Goal: Task Accomplishment & Management: Manage account settings

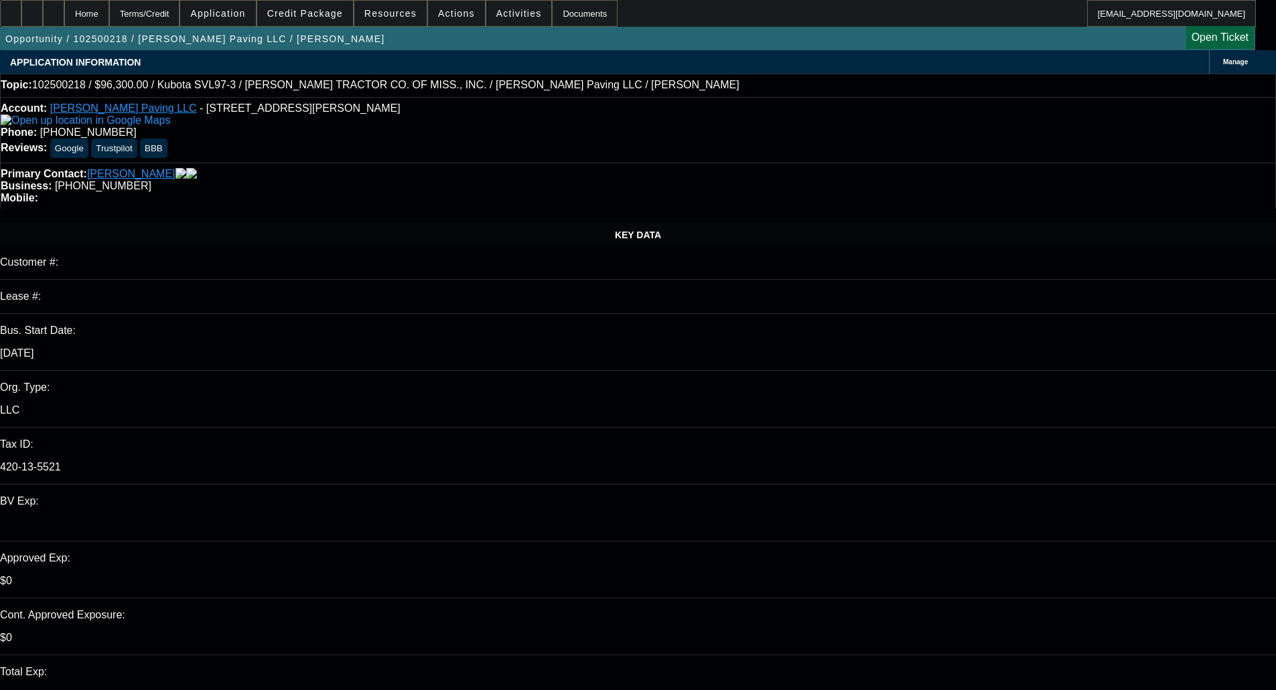
select select "0"
select select "6"
select select "0.15"
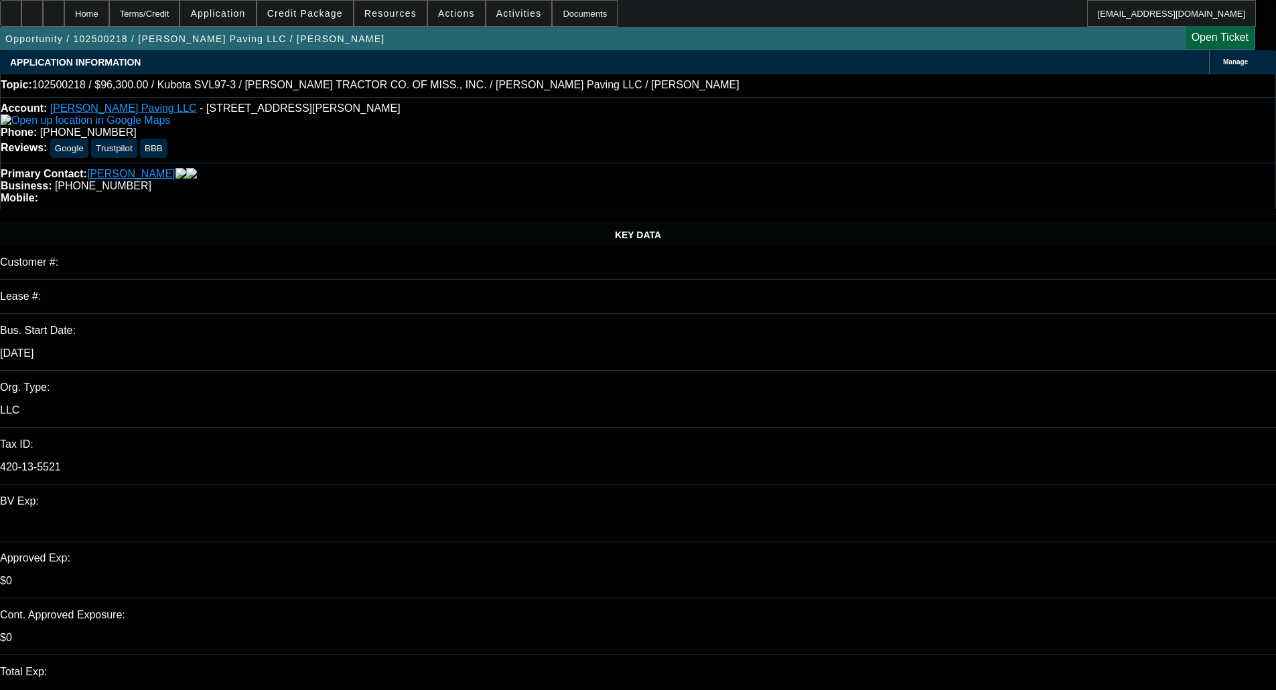
select select "2"
select select "0"
select select "6"
select select "0.15"
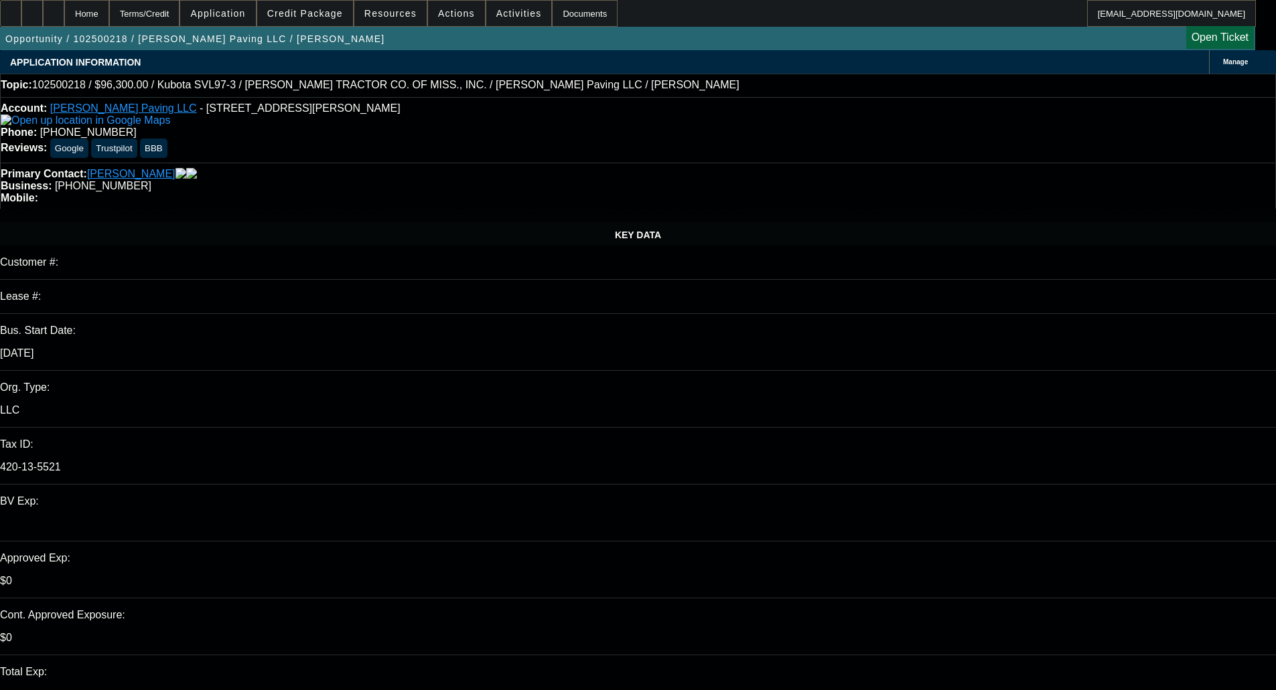
select select "2"
select select "0"
select select "6"
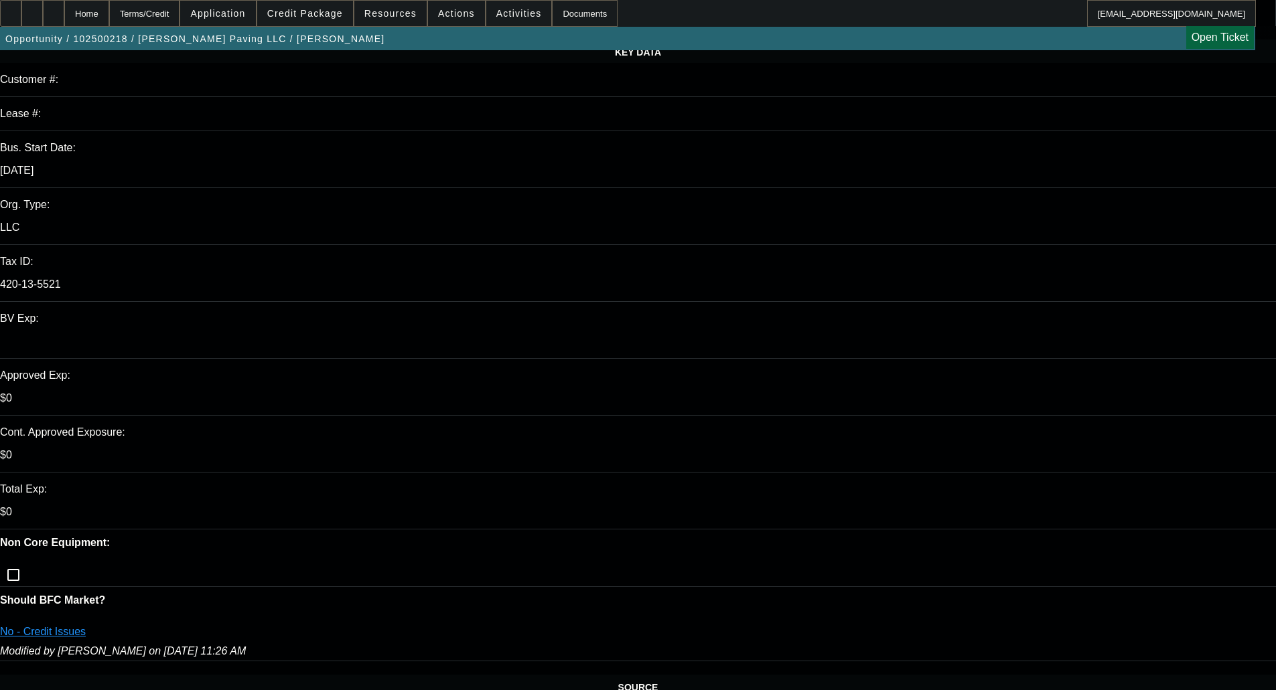
scroll to position [201, 0]
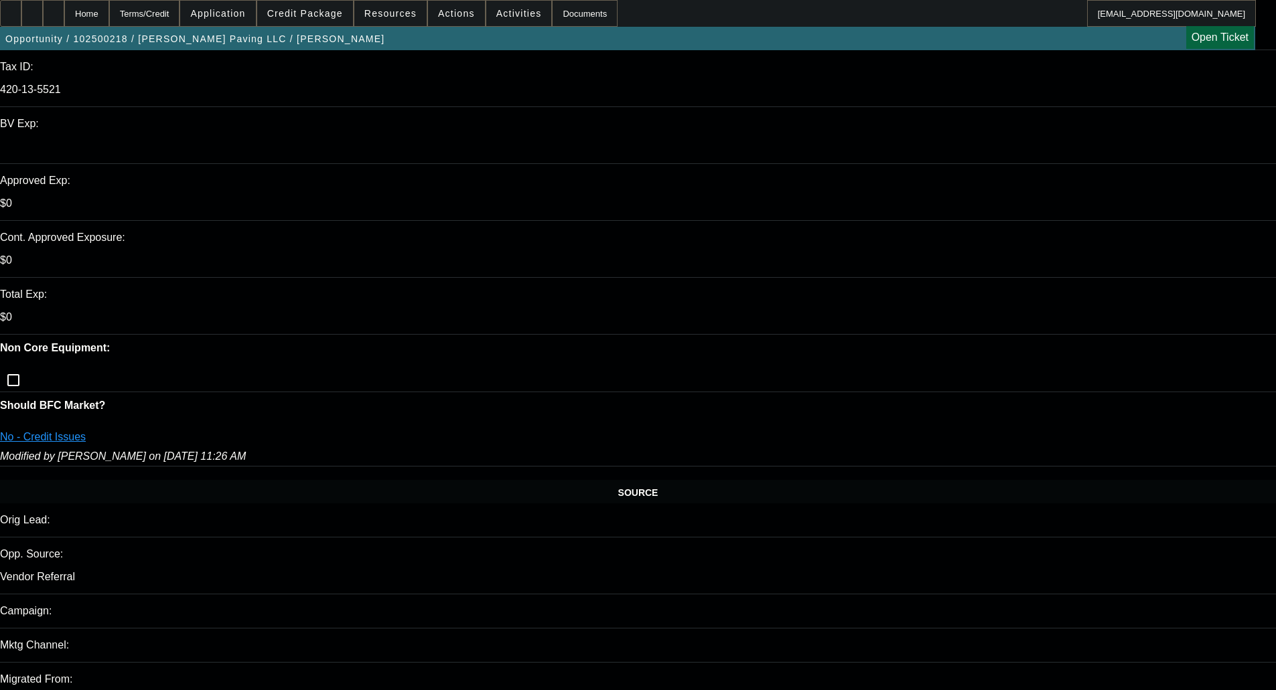
scroll to position [469, 0]
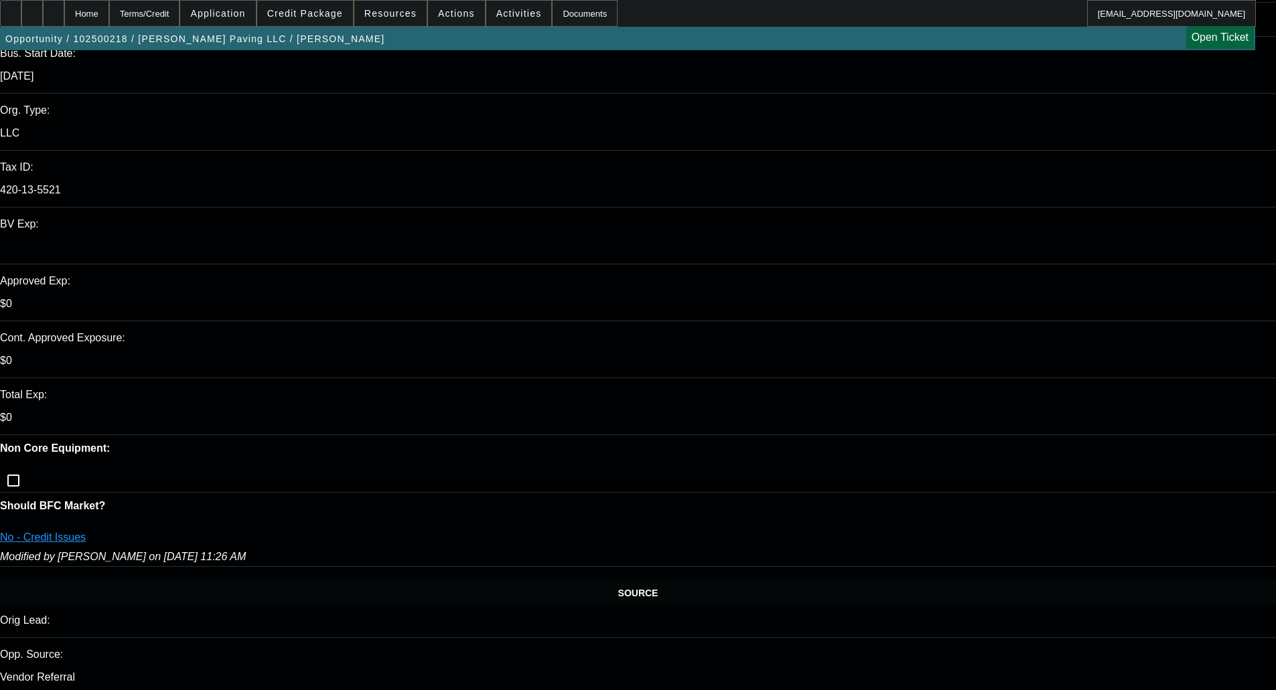
scroll to position [2, 0]
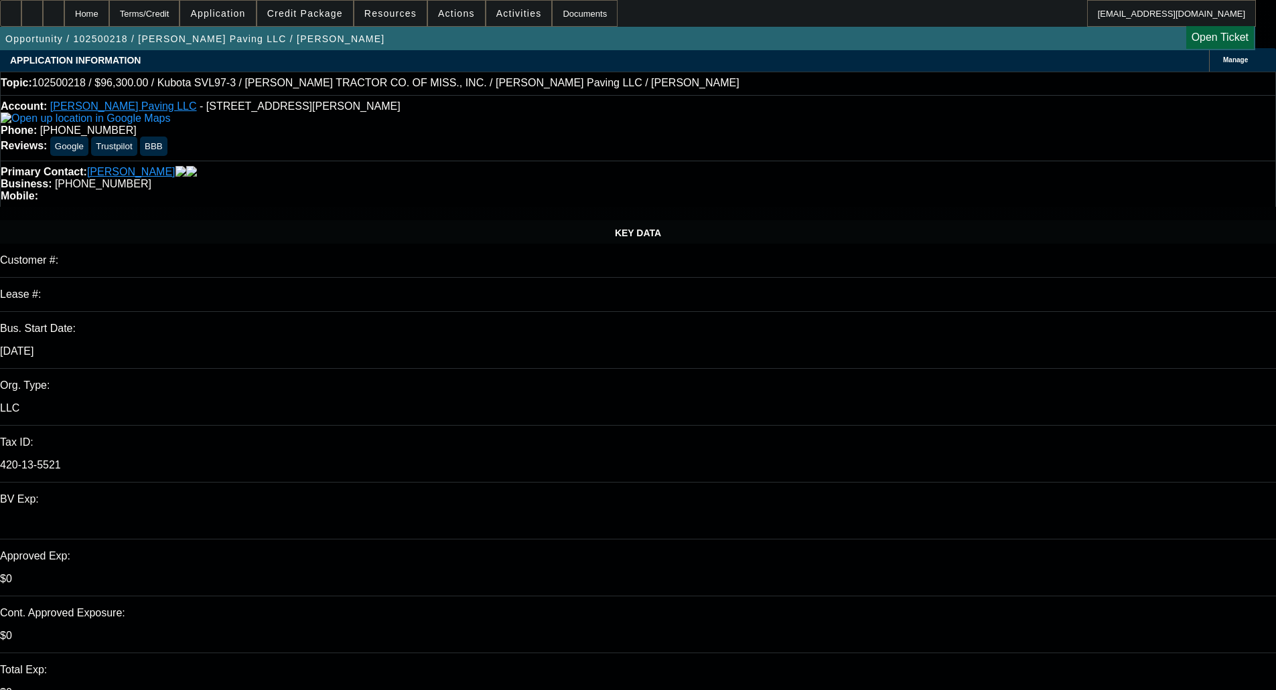
click at [307, 17] on span "Credit Package" at bounding box center [305, 13] width 76 height 11
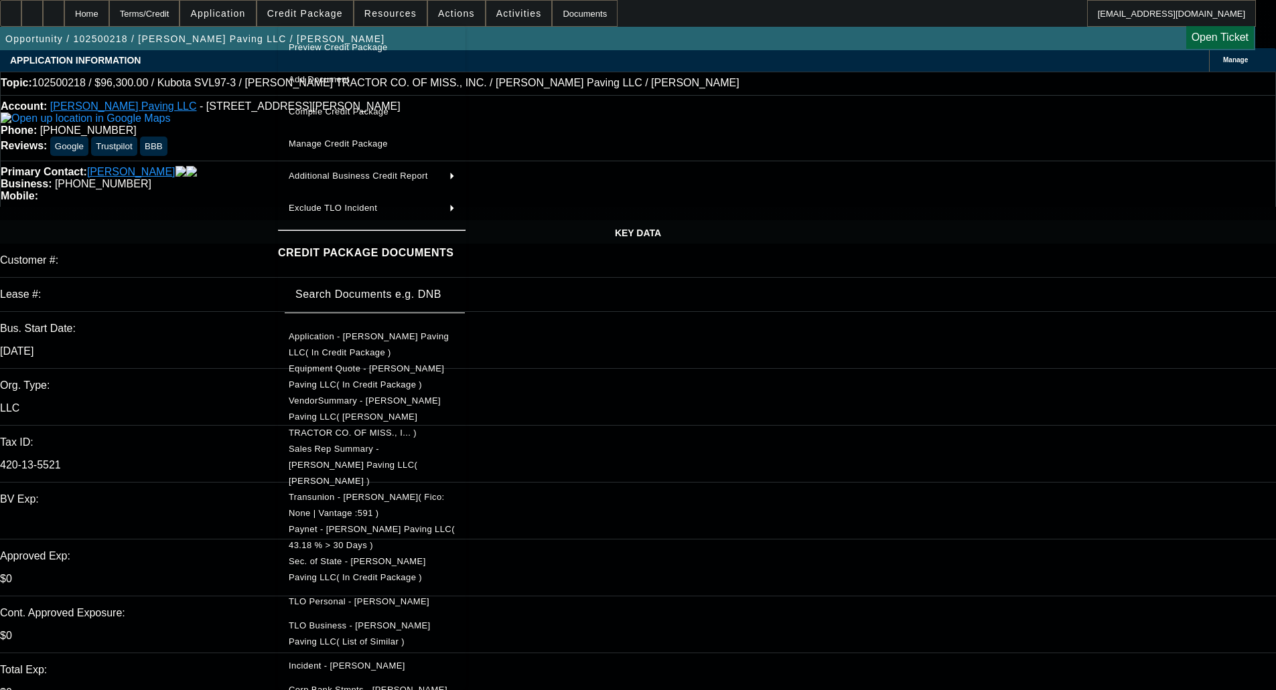
click at [356, 557] on span "Sec. of State - G M Boykin Paving LLC( In Credit Package )" at bounding box center [357, 570] width 137 height 26
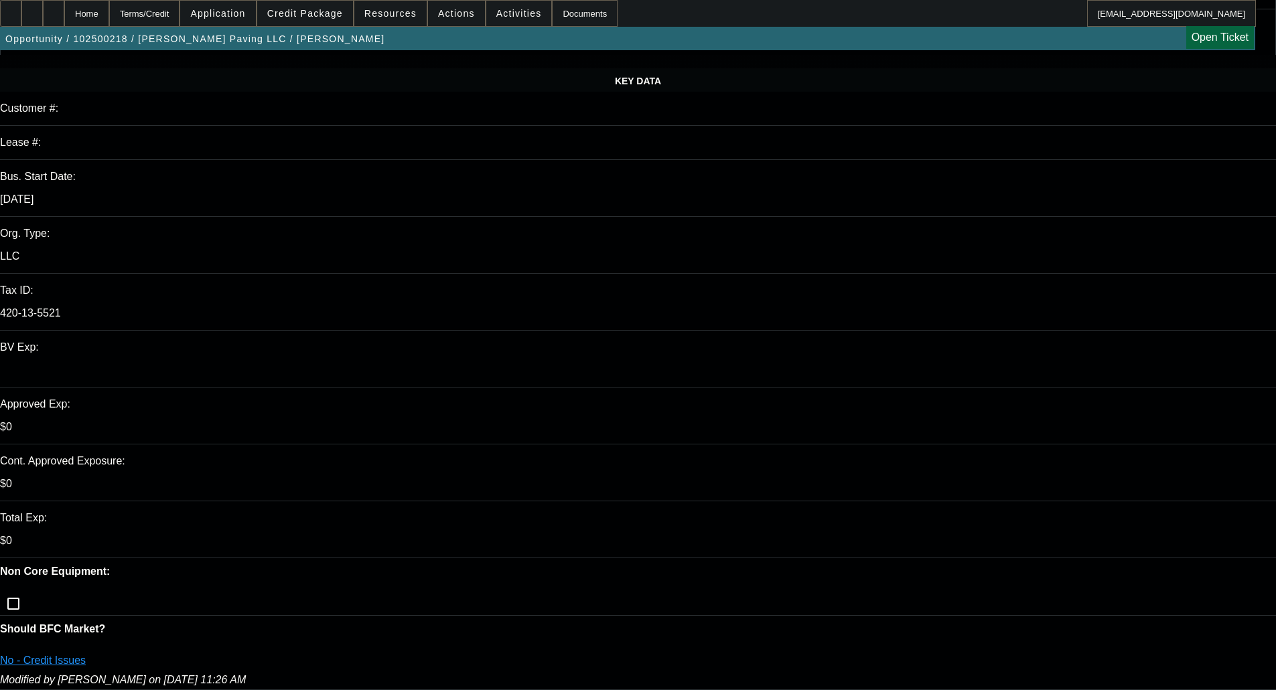
scroll to position [203, 0]
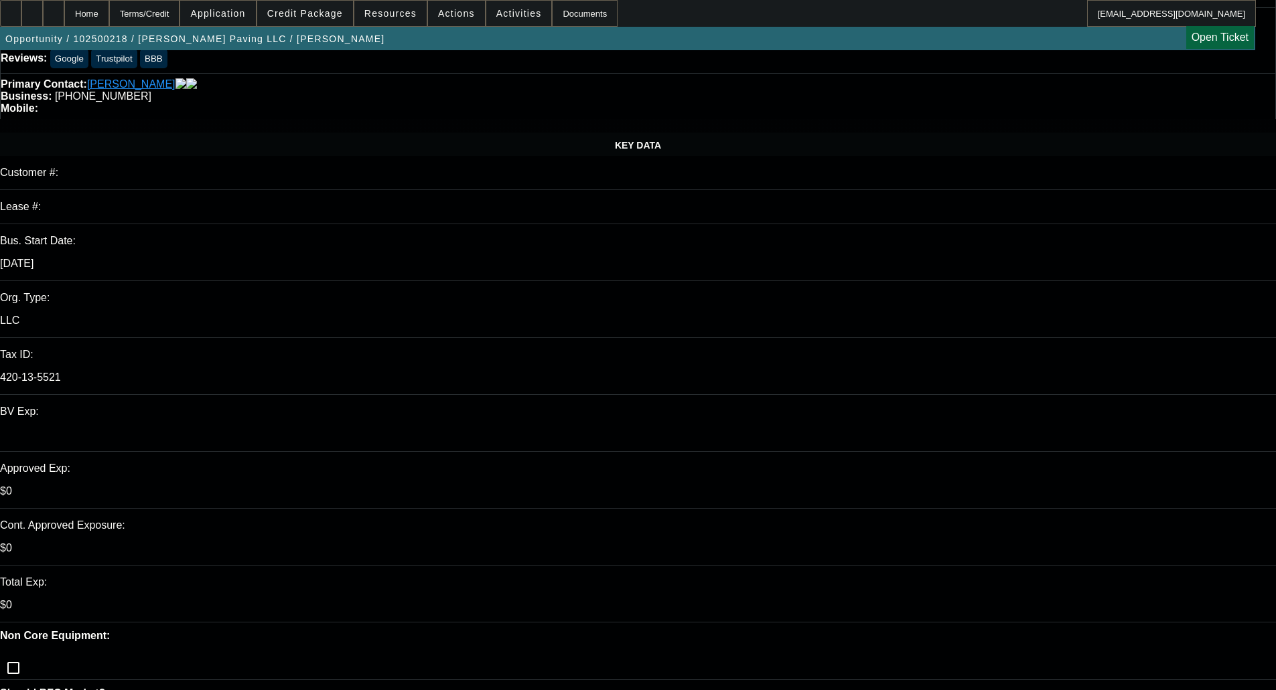
scroll to position [0, 0]
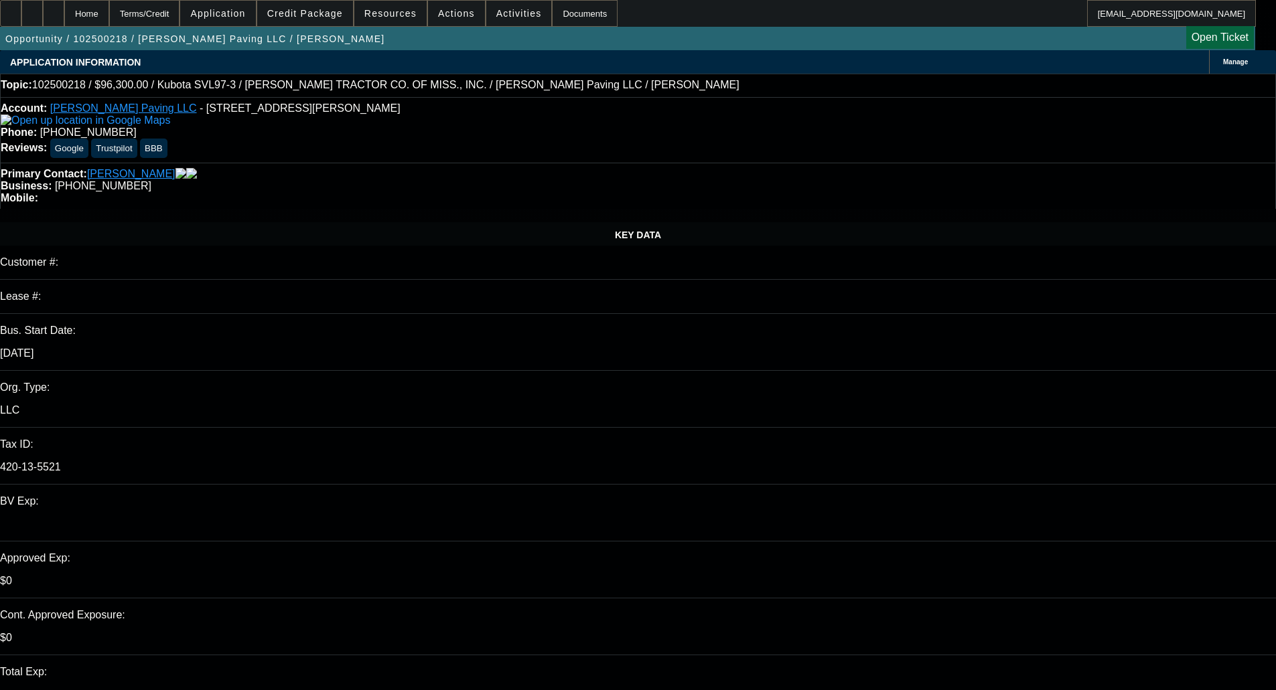
drag, startPoint x: 1014, startPoint y: 277, endPoint x: 1007, endPoint y: 276, distance: 6.7
drag, startPoint x: 927, startPoint y: 273, endPoint x: 1109, endPoint y: 249, distance: 183.7
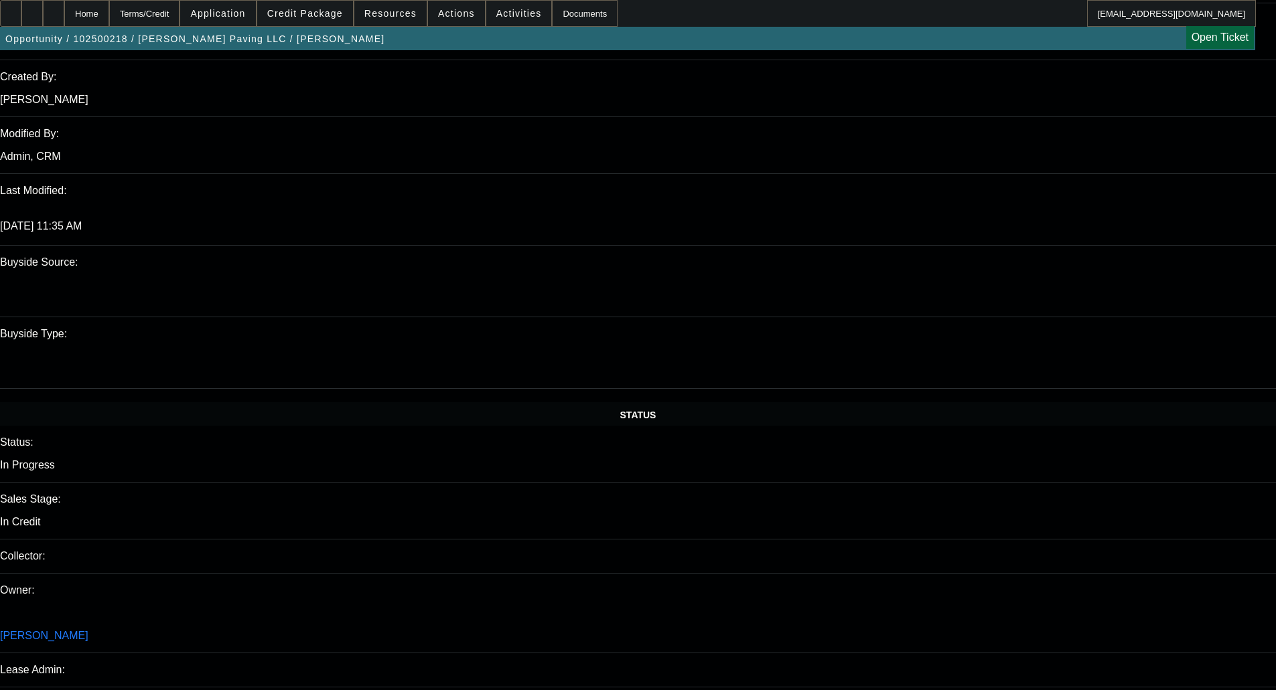
scroll to position [1139, 0]
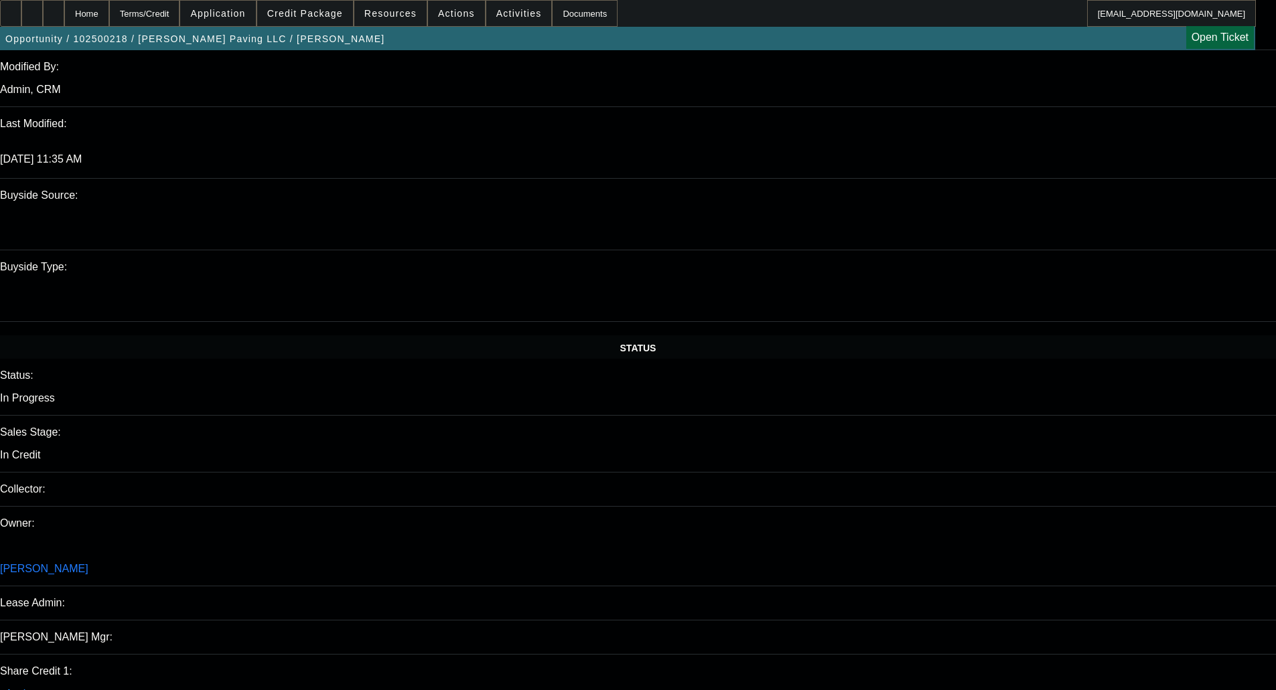
type textarea "DECLINED IN PORT; WEAK CBR; SCORE BELOW REQ; - OKAY TO SELL"
click at [907, 35] on div "Opportunity / 102500218 / G M Boykin Paving LLC / Boykin, Gary Open Ticket" at bounding box center [627, 38] width 1255 height 23
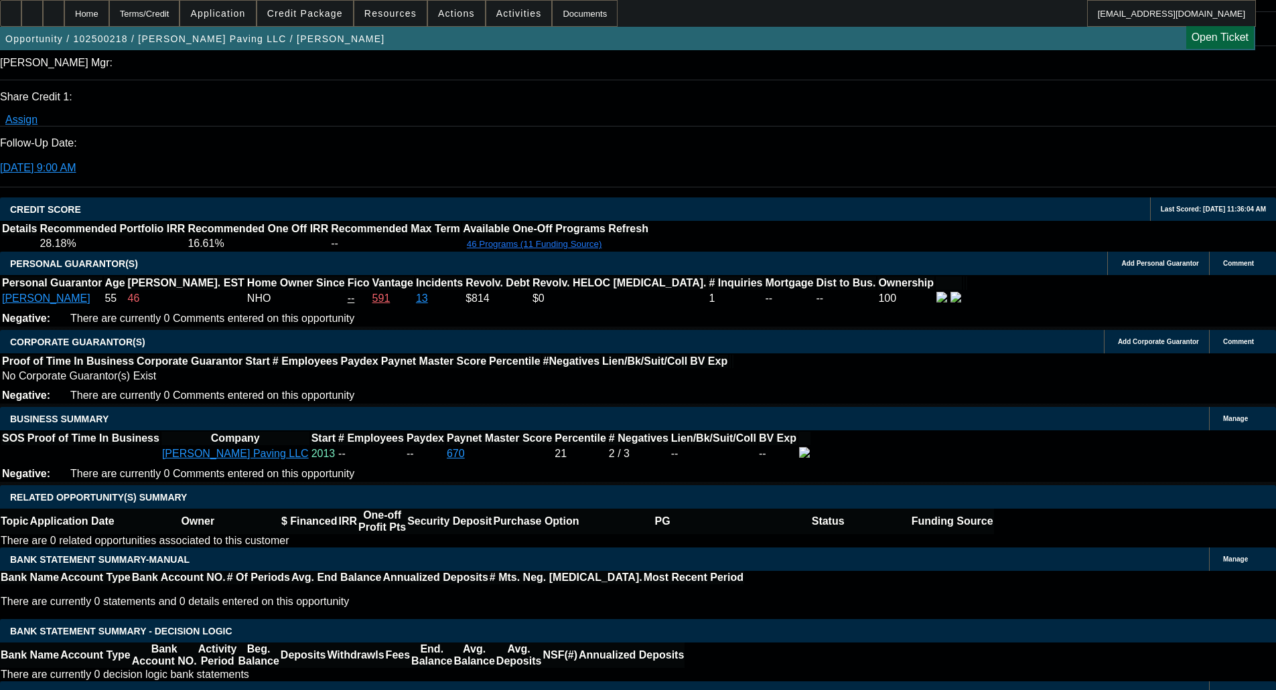
scroll to position [1808, 0]
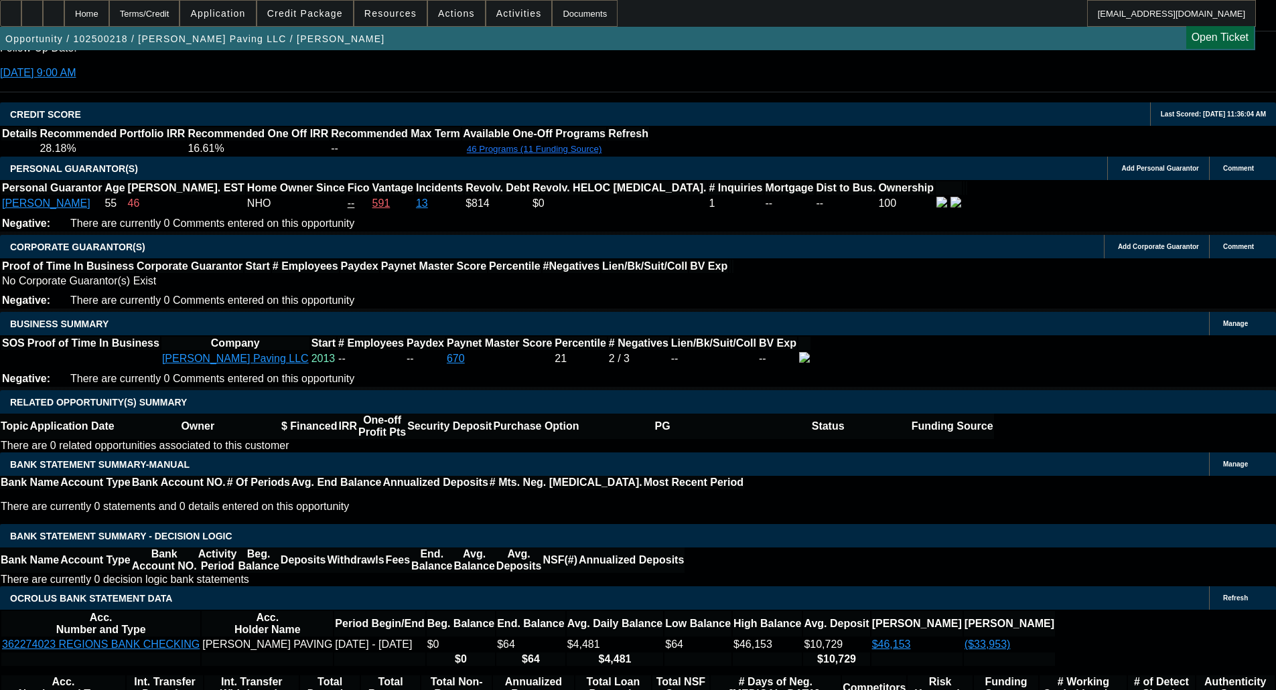
click at [301, 17] on span "Credit Package" at bounding box center [305, 13] width 76 height 11
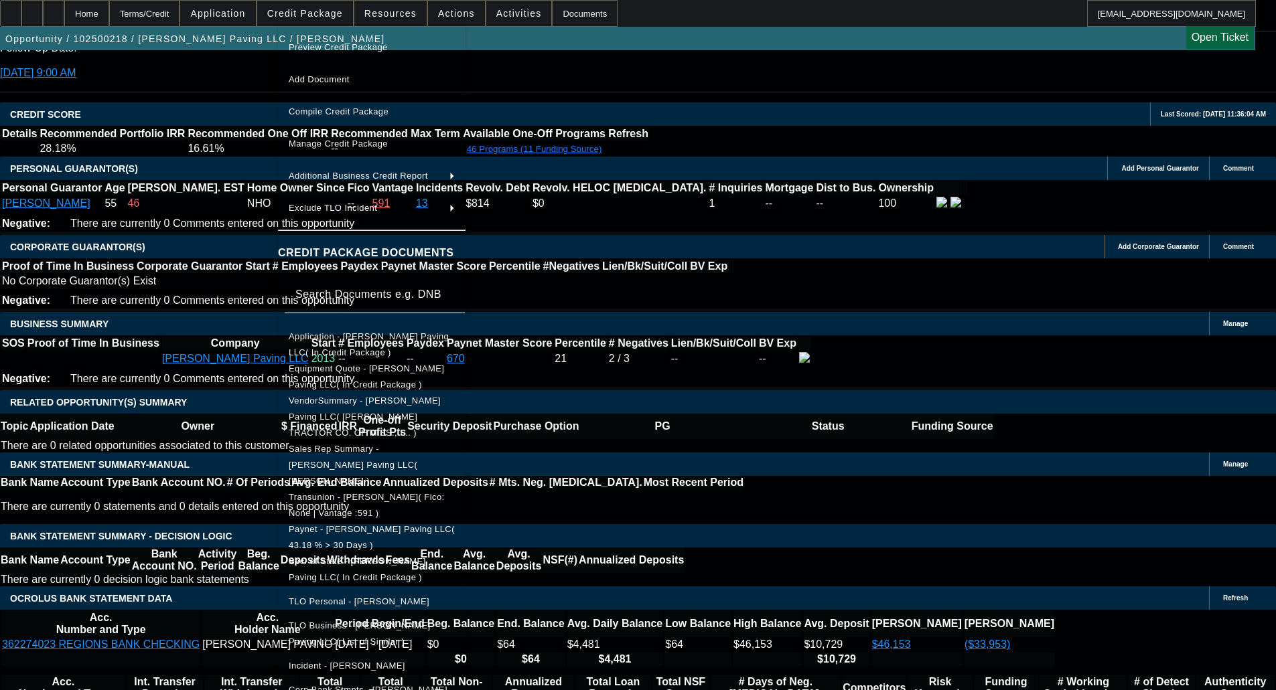
drag, startPoint x: 419, startPoint y: 654, endPoint x: 432, endPoint y: 642, distance: 17.5
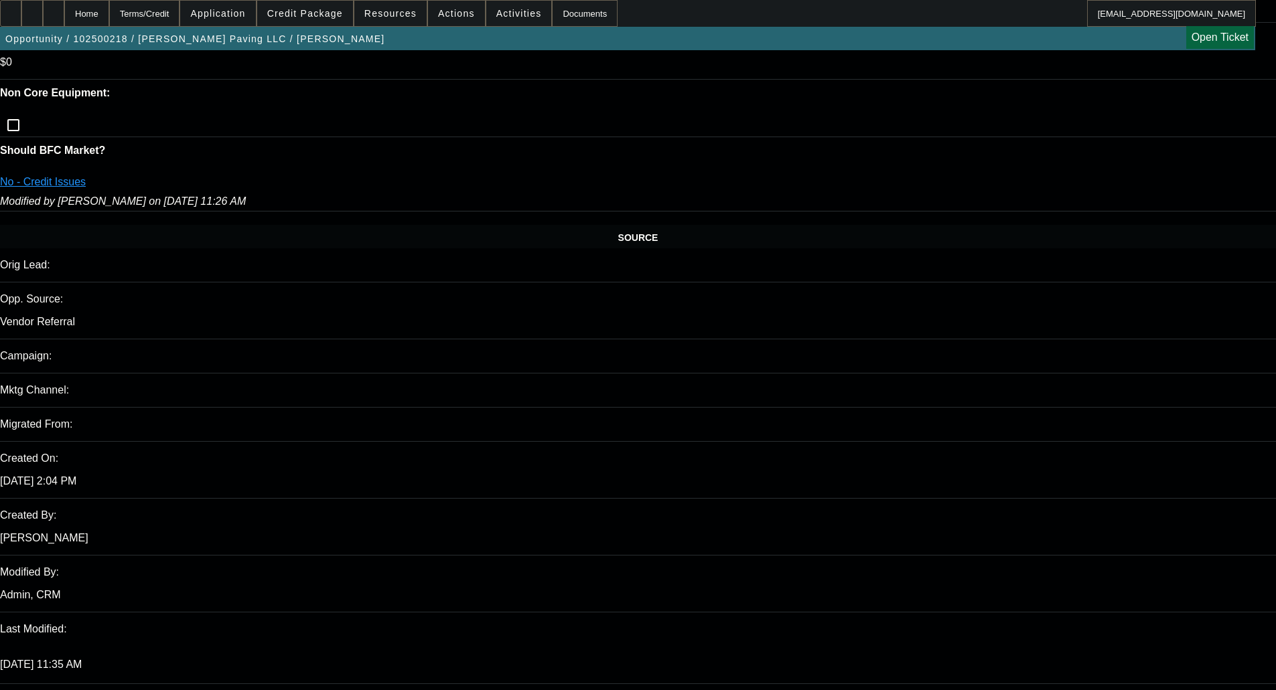
scroll to position [603, 0]
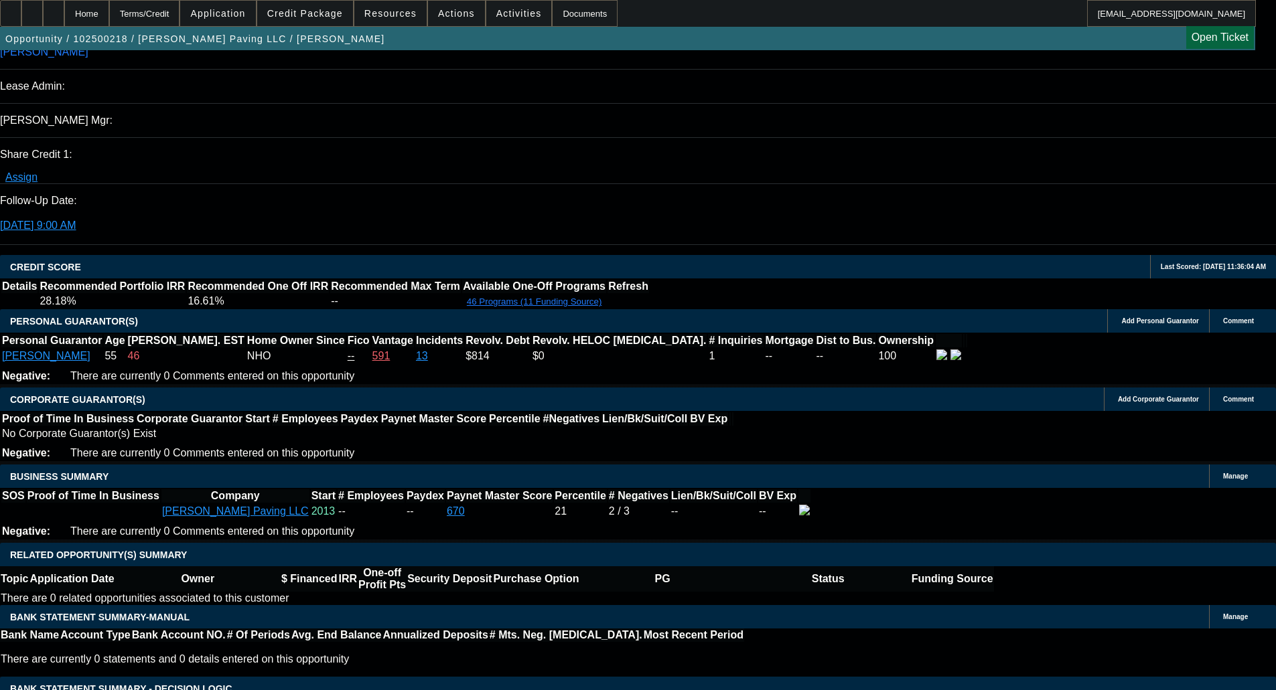
scroll to position [1475, 0]
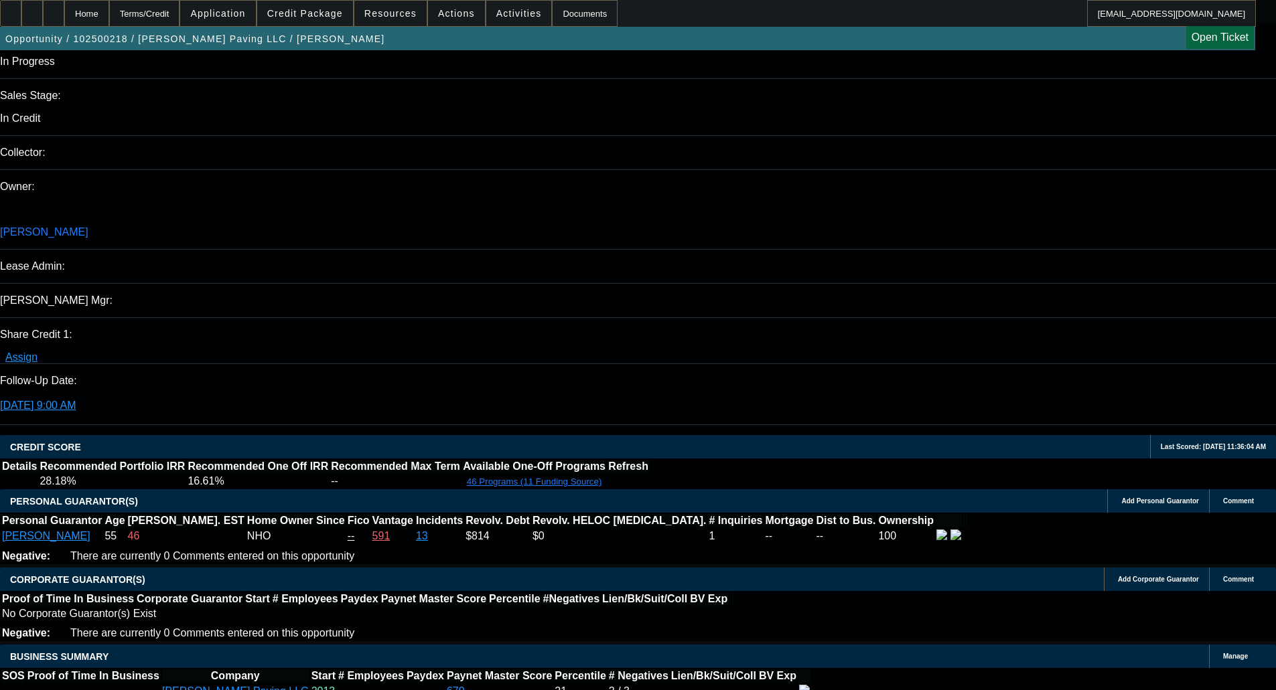
type textarea "BANKS START NEW IN AUG..; PAYNET NOT FOR THIS LLC"
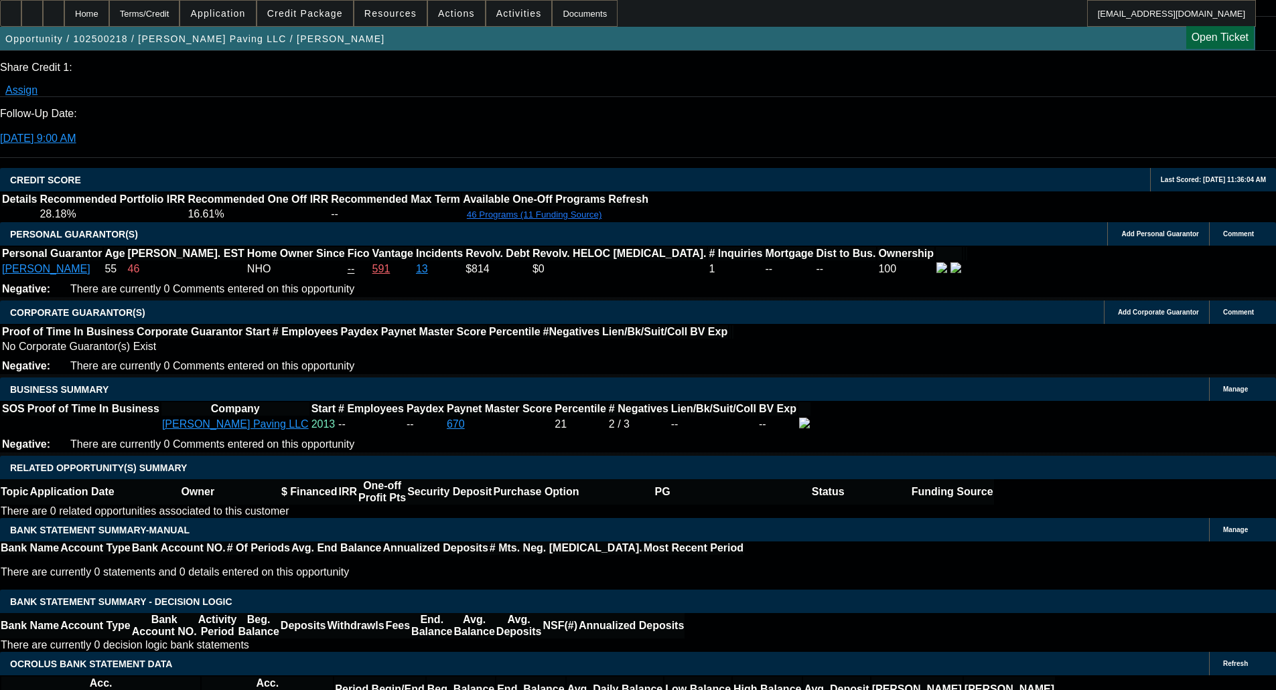
scroll to position [1743, 0]
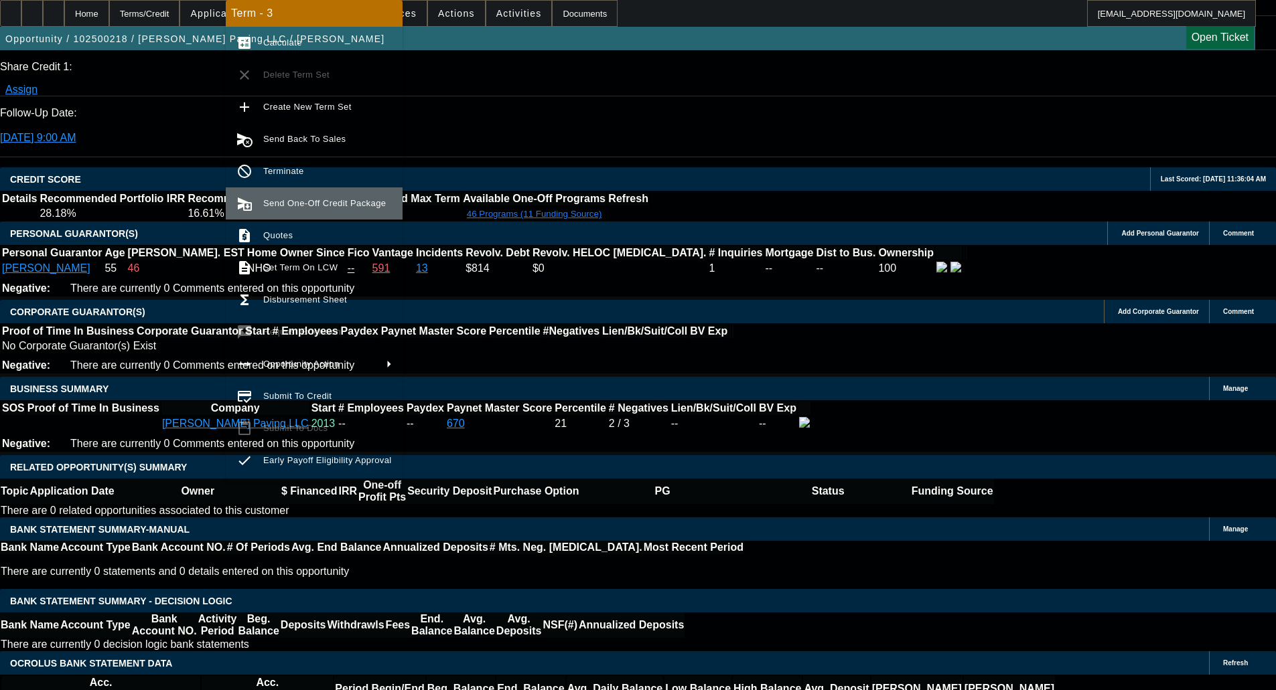
click at [298, 204] on span "Send One-Off Credit Package" at bounding box center [324, 203] width 123 height 10
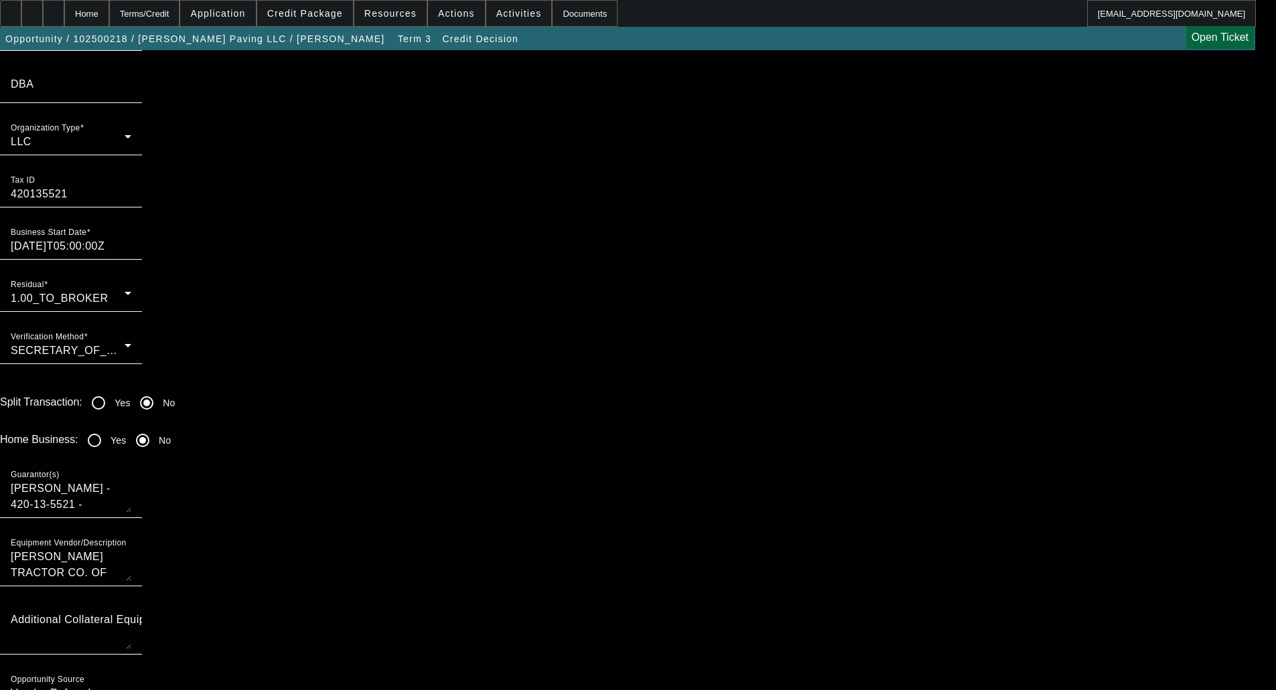
scroll to position [1139, 0]
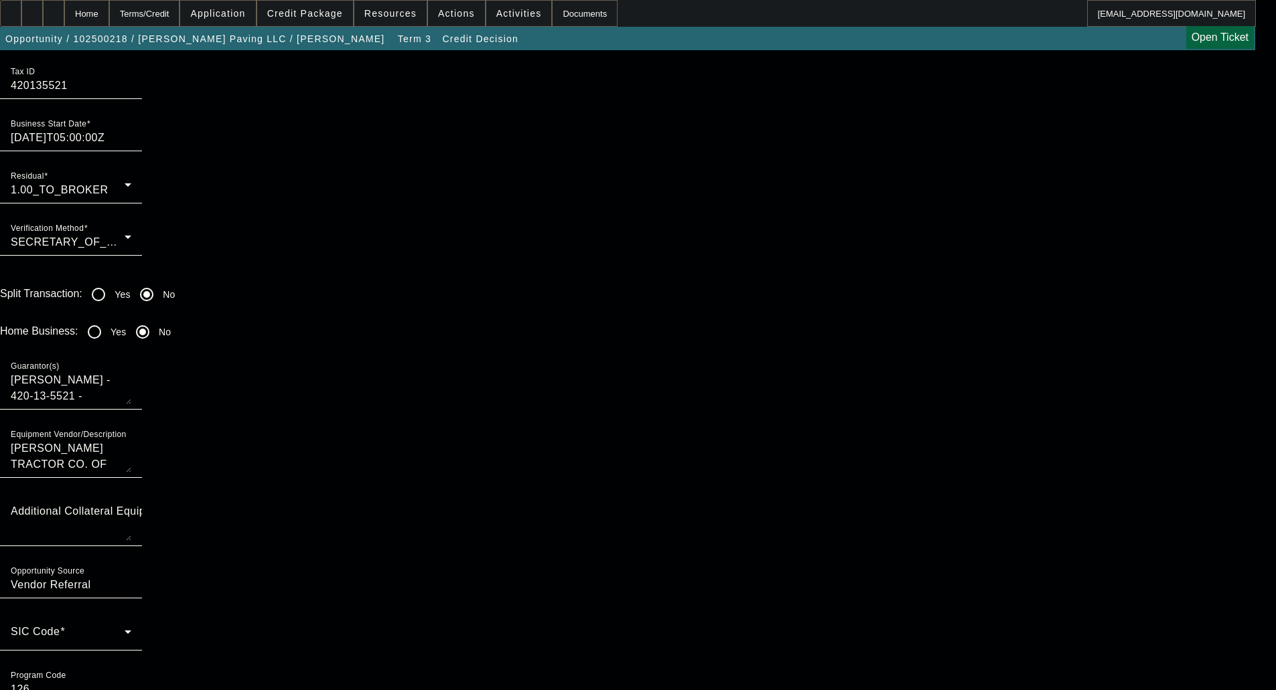
click at [131, 613] on div "SIC Code" at bounding box center [71, 632] width 121 height 38
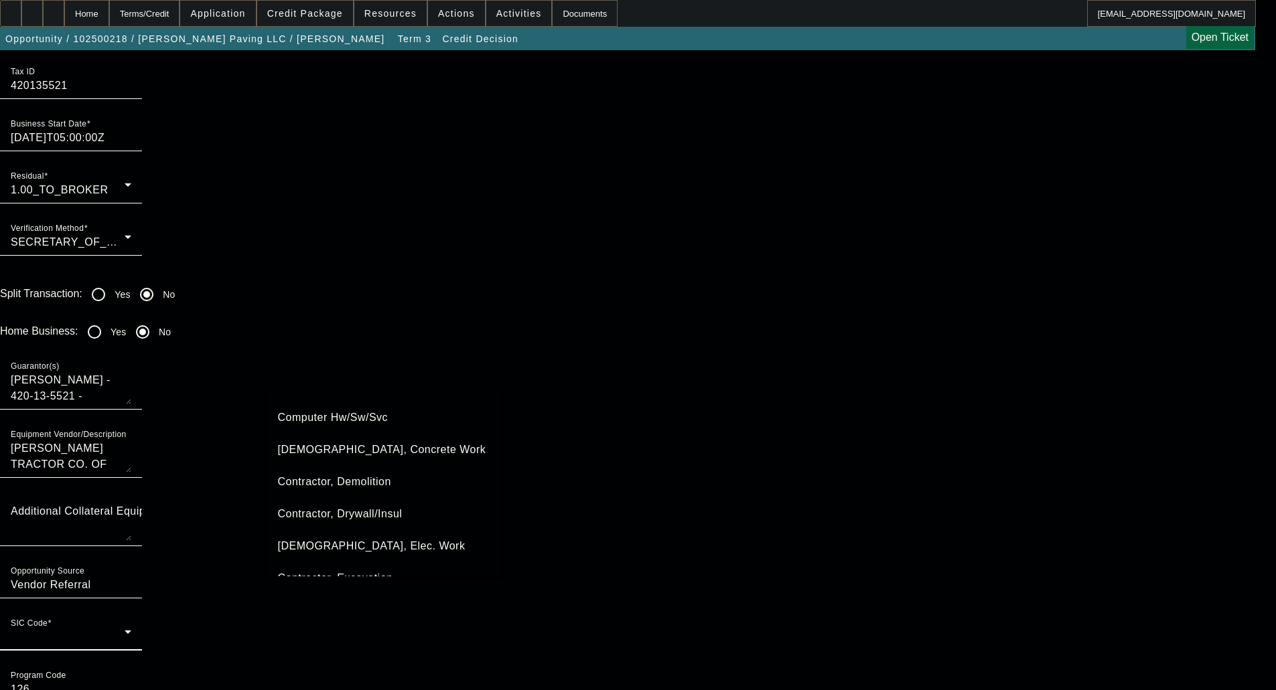
scroll to position [510, 0]
click at [413, 479] on span "Contractor, Concrete Work" at bounding box center [382, 483] width 208 height 16
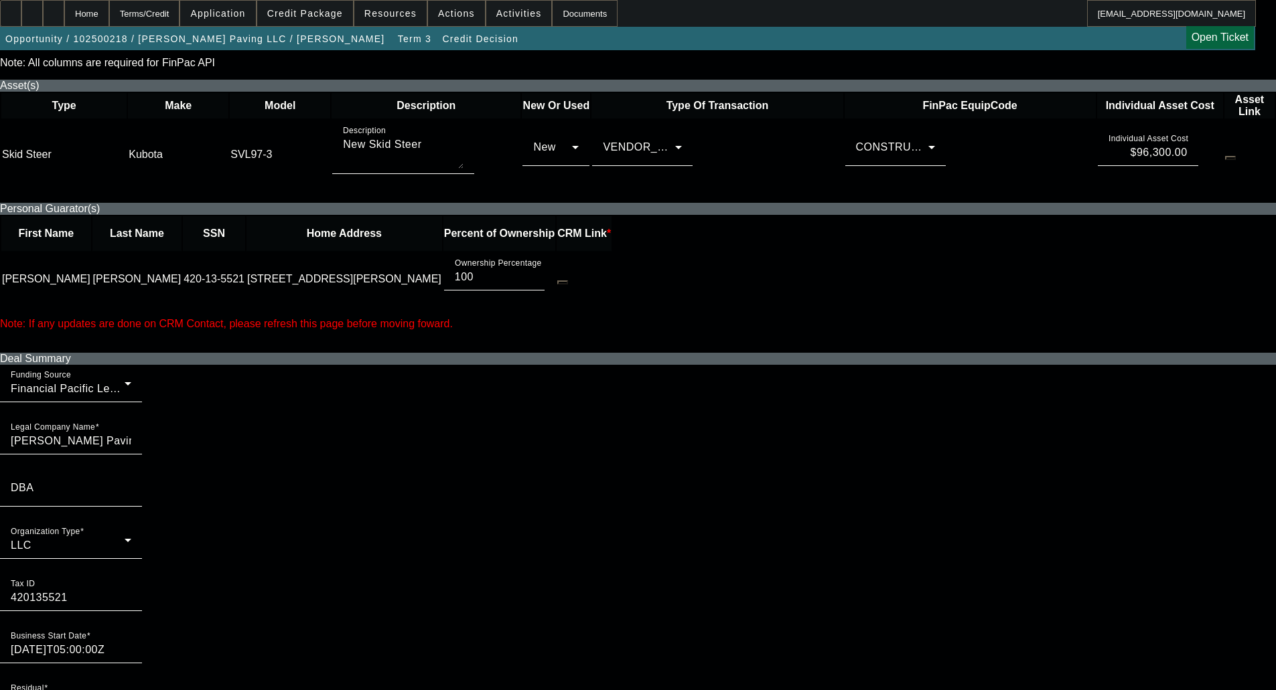
scroll to position [603, 0]
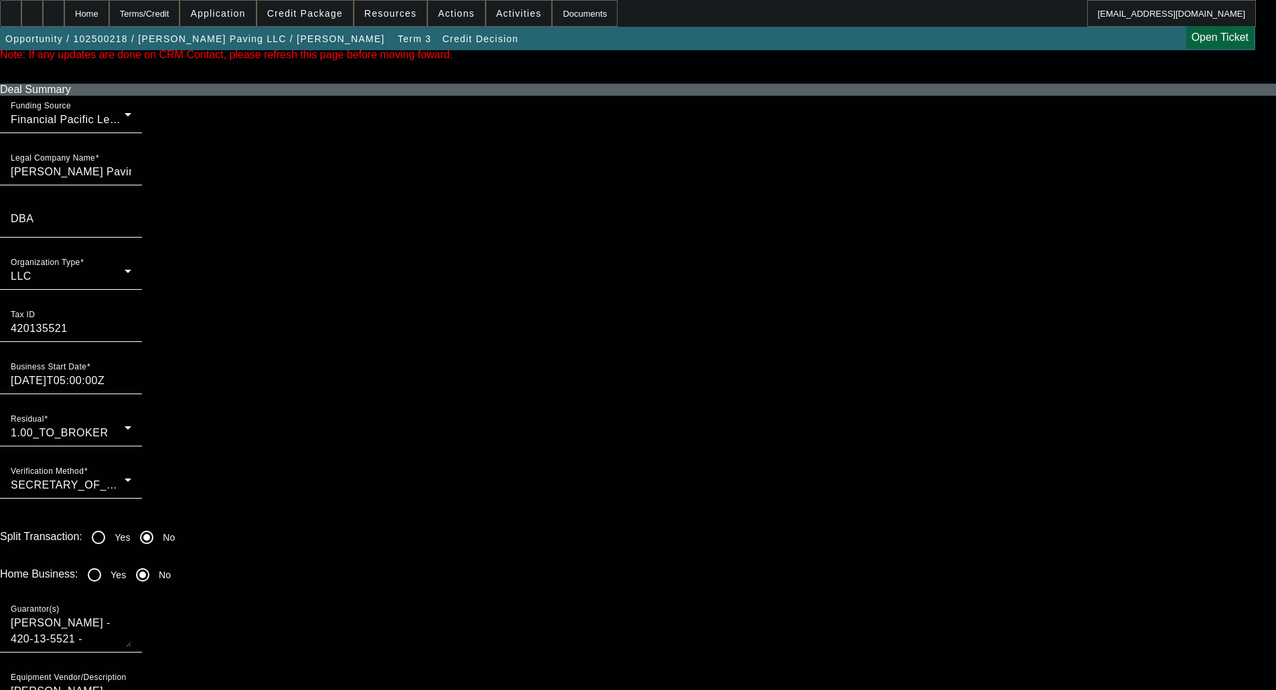
scroll to position [938, 0]
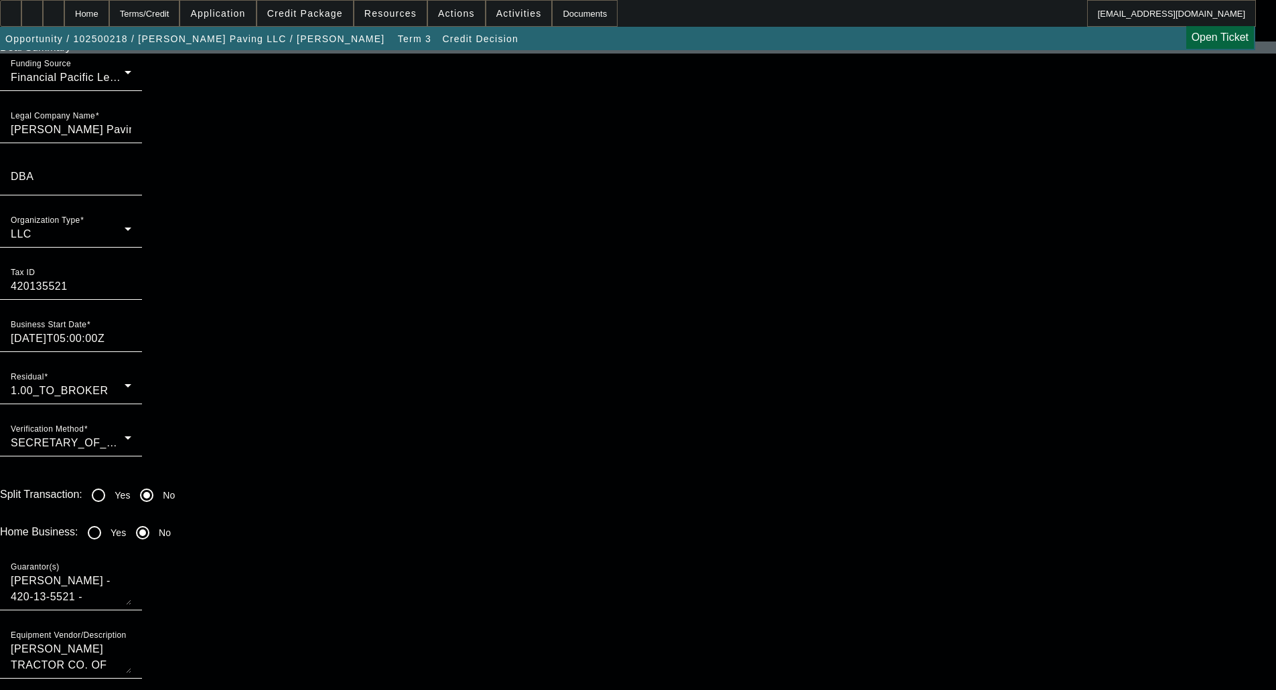
click at [108, 520] on input "Yes" at bounding box center [94, 533] width 27 height 27
radio input "true"
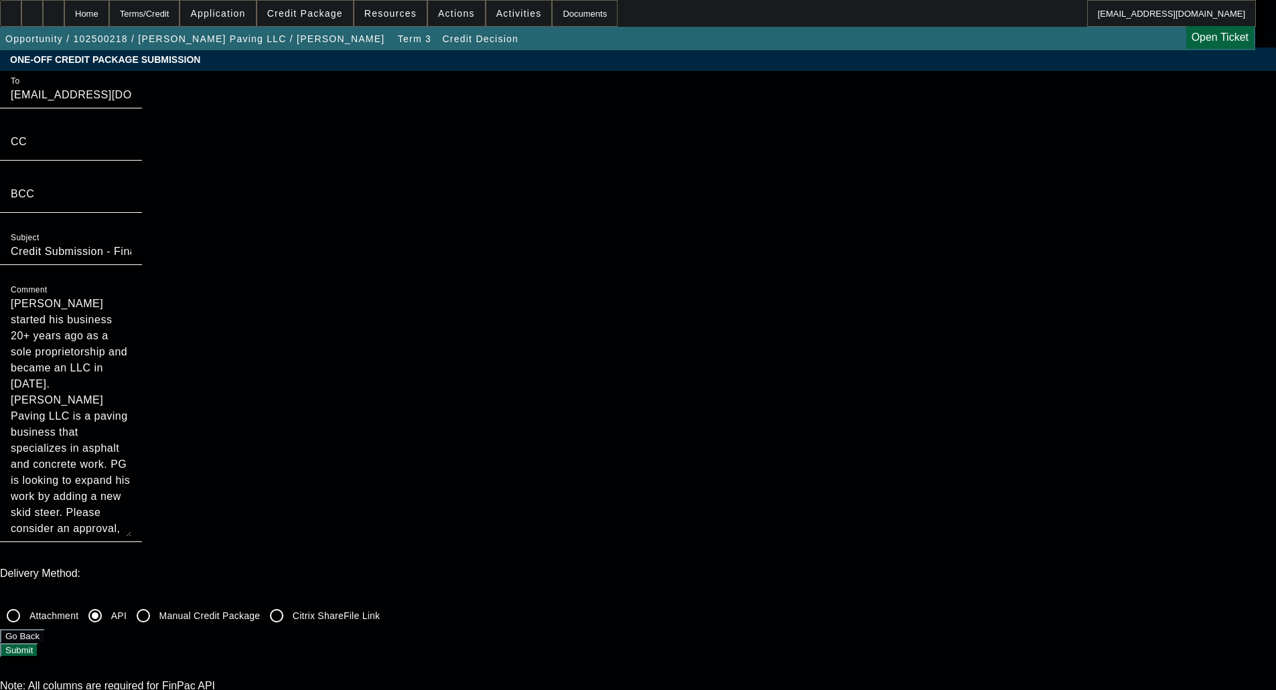
scroll to position [0, 0]
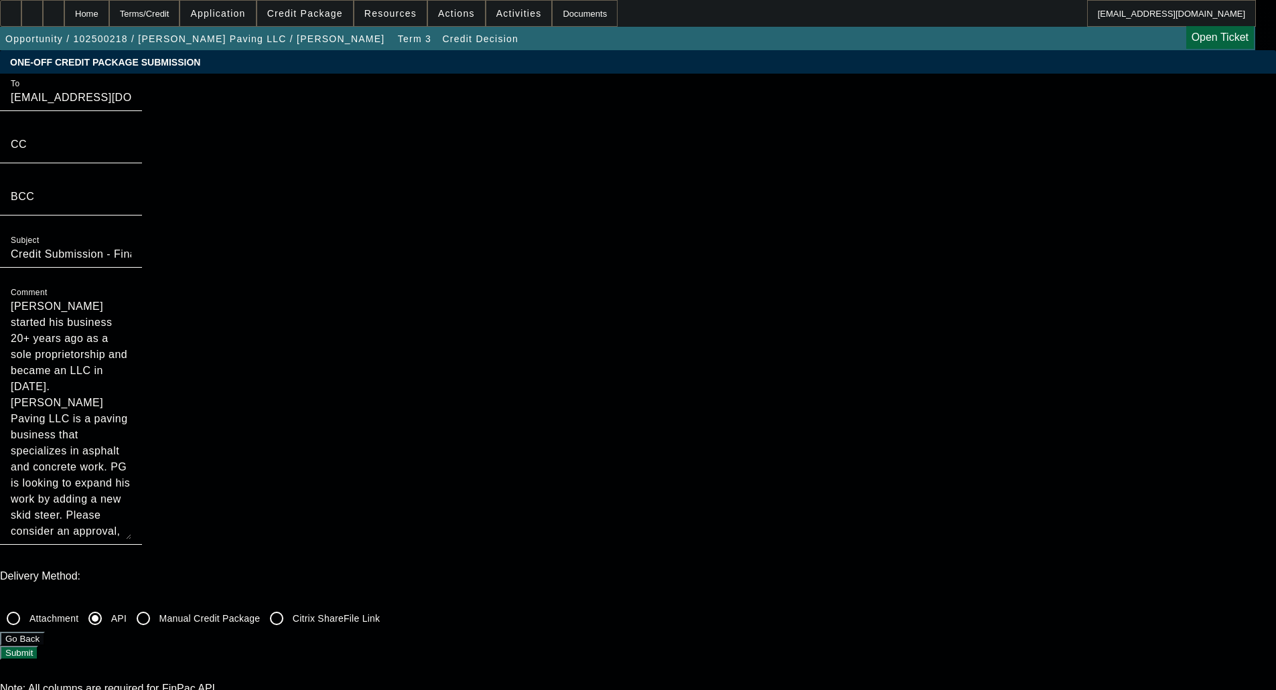
click at [38, 646] on button "Submit" at bounding box center [19, 653] width 38 height 14
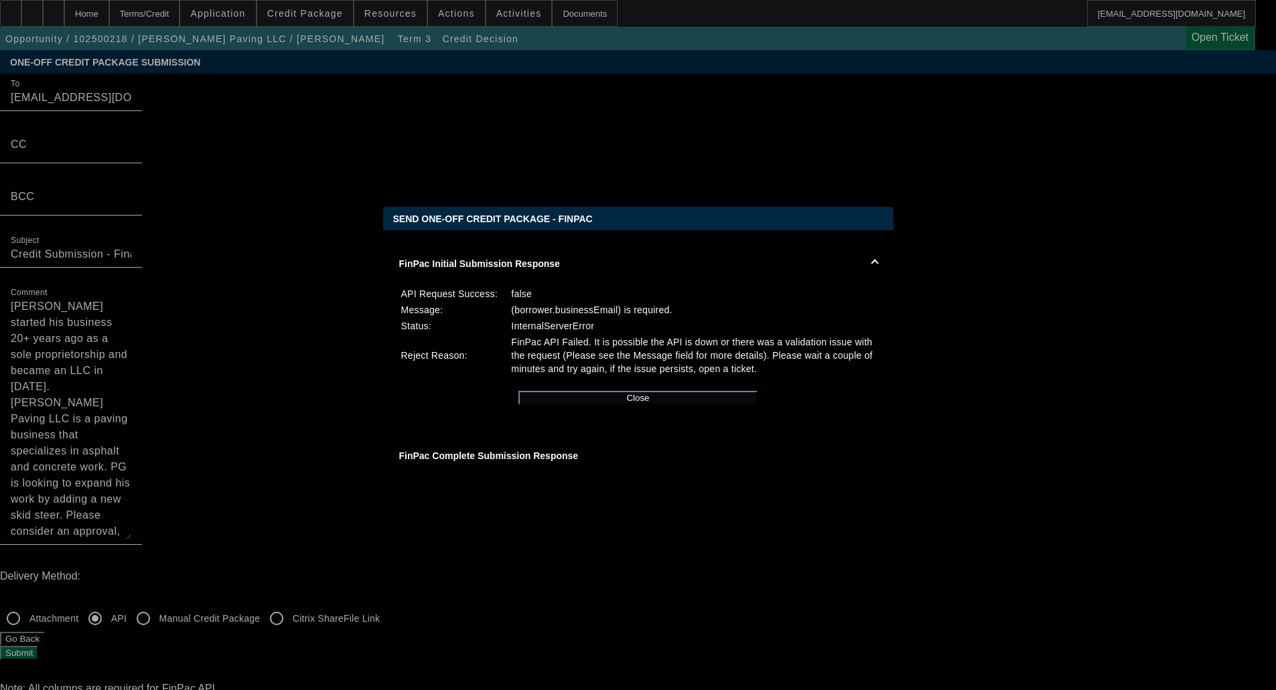
click at [123, 212] on div at bounding box center [638, 345] width 1276 height 690
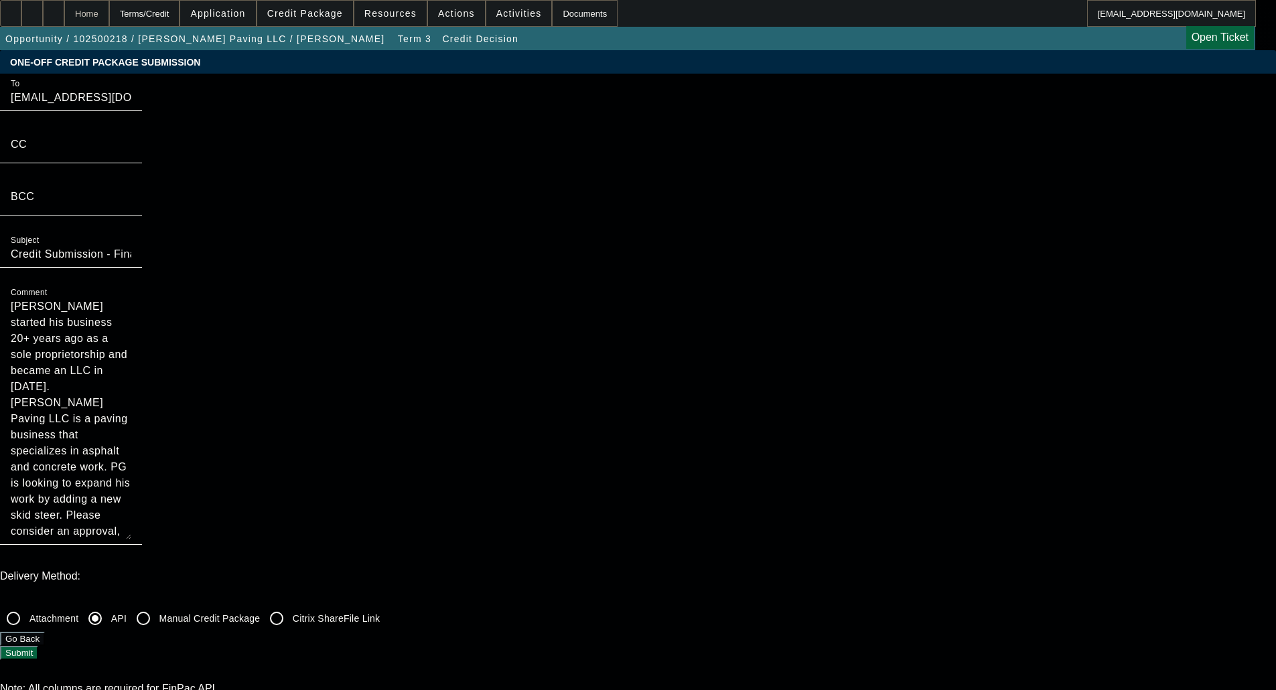
click at [109, 18] on div "Home" at bounding box center [86, 13] width 45 height 27
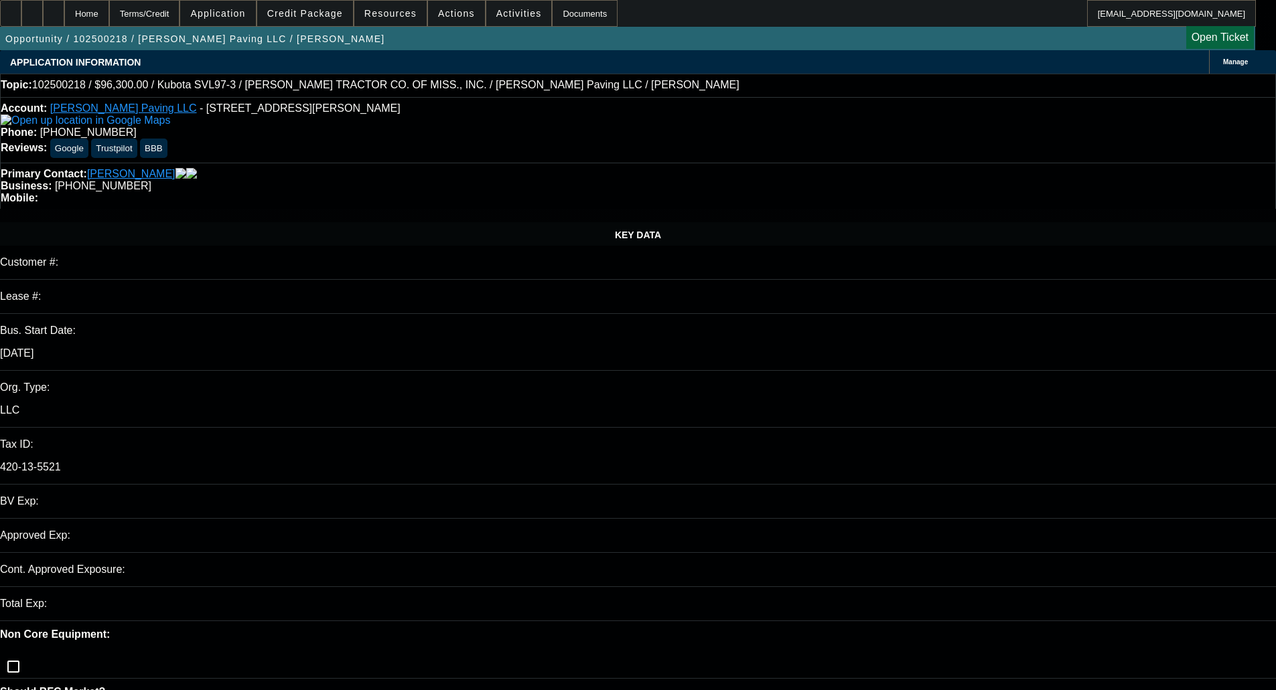
select select "0"
select select "6"
select select "0.15"
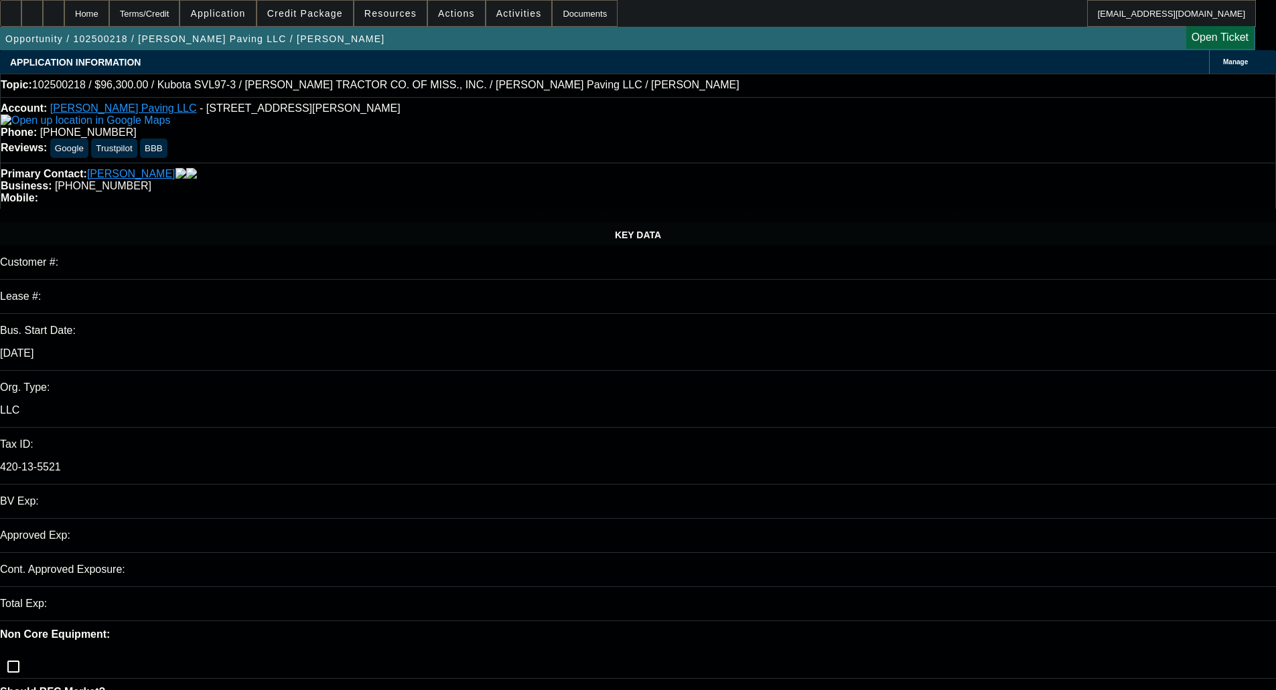
select select "2"
select select "0"
select select "6"
select select "0.15"
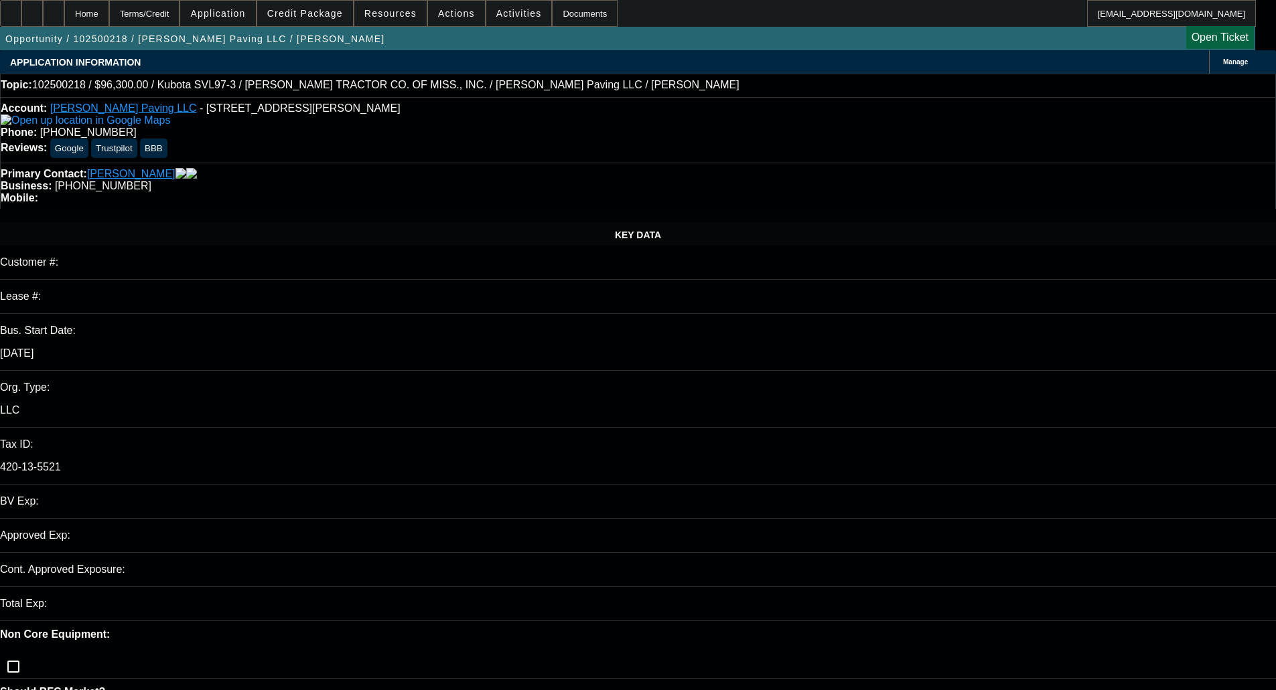
select select "2"
select select "0"
select select "6"
click at [332, 13] on span "Credit Package" at bounding box center [305, 13] width 76 height 11
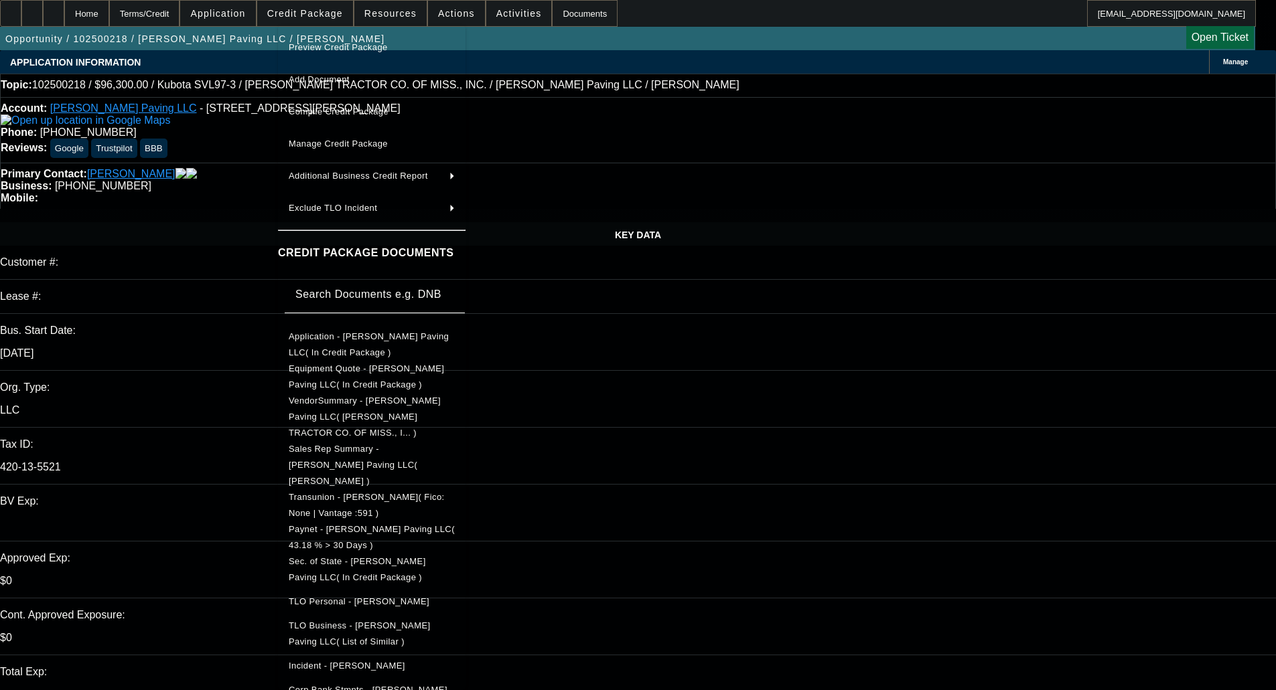
click at [328, 345] on span "Application - G M Boykin Paving LLC( In Credit Package )" at bounding box center [372, 345] width 166 height 32
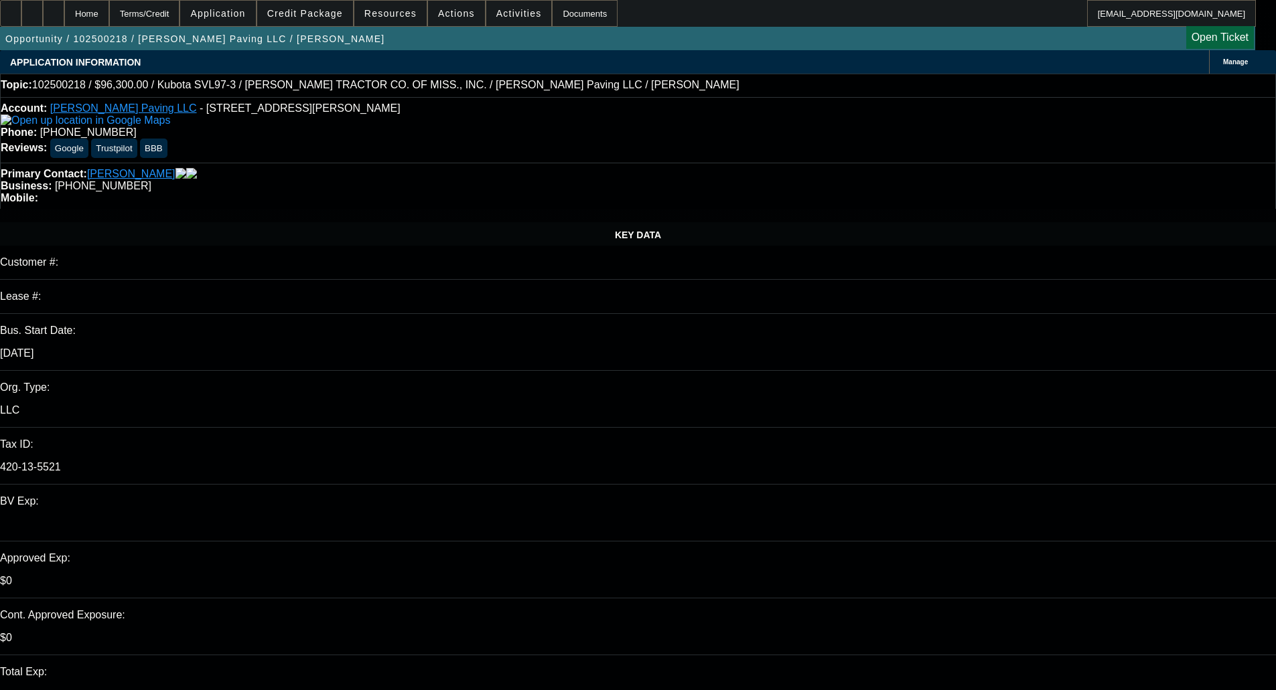
drag, startPoint x: 595, startPoint y: 67, endPoint x: 478, endPoint y: 60, distance: 118.1
click at [595, 67] on div "APPLICATION INFORMATION Manage" at bounding box center [638, 61] width 1276 height 23
click at [90, 104] on div "Account: G M Boykin Paving LLC - 6061 Andrew Jackson Pl, Mobile, AL 36619 Phone…" at bounding box center [638, 130] width 1276 height 66
click at [90, 110] on link "G M Boykin Paving LLC" at bounding box center [123, 107] width 147 height 11
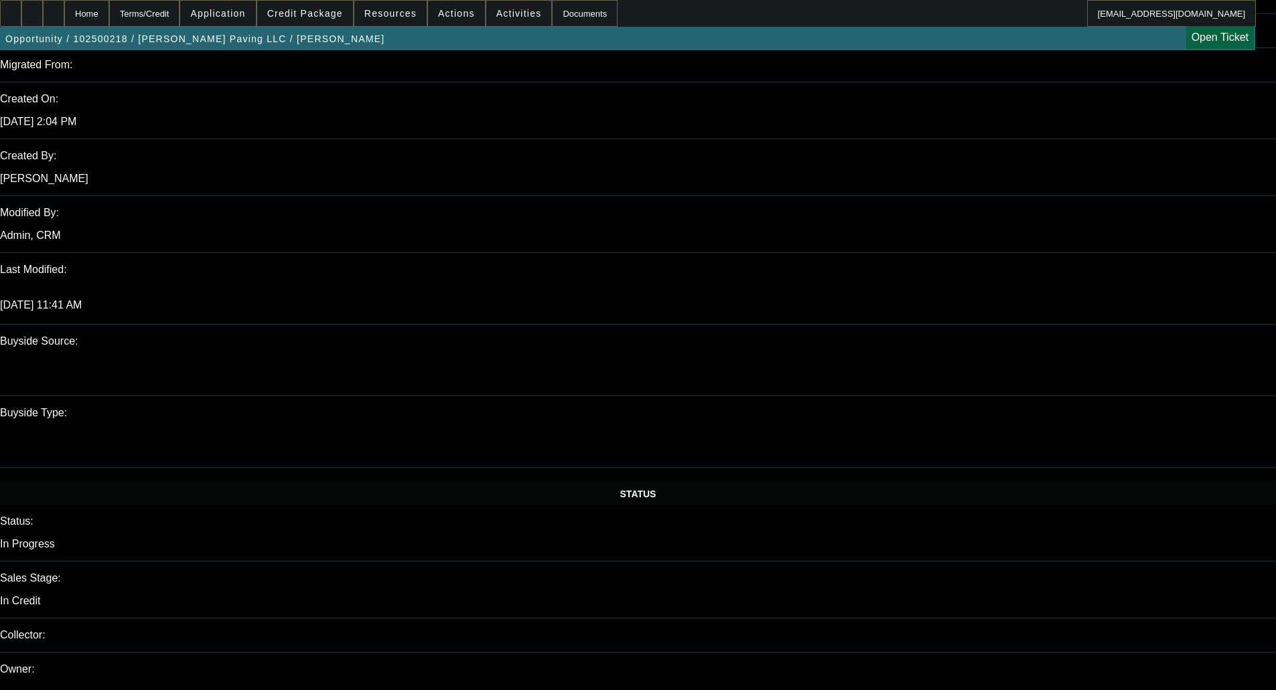
scroll to position [1741, 0]
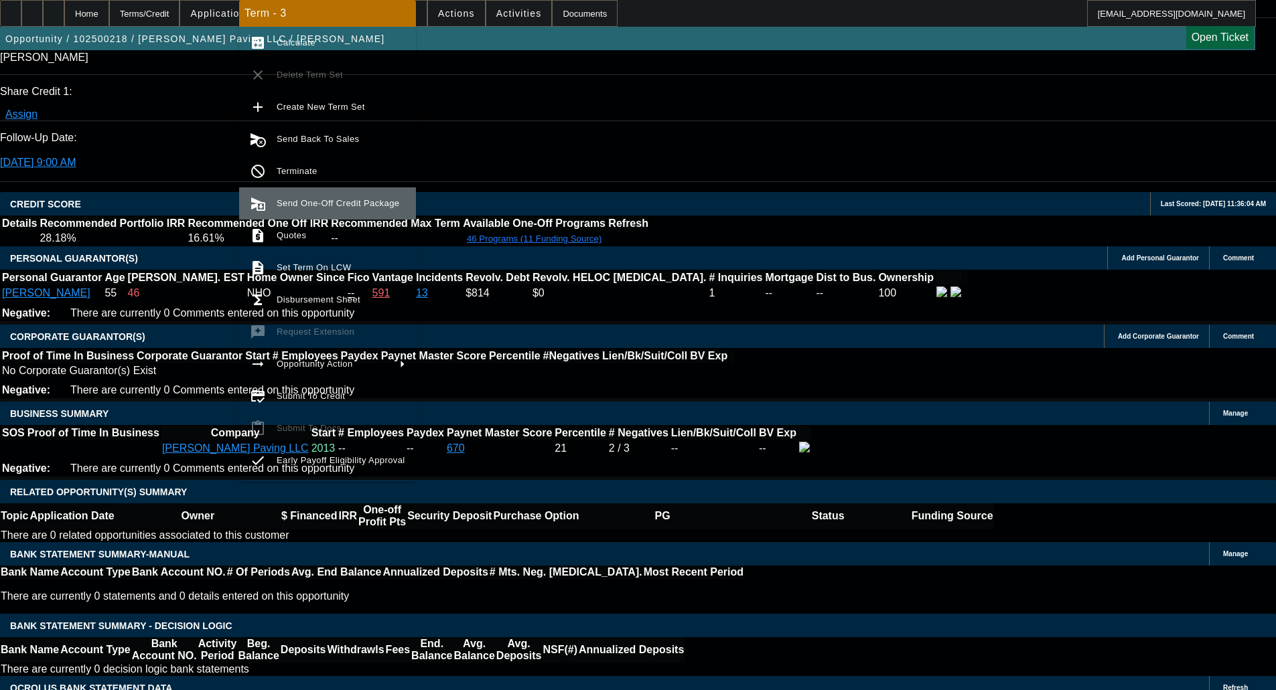
click at [313, 209] on span "Send One-Off Credit Package" at bounding box center [341, 204] width 129 height 16
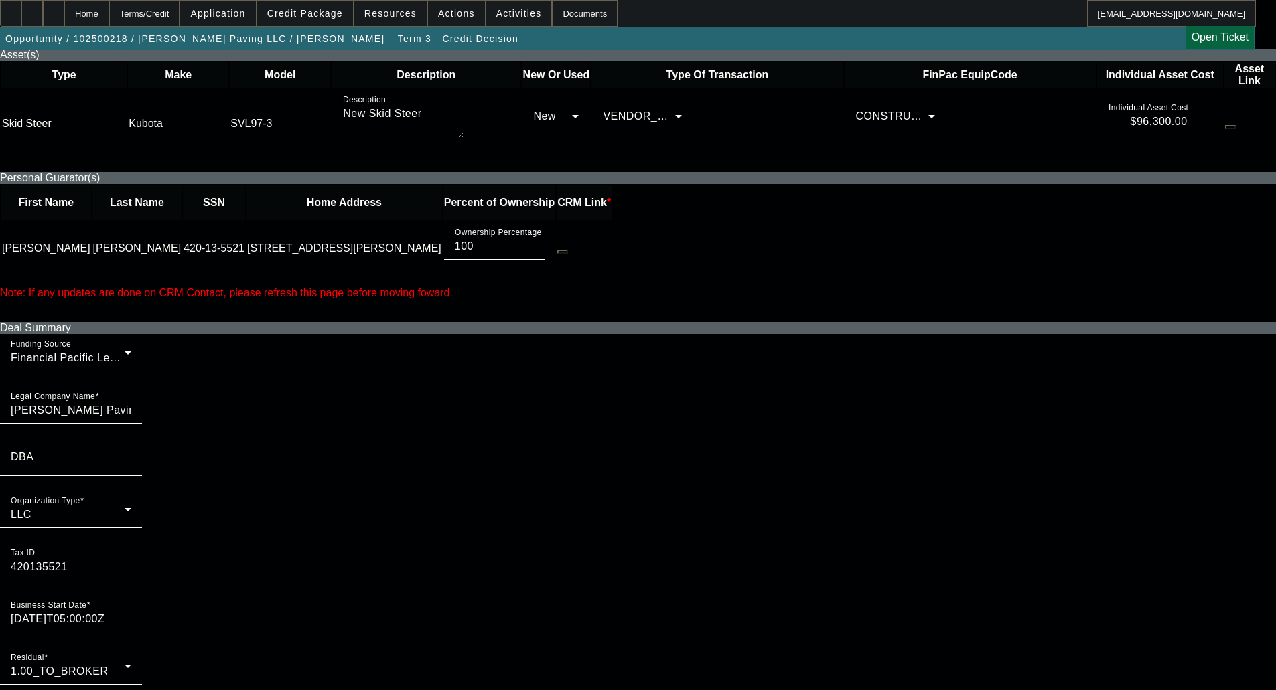
scroll to position [737, 0]
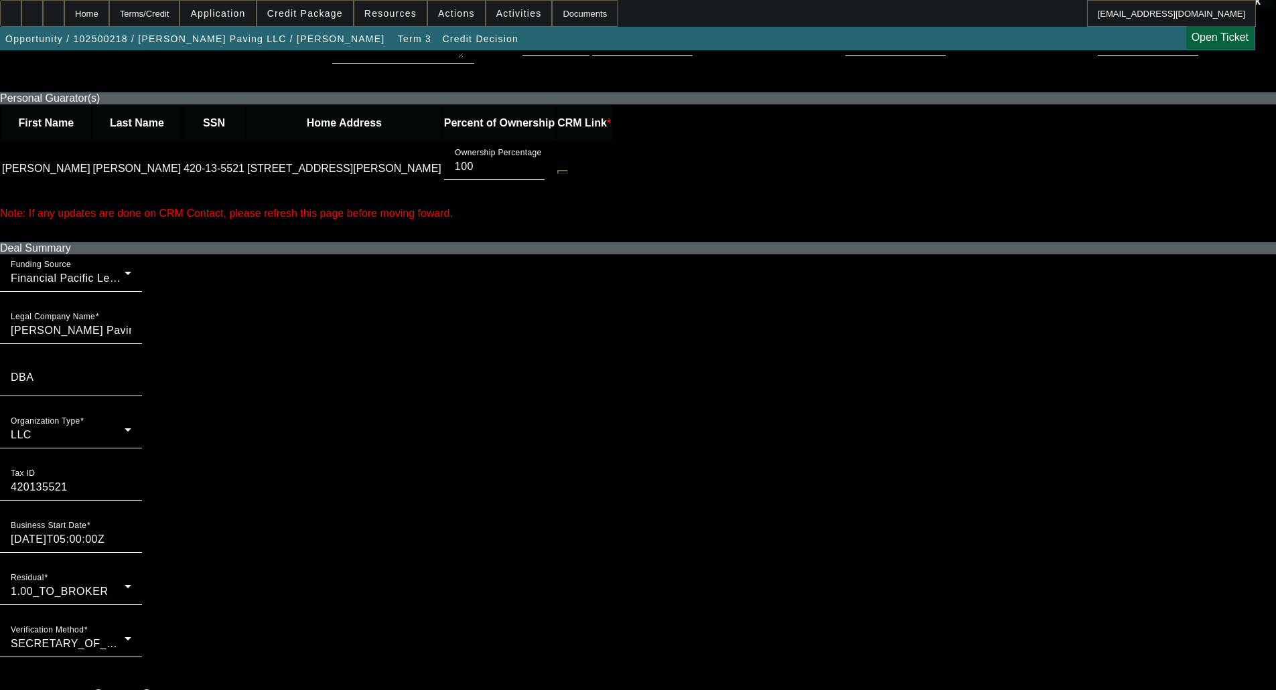
drag, startPoint x: 350, startPoint y: 497, endPoint x: 352, endPoint y: 486, distance: 11.6
radio input "true"
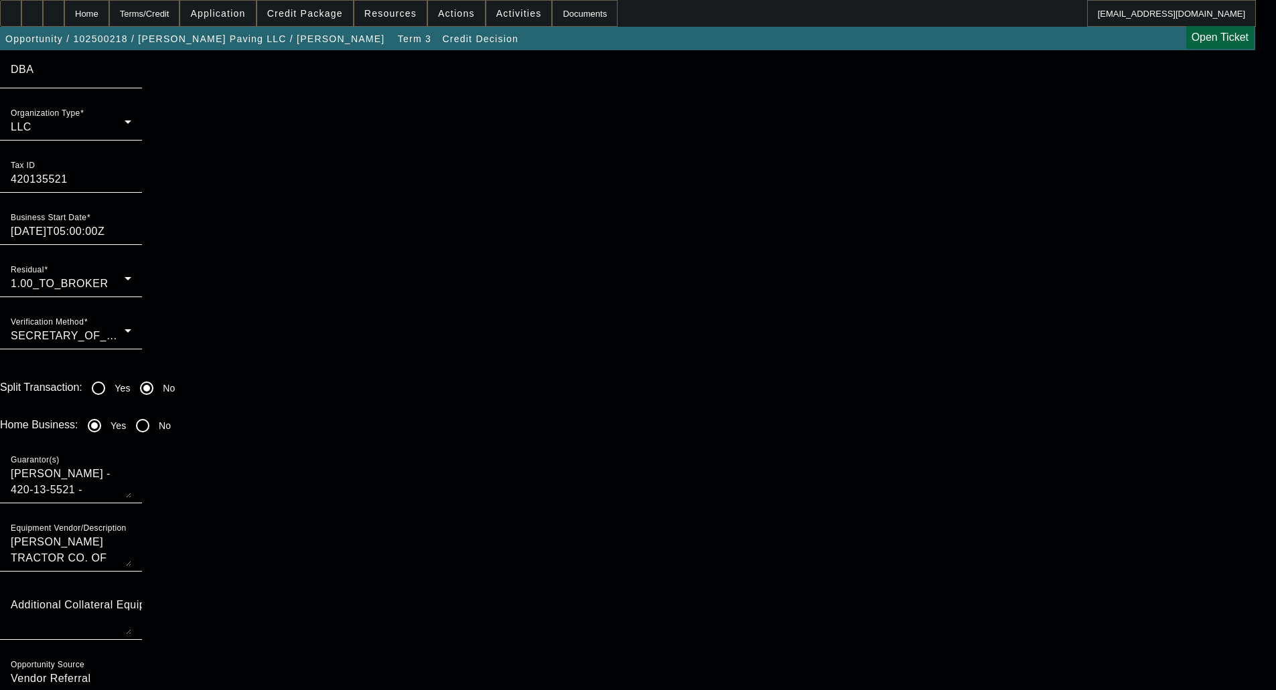
scroll to position [1072, 0]
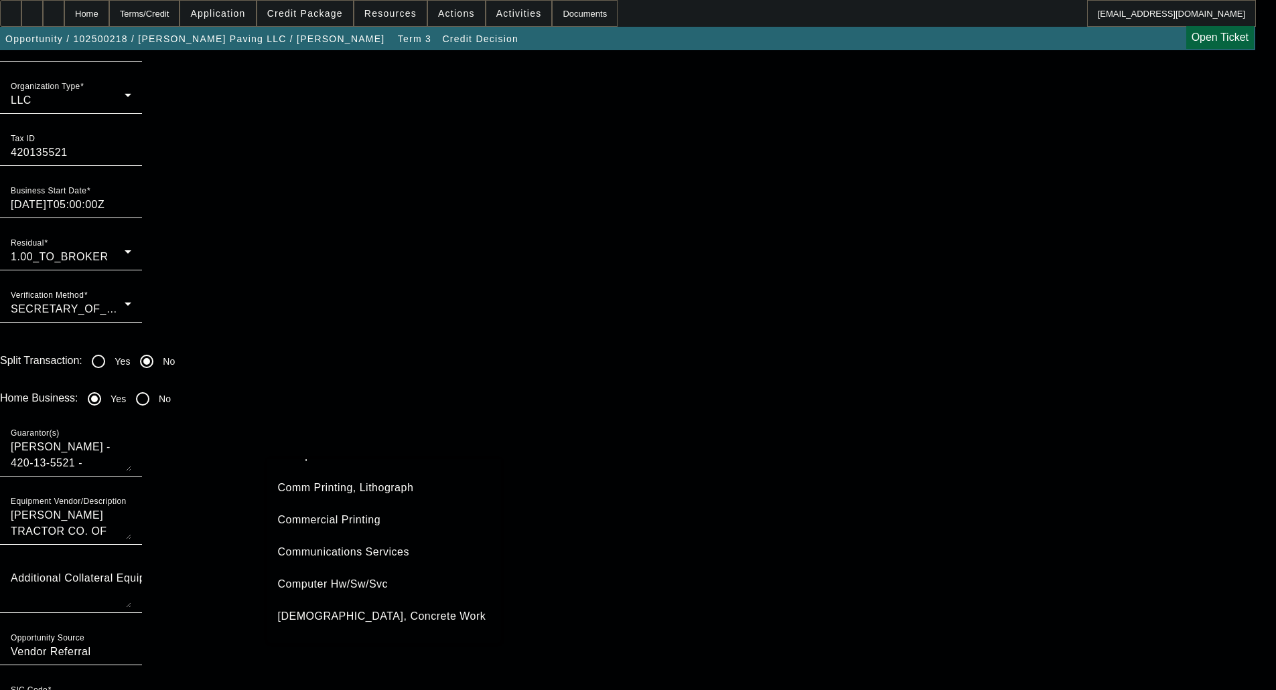
click at [366, 614] on span "Contractor, Concrete Work" at bounding box center [382, 617] width 208 height 16
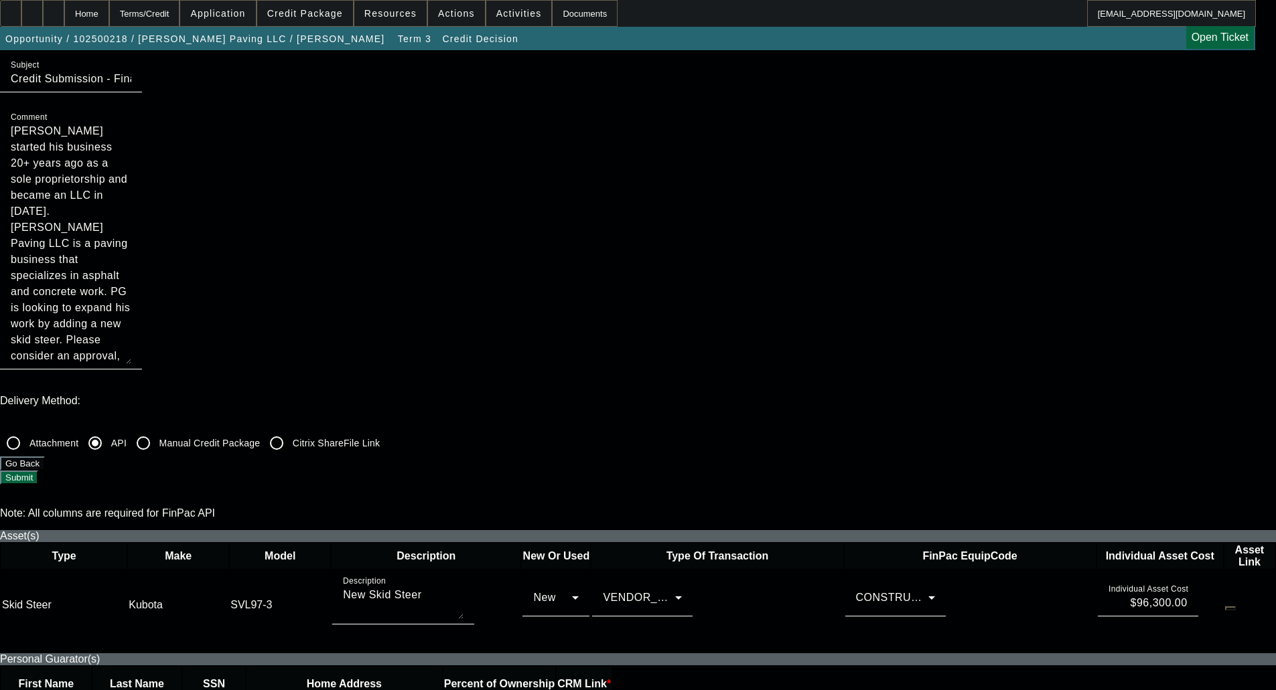
scroll to position [134, 0]
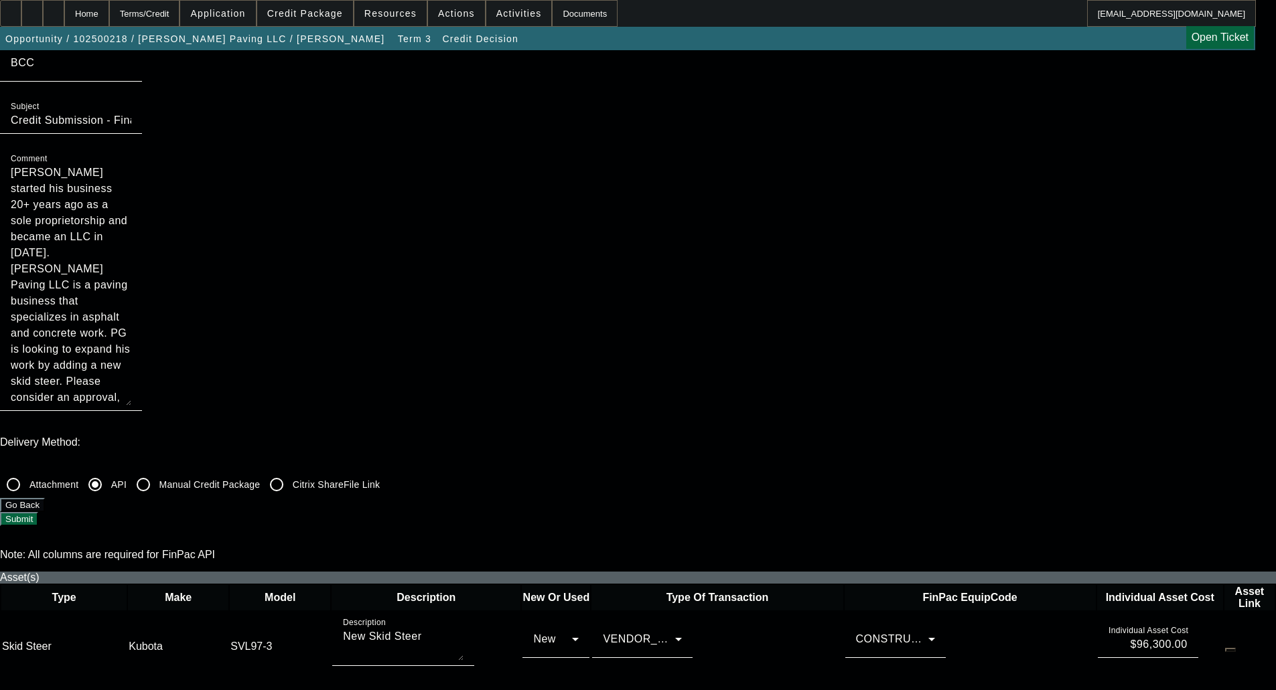
click at [38, 512] on button "Submit" at bounding box center [19, 519] width 38 height 14
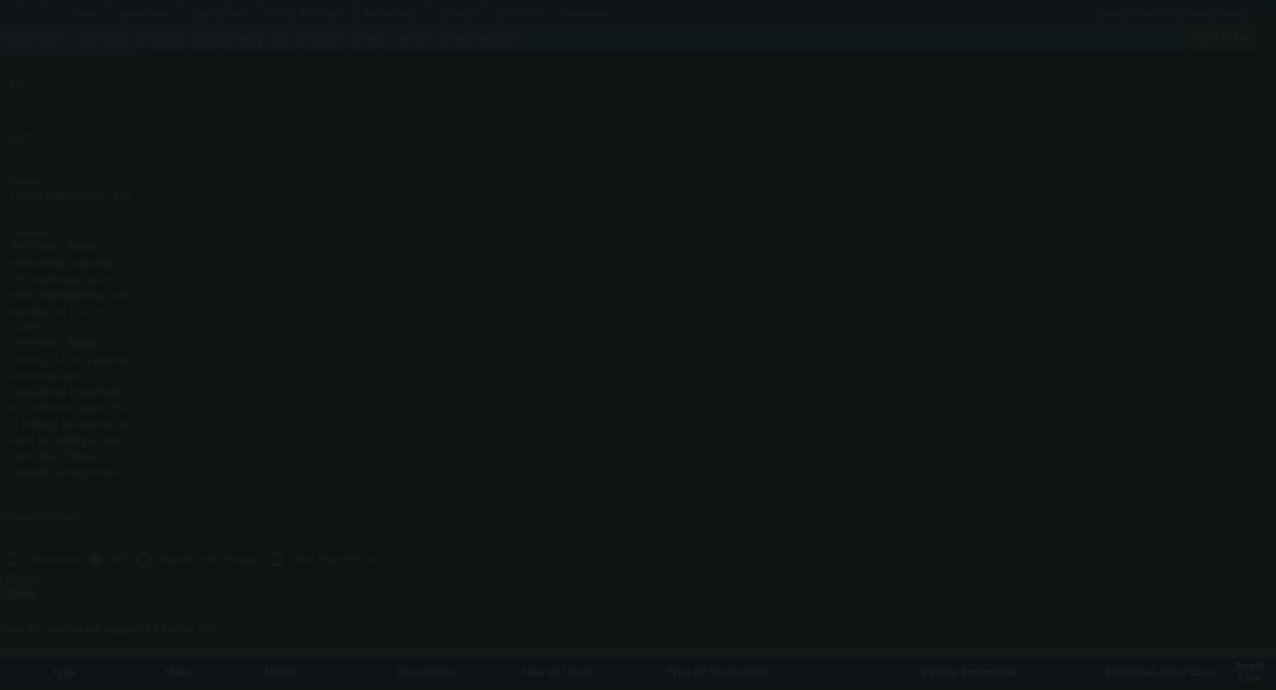
scroll to position [0, 0]
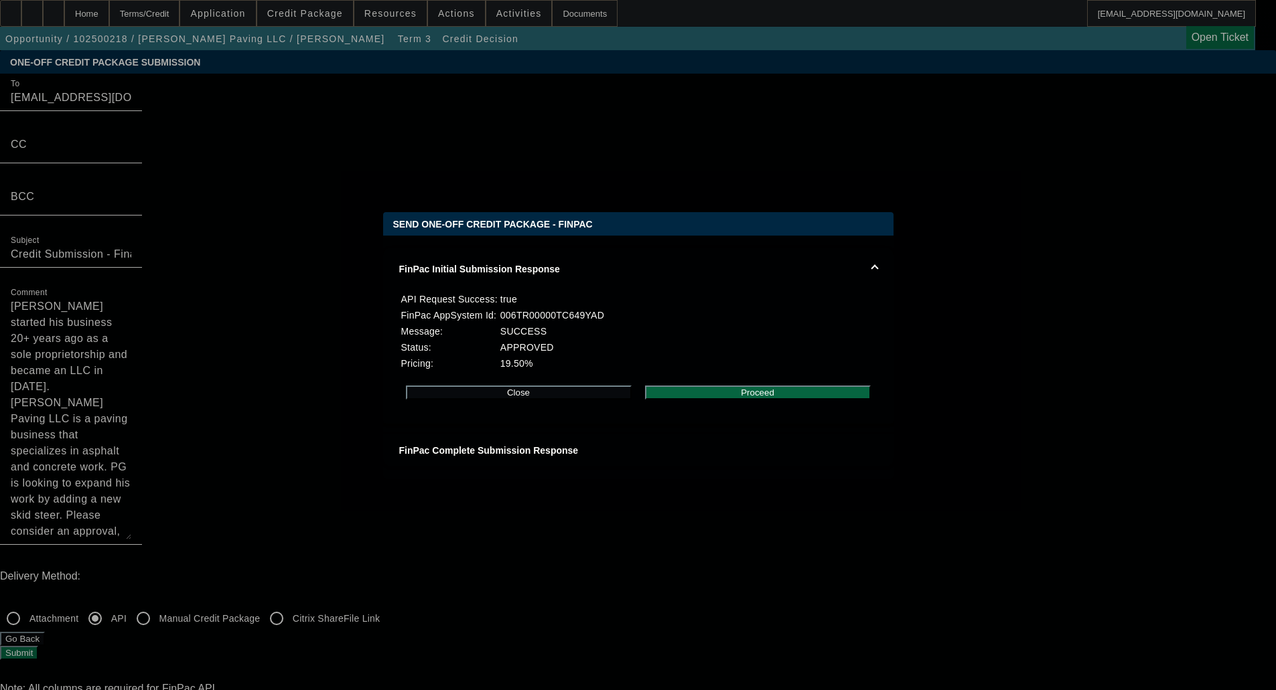
click at [727, 400] on button "Proceed" at bounding box center [758, 393] width 226 height 14
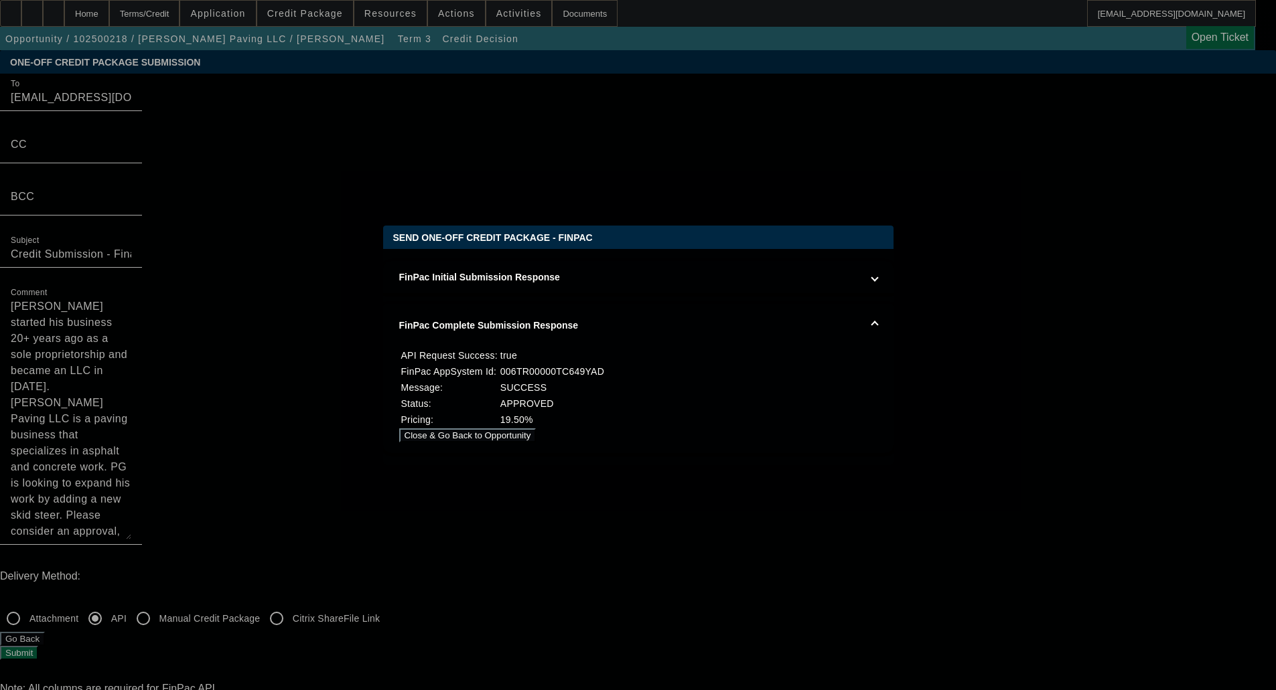
click at [536, 443] on button "Close & Go Back to Opportunity" at bounding box center [467, 436] width 137 height 14
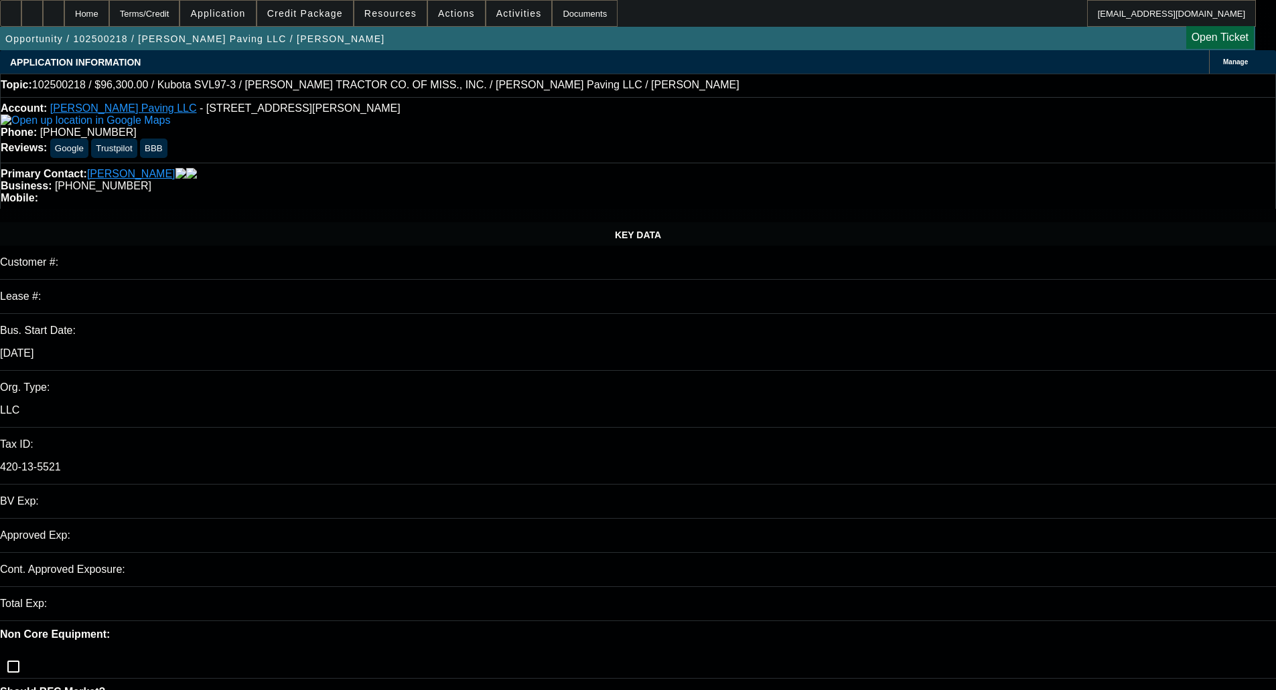
select select "0"
select select "6"
select select "0.15"
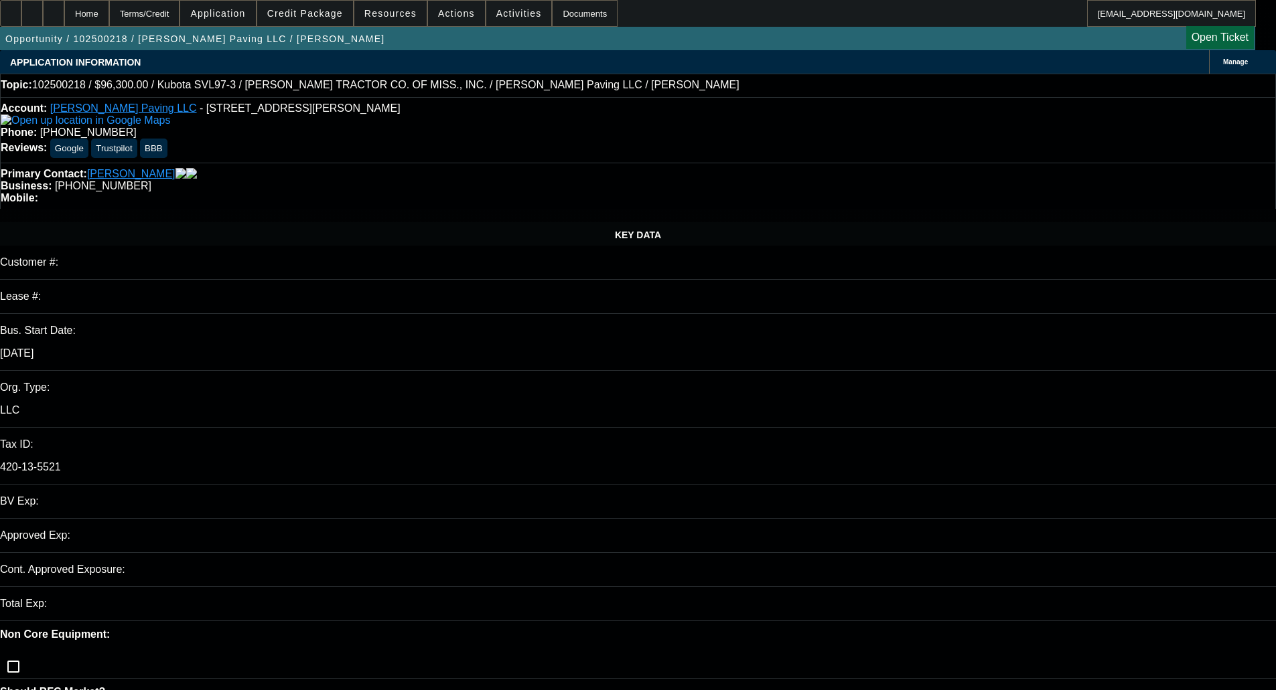
select select "2"
select select "0"
select select "6"
select select "0.15"
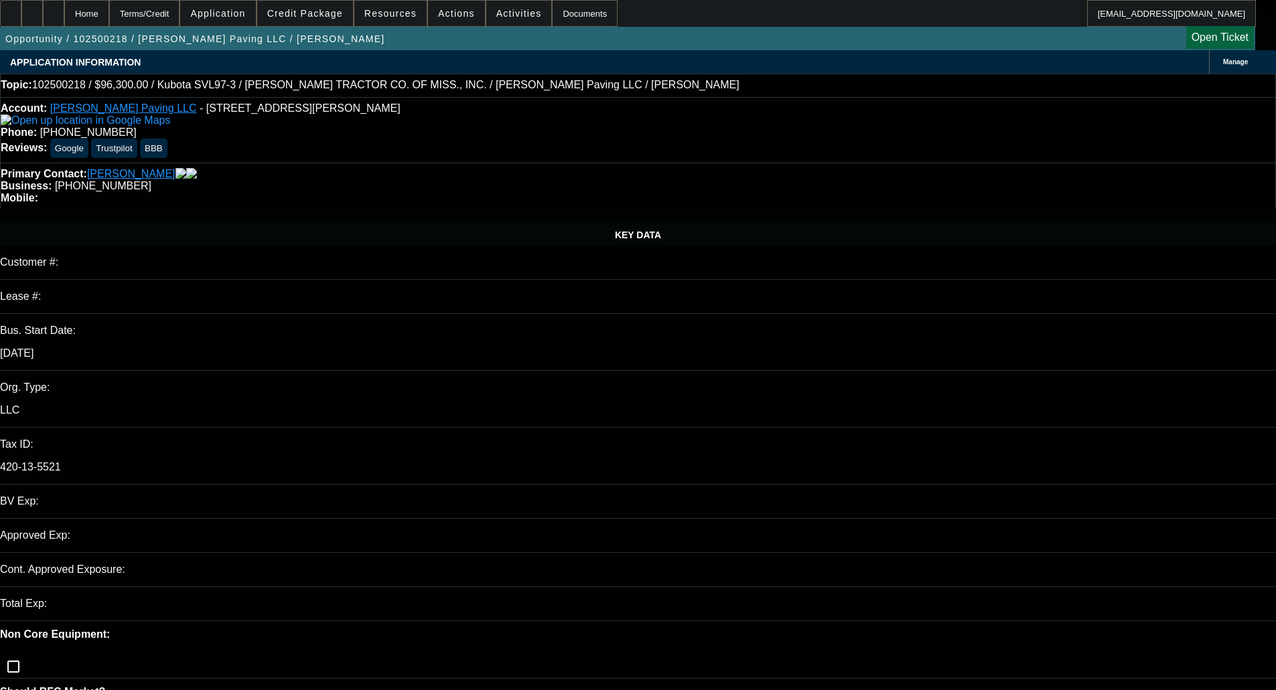
select select "2"
select select "0"
select select "6"
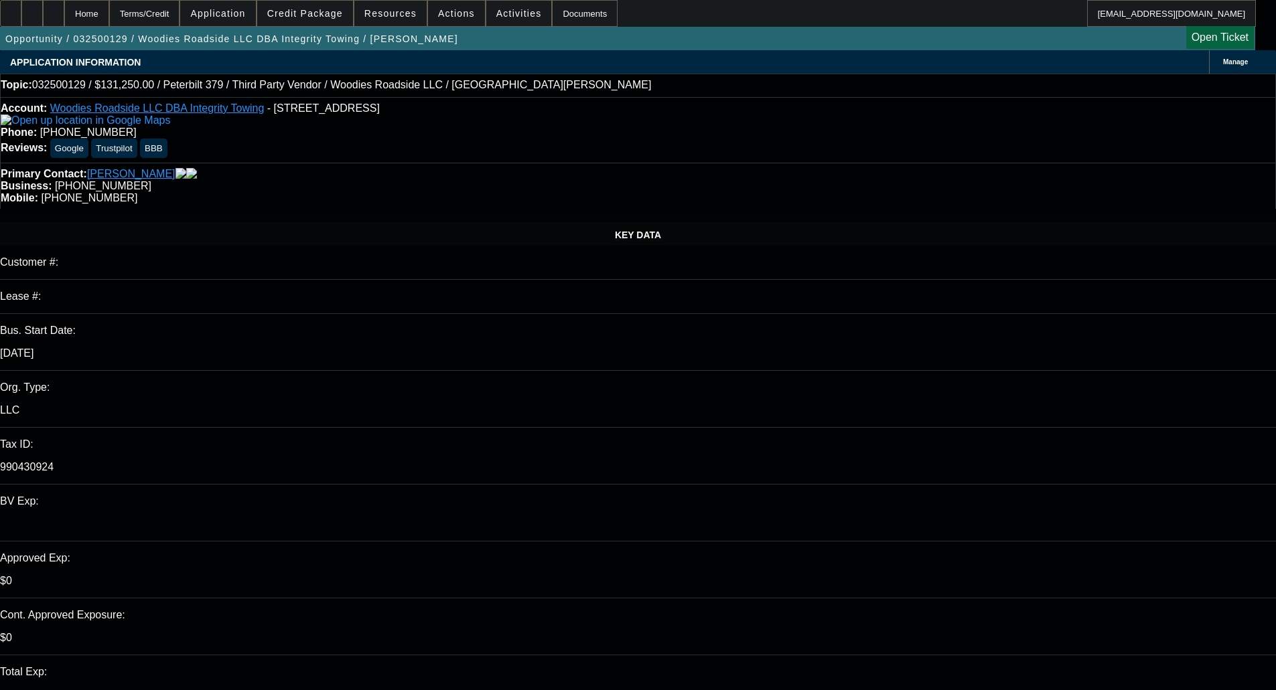
select select "0"
select select "2"
select select "0"
select select "18"
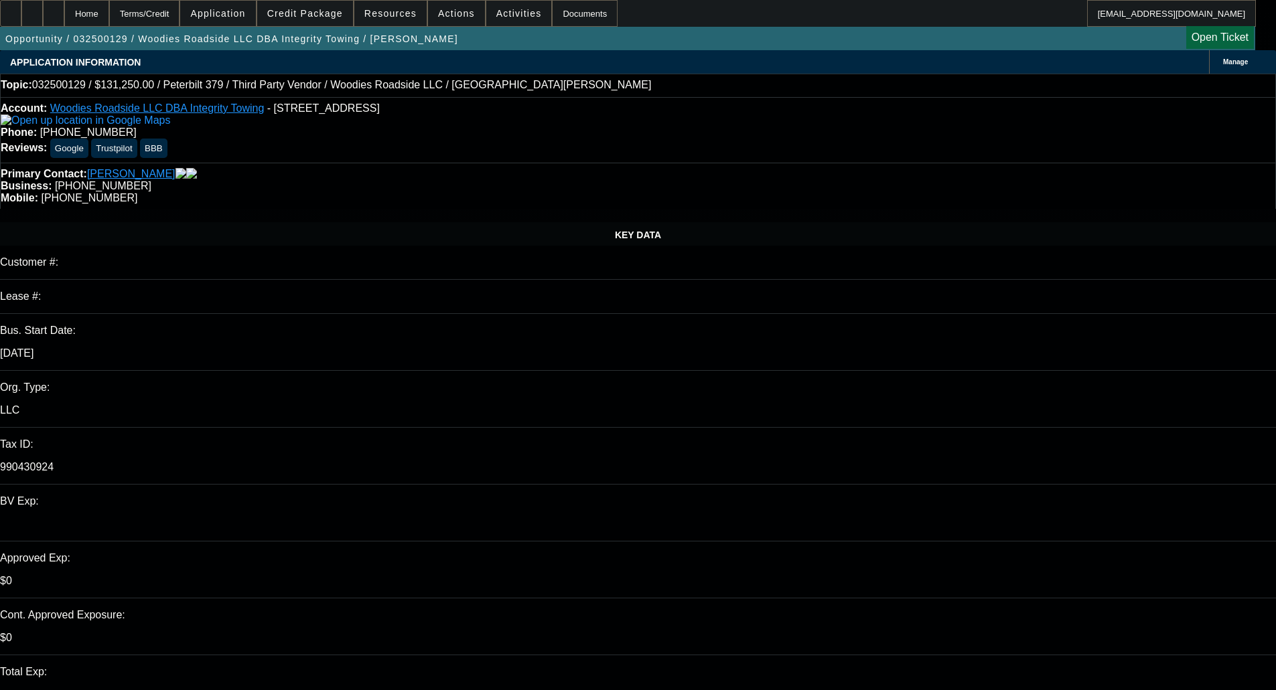
select select "0"
select select "2"
select select "0"
select select "18"
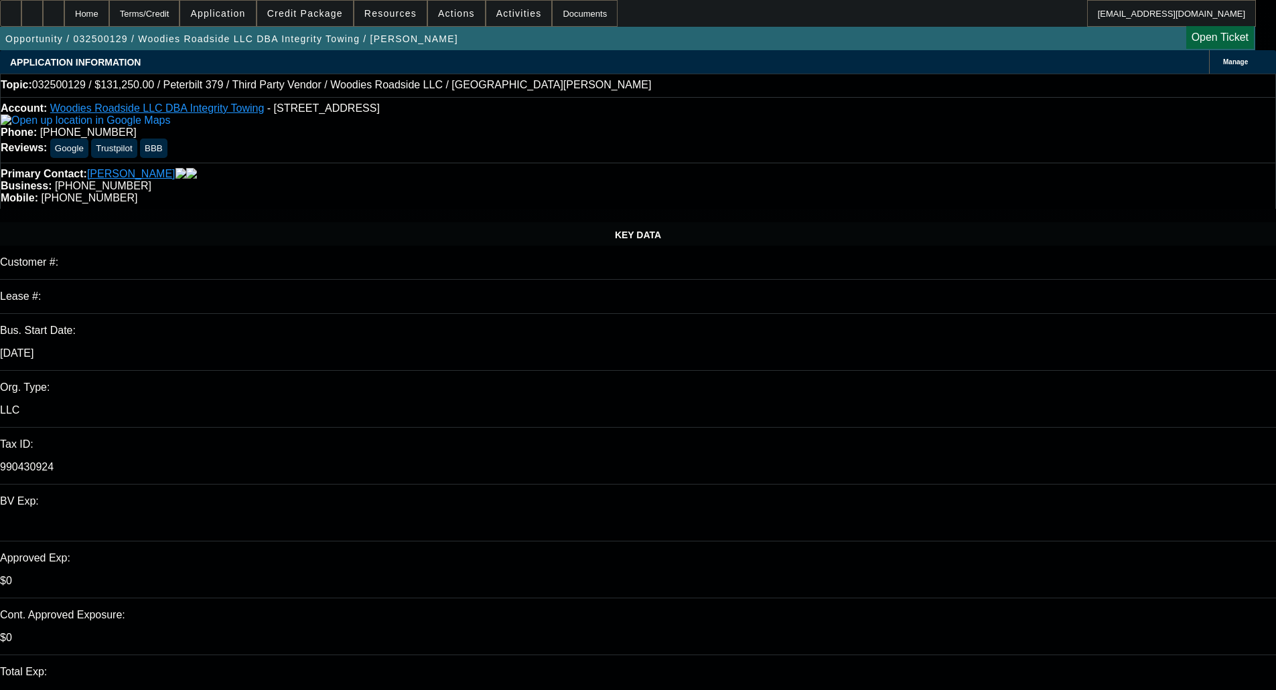
select select "0"
select select "2"
select select "0"
select select "6"
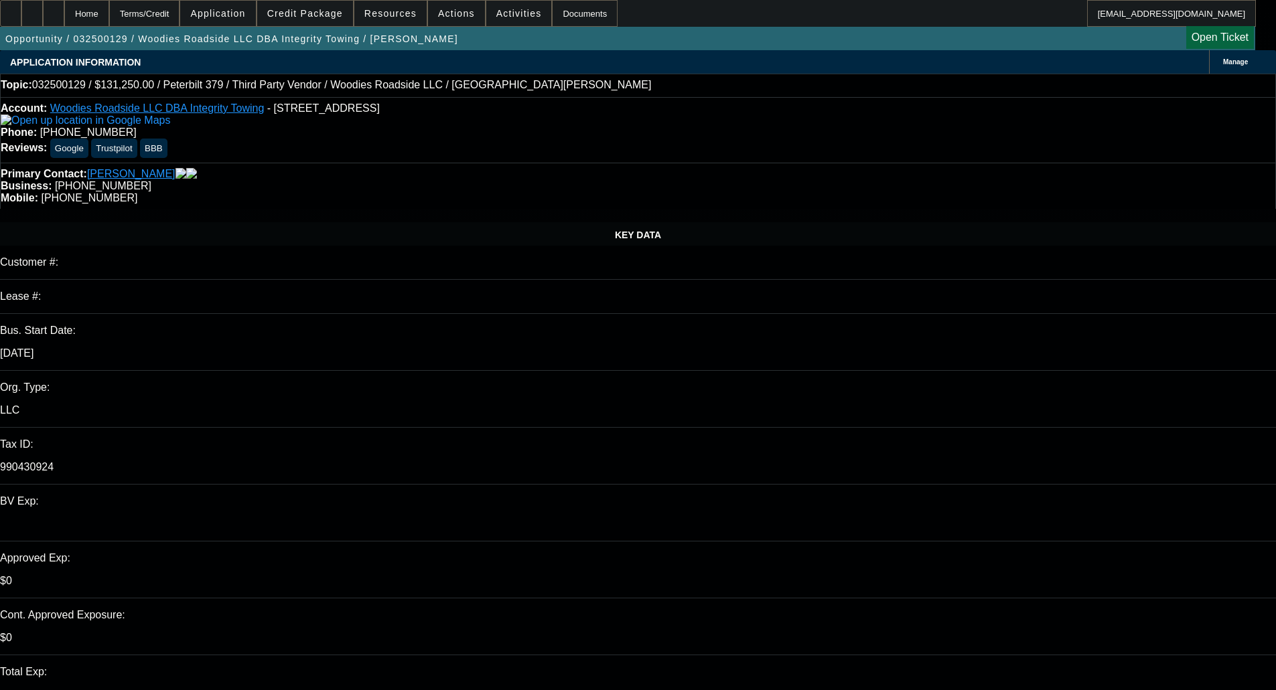
select select "0"
select select "6"
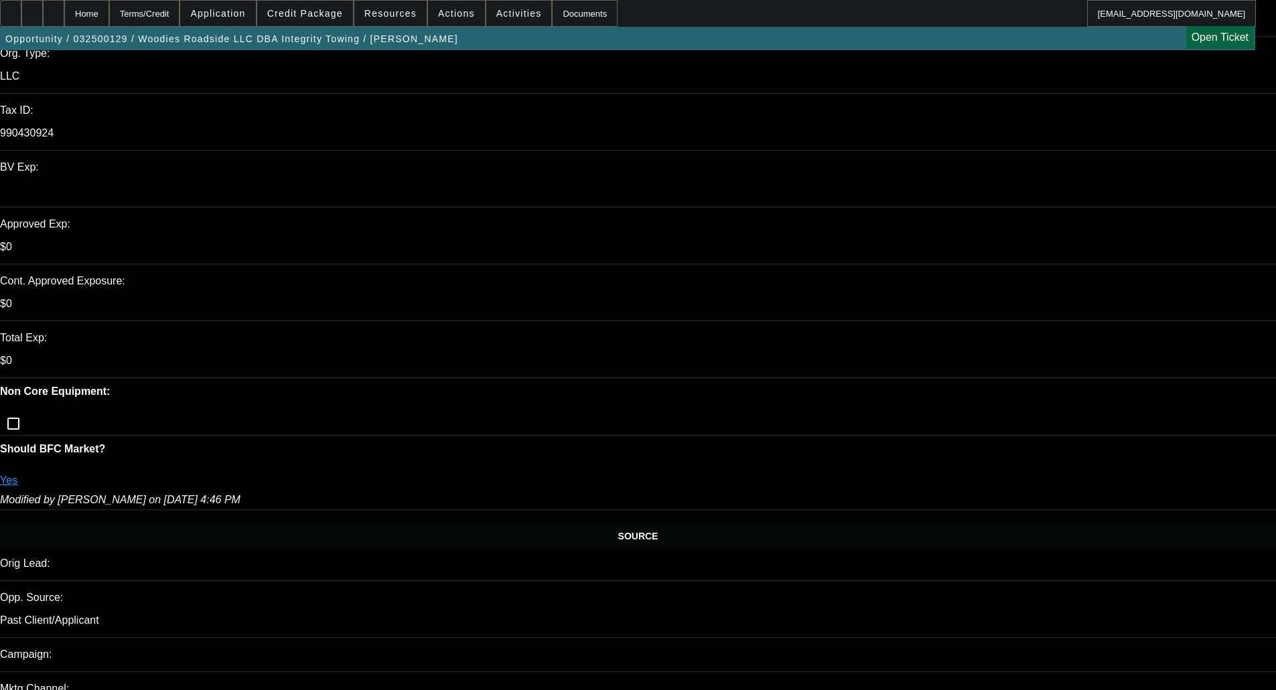
scroll to position [335, 0]
click at [287, 15] on span at bounding box center [305, 13] width 96 height 32
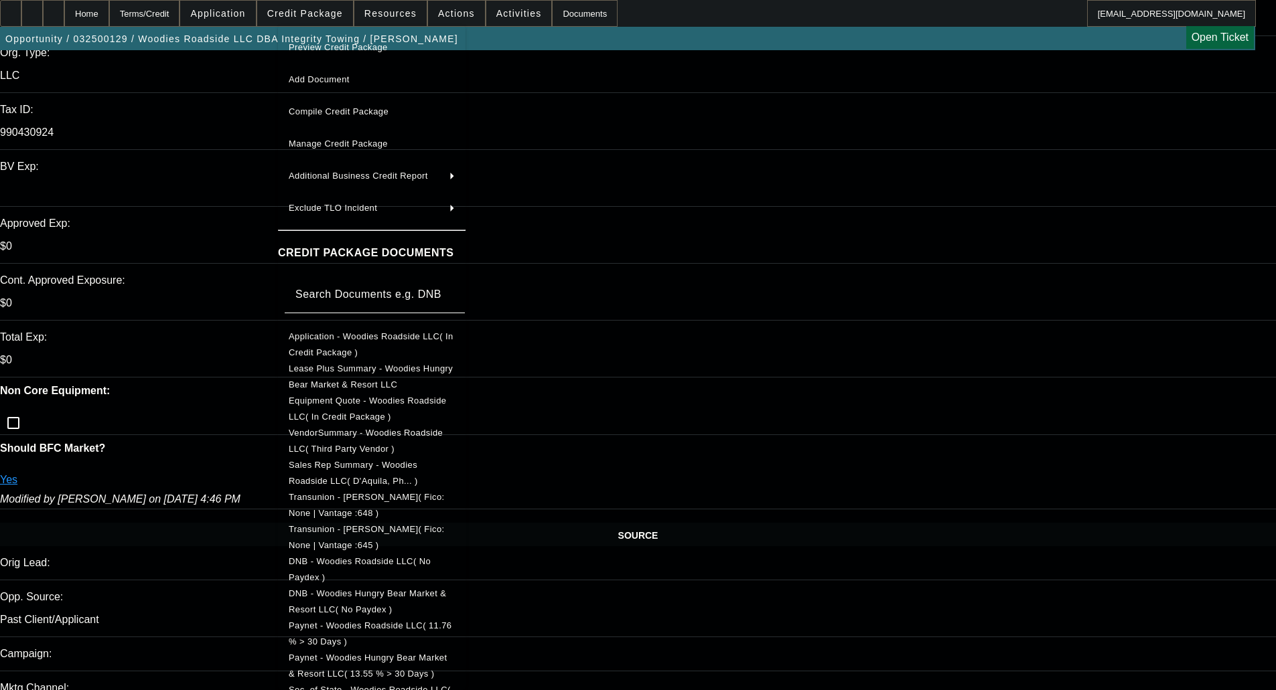
click at [308, 137] on span "Manage Credit Package" at bounding box center [372, 144] width 166 height 16
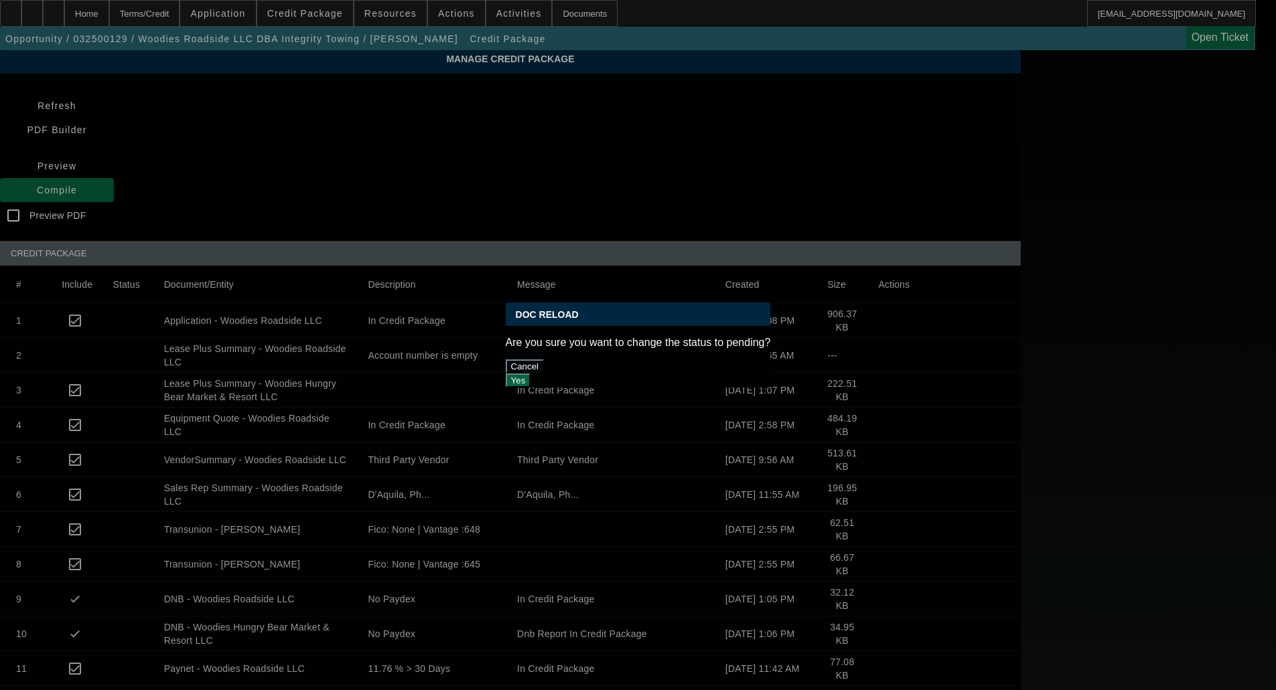
click at [531, 374] on button "Yes" at bounding box center [518, 381] width 25 height 14
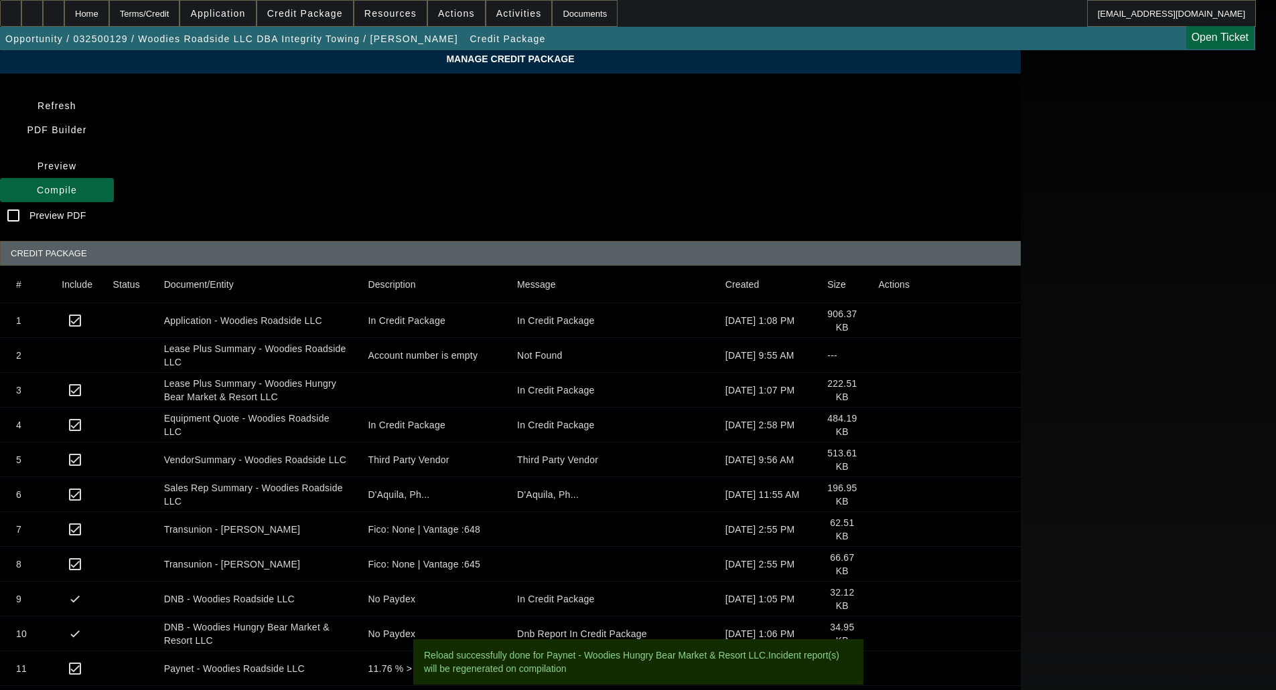
click at [37, 185] on icon at bounding box center [37, 190] width 0 height 11
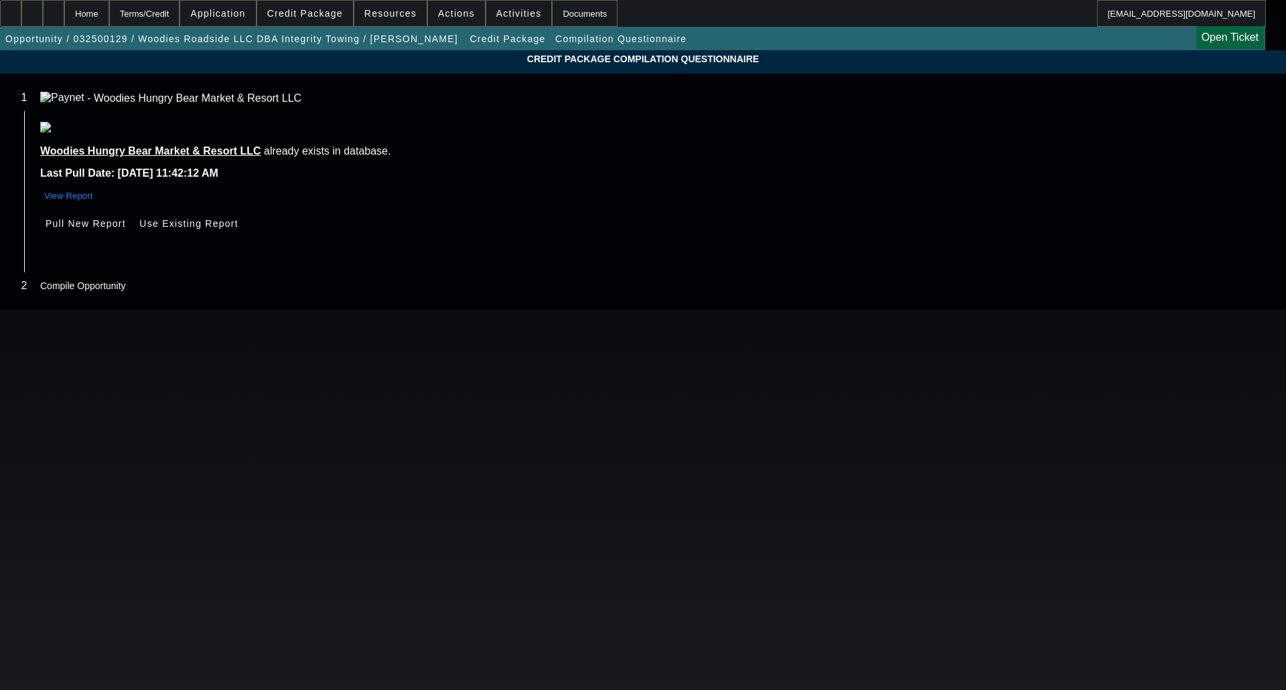
click at [126, 229] on span "Pull New Report" at bounding box center [86, 223] width 80 height 11
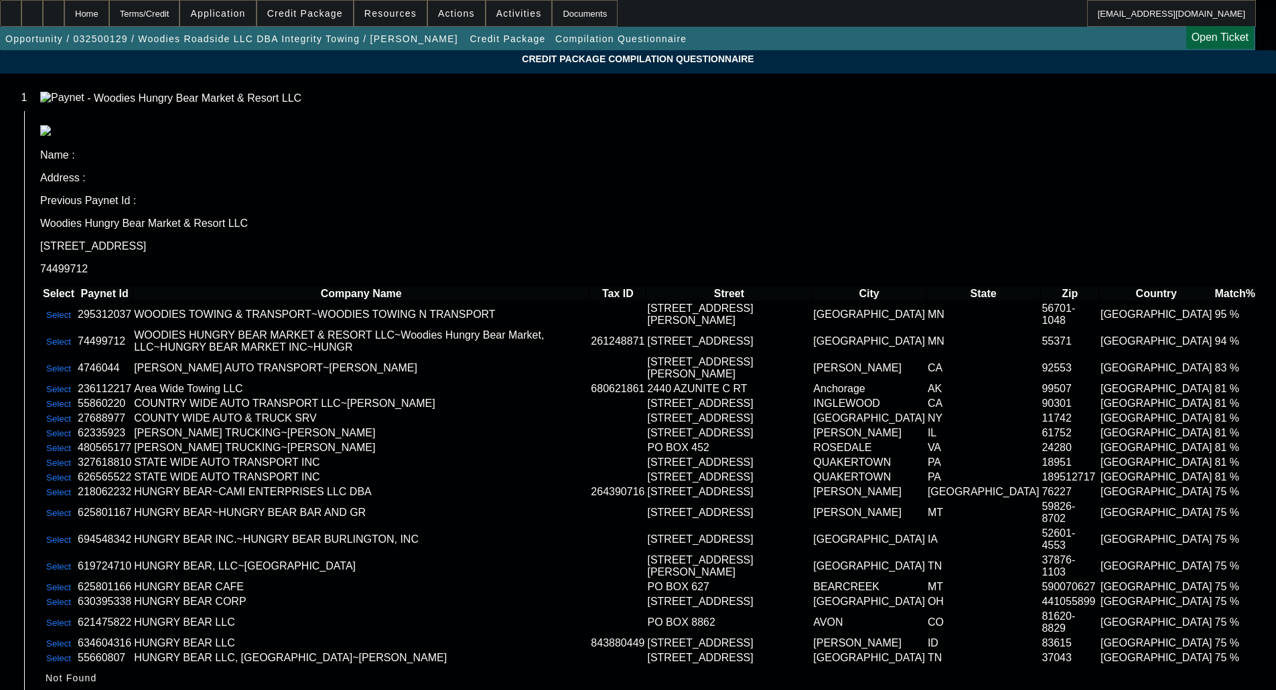
click at [75, 336] on button "Select" at bounding box center [58, 341] width 33 height 11
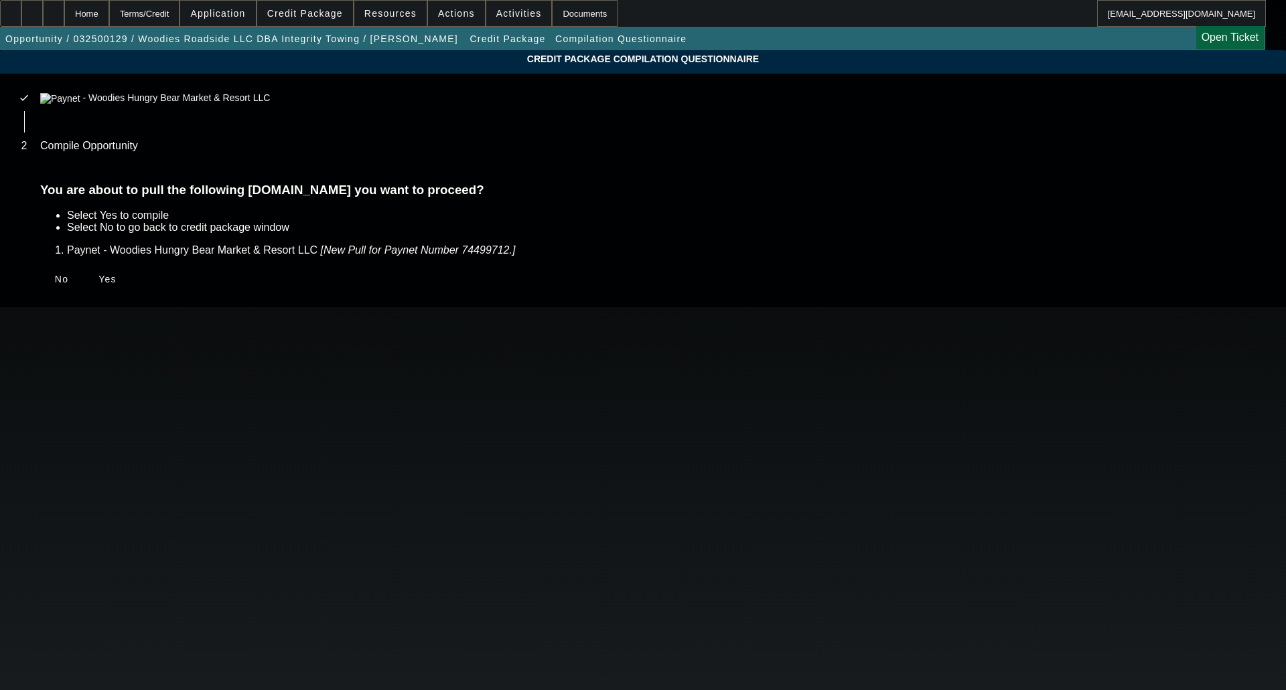
click at [117, 275] on span "Yes" at bounding box center [107, 279] width 18 height 11
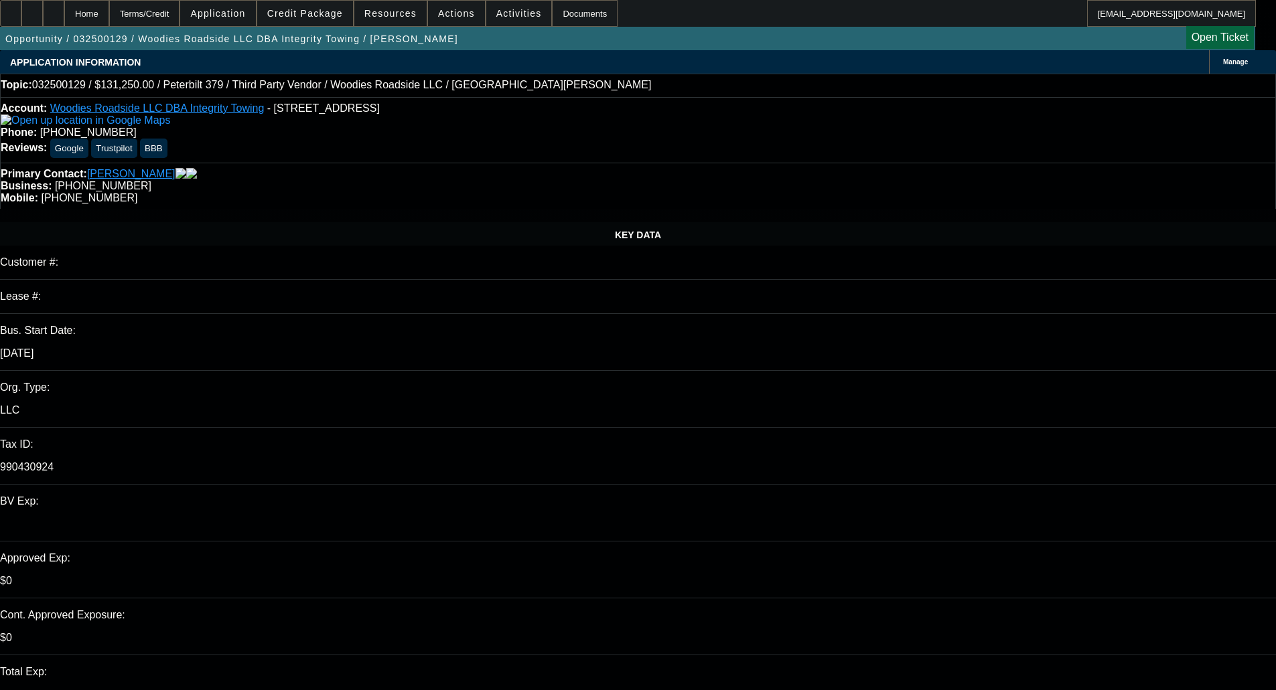
select select "0"
select select "2"
select select "0"
select select "18"
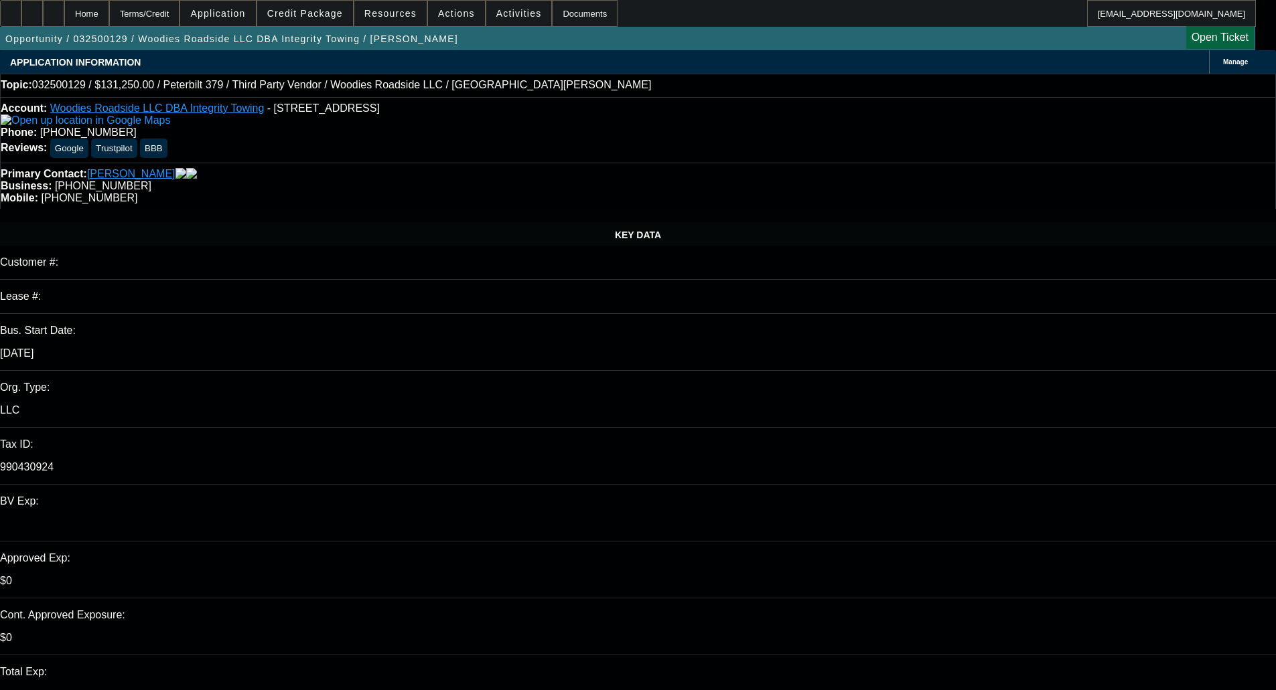
select select "0"
select select "2"
select select "0"
select select "18"
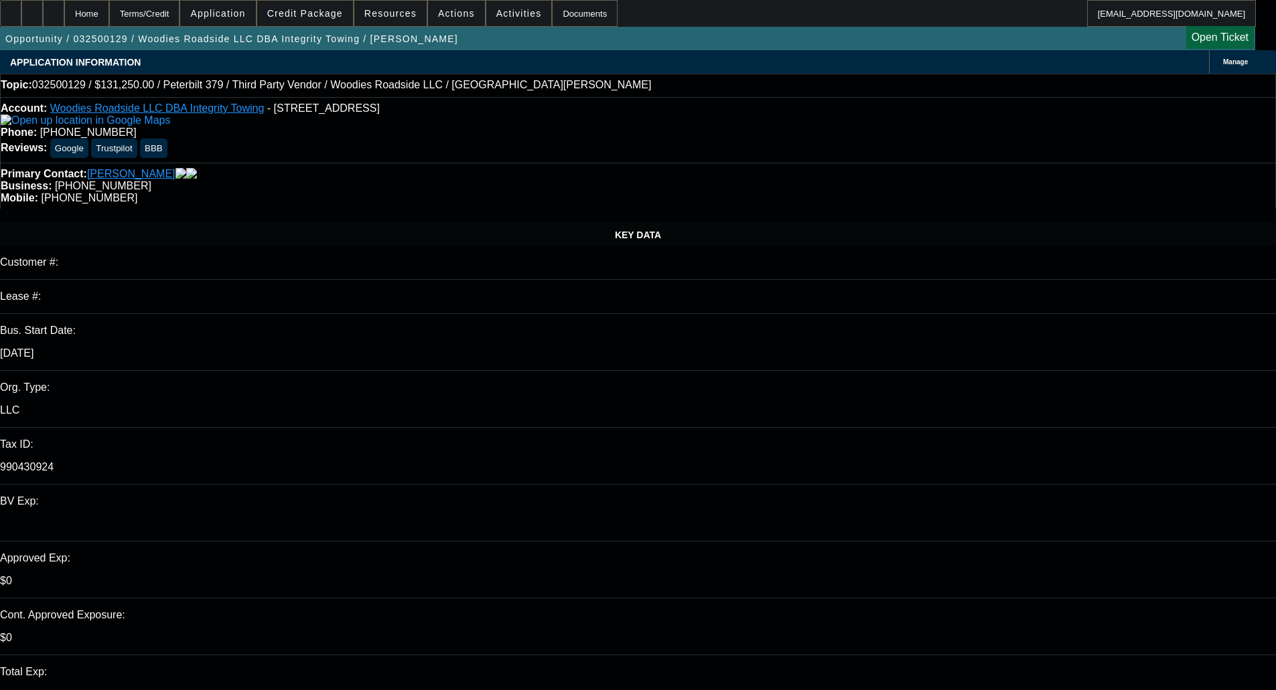
select select "0"
select select "2"
select select "0"
select select "6"
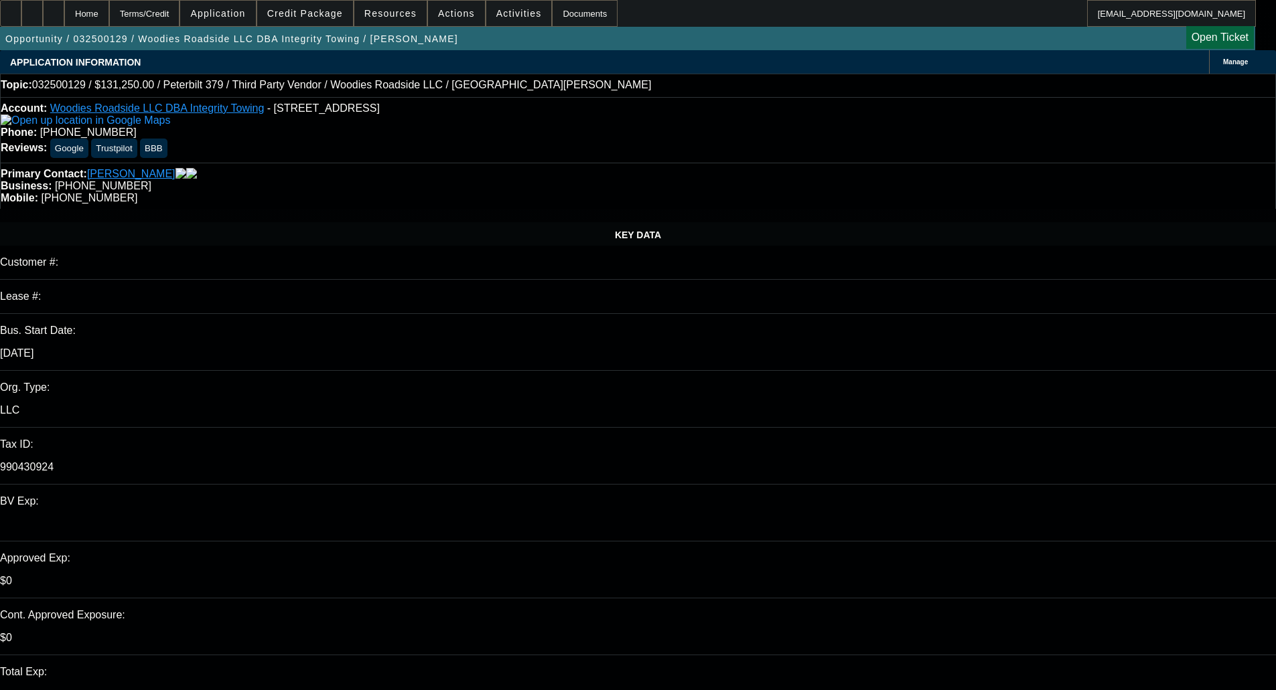
select select "0"
select select "6"
click at [315, 12] on span "Credit Package" at bounding box center [305, 13] width 76 height 11
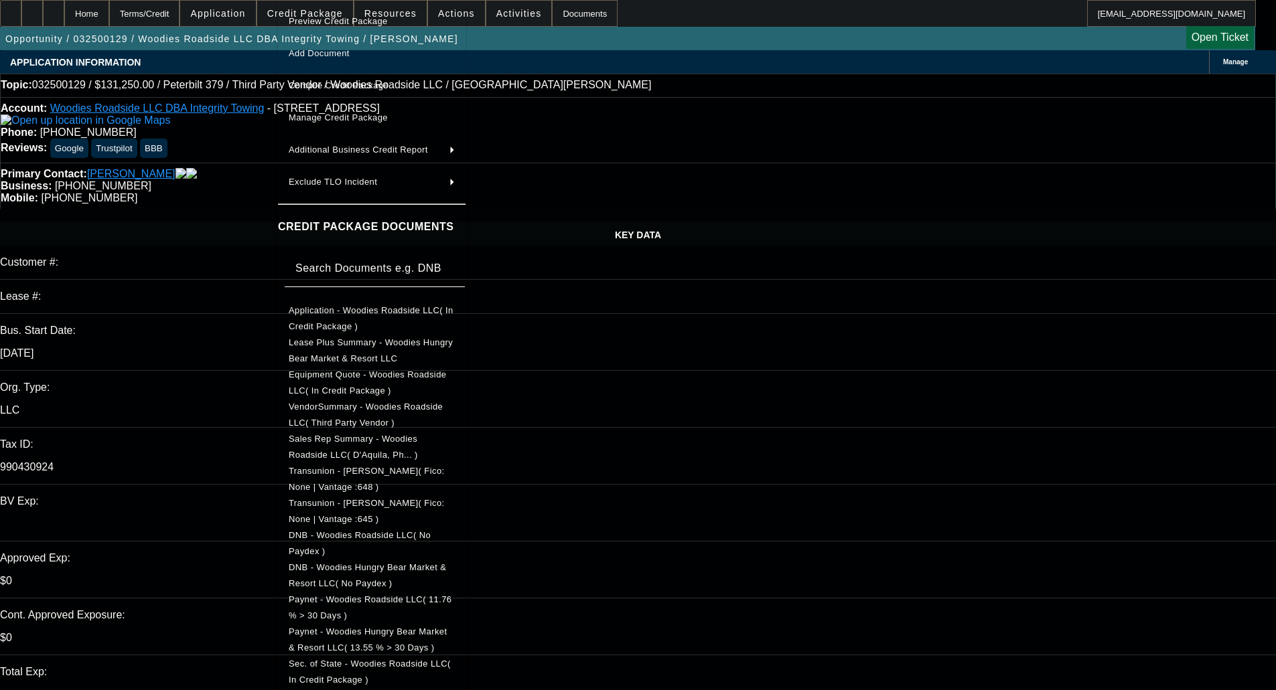
click at [410, 645] on button "Paynet - Woodies Hungry Bear Market & Resort LLC( 13.55 % > 30 Days )" at bounding box center [372, 640] width 188 height 32
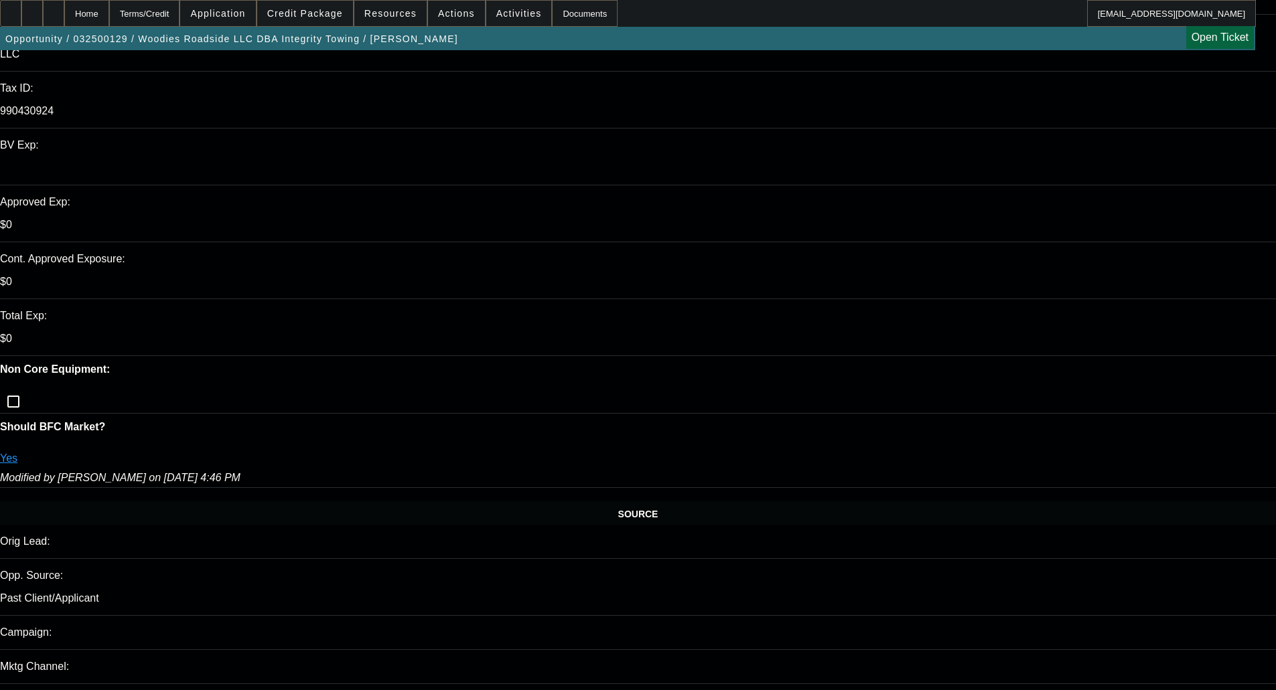
scroll to position [360, 0]
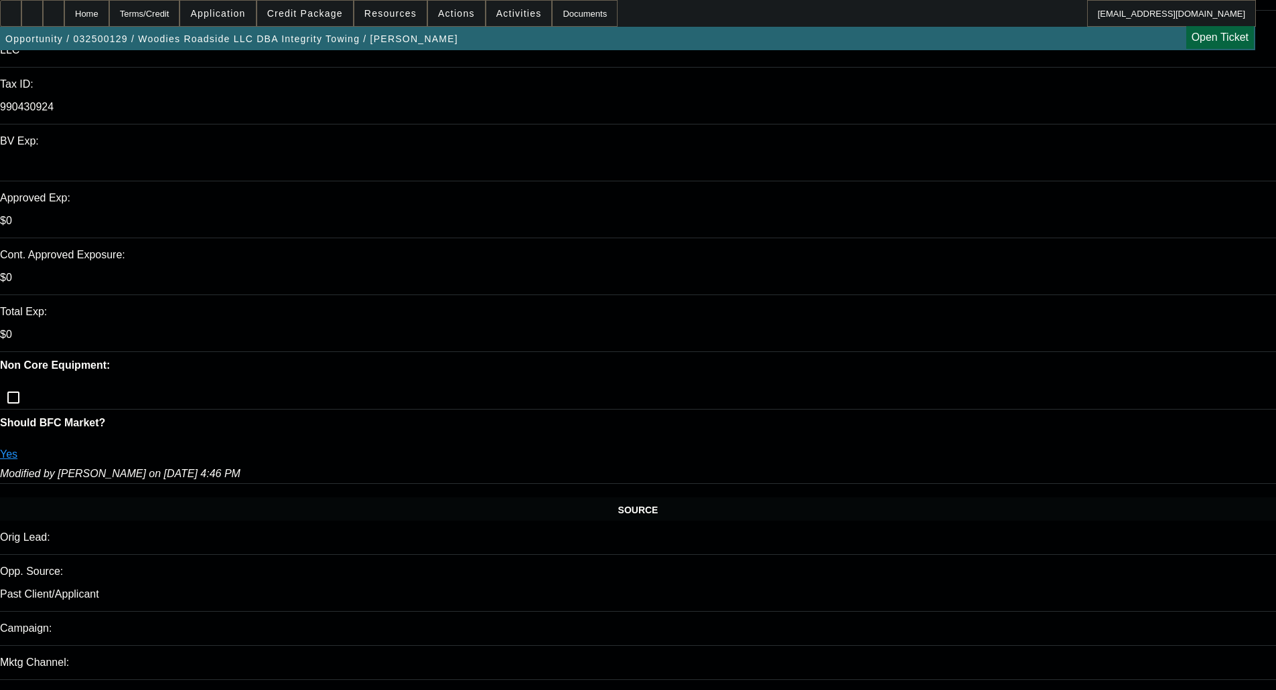
click at [297, 16] on span "Credit Package" at bounding box center [305, 13] width 76 height 11
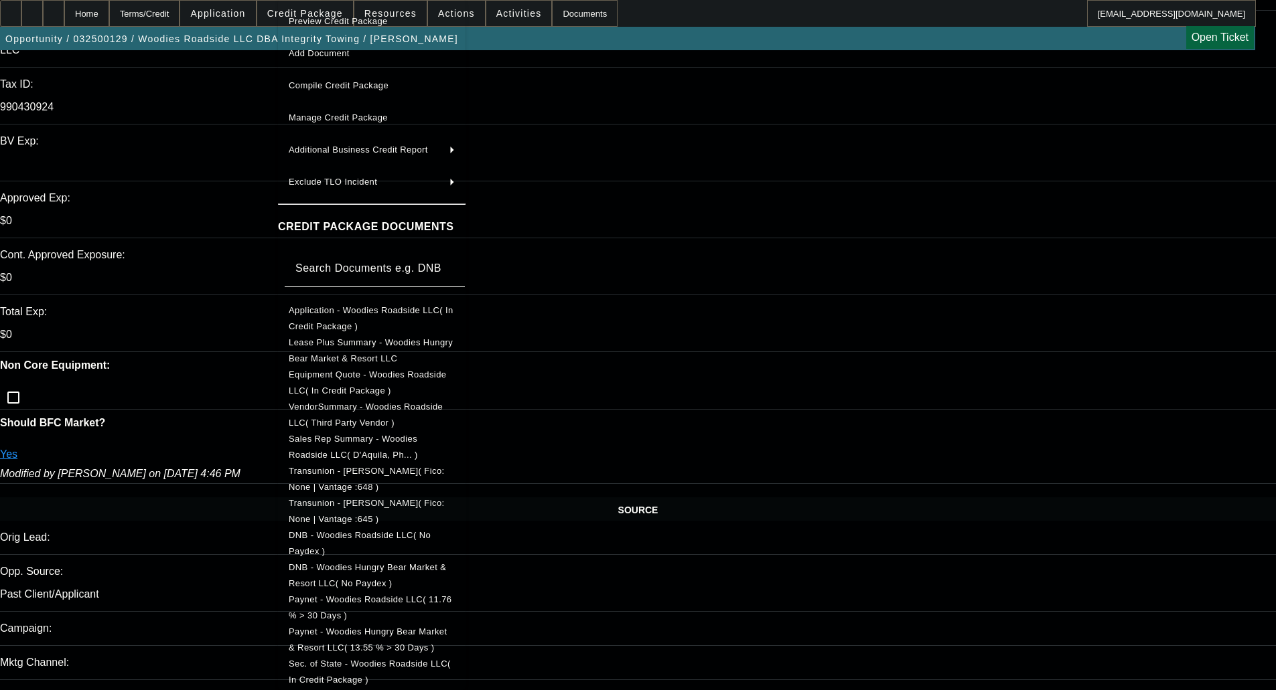
click at [380, 638] on span "Paynet - Woodies Hungry Bear Market & Resort LLC( 13.55 % > 30 Days )" at bounding box center [368, 640] width 159 height 26
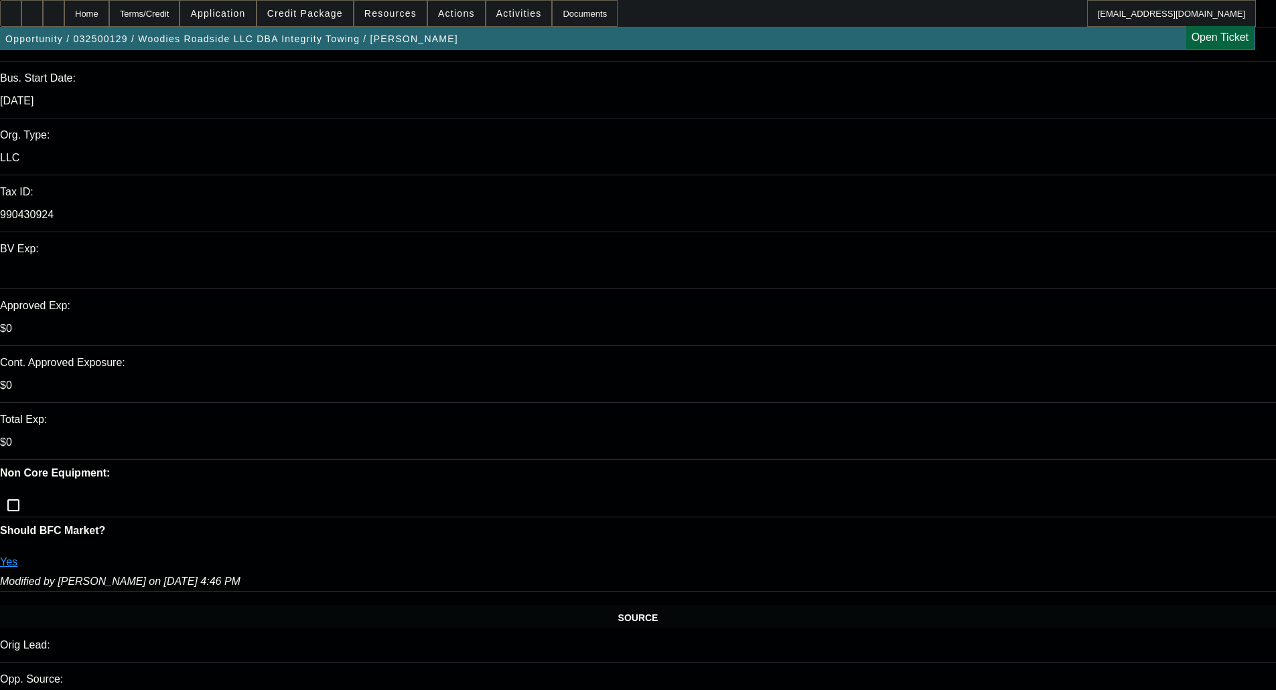
select select "0"
select select "2"
select select "0"
select select "18"
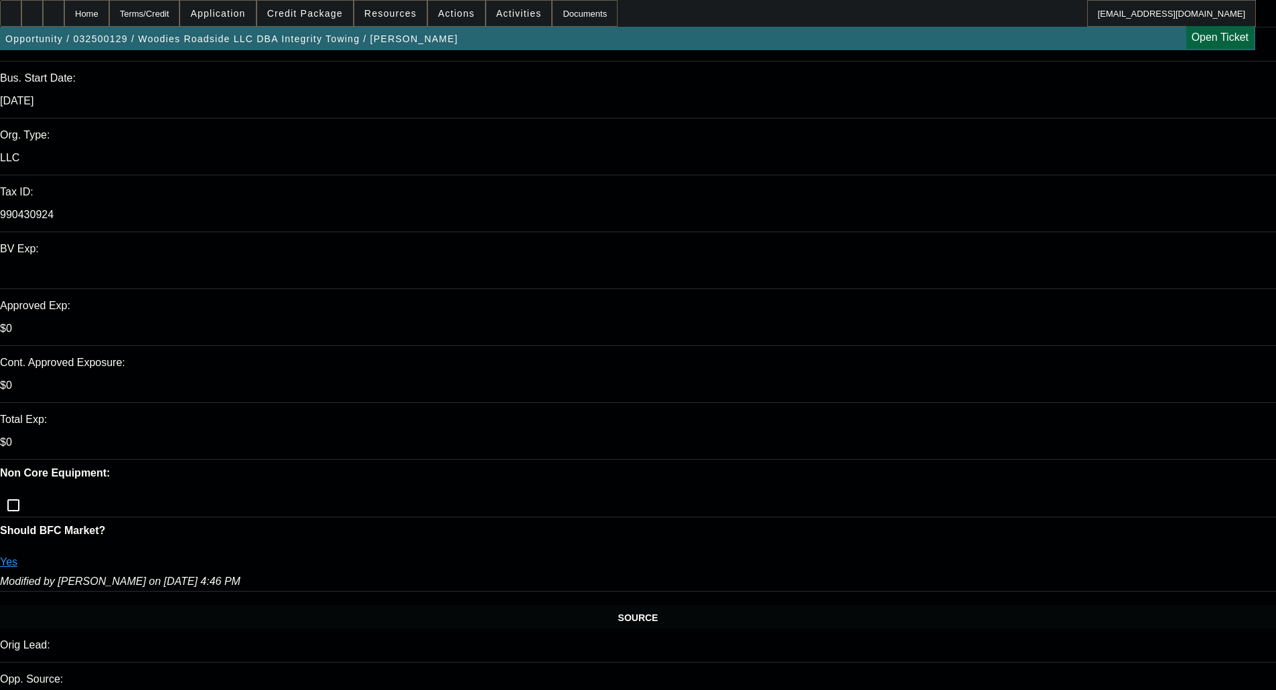
select select "0"
select select "2"
select select "0"
select select "18"
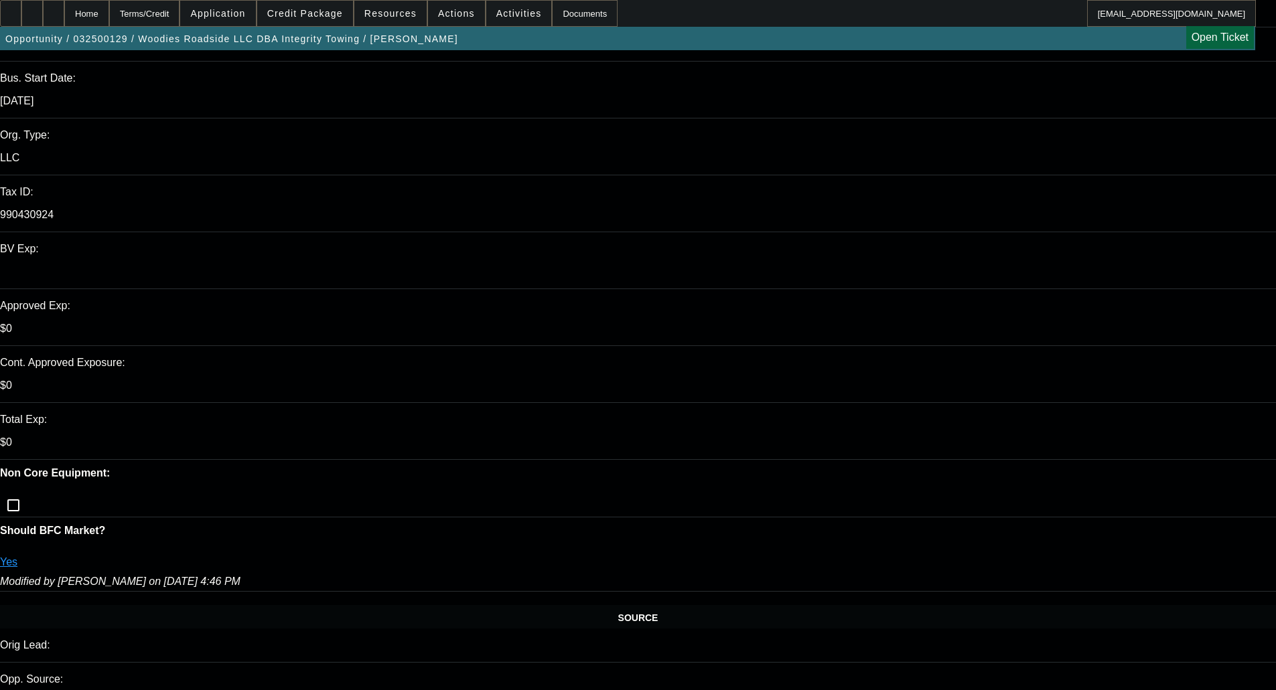
select select "0"
select select "2"
select select "0"
select select "6"
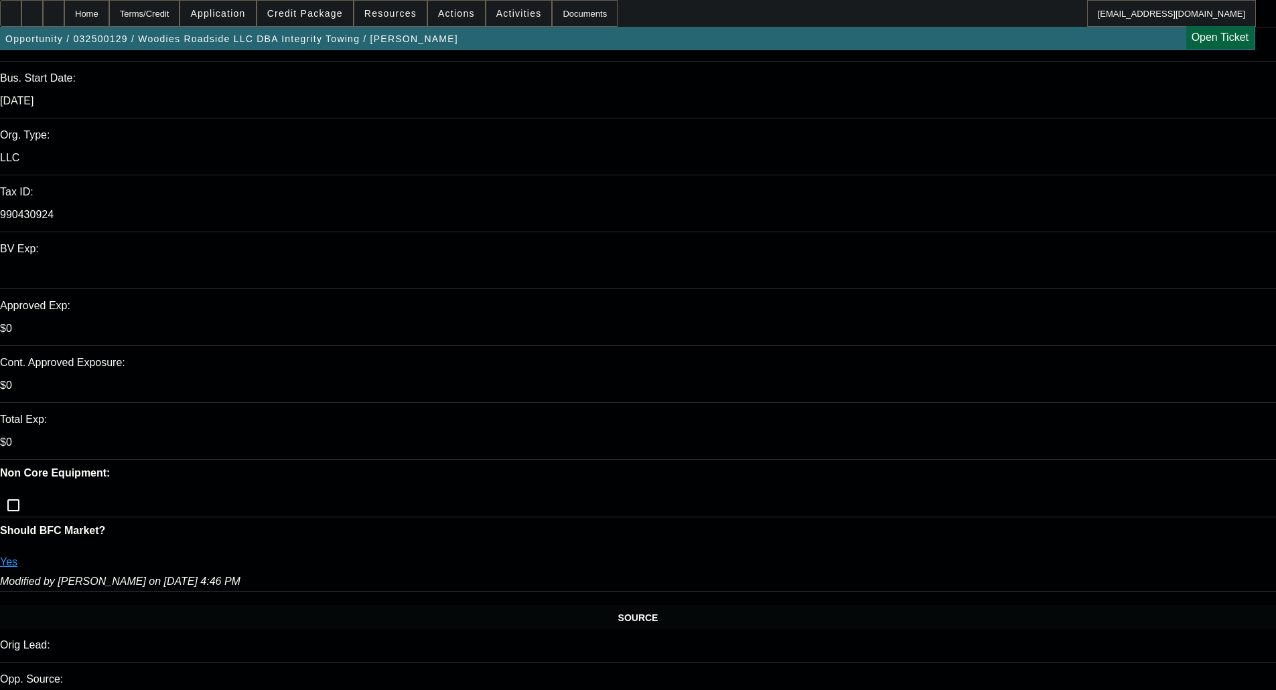
select select "0"
select select "6"
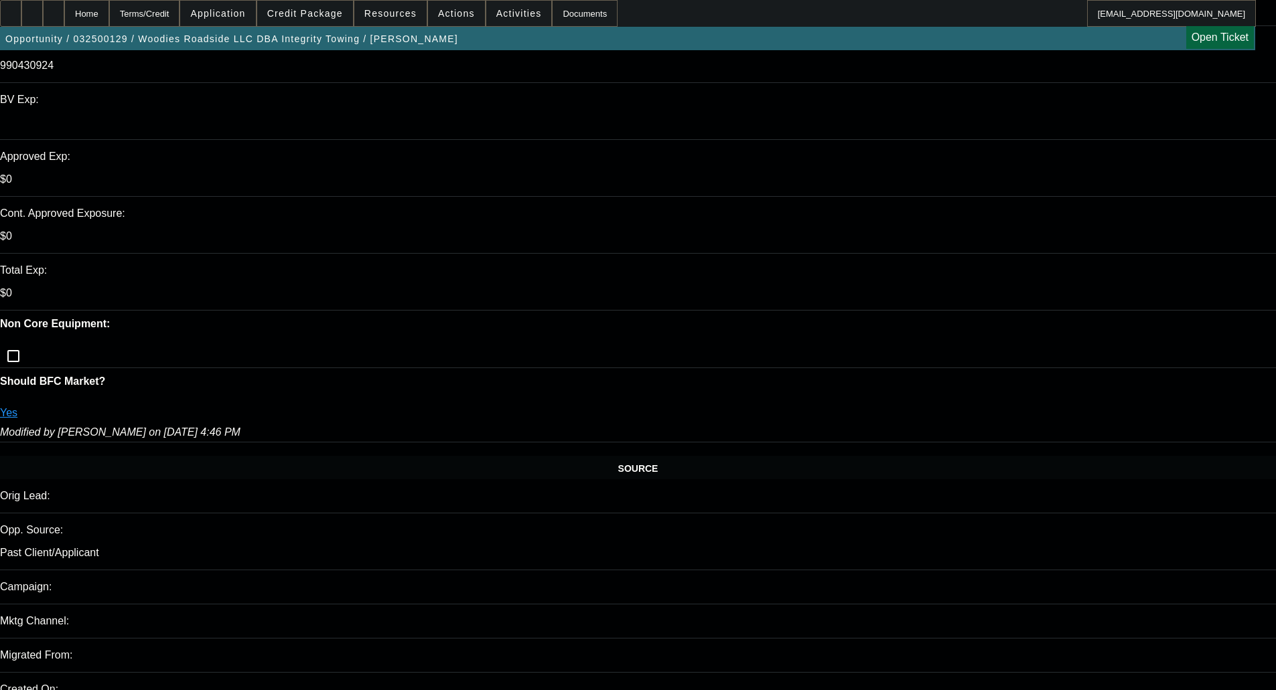
click at [304, 7] on span at bounding box center [305, 13] width 96 height 32
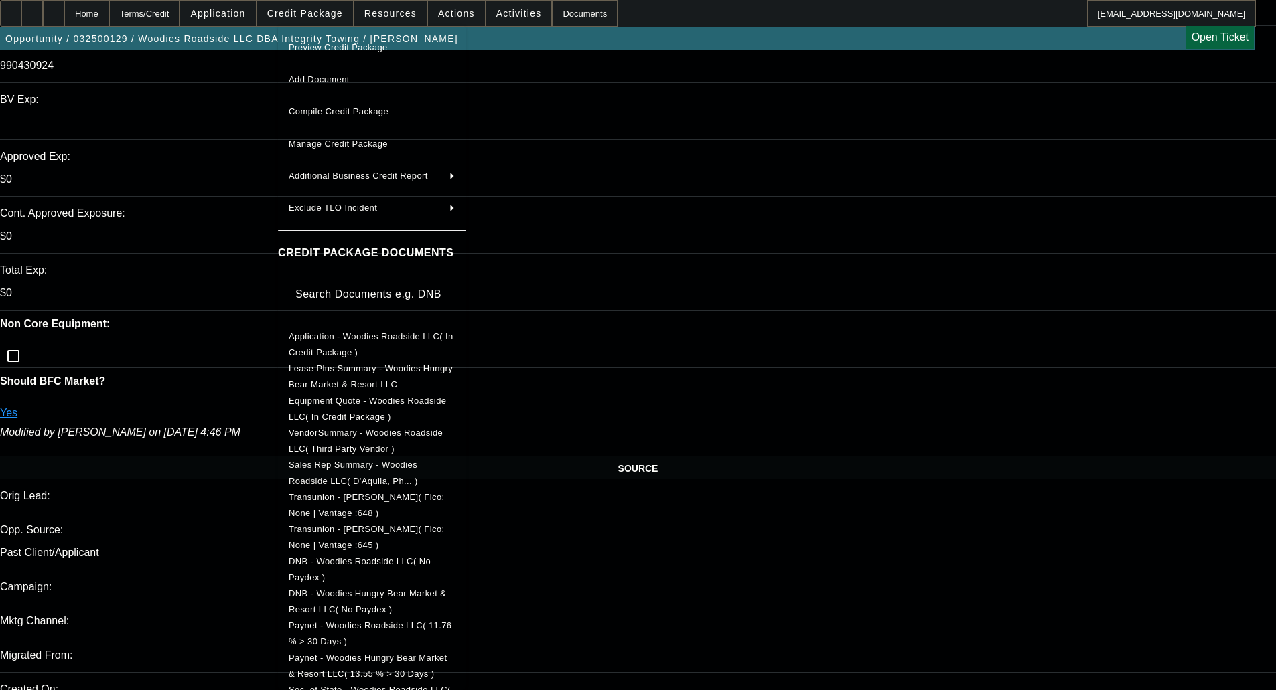
scroll to position [67, 0]
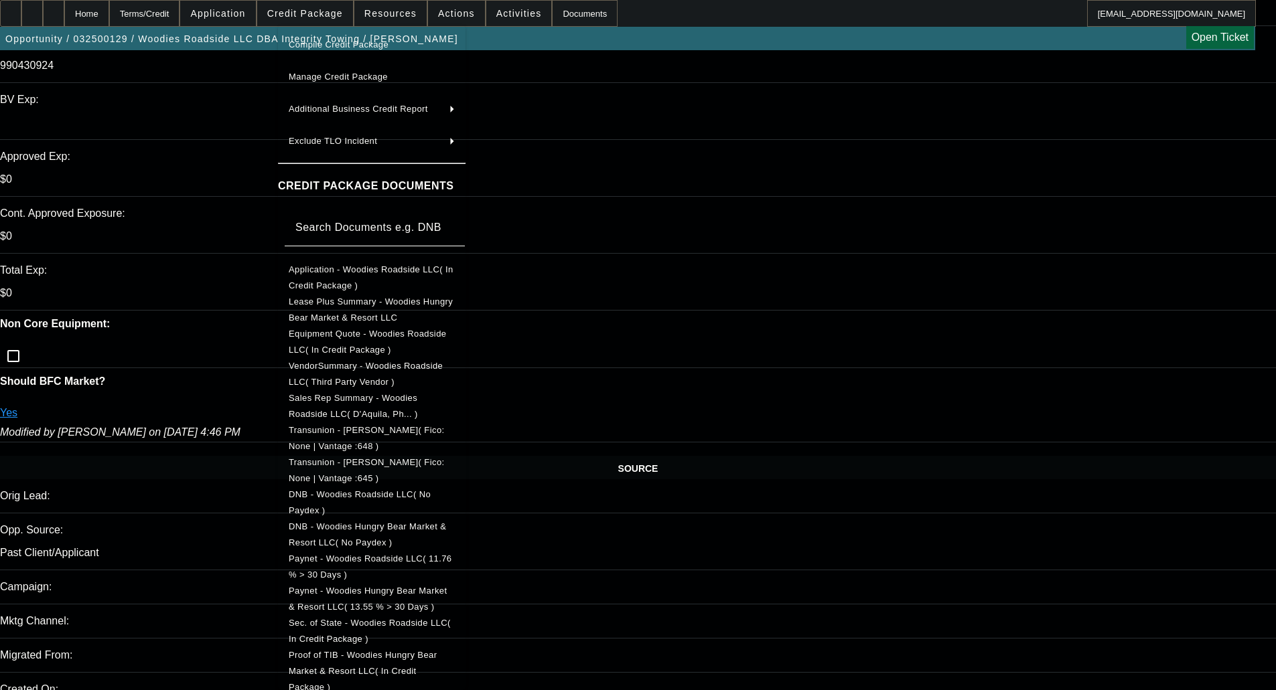
click at [429, 597] on span "Paynet - Woodies Hungry Bear Market & Resort LLC( 13.55 % > 30 Days )" at bounding box center [368, 599] width 159 height 26
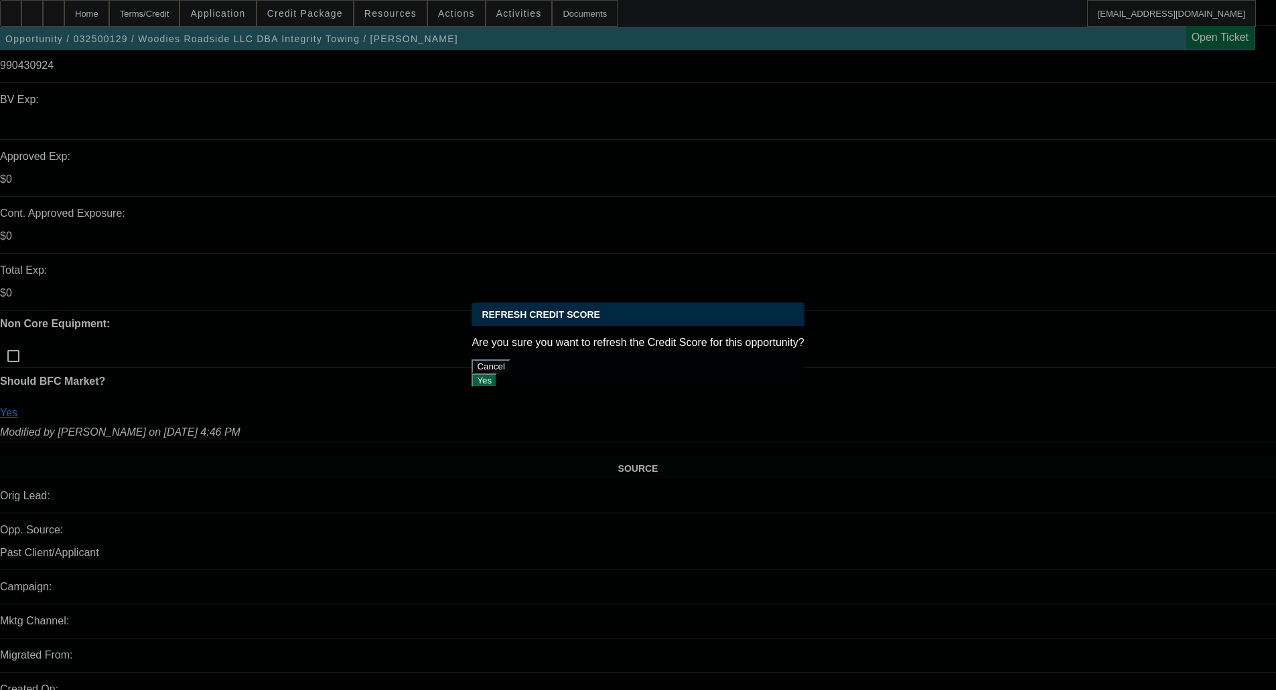
click at [497, 374] on button "Yes" at bounding box center [483, 381] width 25 height 14
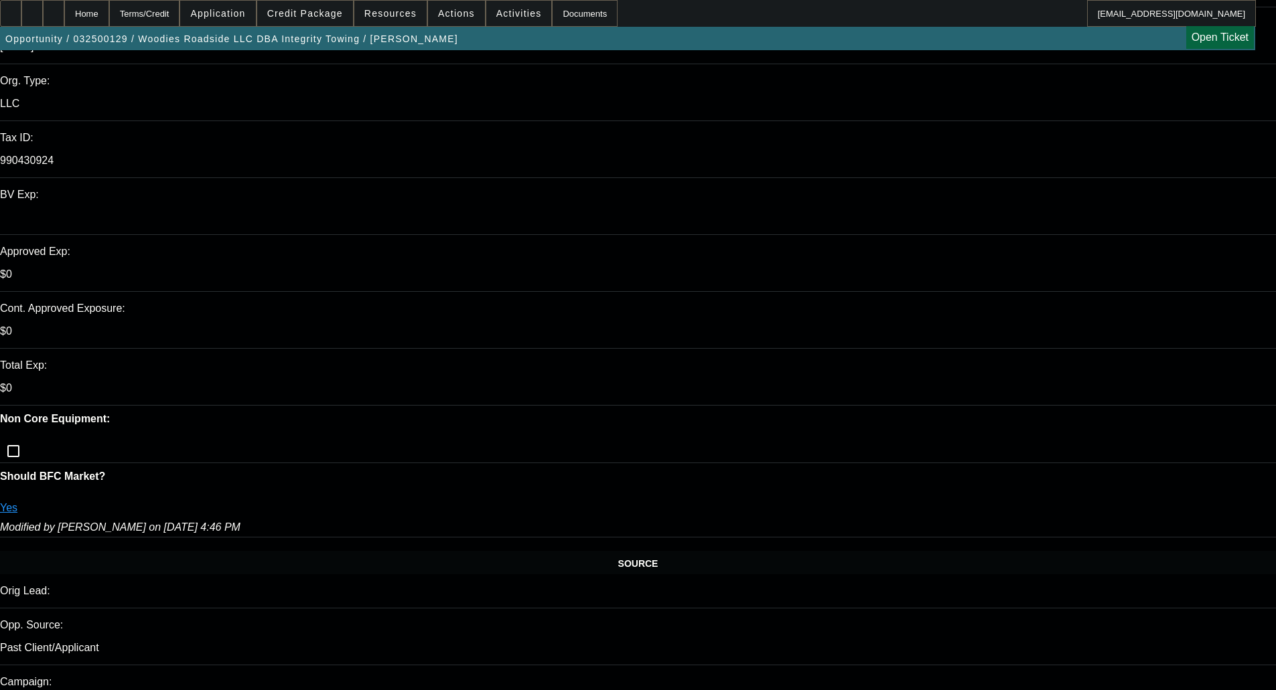
scroll to position [335, 0]
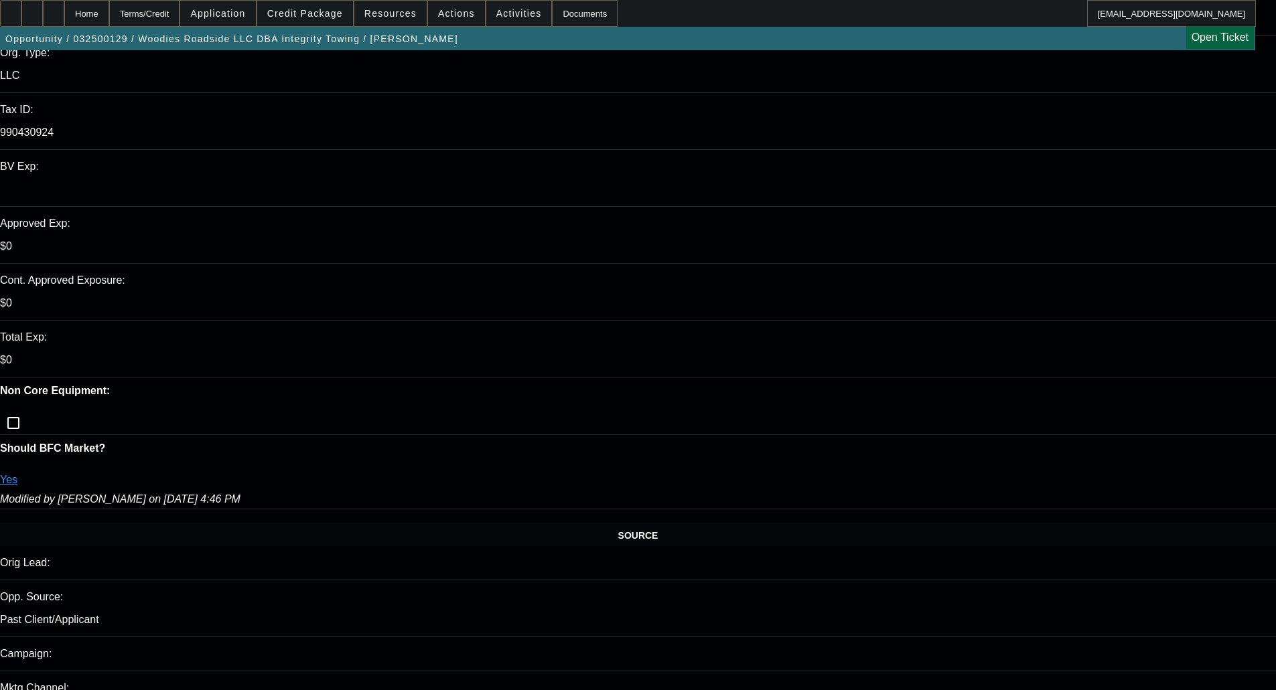
click at [318, 16] on span "Credit Package" at bounding box center [305, 13] width 76 height 11
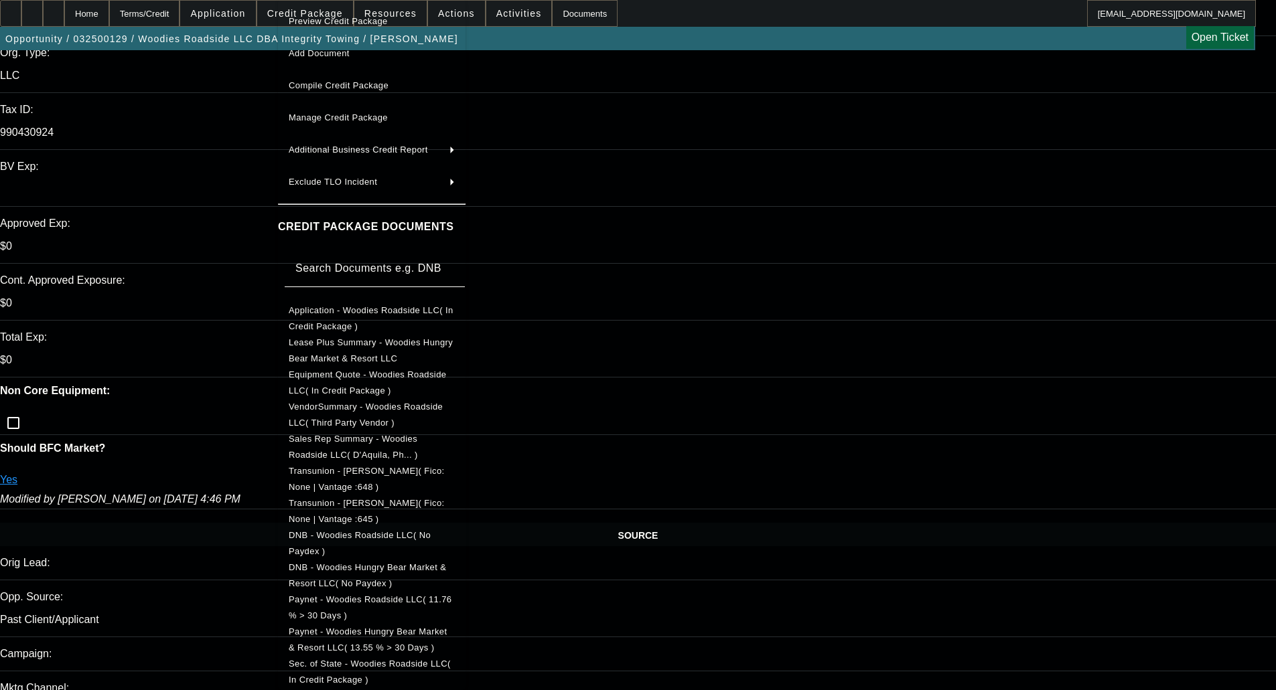
click at [325, 113] on span "Manage Credit Package" at bounding box center [338, 118] width 99 height 10
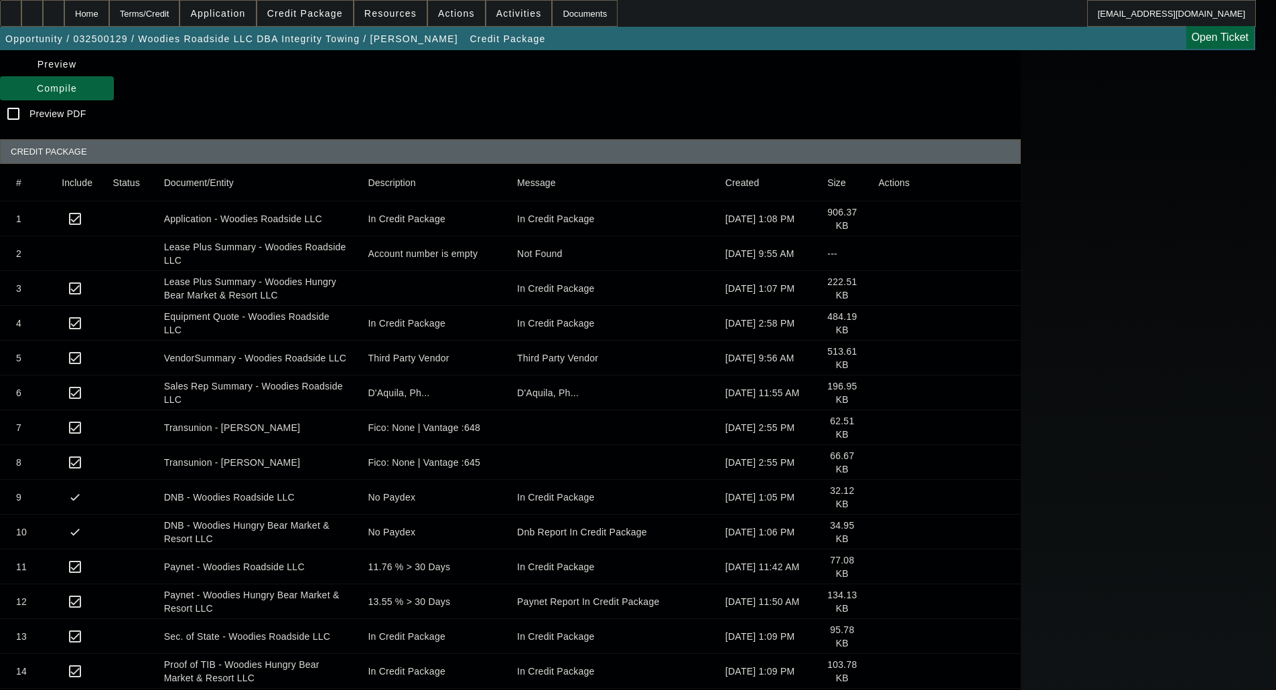
scroll to position [134, 0]
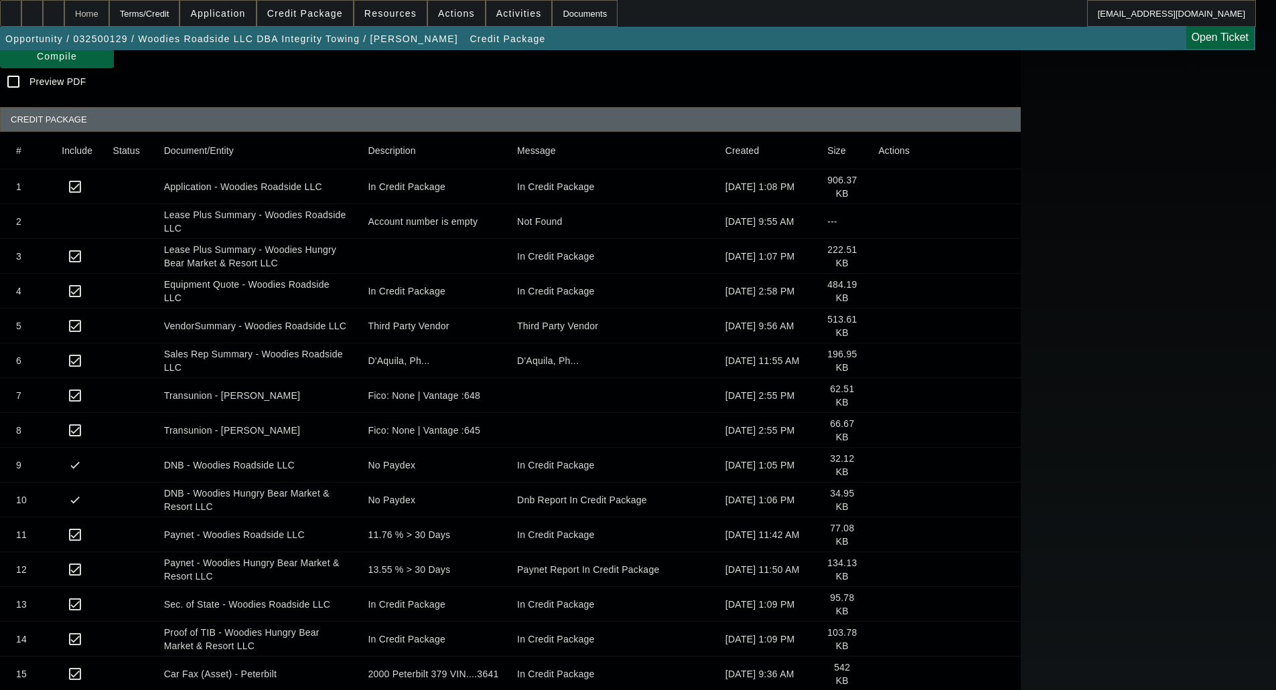
click at [109, 7] on div "Home" at bounding box center [86, 13] width 45 height 27
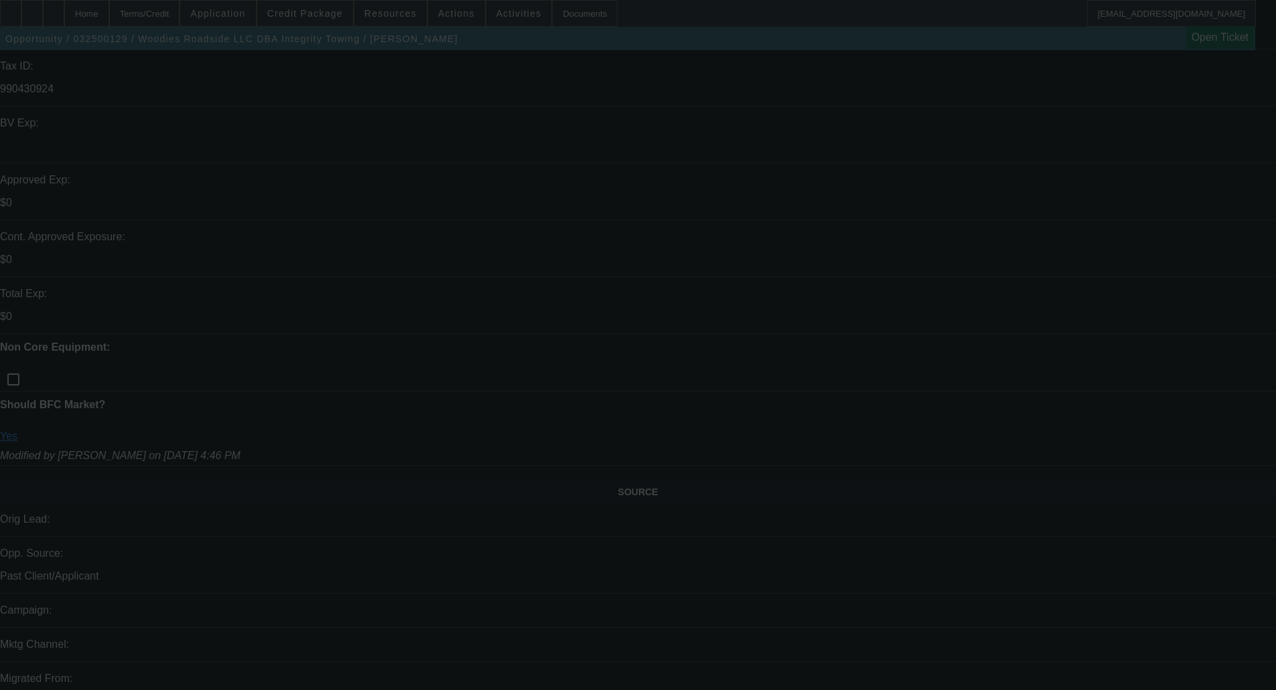
scroll to position [402, 0]
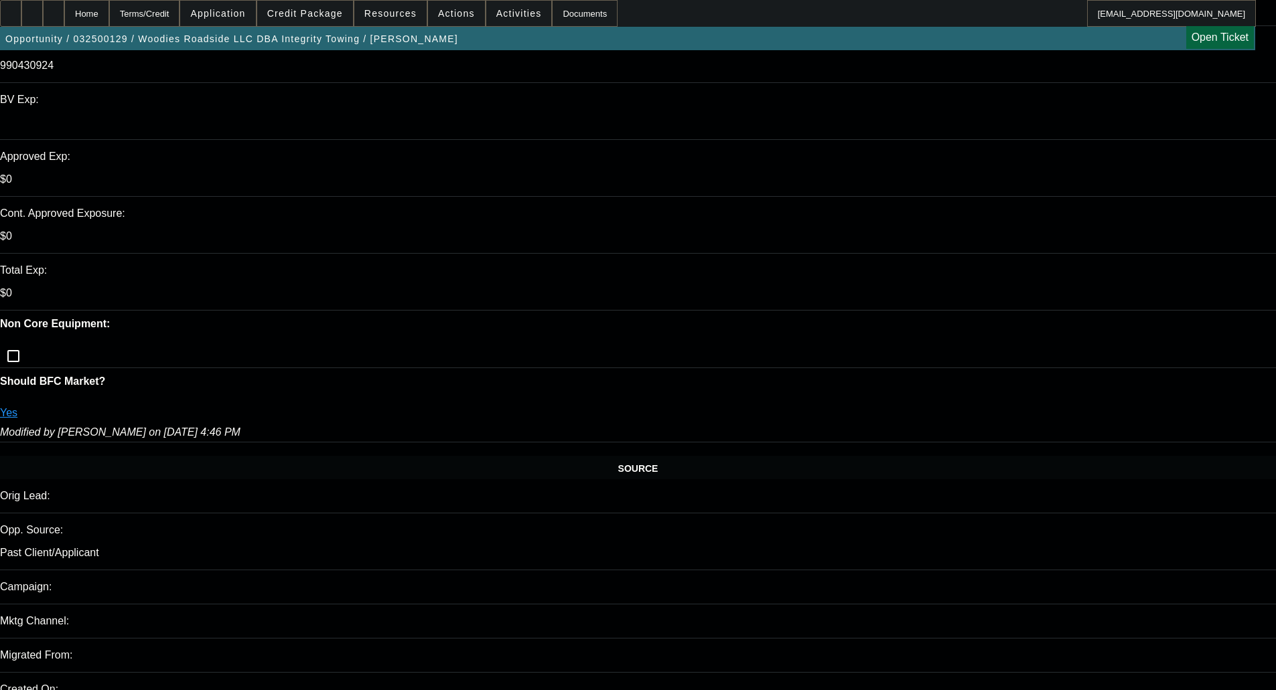
select select "0"
select select "2"
select select "0"
select select "18"
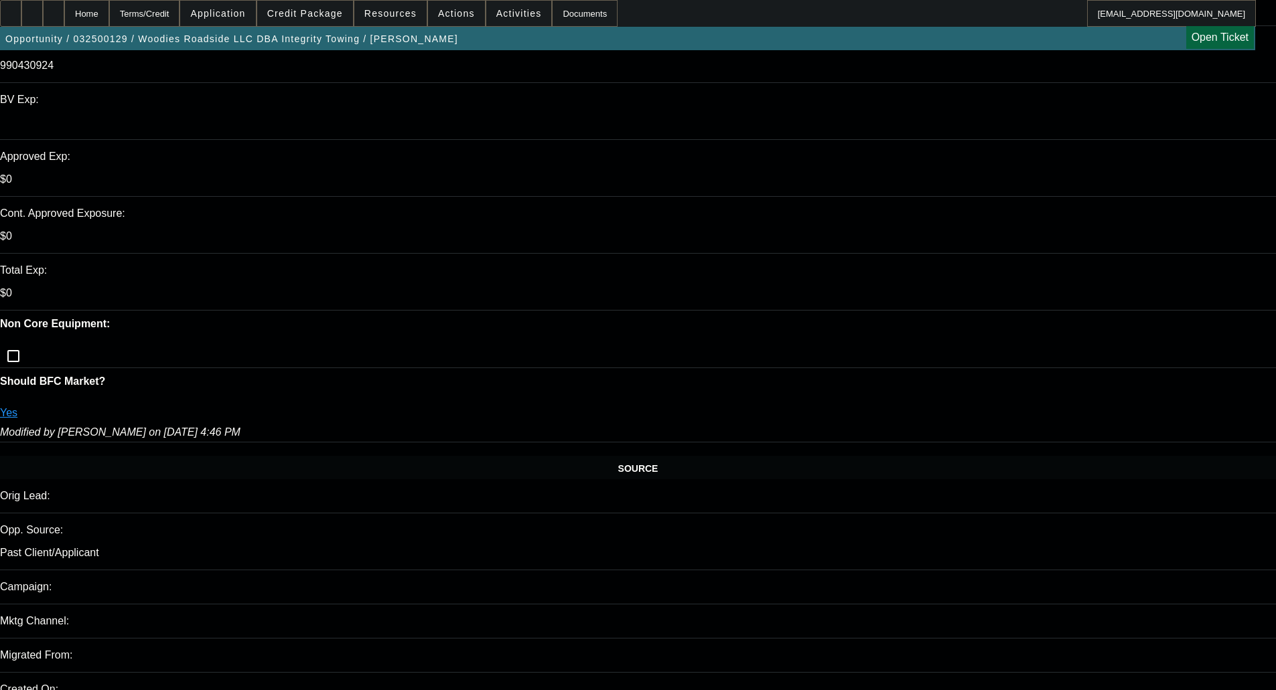
select select "0"
select select "2"
select select "0"
select select "18"
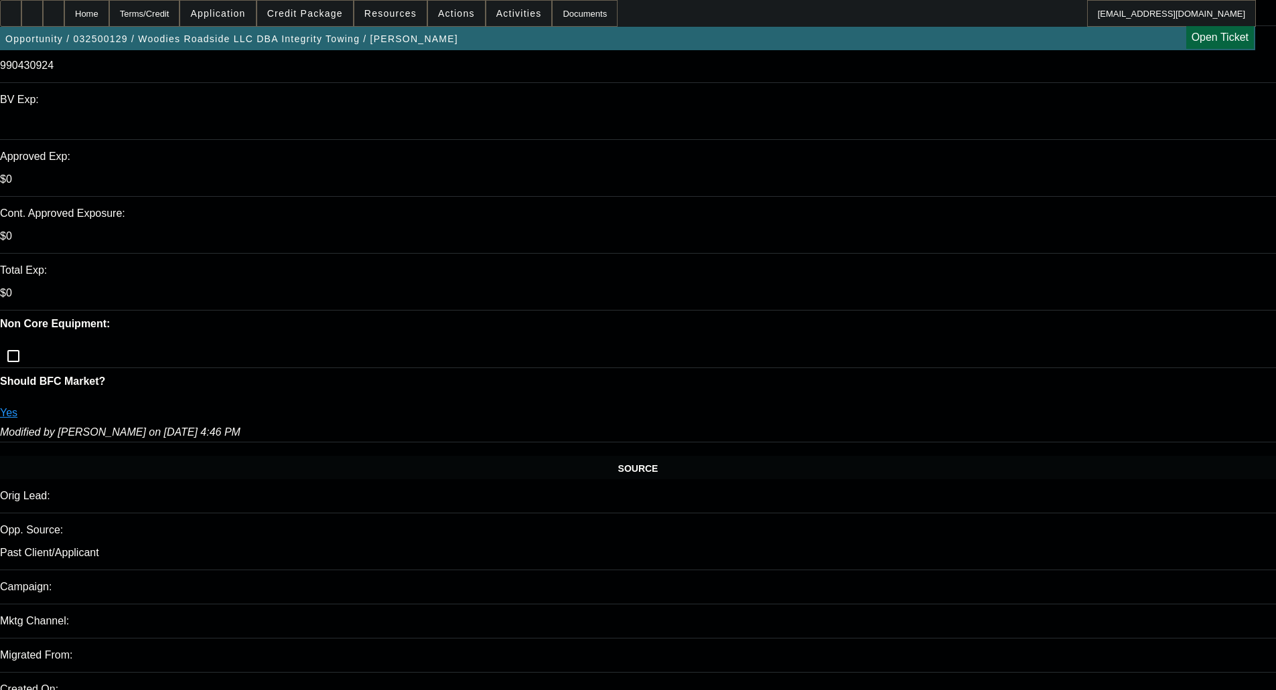
select select "0"
select select "2"
select select "0"
select select "6"
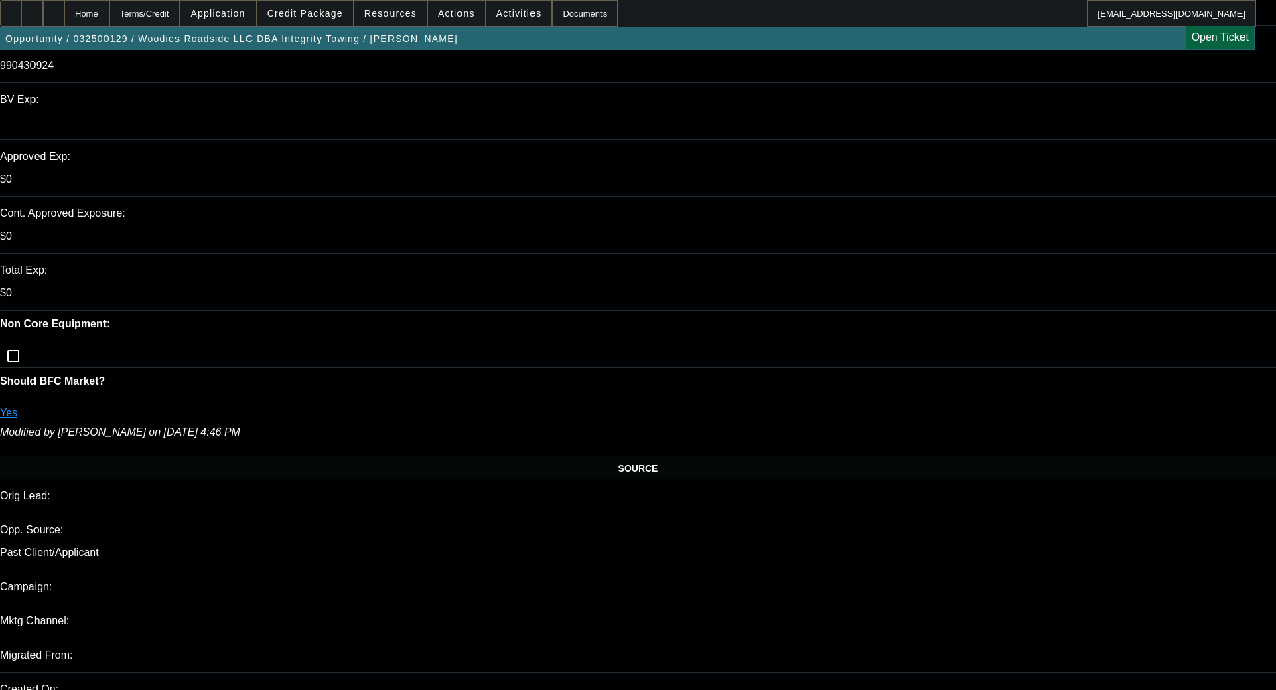
select select "0"
select select "6"
click at [311, 3] on span at bounding box center [305, 13] width 96 height 32
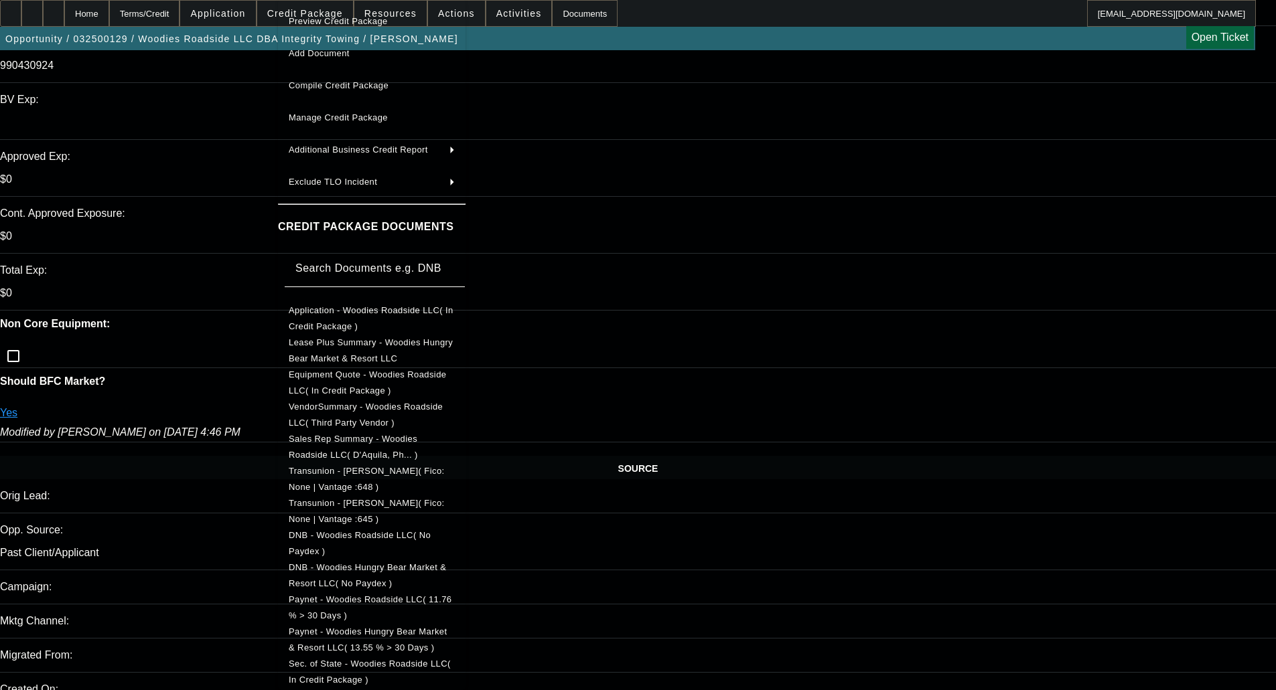
click at [328, 110] on span "Manage Credit Package" at bounding box center [372, 118] width 166 height 16
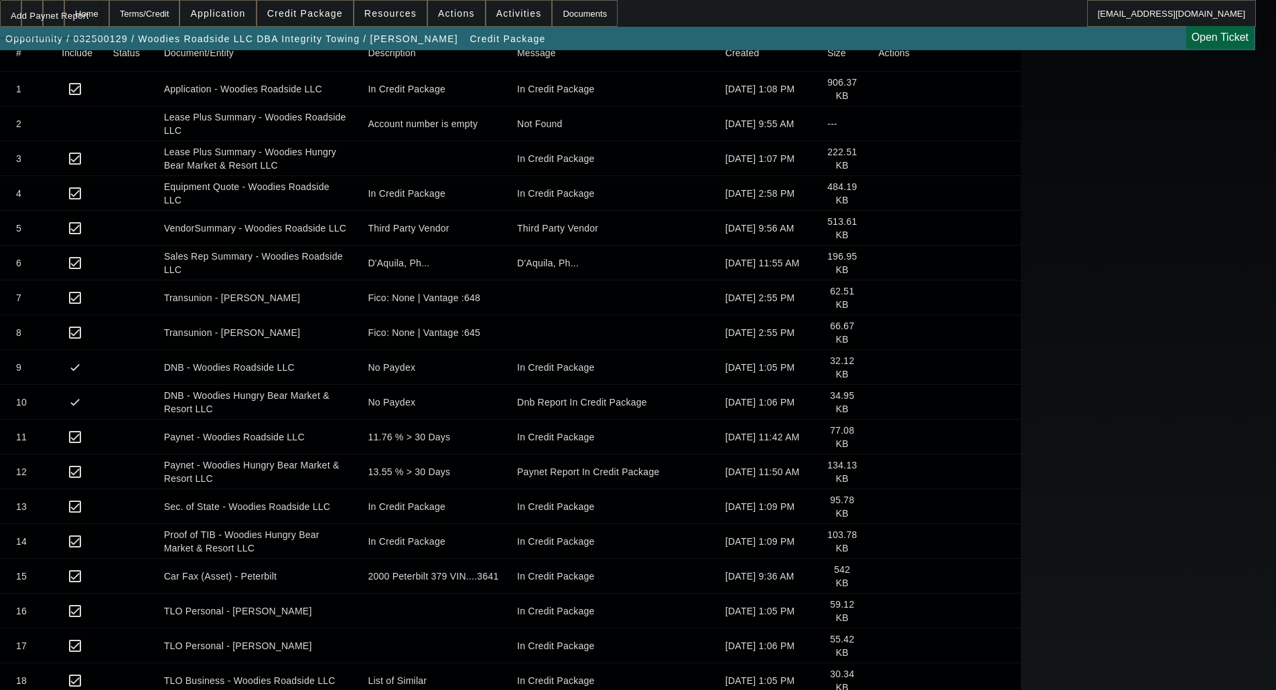
scroll to position [208, 0]
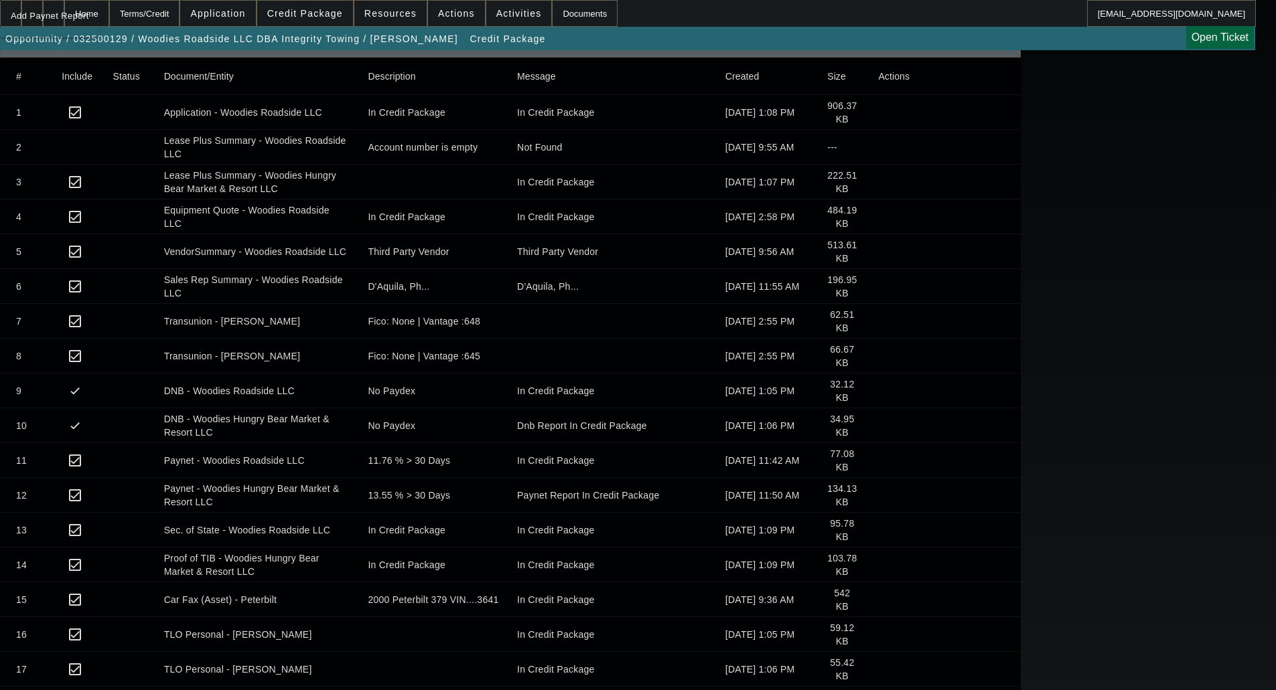
click at [878, 496] on icon at bounding box center [878, 496] width 0 height 0
click at [94, 161] on app-manage-credit-package "Manage Credit Package Refresh PDF Builder Preview Compile Preview PDF CREDIT PA…" at bounding box center [638, 408] width 1276 height 1133
drag, startPoint x: 50, startPoint y: 15, endPoint x: 66, endPoint y: 125, distance: 111.0
click at [66, 125] on body "Home Terms/Credit Application Credit Package Resources Actions Activities Docum…" at bounding box center [638, 383] width 1276 height 1183
click at [41, 17] on span "Add Paynet Report" at bounding box center [50, 16] width 78 height 16
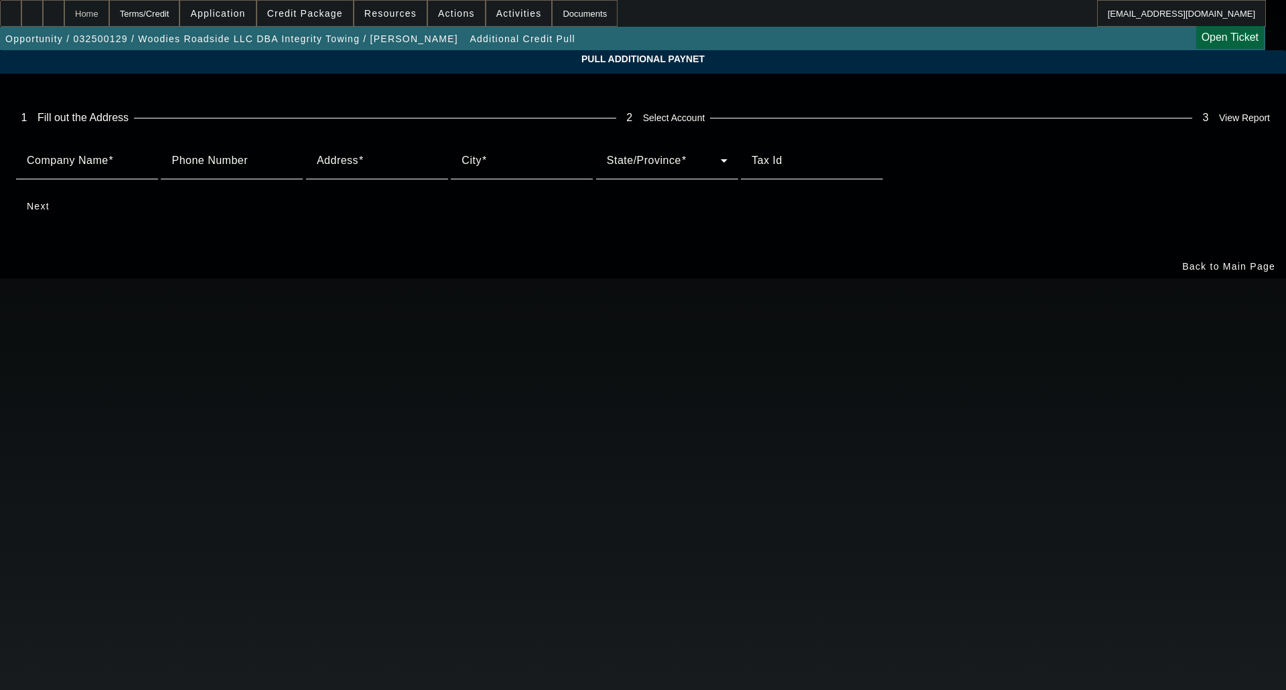
click at [109, 9] on div "Home" at bounding box center [86, 13] width 45 height 27
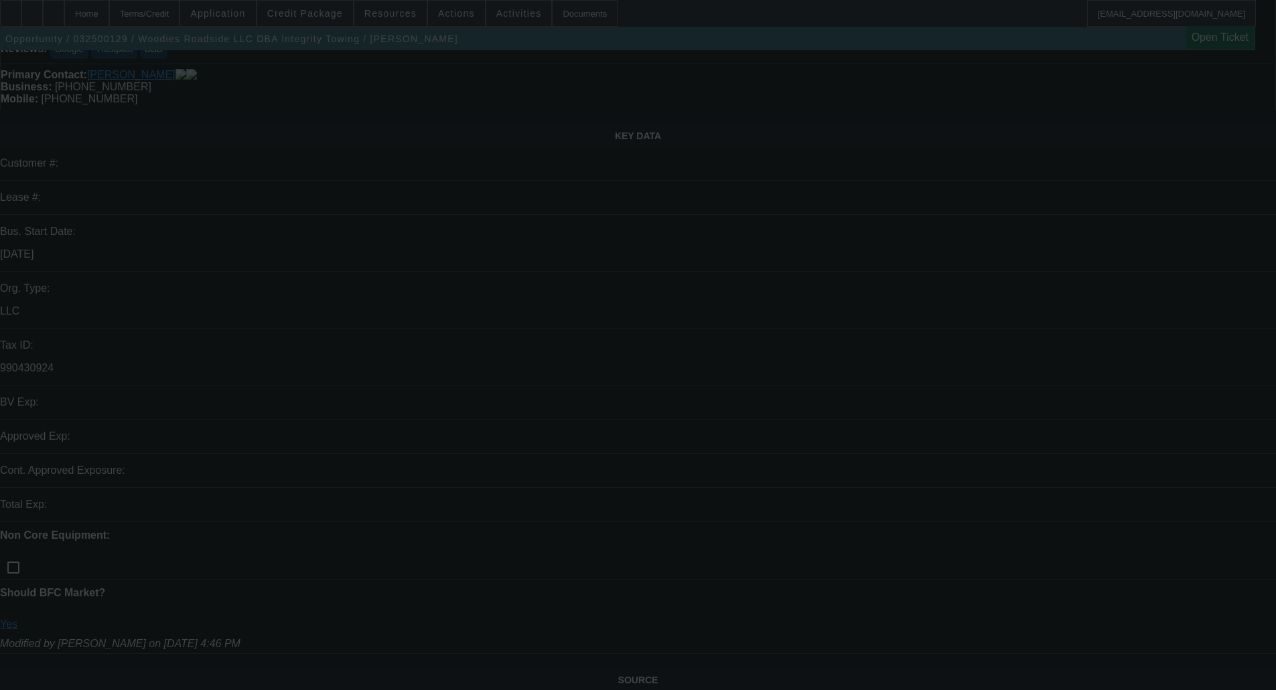
scroll to position [201, 0]
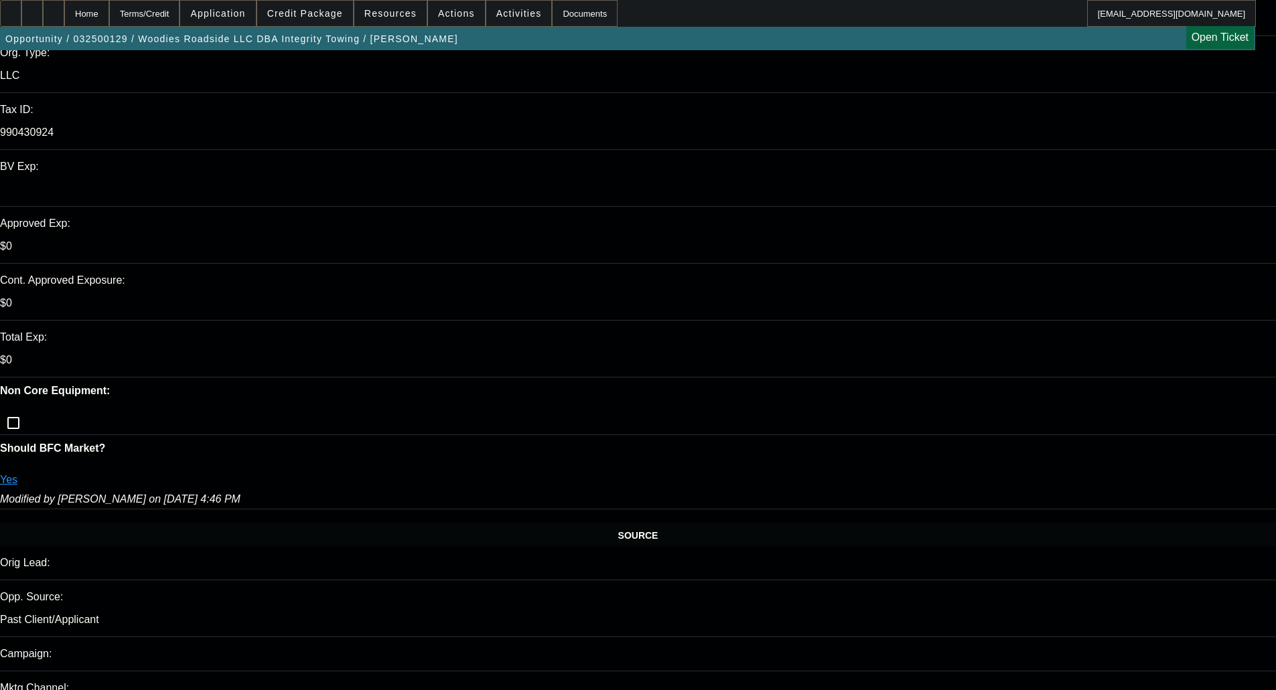
select select "0"
select select "2"
select select "0"
select select "18"
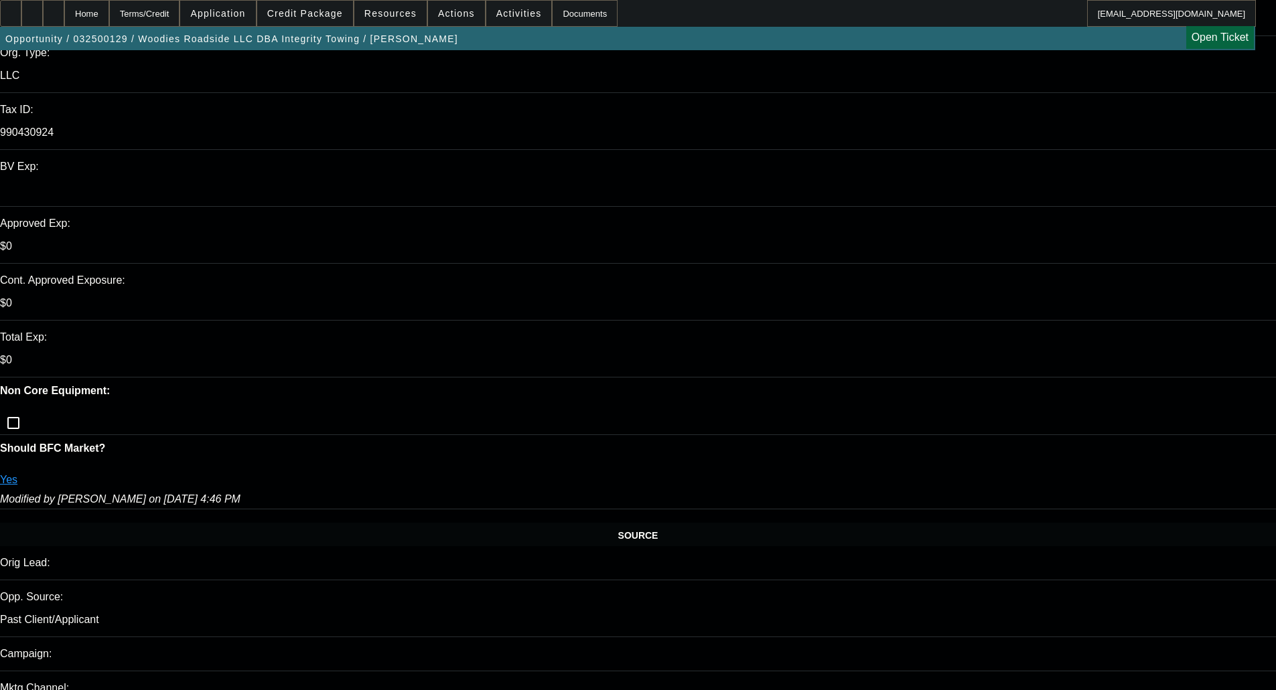
select select "0"
select select "2"
select select "0"
select select "18"
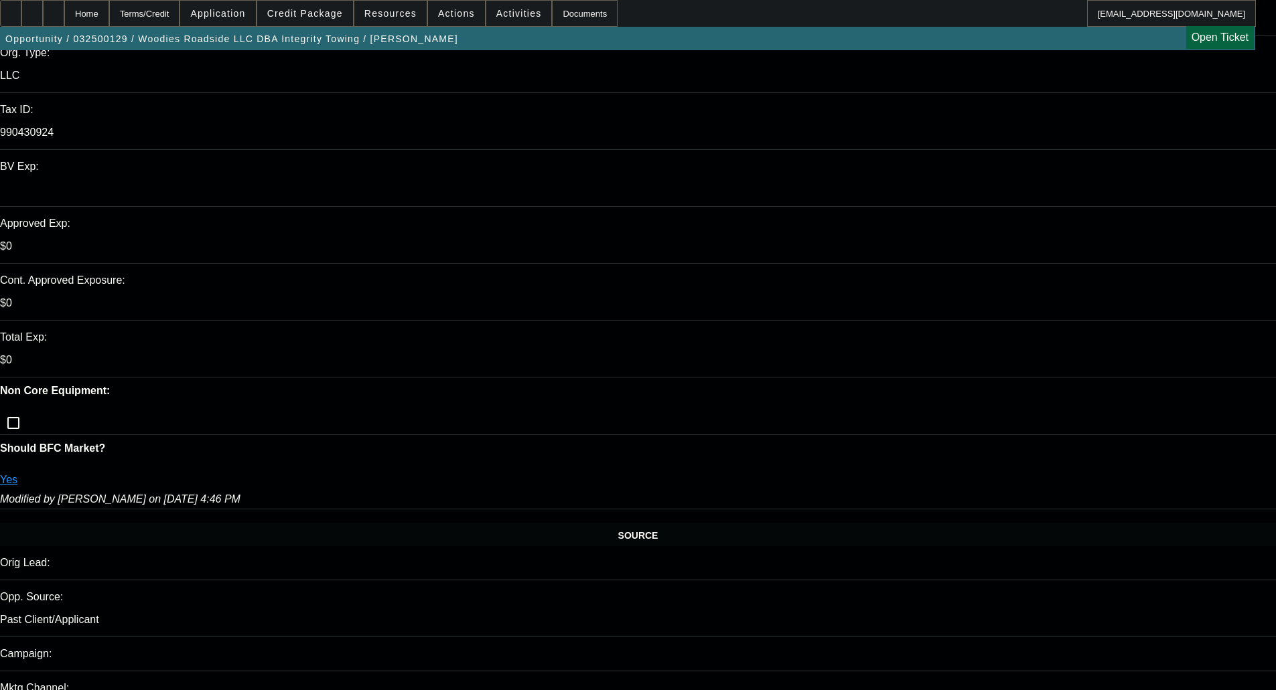
select select "0"
select select "2"
select select "0"
select select "6"
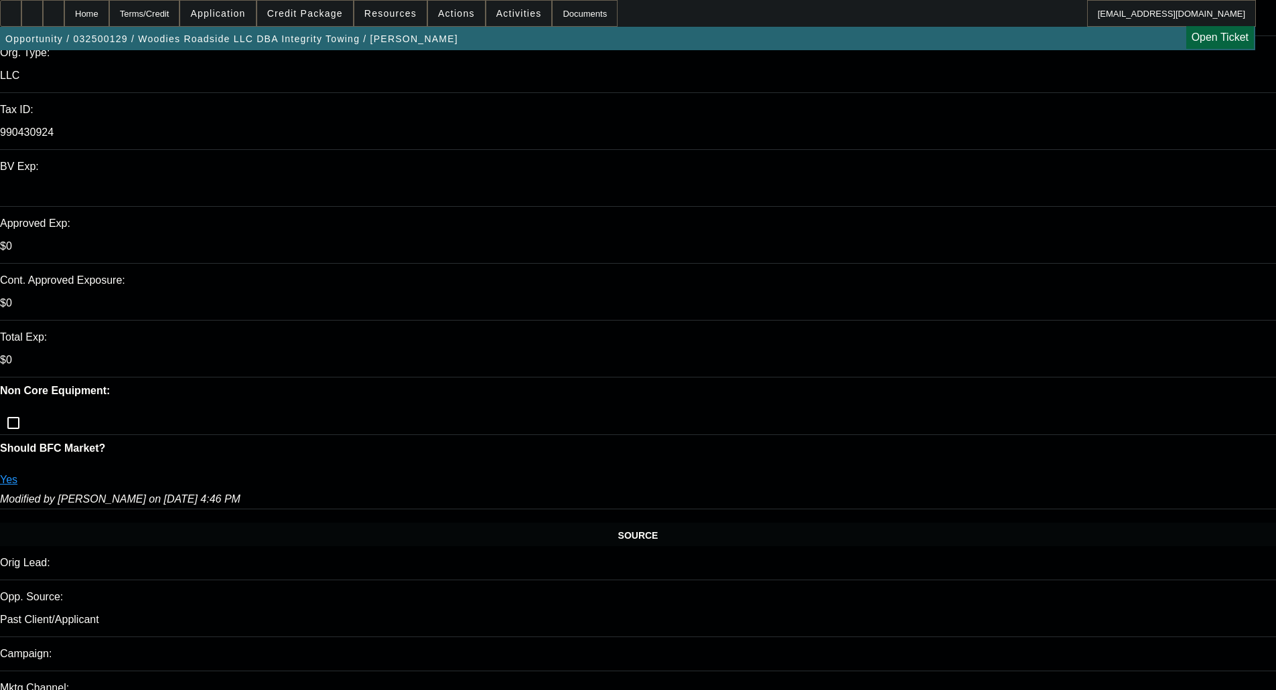
select select "0"
select select "6"
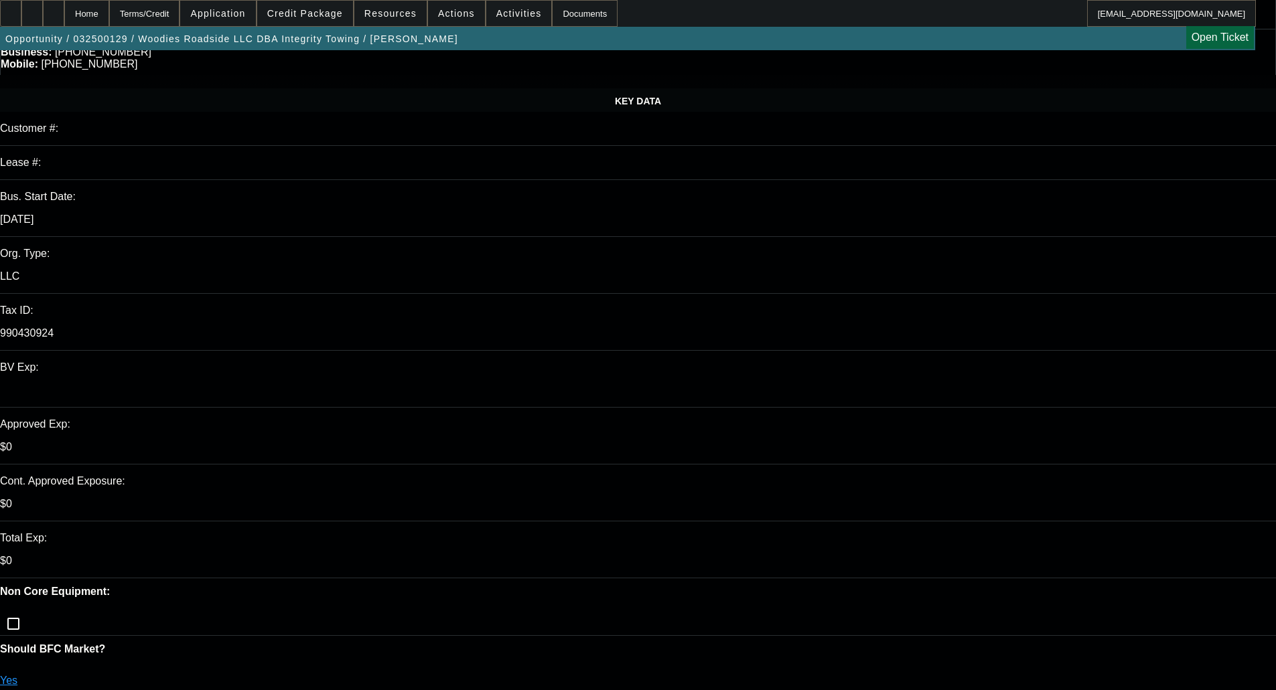
scroll to position [268, 0]
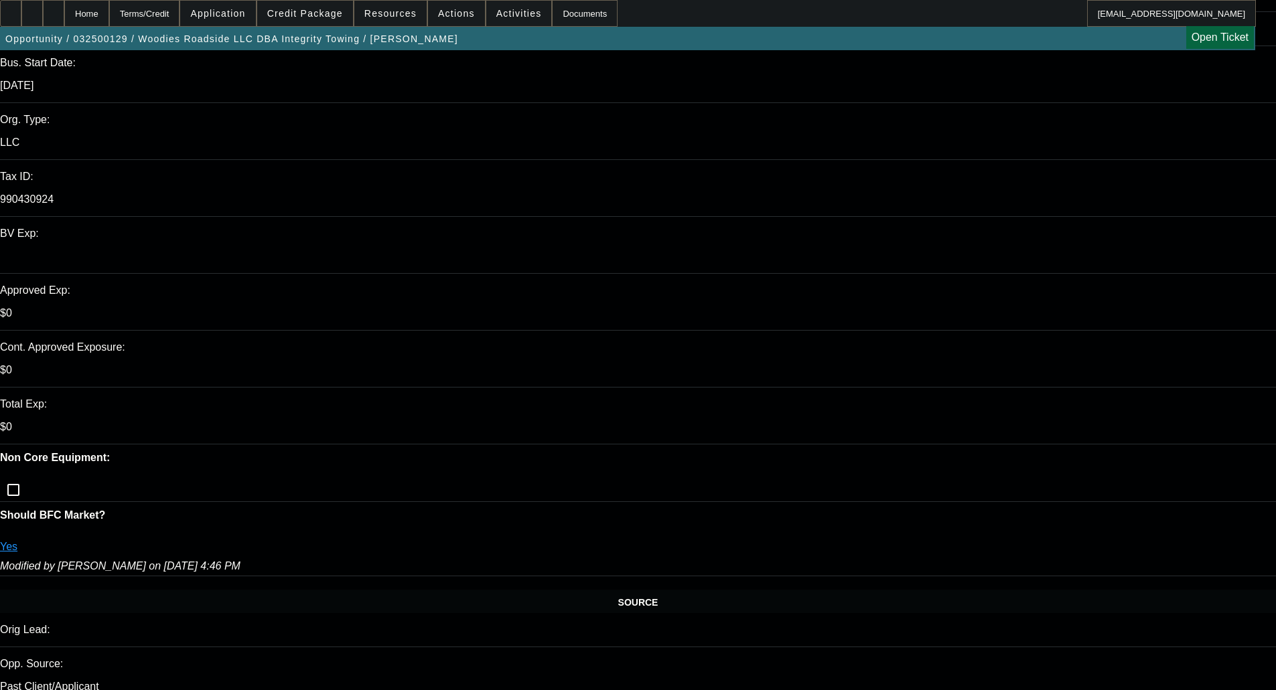
click at [64, 5] on div at bounding box center [53, 13] width 21 height 27
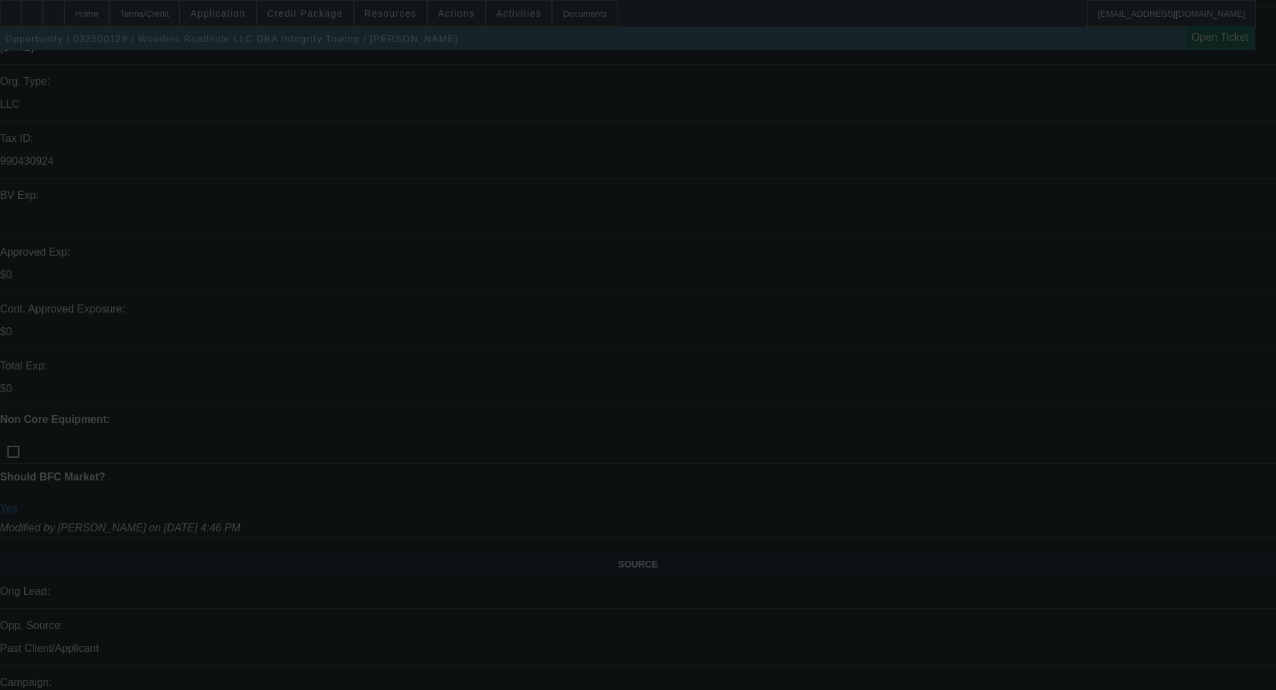
scroll to position [335, 0]
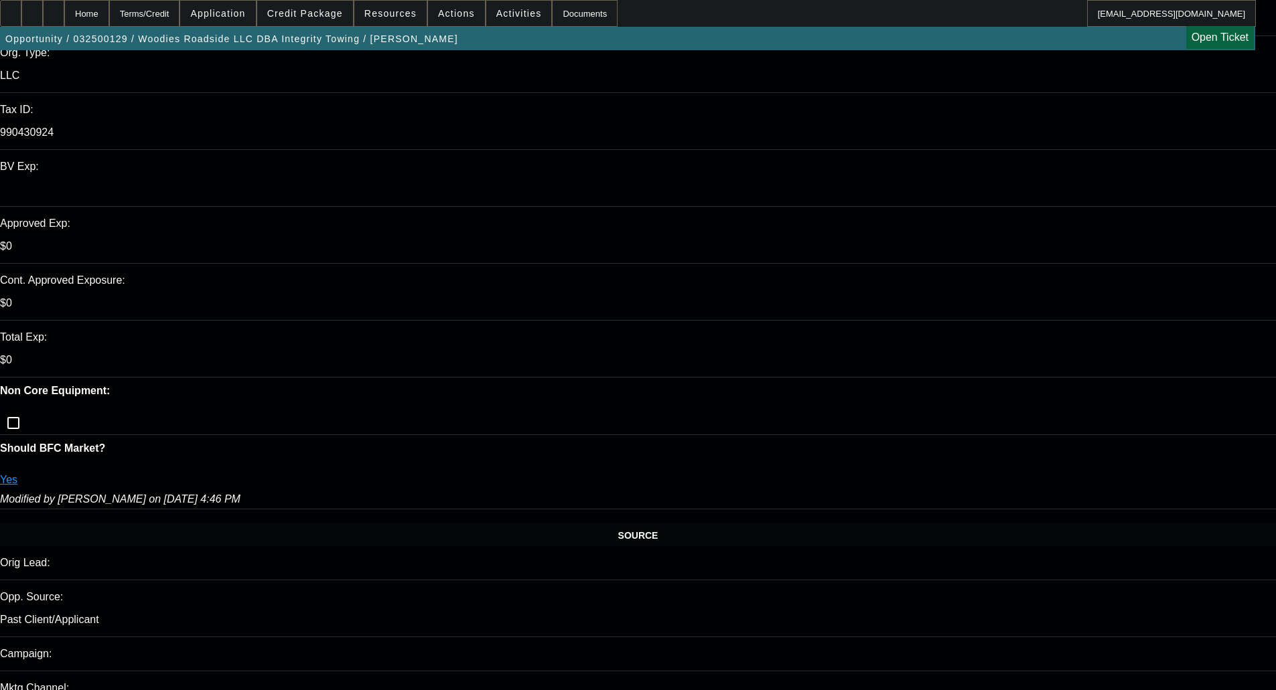
select select "0"
select select "2"
select select "0"
select select "18"
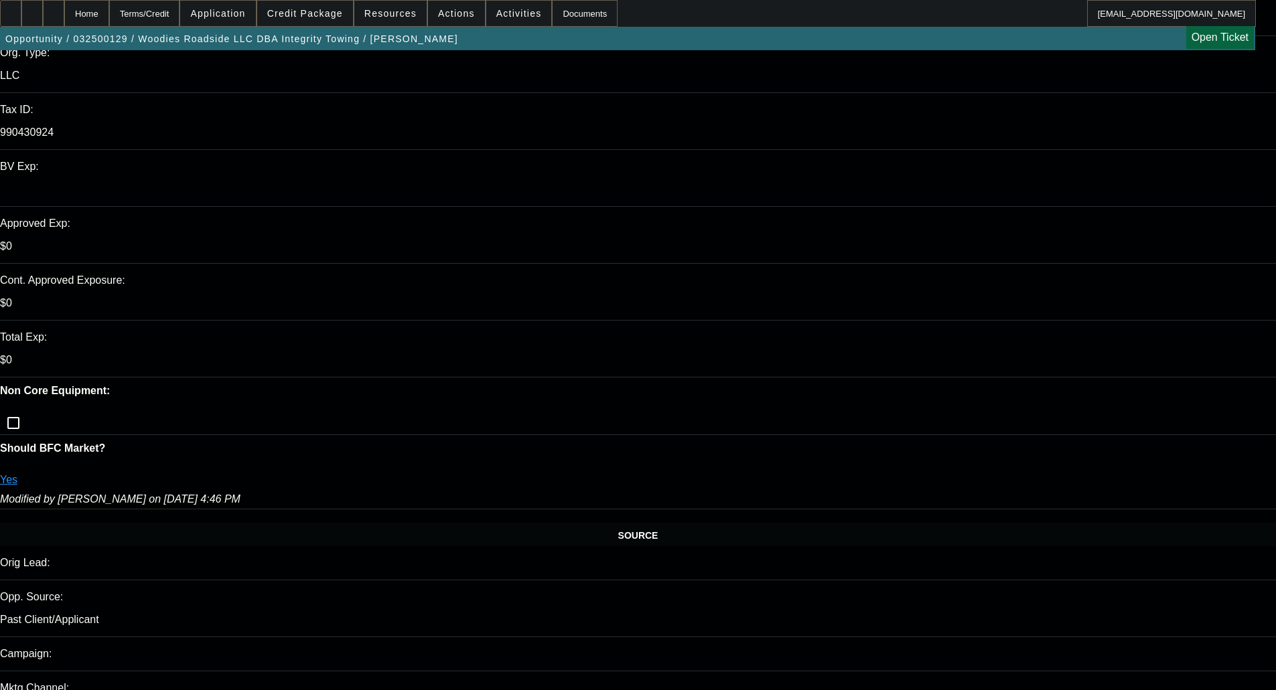
select select "0"
select select "2"
select select "0"
select select "18"
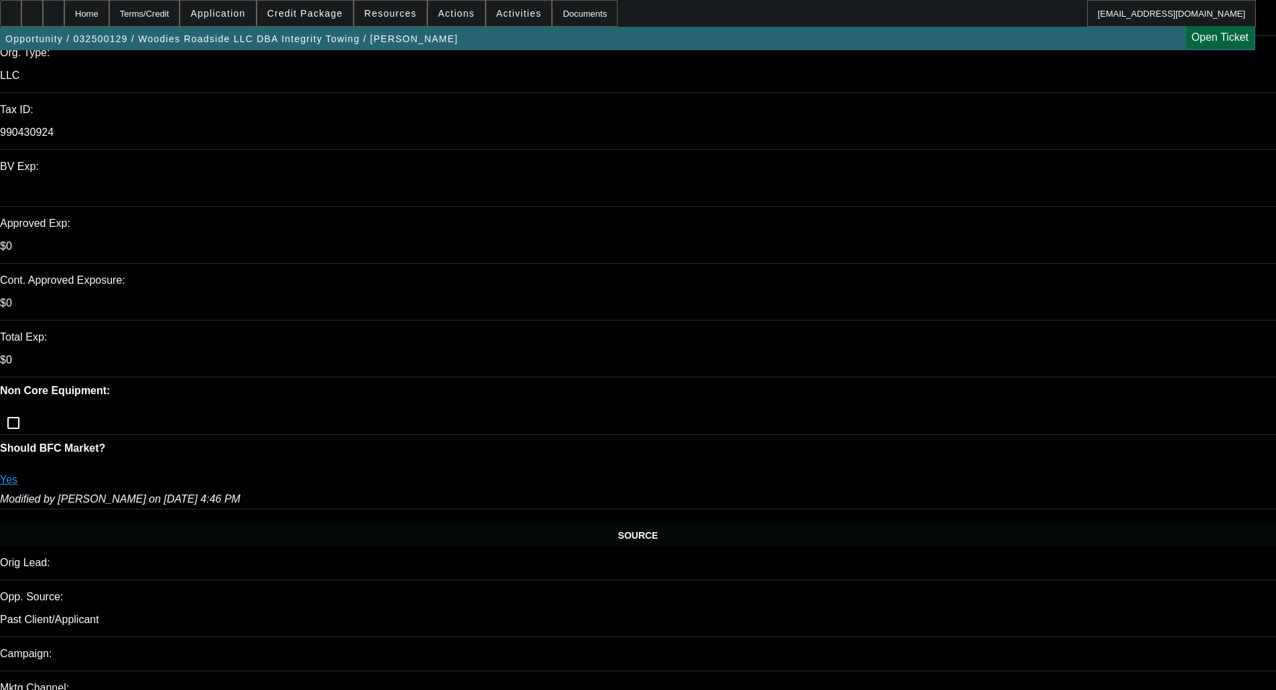
select select "0"
select select "2"
select select "0"
select select "6"
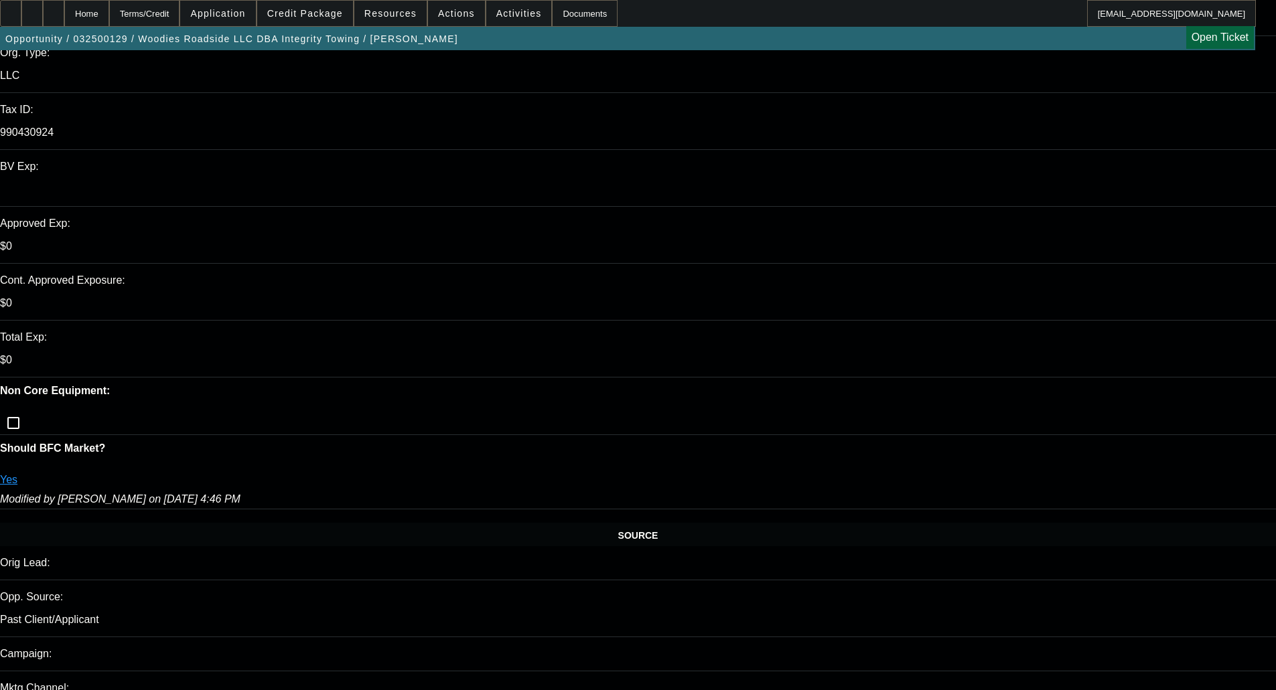
select select "0"
select select "6"
click at [320, 13] on span "Credit Package" at bounding box center [305, 13] width 76 height 11
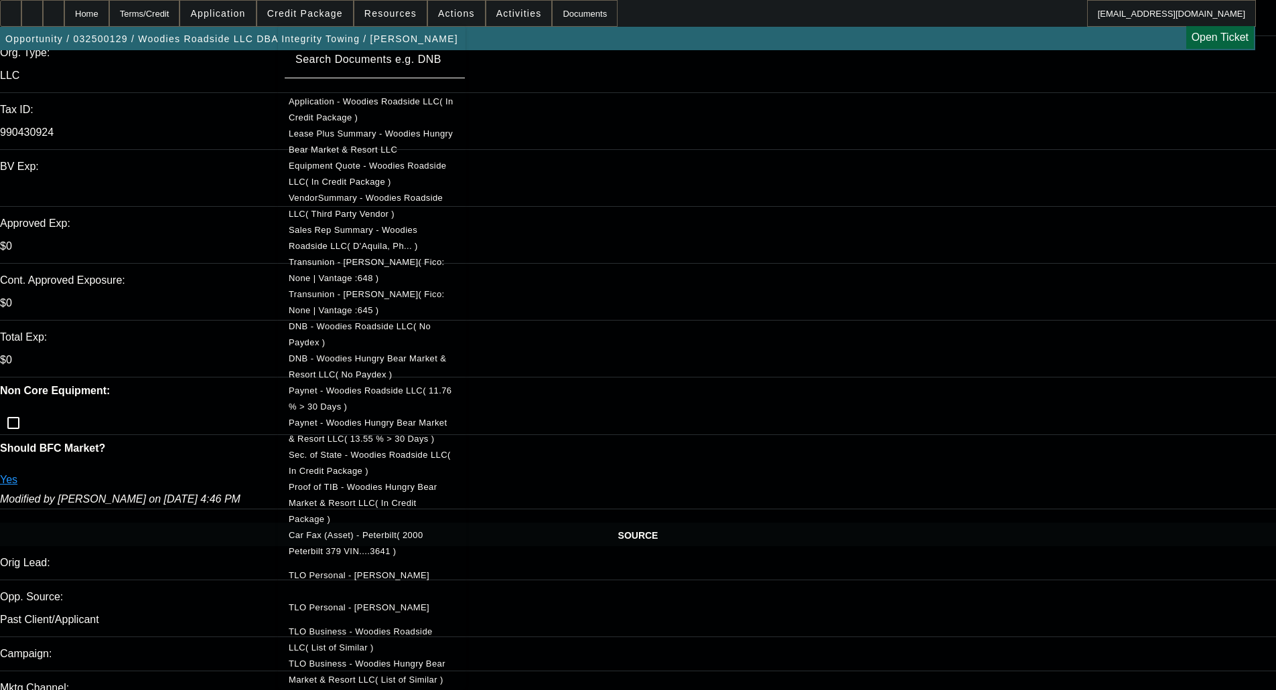
scroll to position [469, 0]
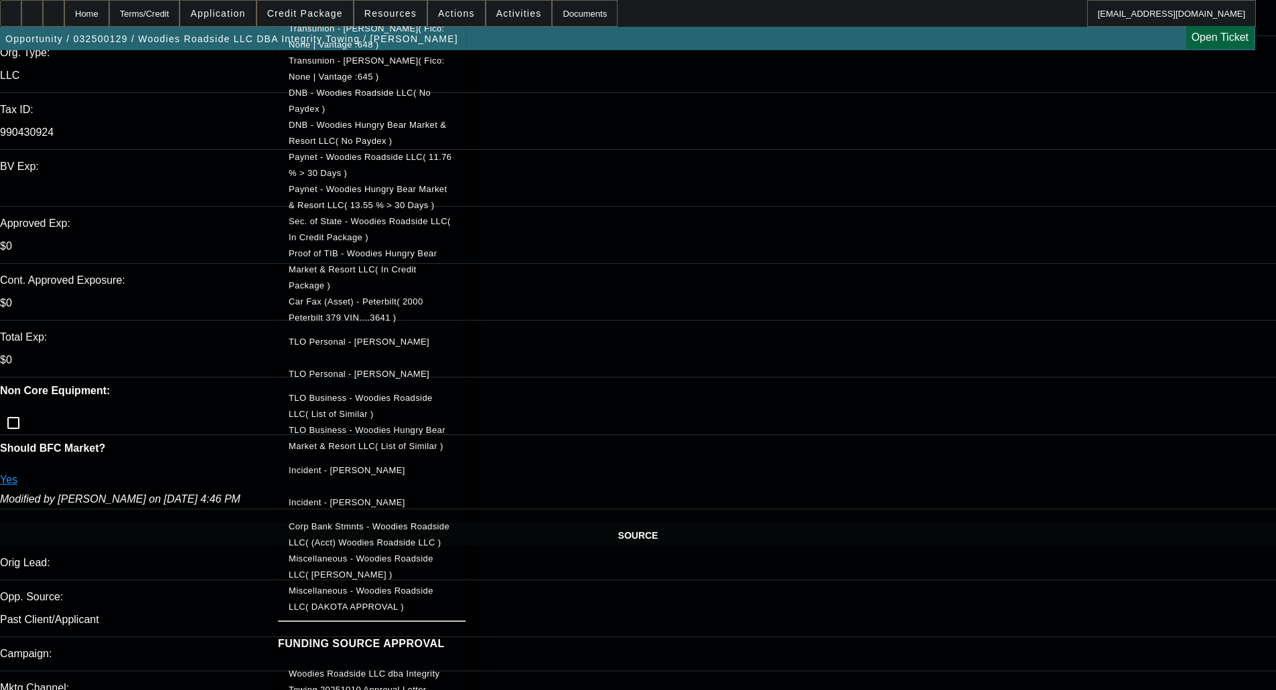
click at [198, 171] on div at bounding box center [638, 345] width 1276 height 690
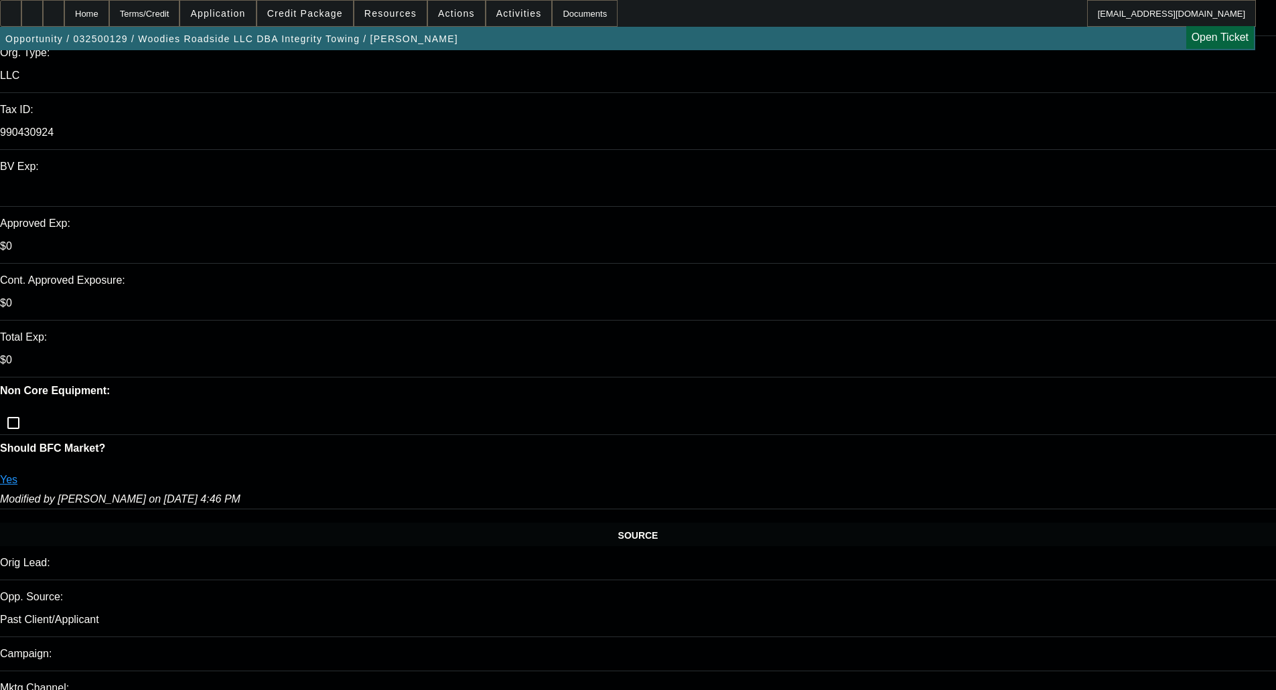
click at [43, 11] on div at bounding box center [31, 13] width 21 height 27
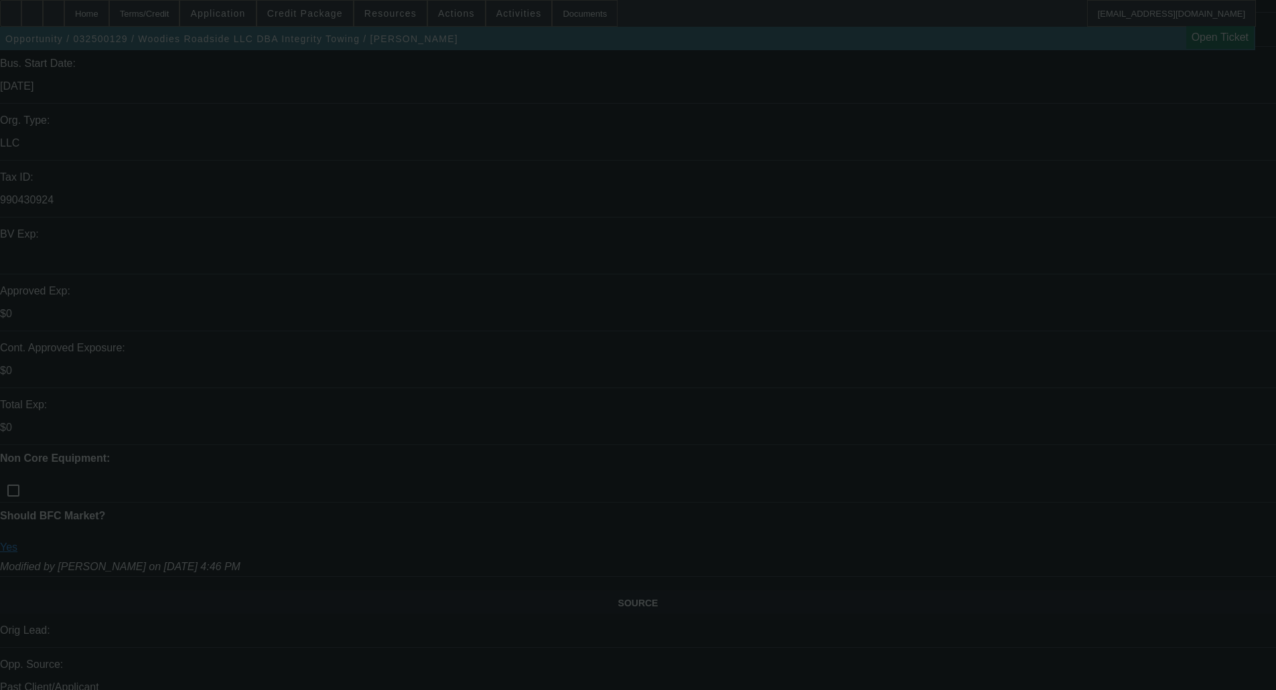
scroll to position [268, 0]
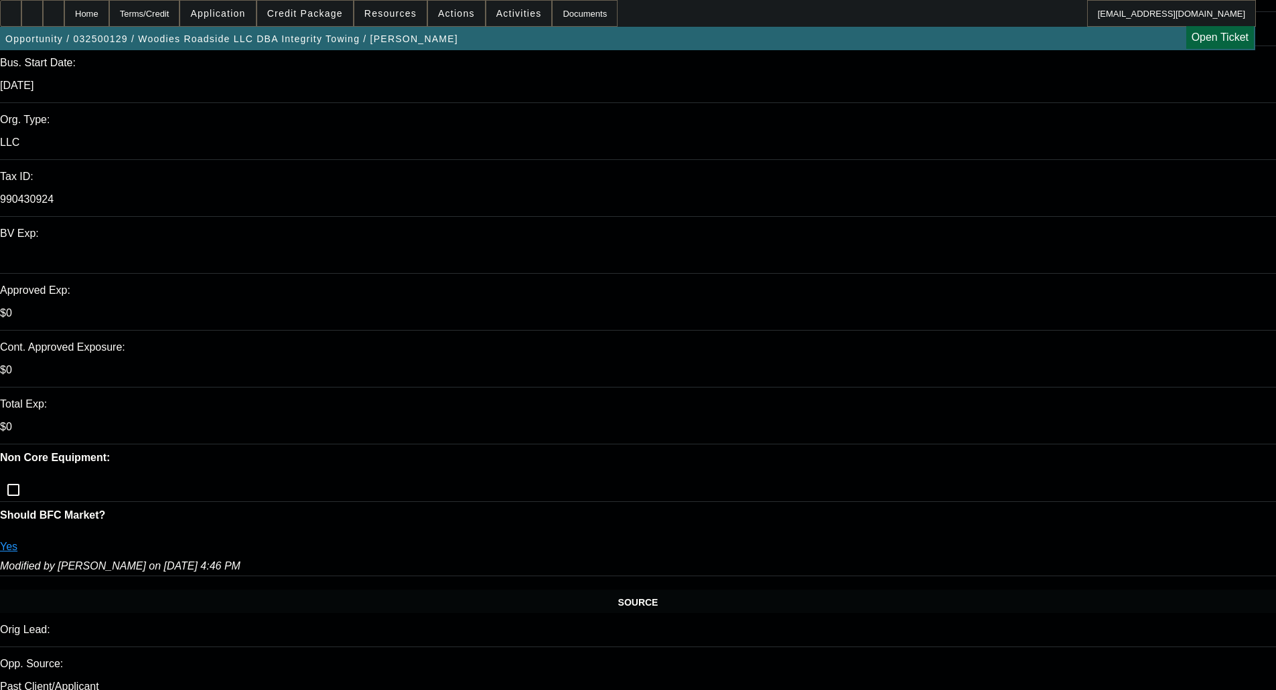
select select "0"
select select "2"
select select "0"
select select "18"
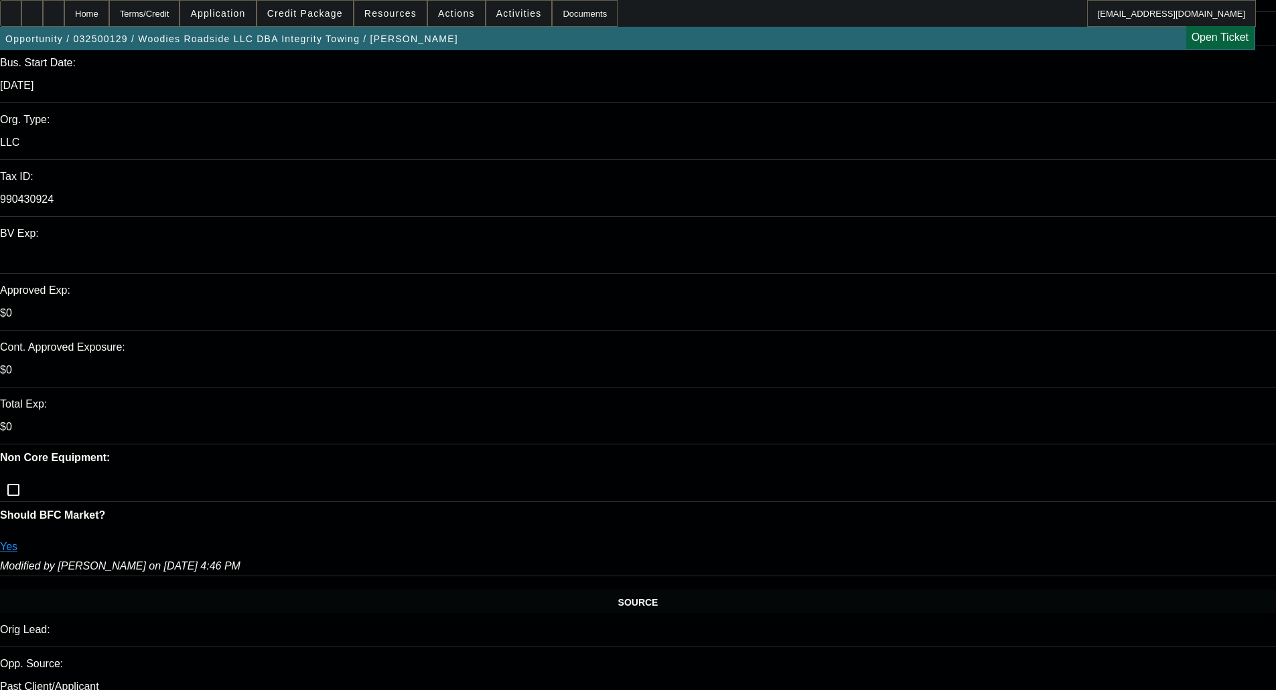
select select "0"
select select "2"
select select "0"
select select "18"
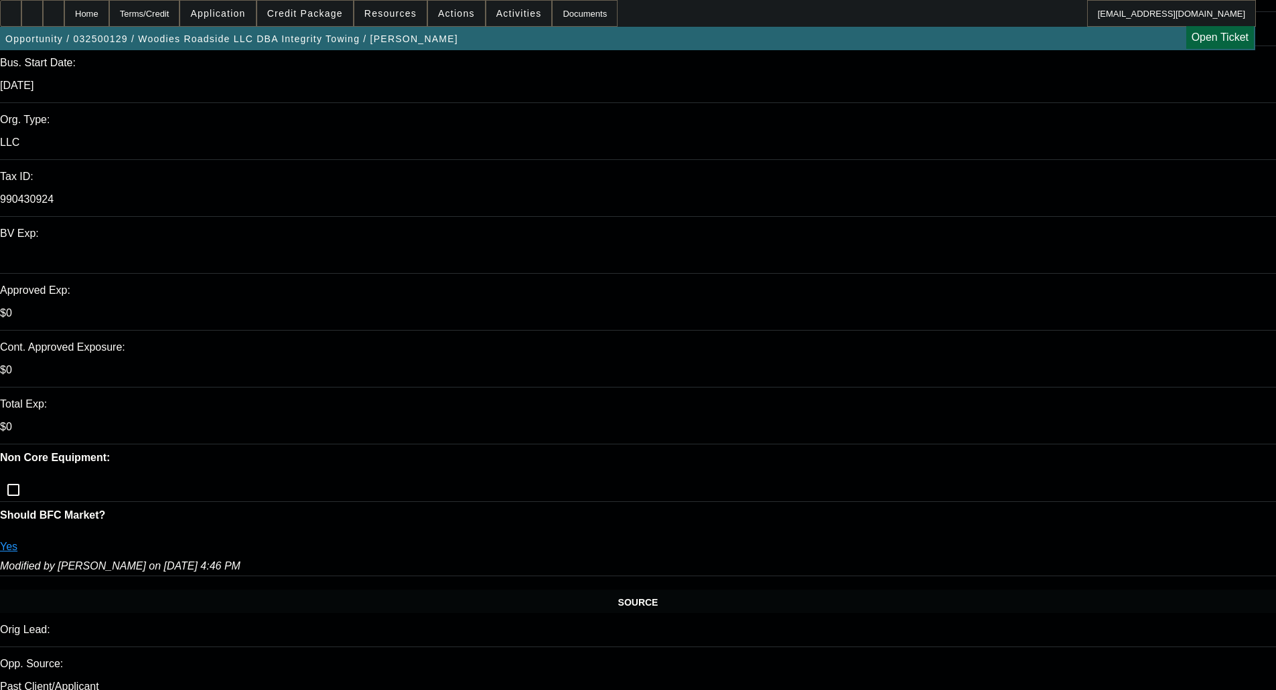
select select "0"
select select "2"
select select "0"
select select "6"
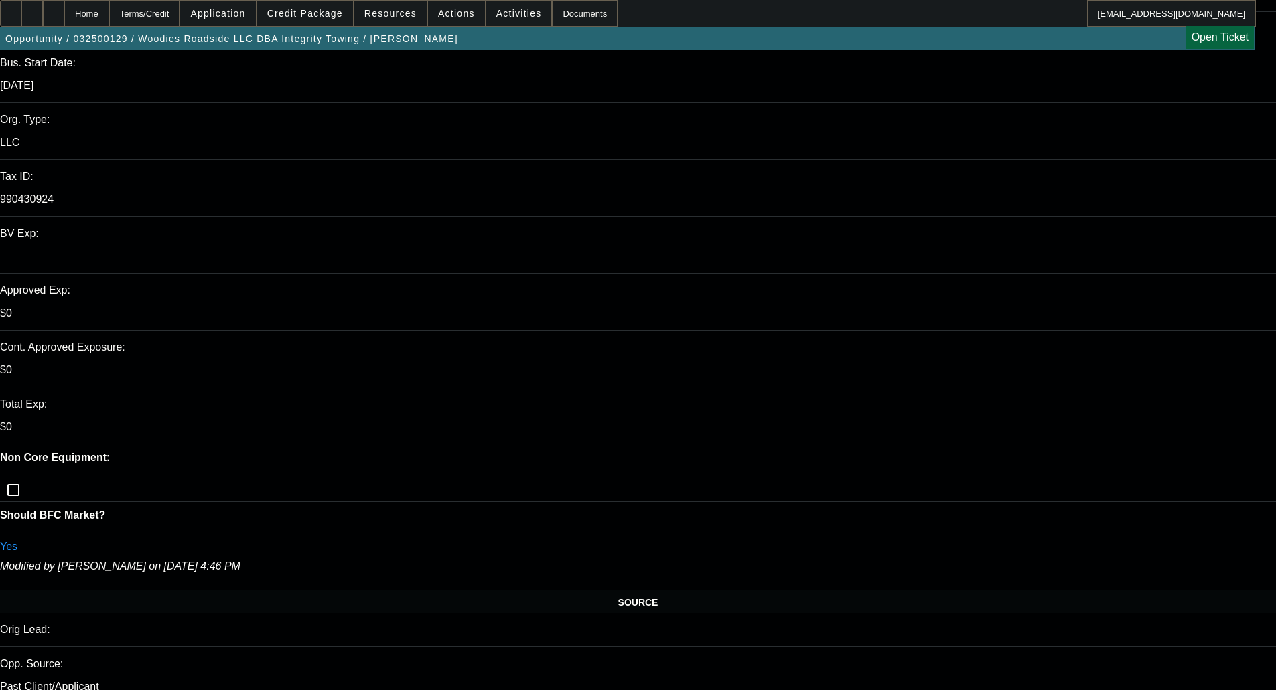
select select "0"
select select "6"
click at [322, 12] on span "Credit Package" at bounding box center [305, 13] width 76 height 11
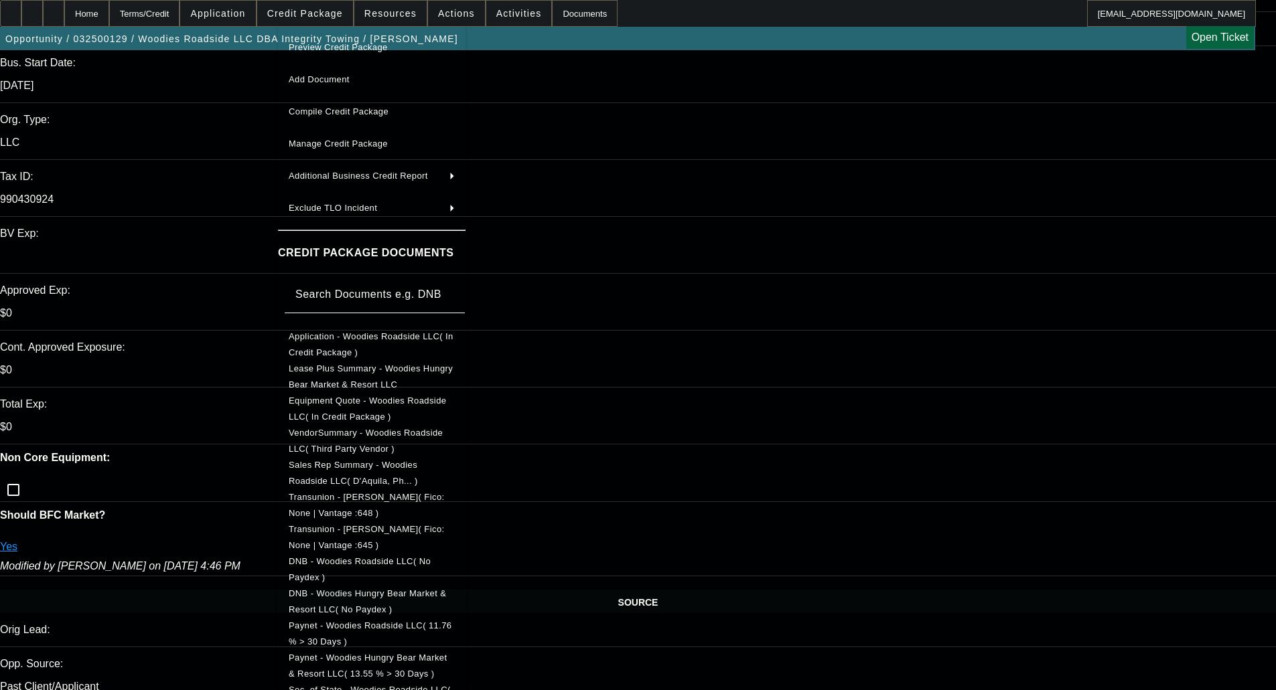
click at [338, 153] on button "Manage Credit Package" at bounding box center [372, 144] width 188 height 32
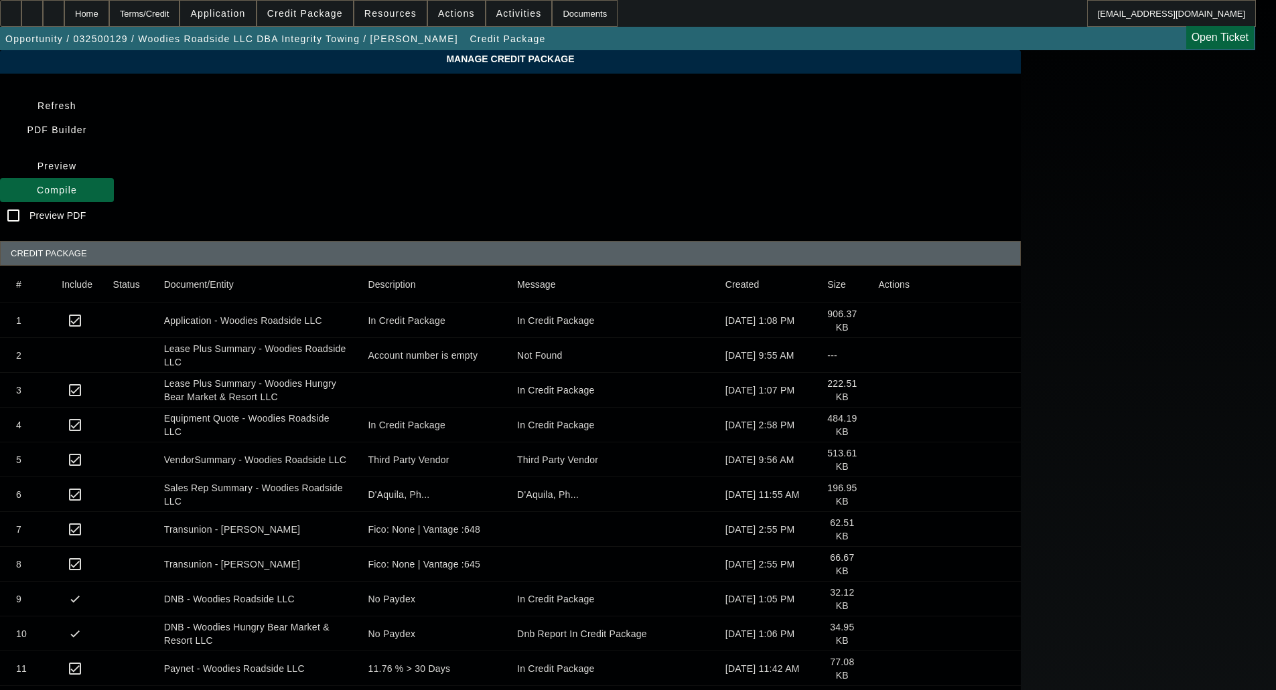
click at [878, 634] on icon at bounding box center [878, 634] width 0 height 0
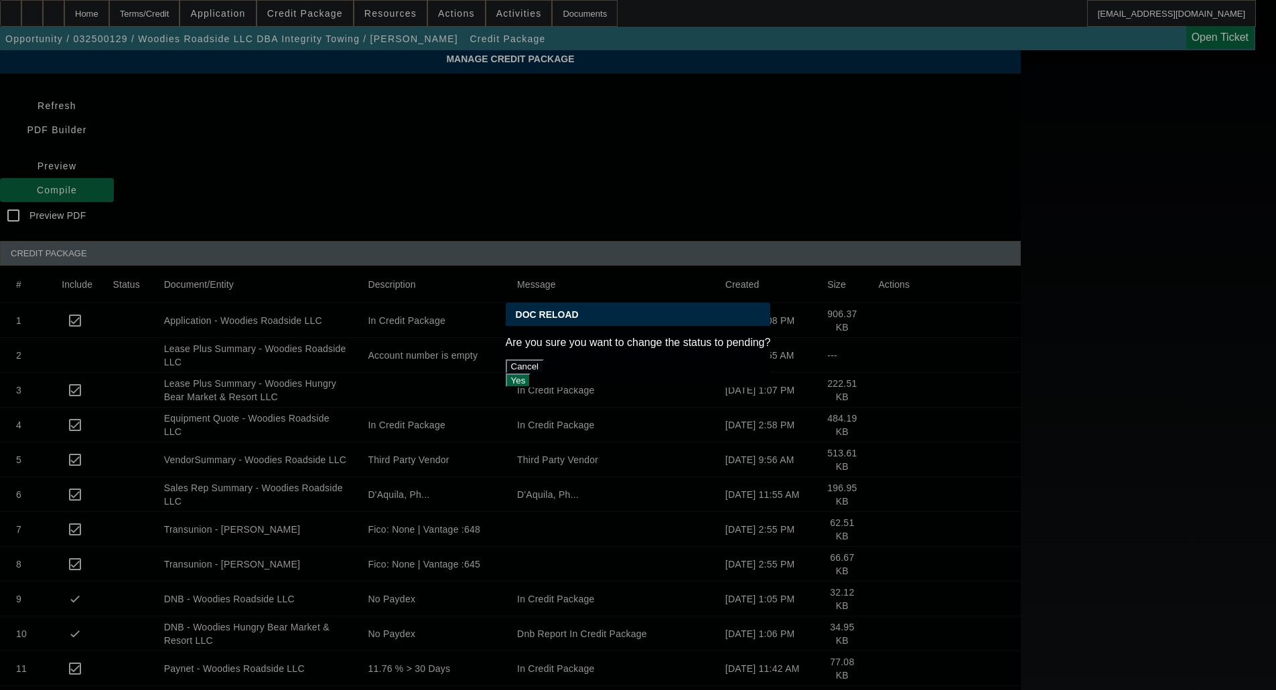
click at [544, 360] on button "Cancel" at bounding box center [525, 367] width 39 height 14
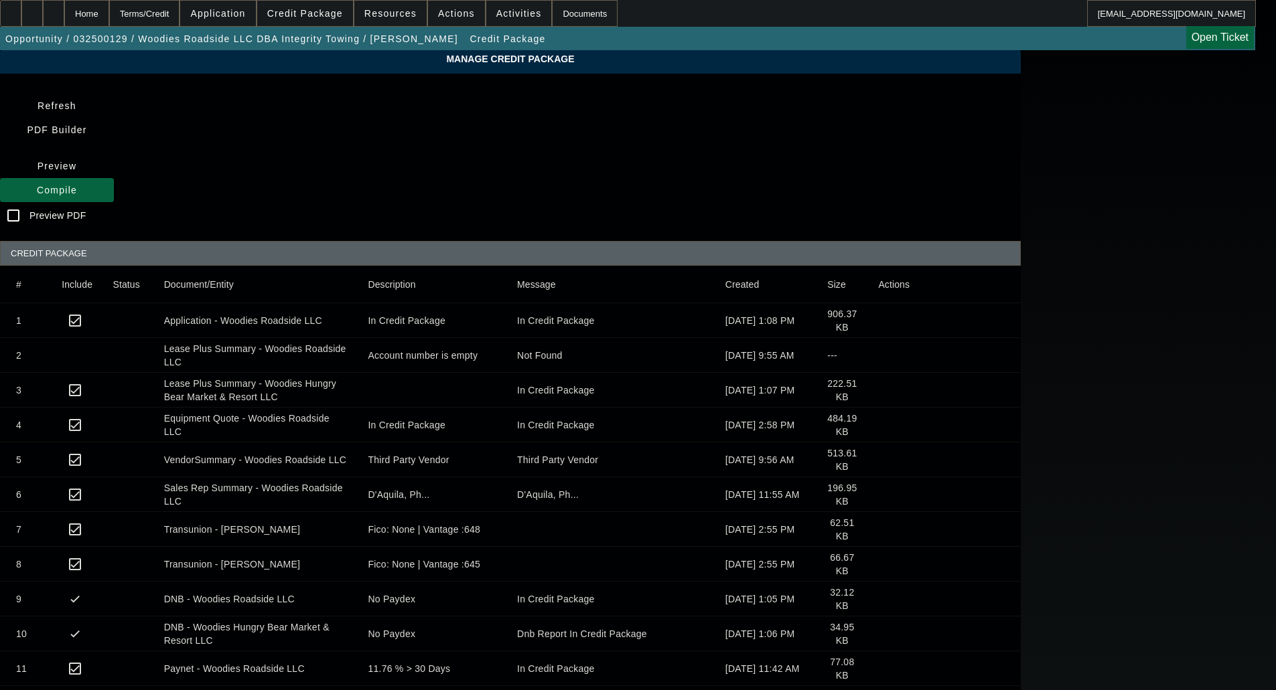
click at [114, 174] on span at bounding box center [57, 190] width 114 height 32
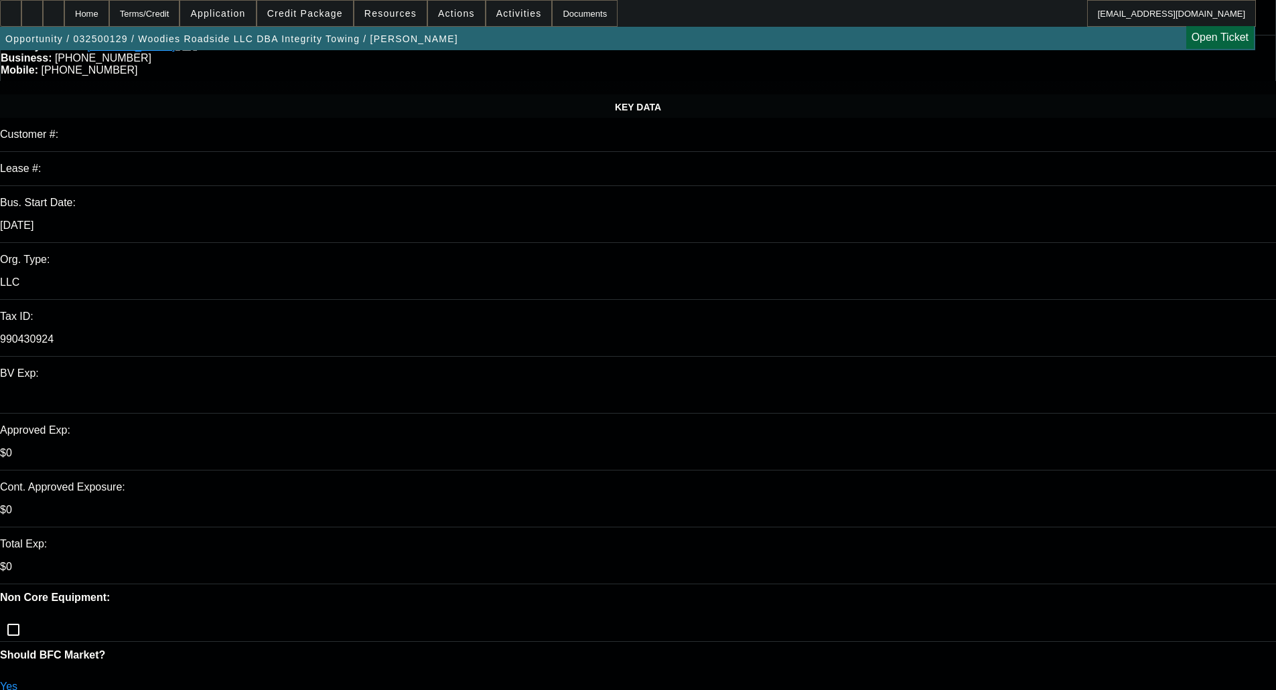
select select "0"
select select "2"
select select "0"
select select "18"
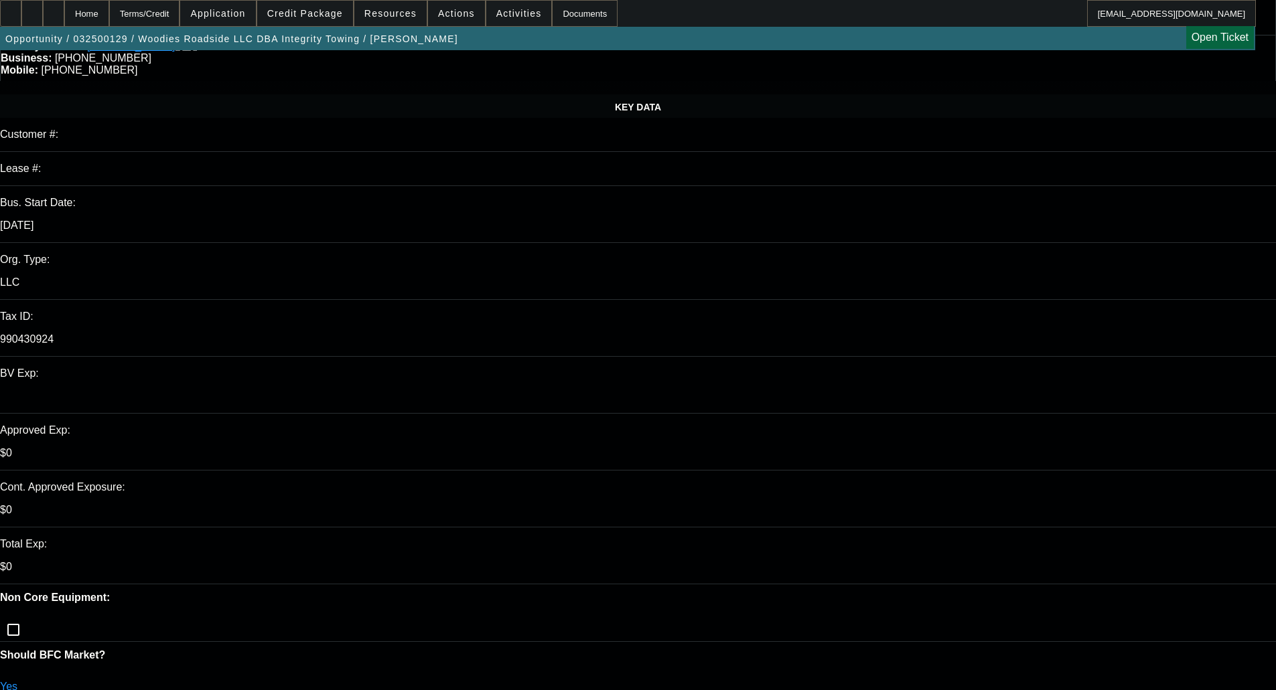
select select "0"
select select "2"
select select "0"
select select "18"
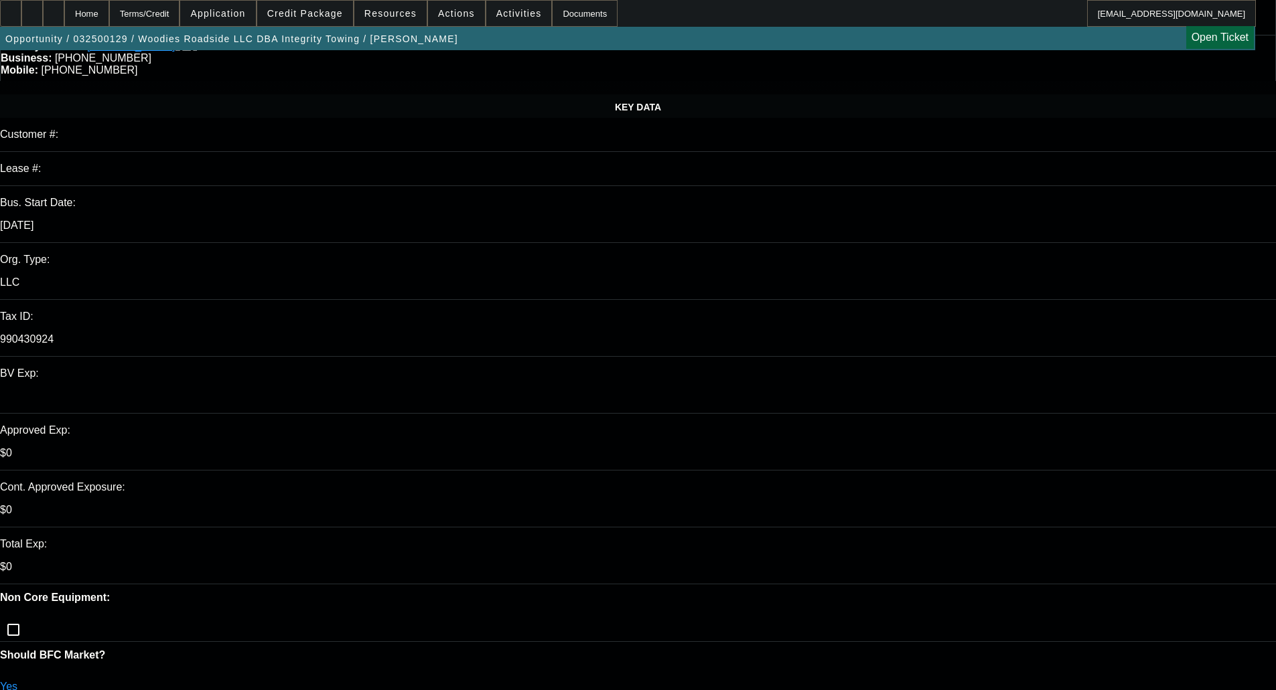
select select "0"
select select "2"
select select "0"
select select "6"
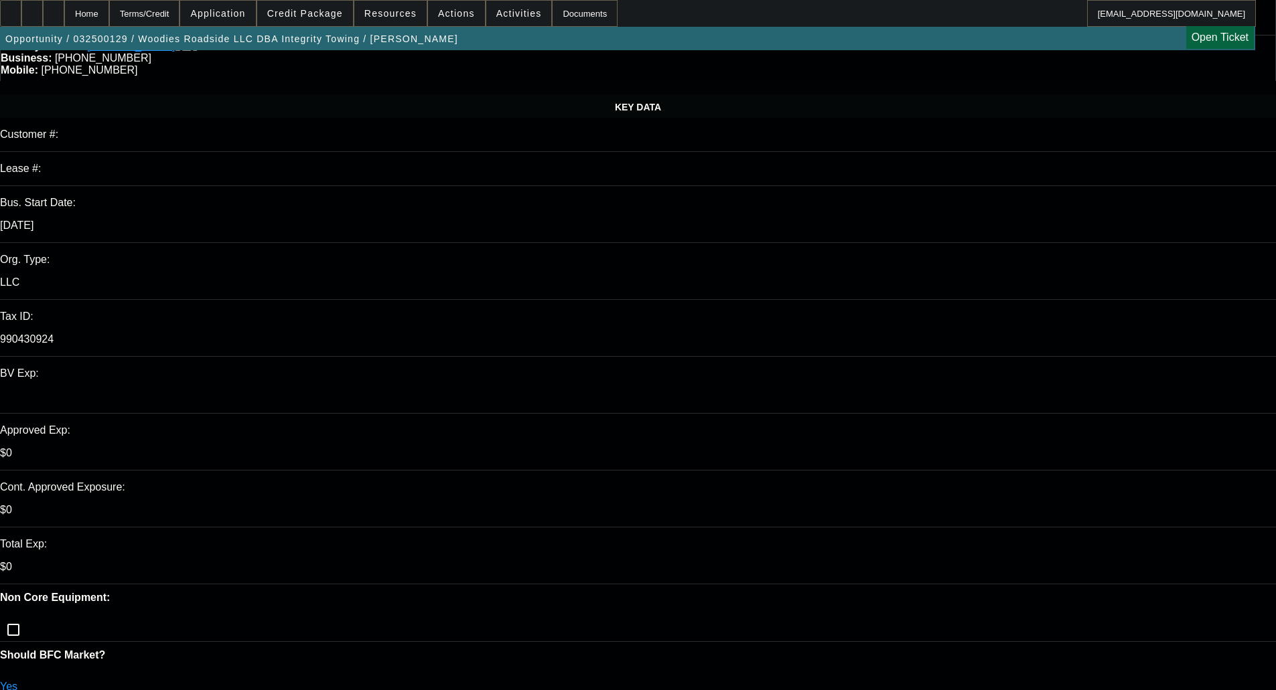
select select "0"
select select "6"
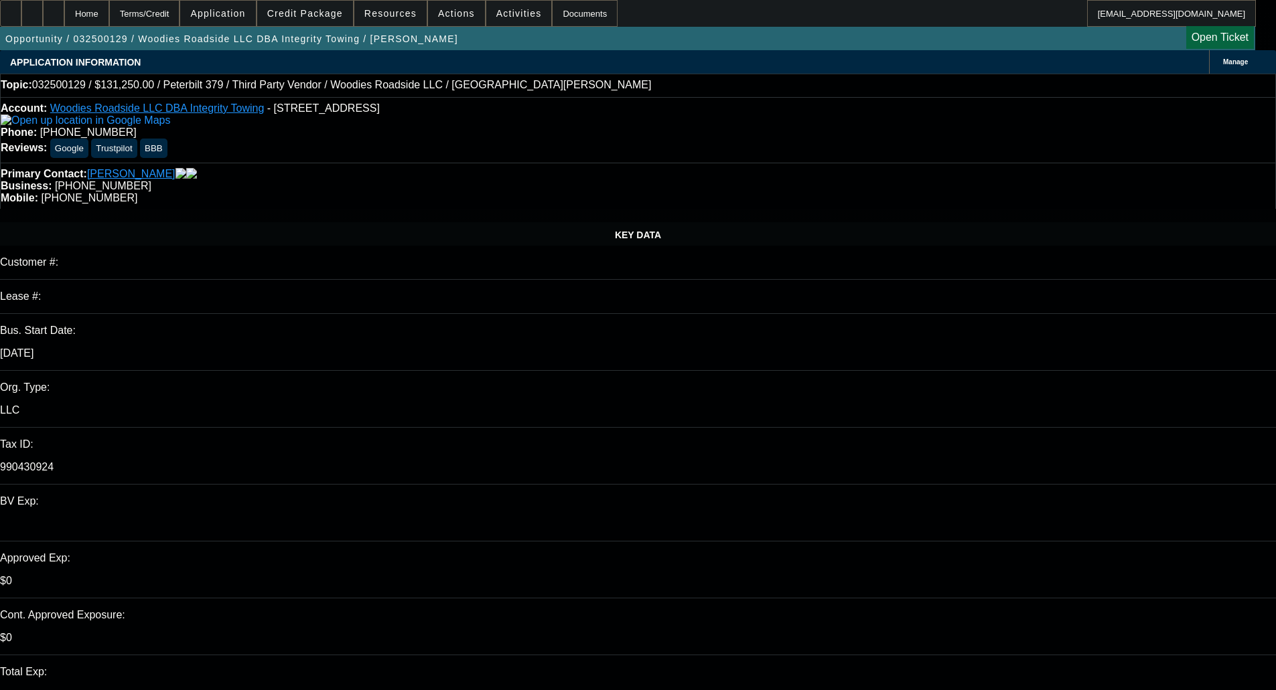
click at [299, 6] on span at bounding box center [305, 13] width 96 height 32
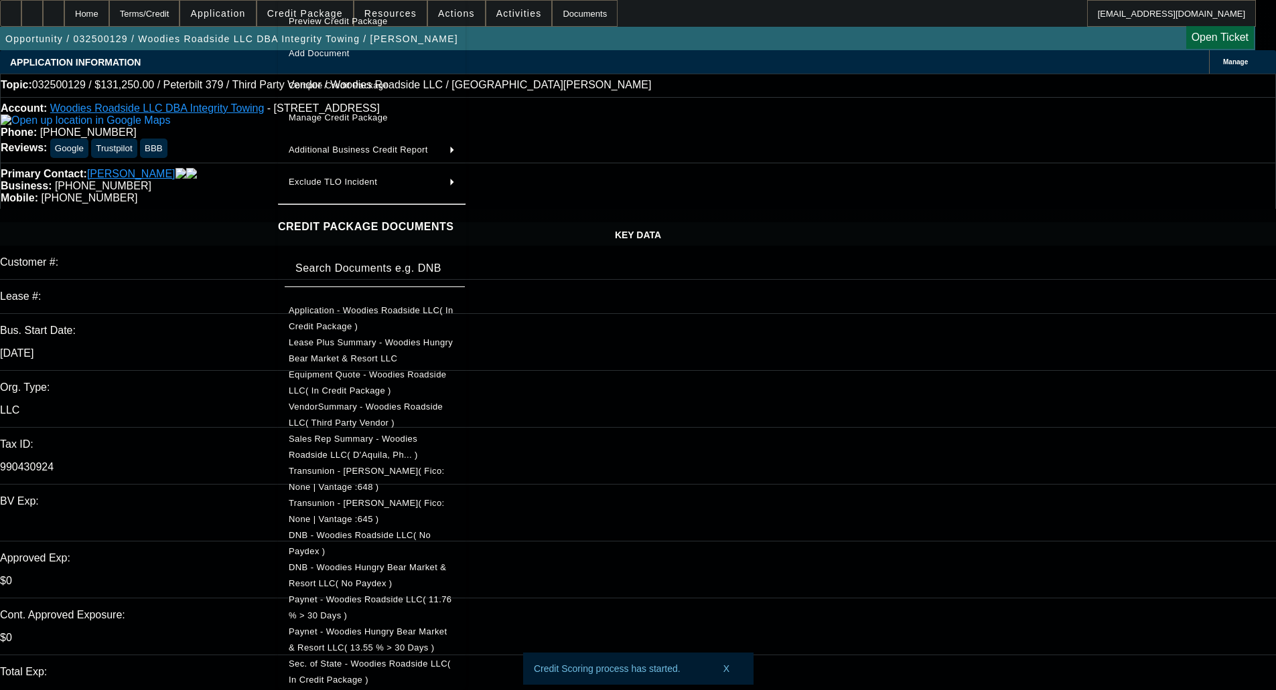
click at [738, 388] on div at bounding box center [638, 345] width 1276 height 690
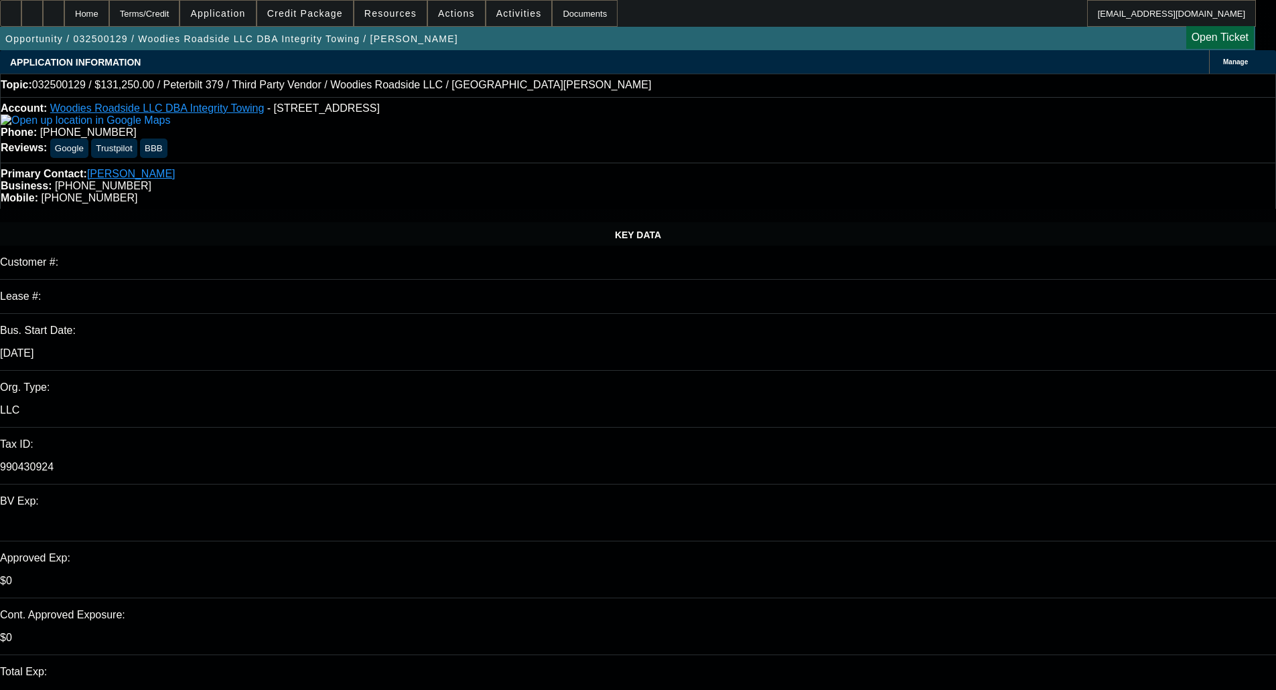
select select "0"
select select "2"
select select "0"
select select "18"
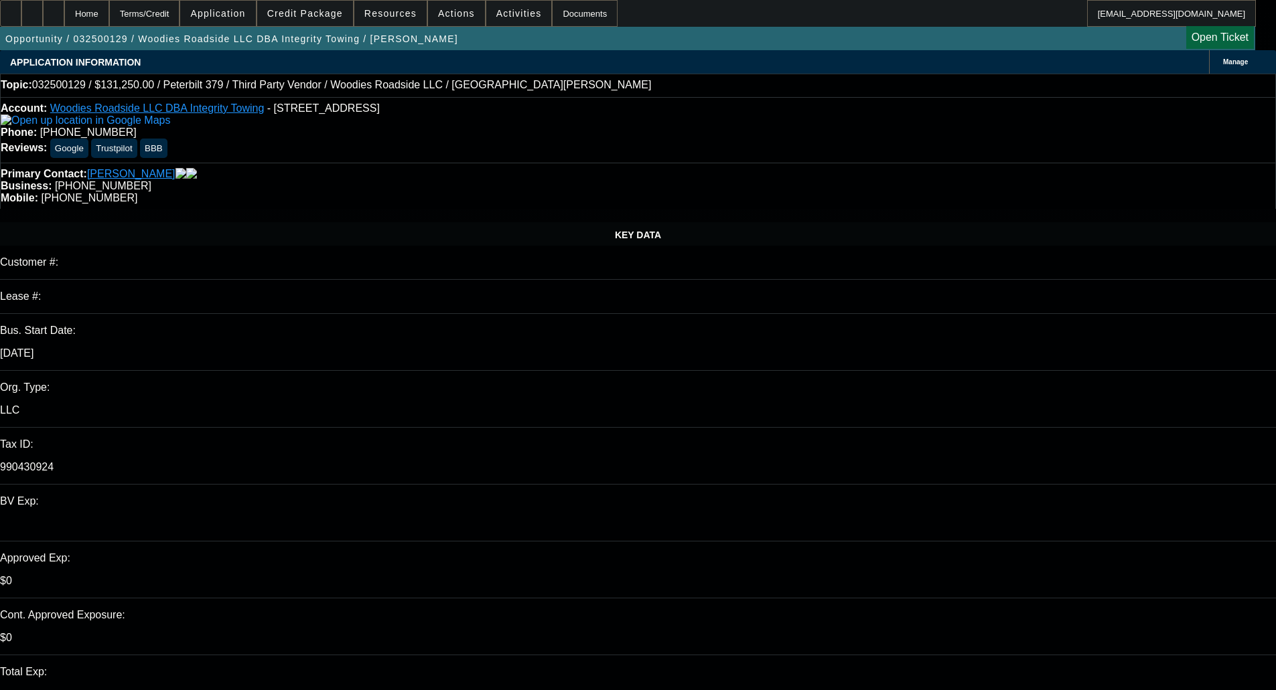
select select "0"
select select "2"
select select "0"
select select "18"
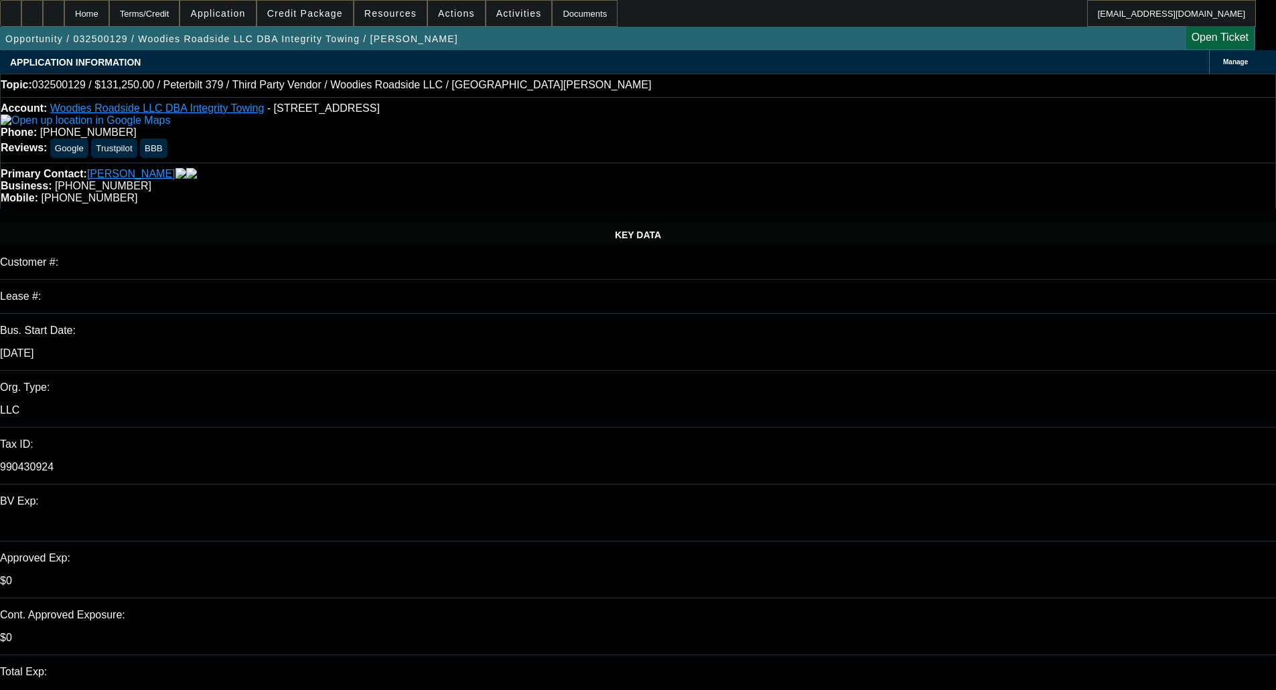
select select "0"
select select "2"
select select "0"
select select "6"
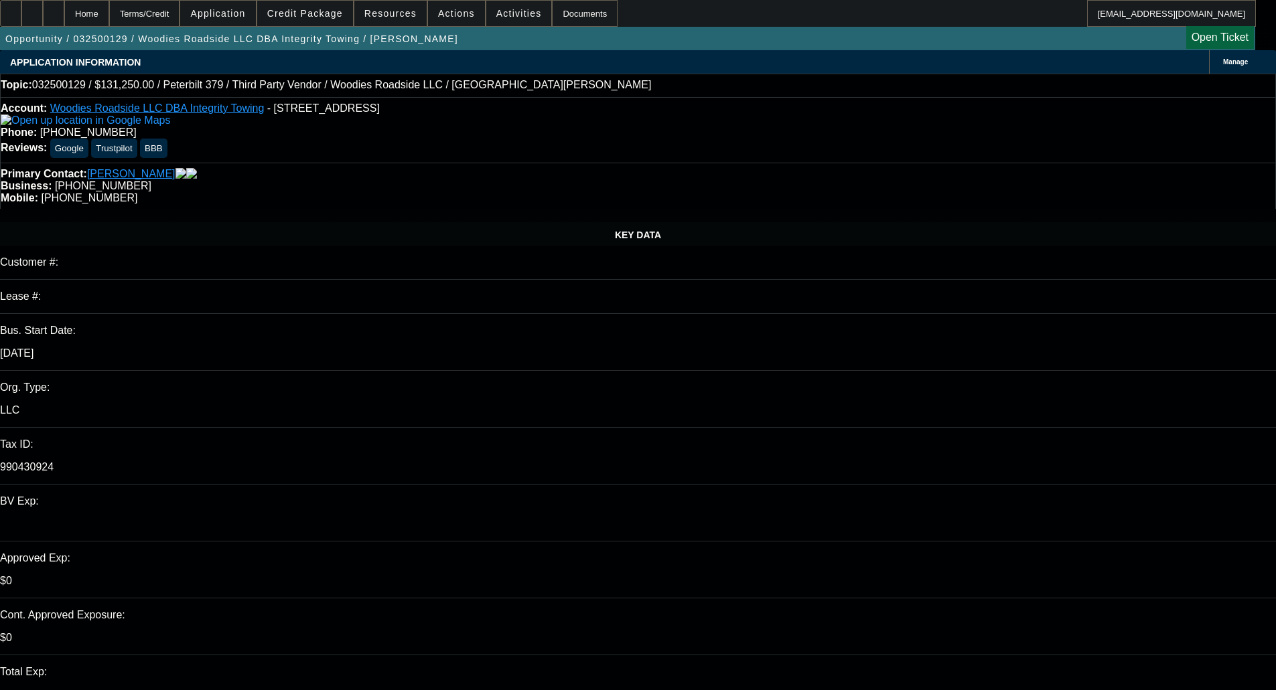
select select "0"
select select "6"
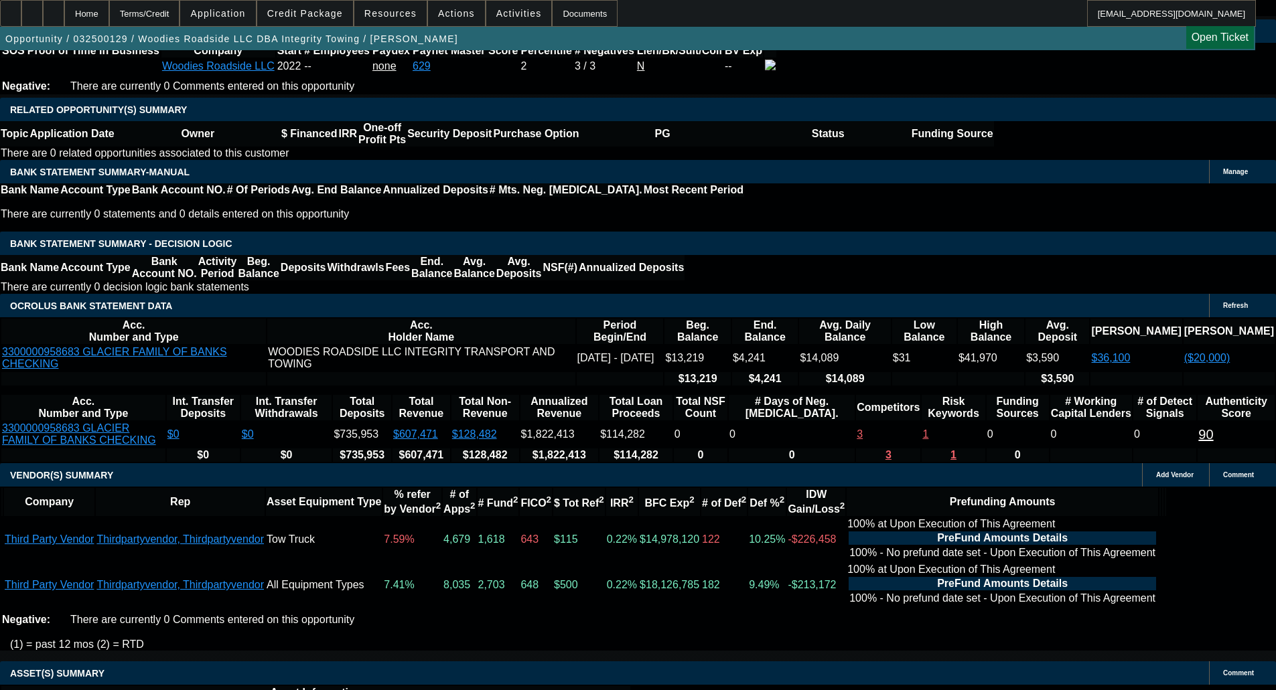
scroll to position [2210, 0]
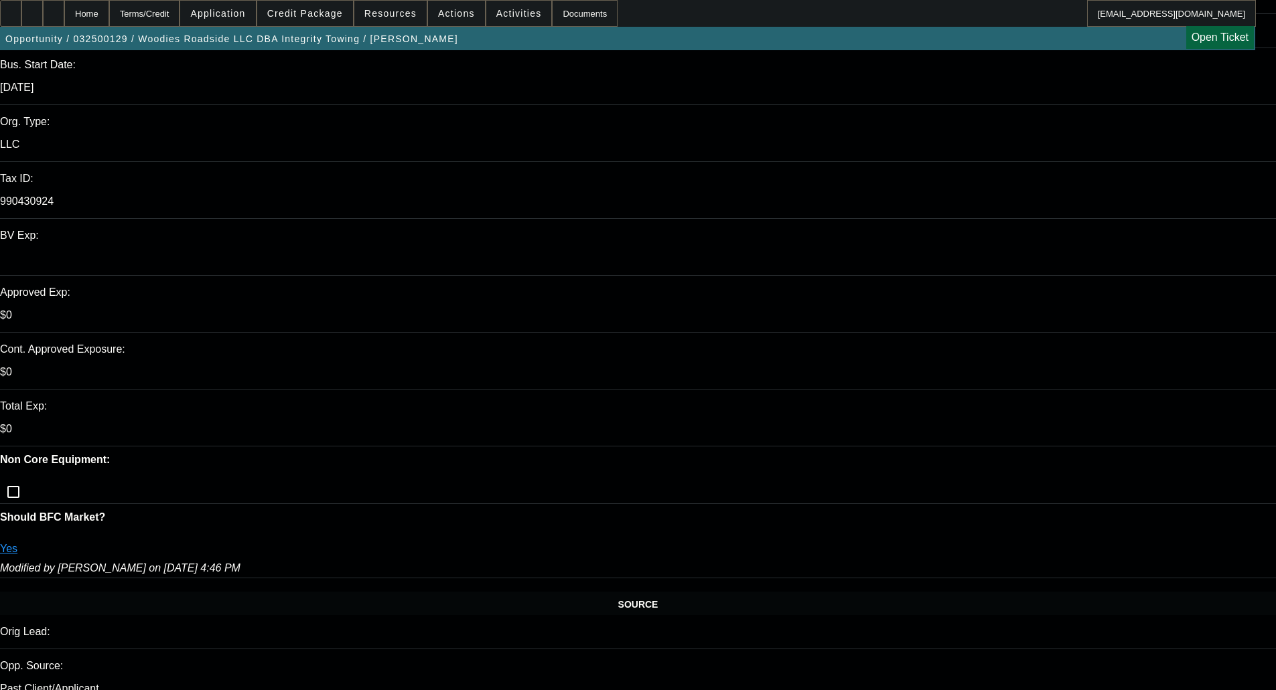
scroll to position [268, 0]
click at [323, 21] on span at bounding box center [305, 13] width 96 height 32
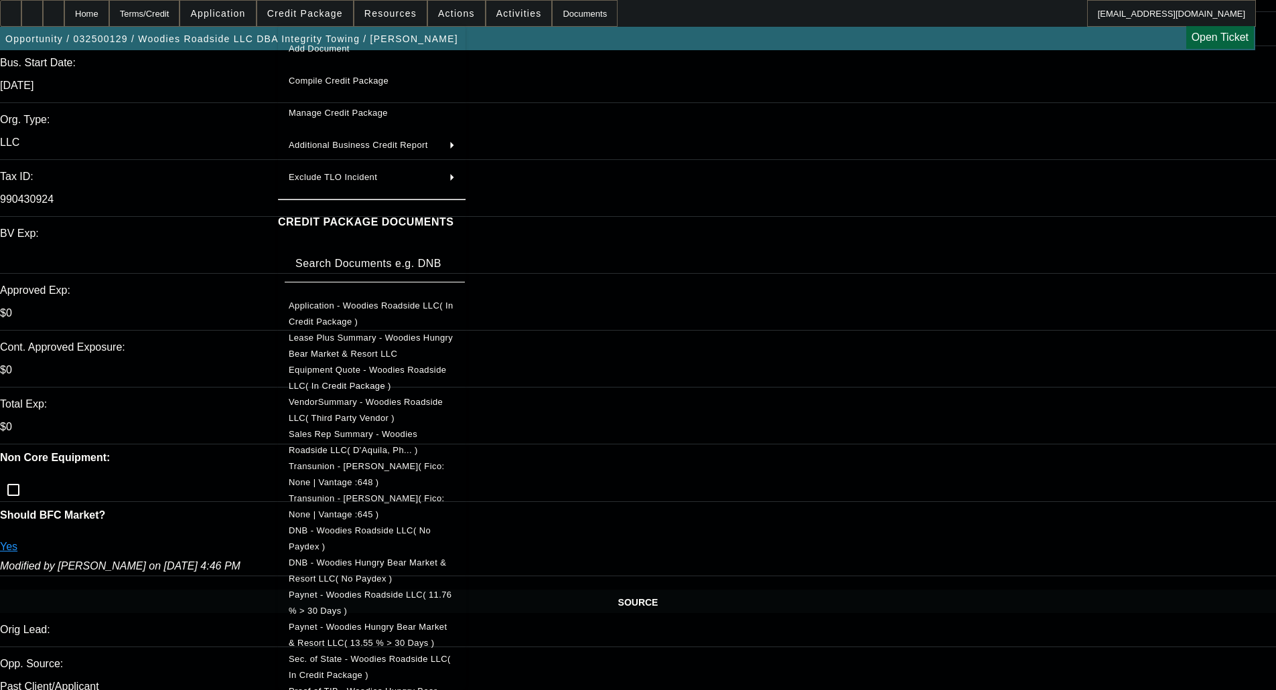
scroll to position [0, 0]
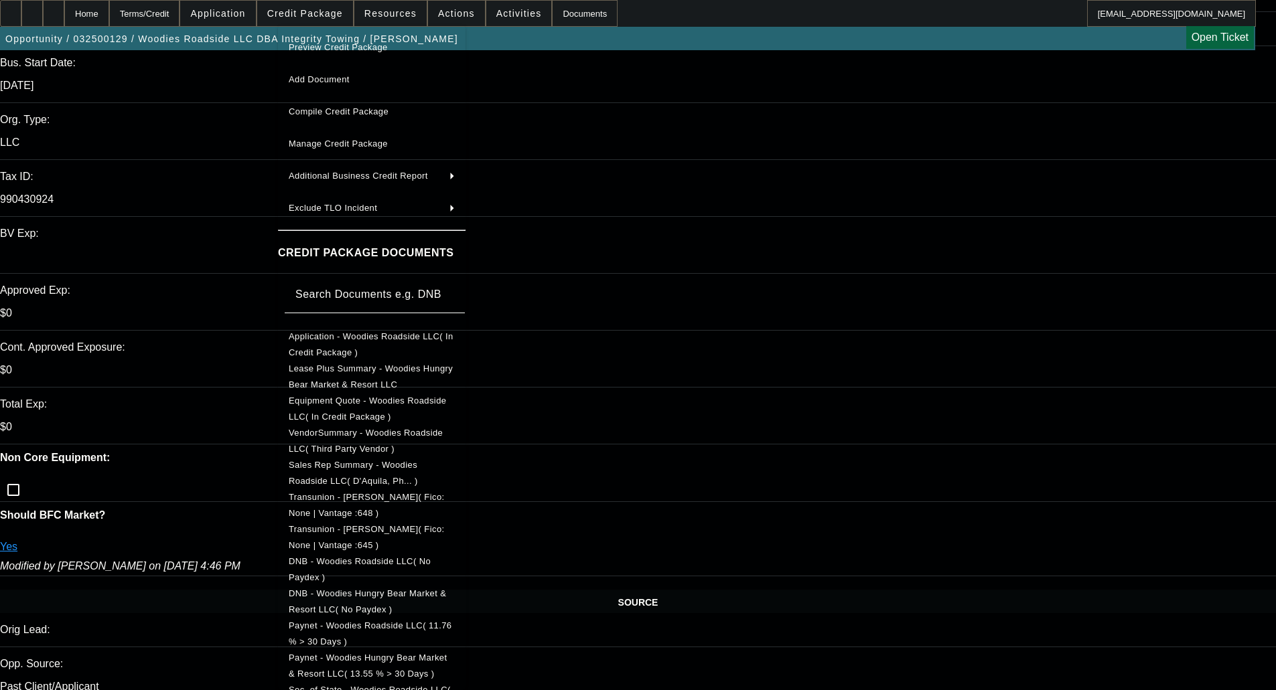
click at [351, 139] on span "Manage Credit Package" at bounding box center [338, 144] width 99 height 10
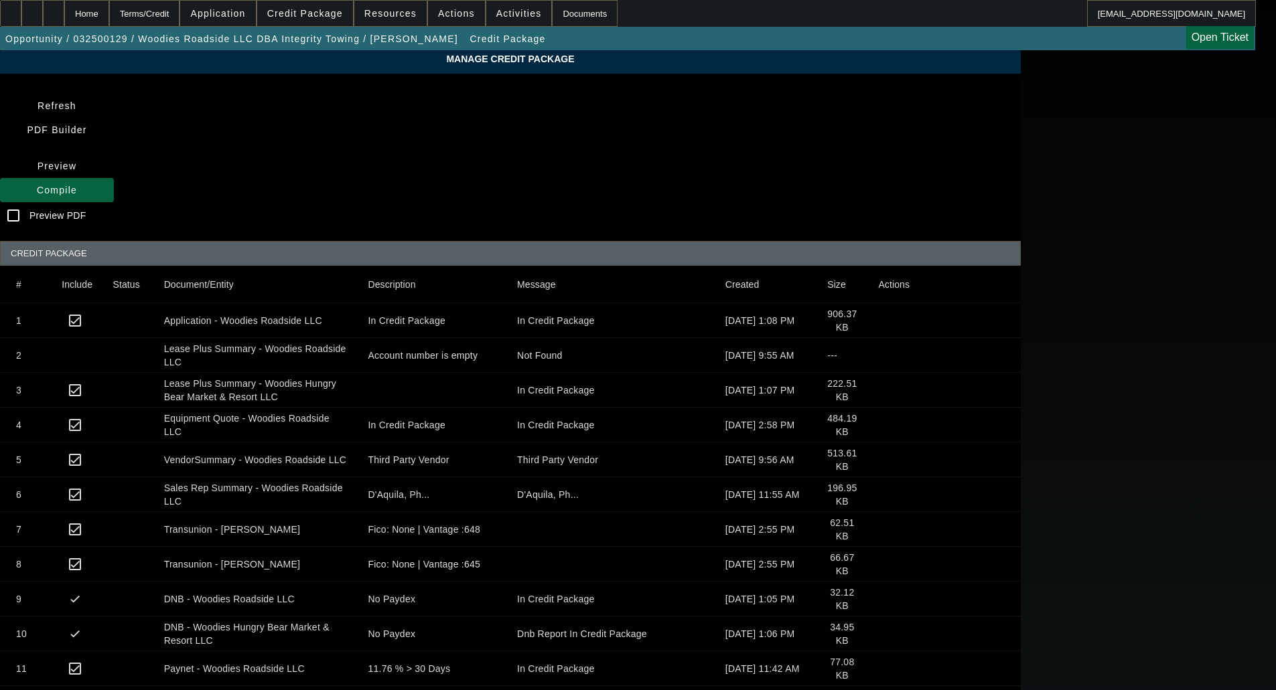
click at [144, 167] on div "Refresh PDF Builder Preview Compile Preview PDF CREDIT PACKAGE # Include Status…" at bounding box center [510, 656] width 1021 height 1124
click at [109, 25] on div "Home" at bounding box center [86, 13] width 45 height 27
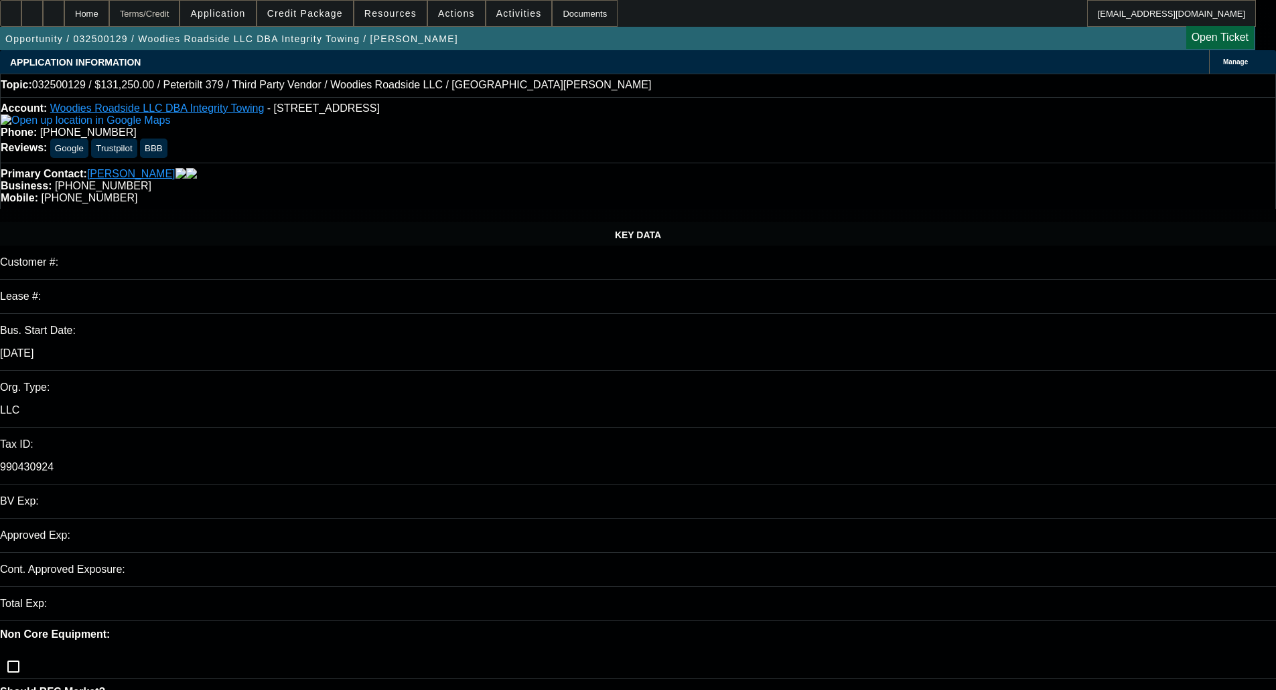
select select "0"
select select "2"
select select "0"
select select "18"
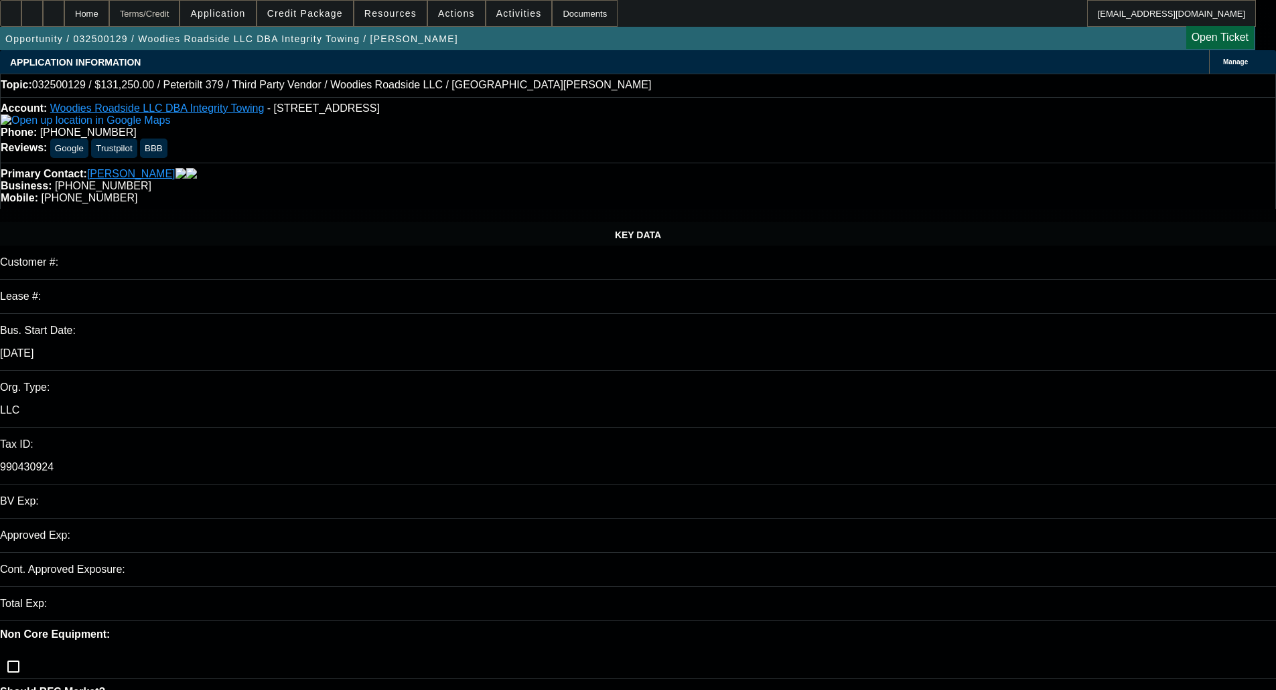
select select "0"
select select "2"
select select "0"
select select "18"
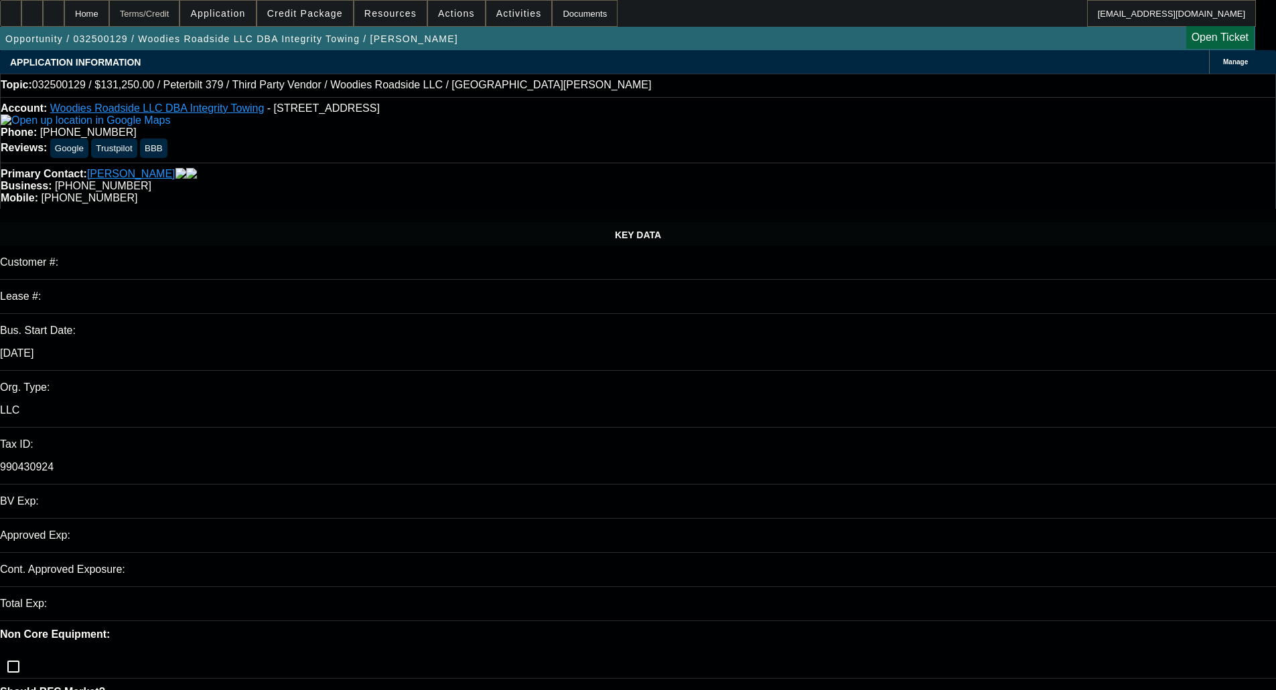
select select "0"
select select "2"
select select "0"
select select "6"
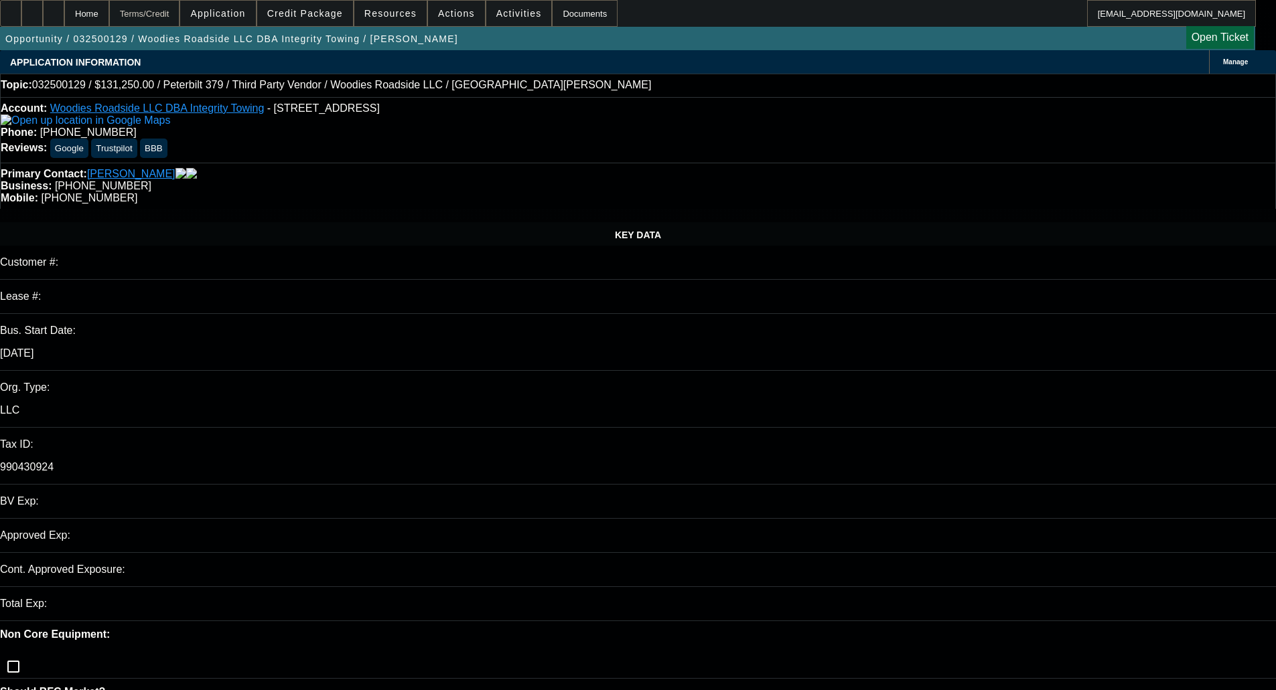
select select "0"
select select "6"
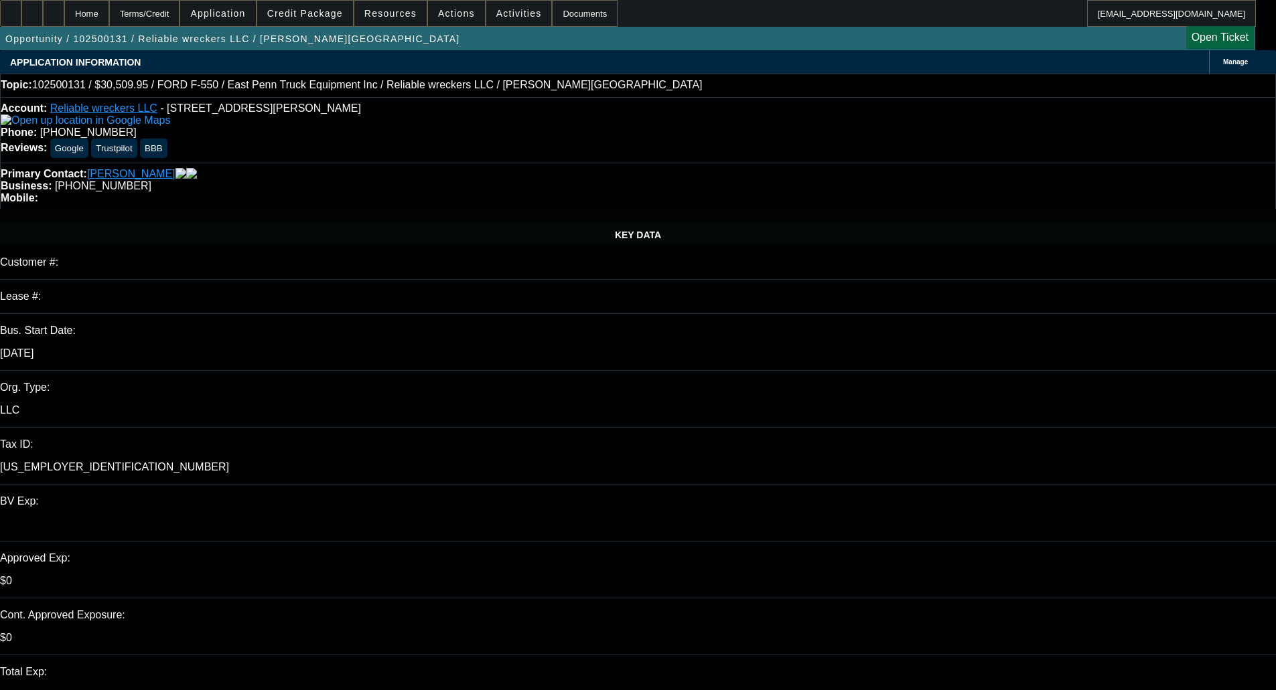
select select "0"
select select "2"
select select "0"
select select "21"
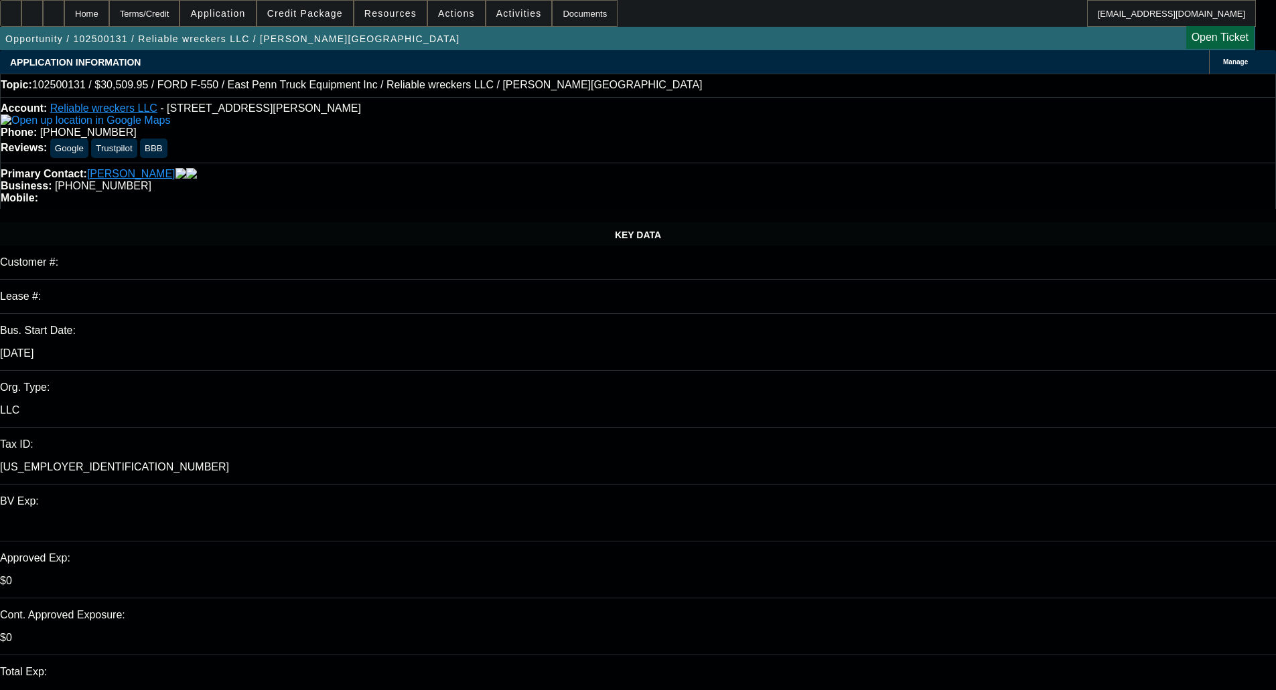
select select "0"
select select "2"
select select "0"
select select "21"
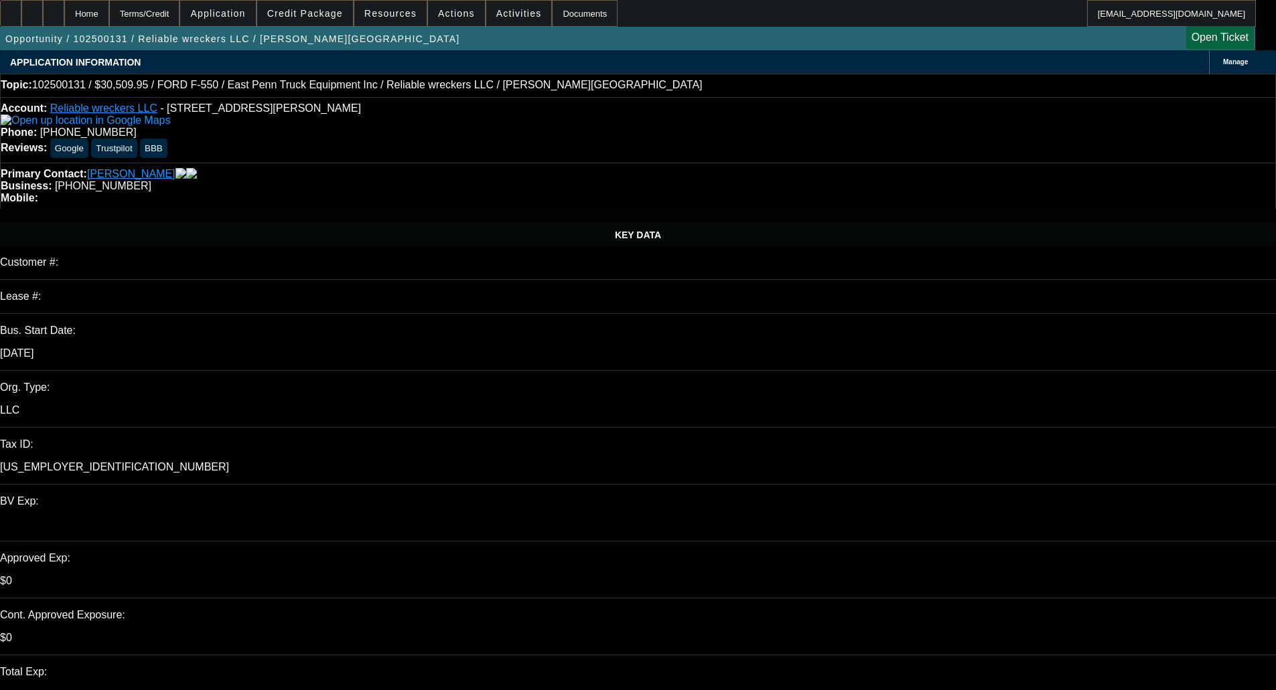
select select "0"
select select "2"
select select "0"
select select "21"
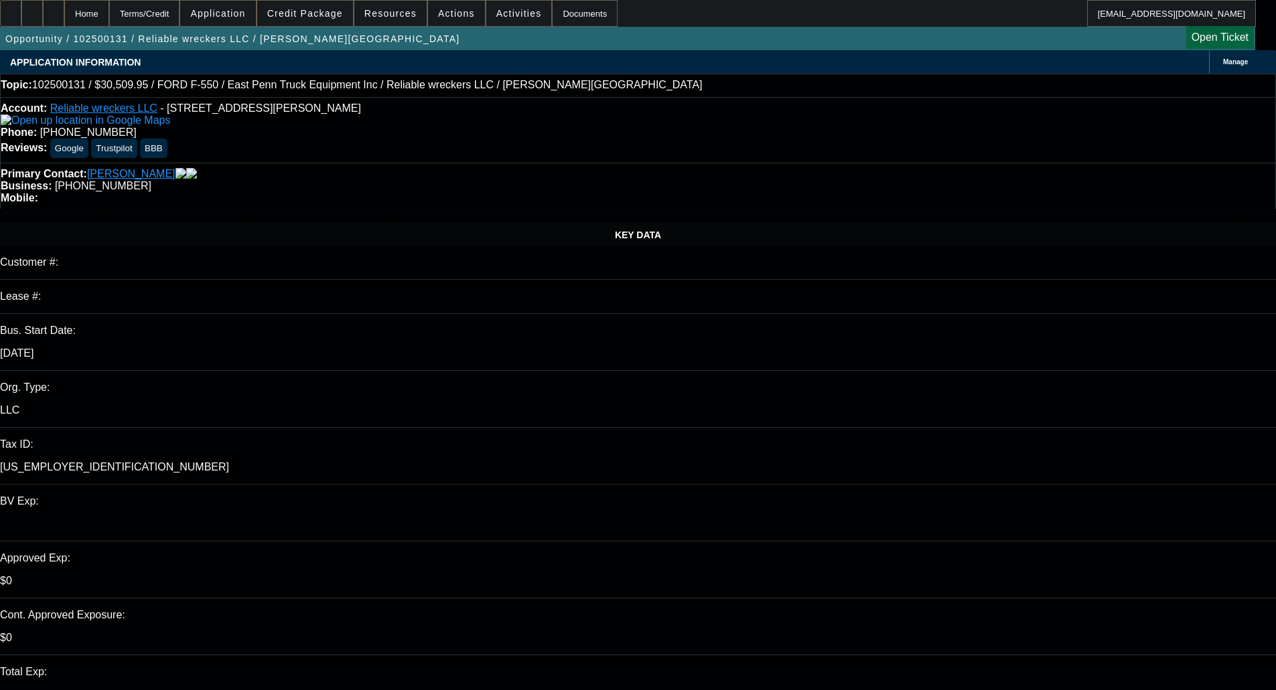
select select "0"
select select "2"
select select "0"
select select "21"
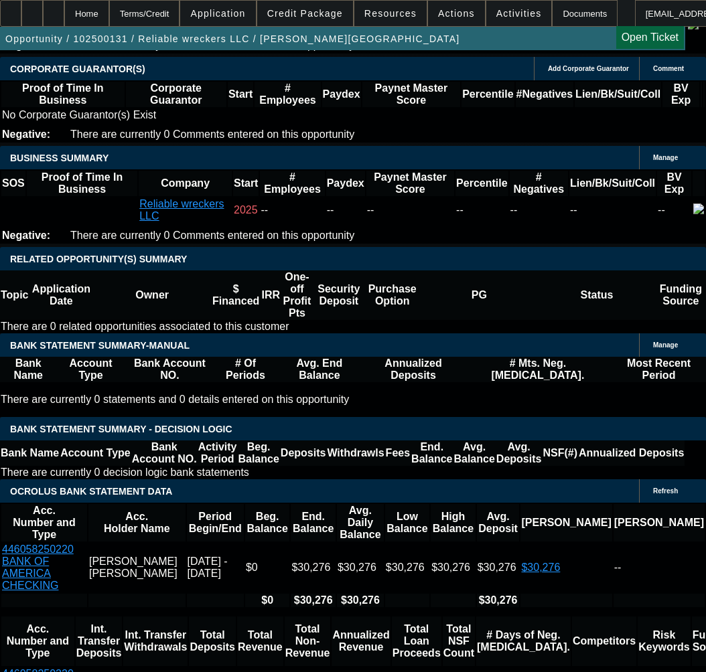
scroll to position [2143, 0]
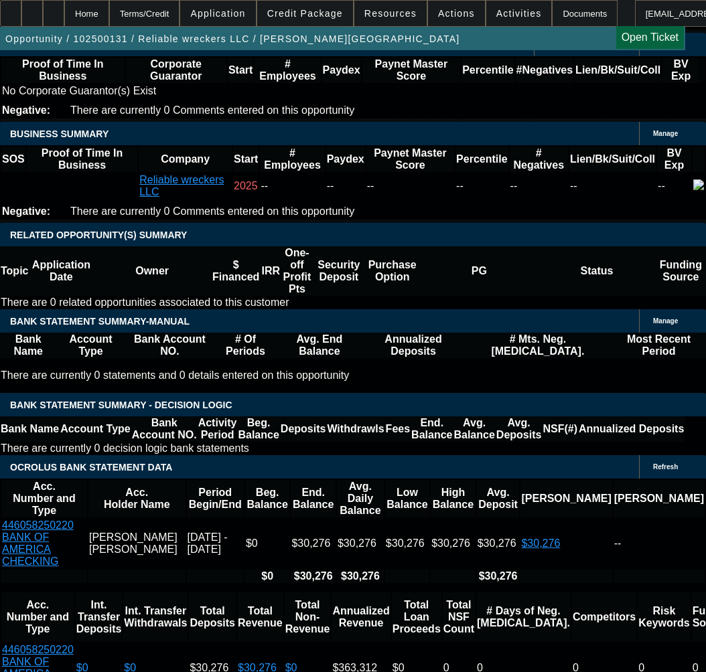
type input "$20,203.98"
type input "UNKNOWN"
type input "1703.0"
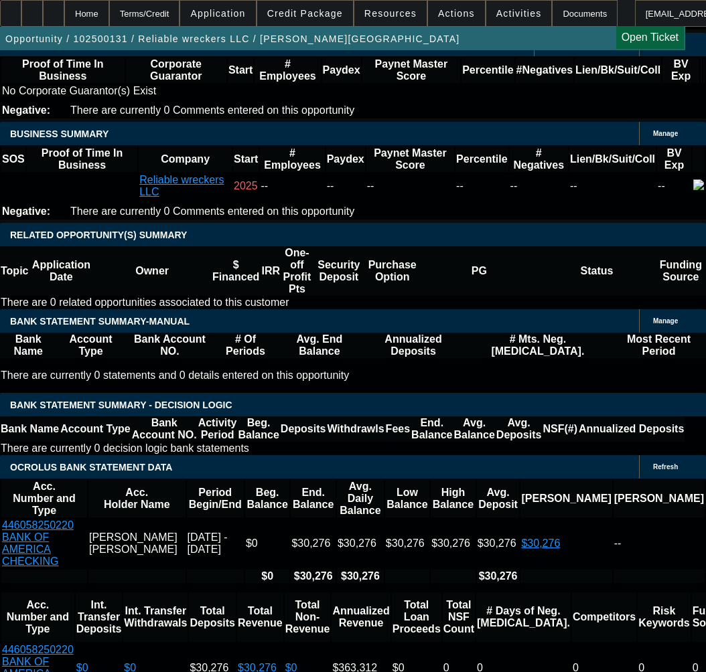
type input "53.3"
type input "$1,703.00"
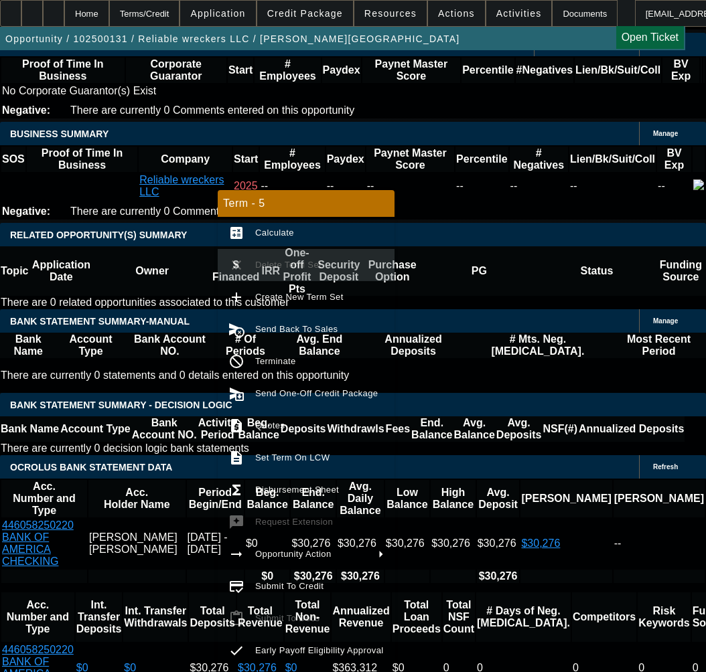
click at [273, 236] on span "Calculate" at bounding box center [274, 233] width 39 height 10
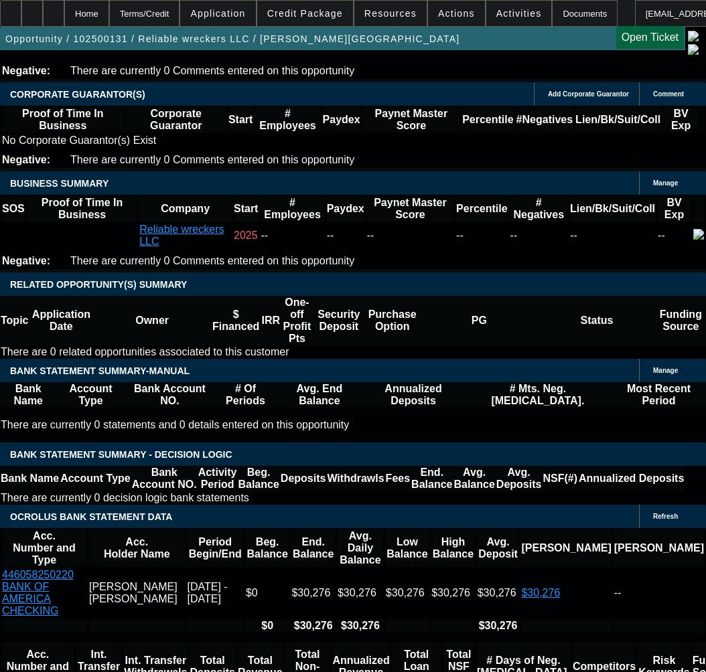
scroll to position [2009, 0]
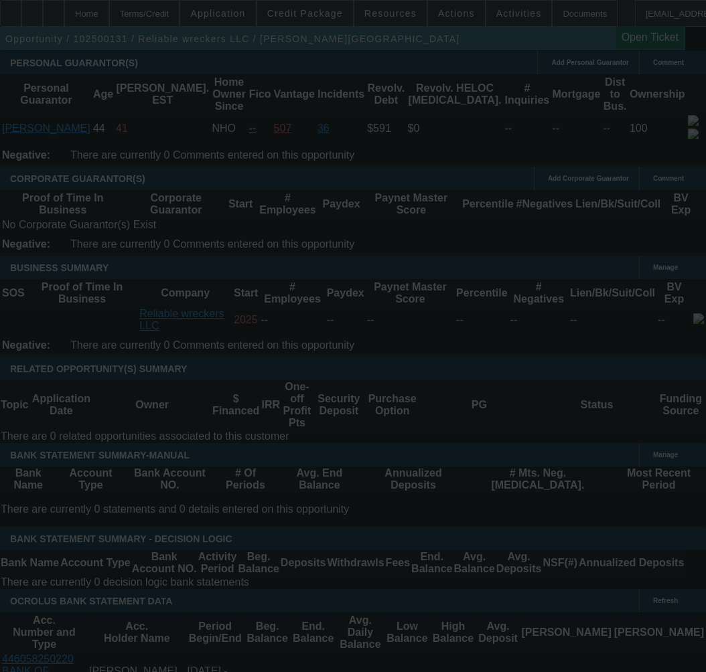
select select "0"
select select "2"
select select "0"
select select "21"
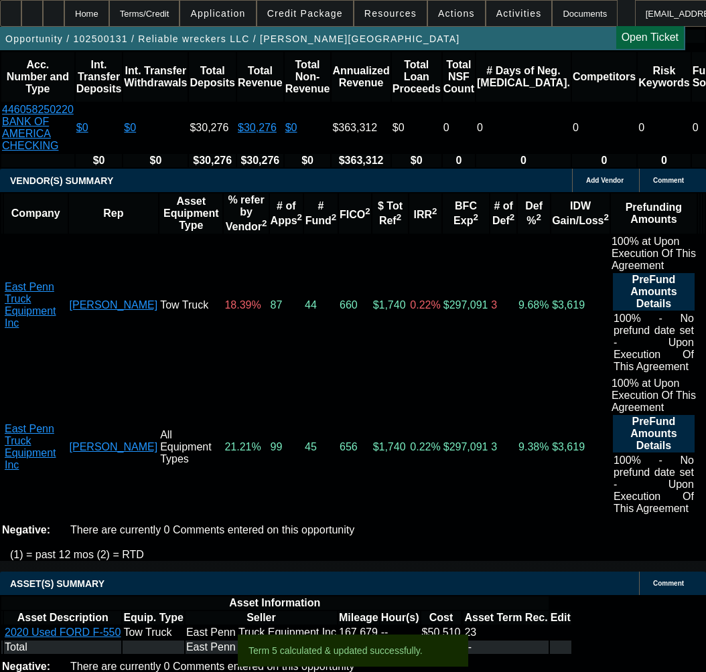
scroll to position [2746, 0]
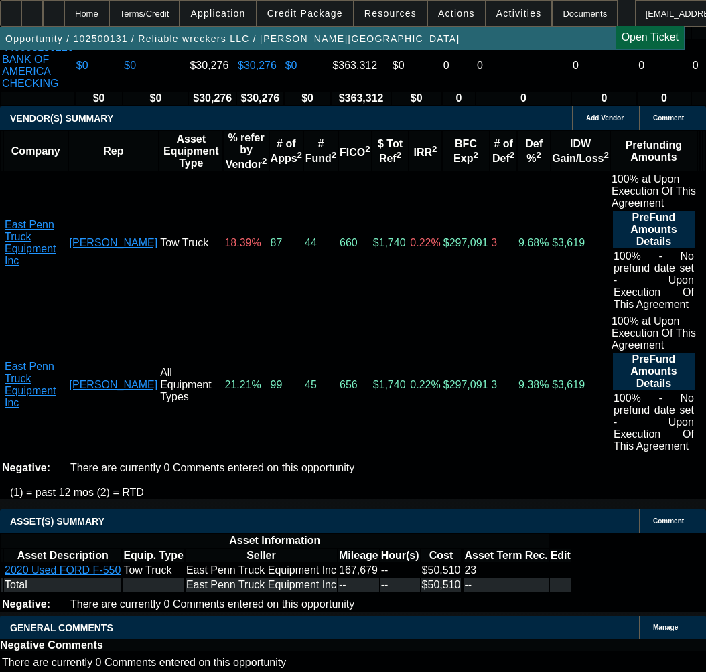
drag, startPoint x: 366, startPoint y: 445, endPoint x: 365, endPoint y: 455, distance: 10.1
copy span "APPROVED BY DAKOTA - Cost of Equipment: $50,000.00; Payment: $1,686.00 per mont…"
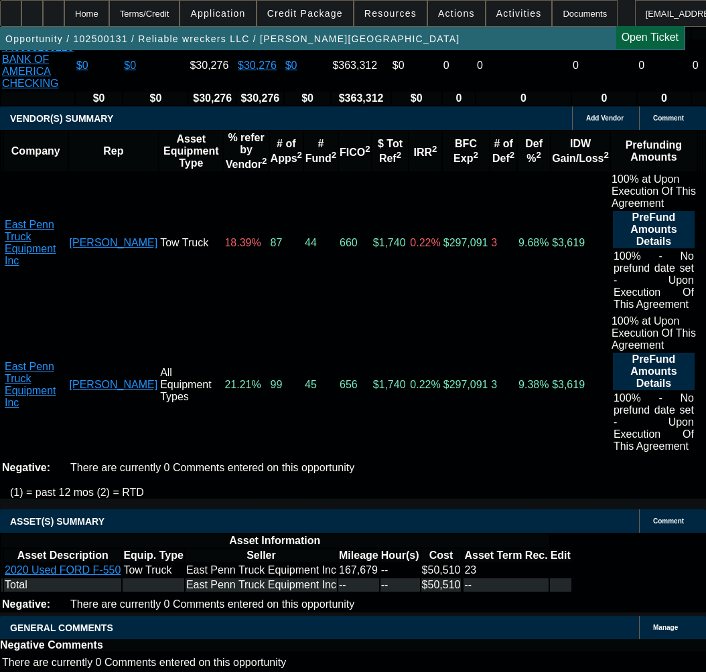
click at [32, 9] on icon at bounding box center [32, 9] width 0 height 0
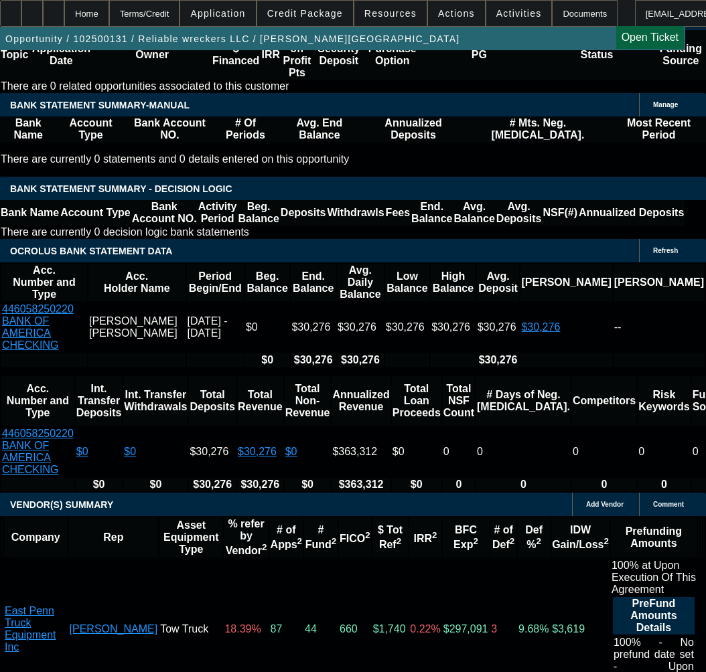
scroll to position [2344, 0]
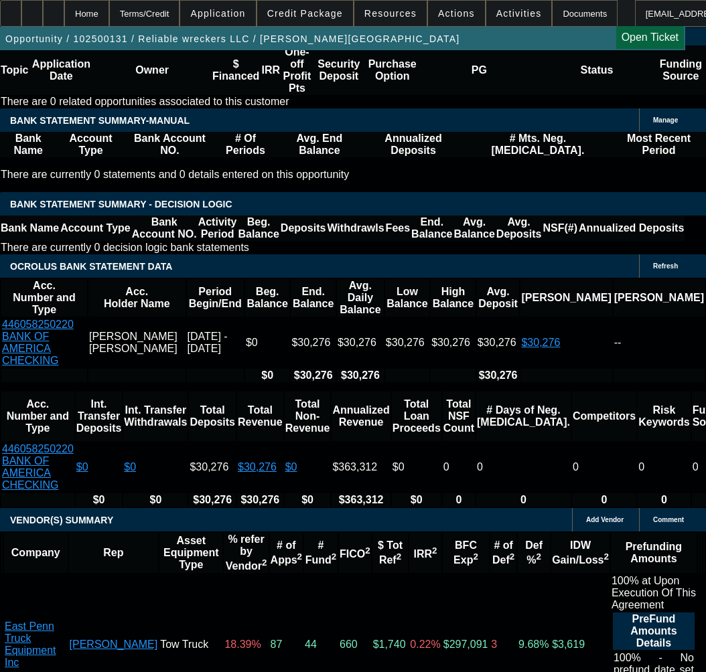
type input "$20,203.98"
type input "UNKNOWN"
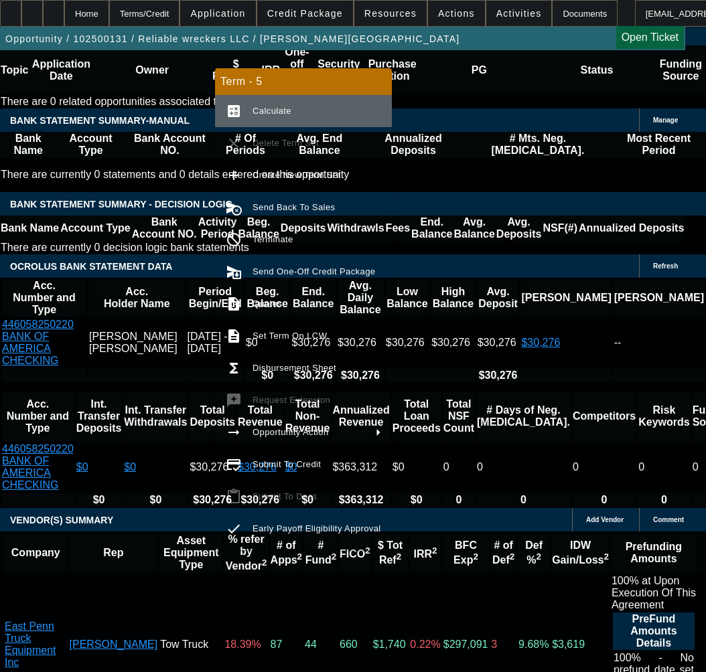
click at [288, 105] on span "Calculate" at bounding box center [316, 111] width 129 height 16
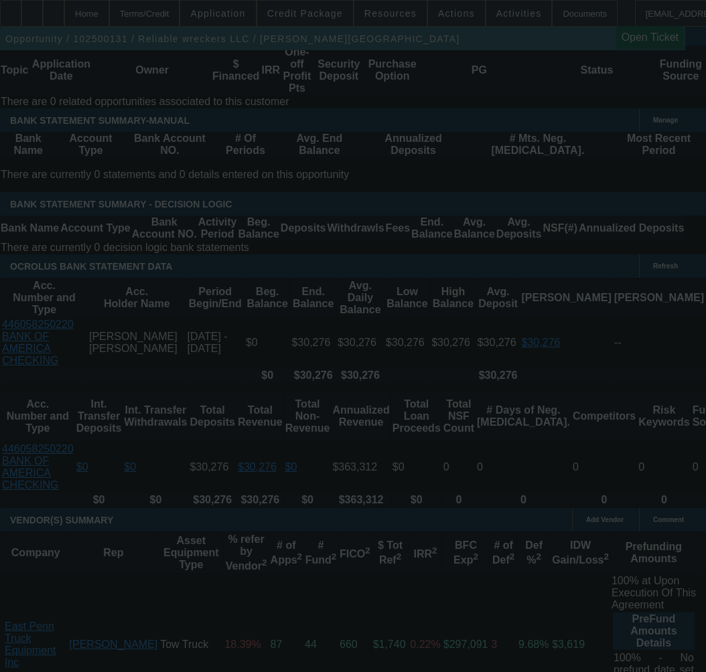
select select "0"
select select "2"
select select "0"
select select "21"
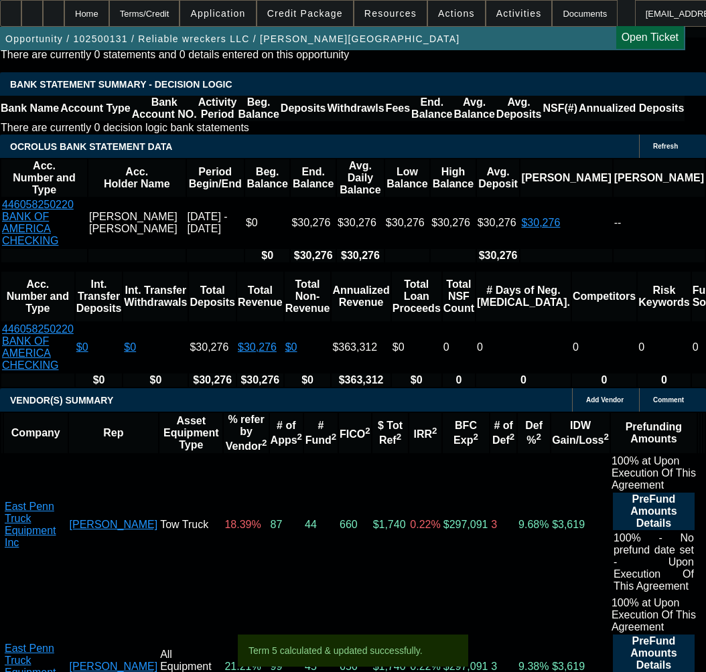
scroll to position [2478, 0]
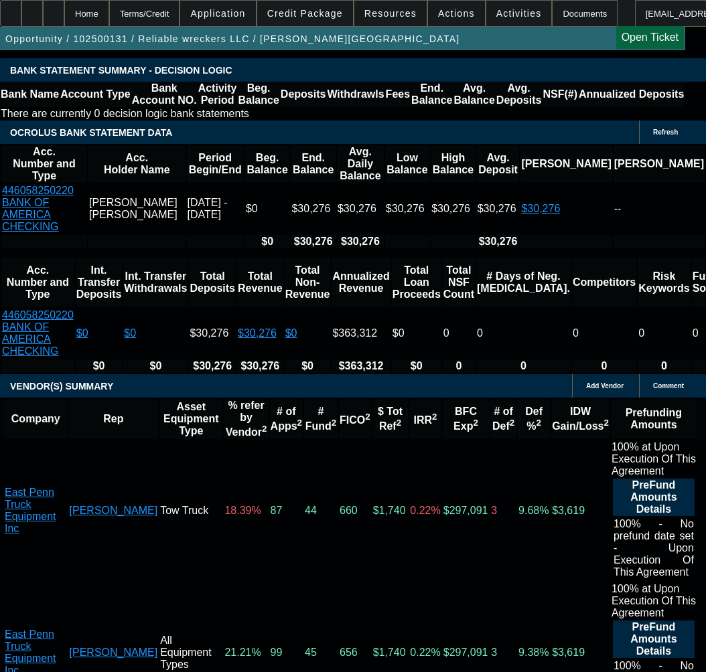
select select "3"
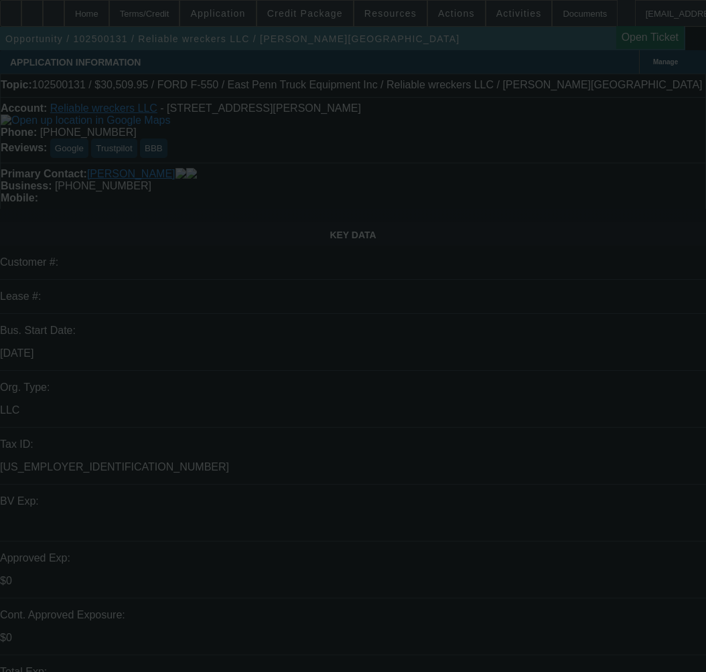
type input "12/12/2025"
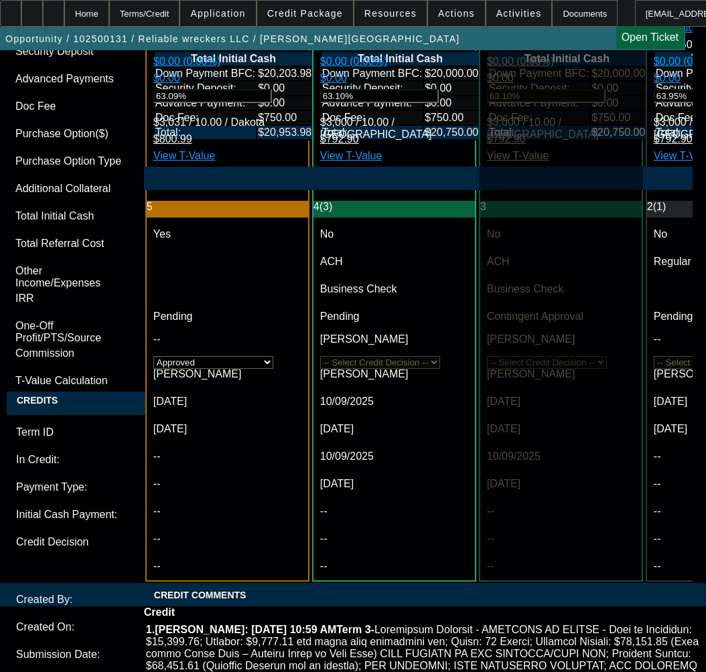
scroll to position [4219, 0]
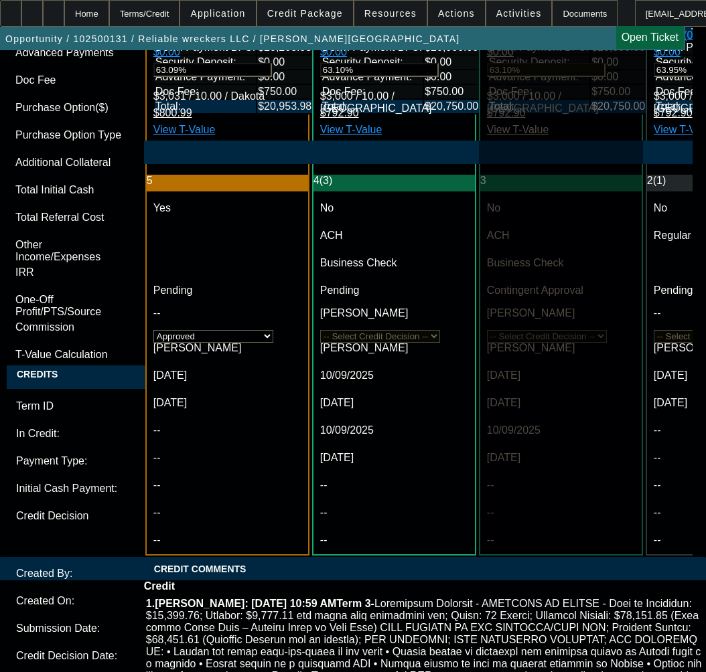
paste textarea "APPROVED BY DAKOTA - Cost of Equipment: $50,000.00; Payment: $1,686.00 per mont…"
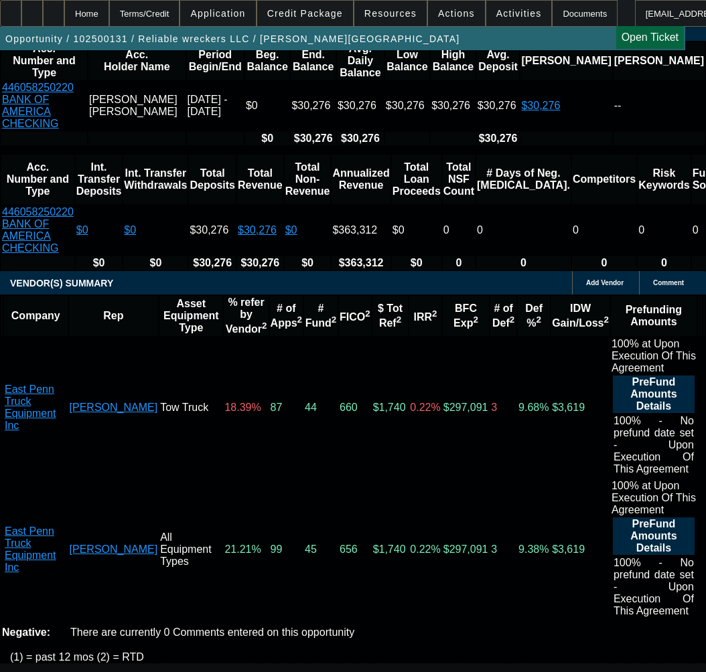
scroll to position [2612, 0]
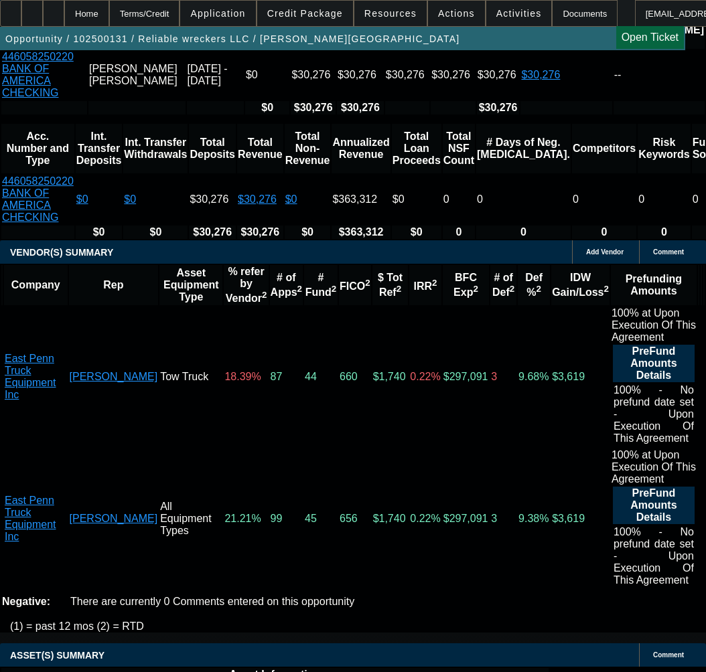
type textarea "APPROVED BY DAKOTA - Cost of Equipment: $50,000.00; Payment: $1,686.00 per mont…"
select select "9"
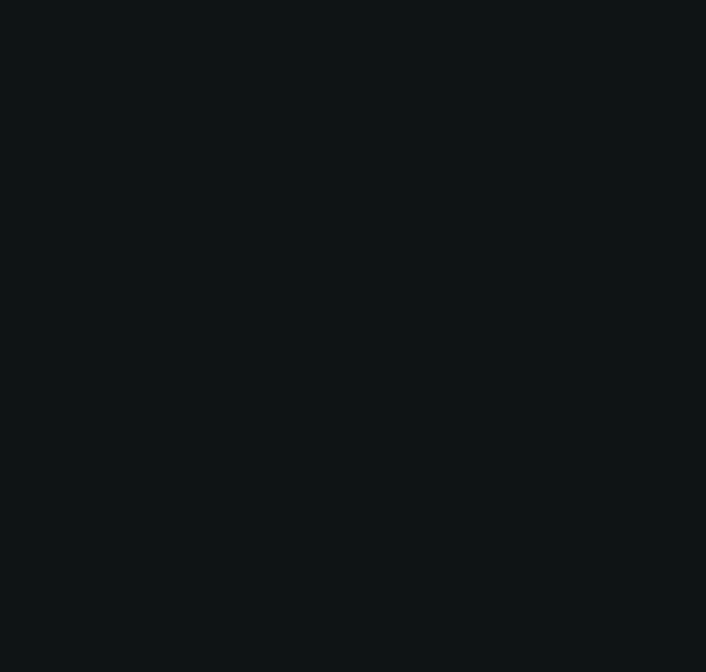
scroll to position [0, 0]
type input "12/12/2025"
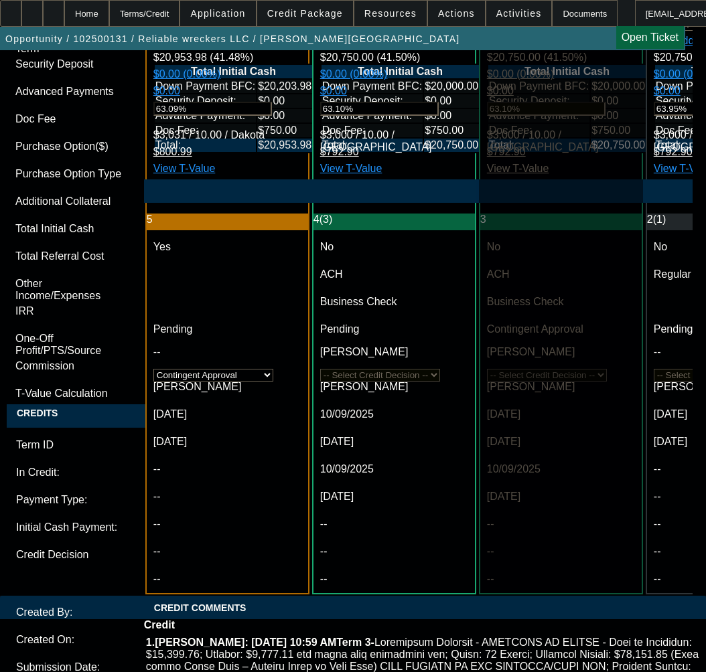
scroll to position [4353, 0]
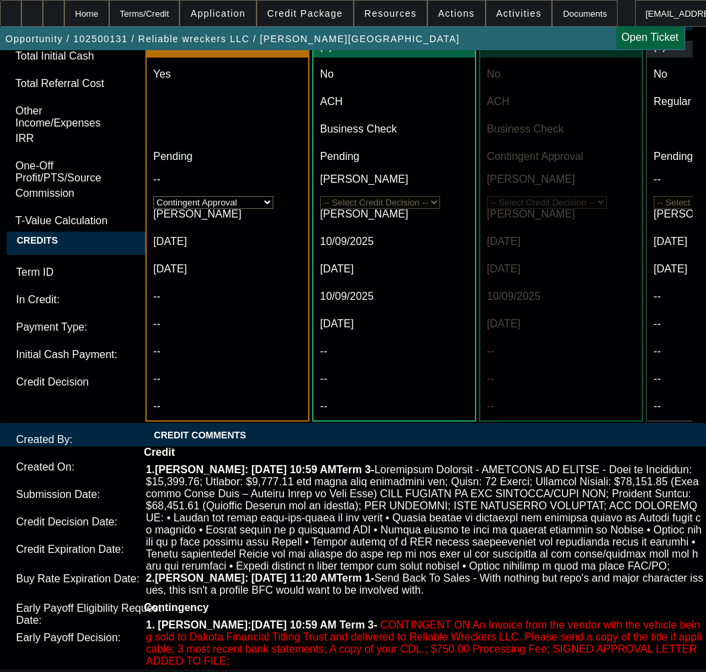
paste textarea "APPROVED BY DAKOTA - Cost of Equipment: $50,000.00; Payment: $1,686.00 per mont…"
paste textarea "509.95"
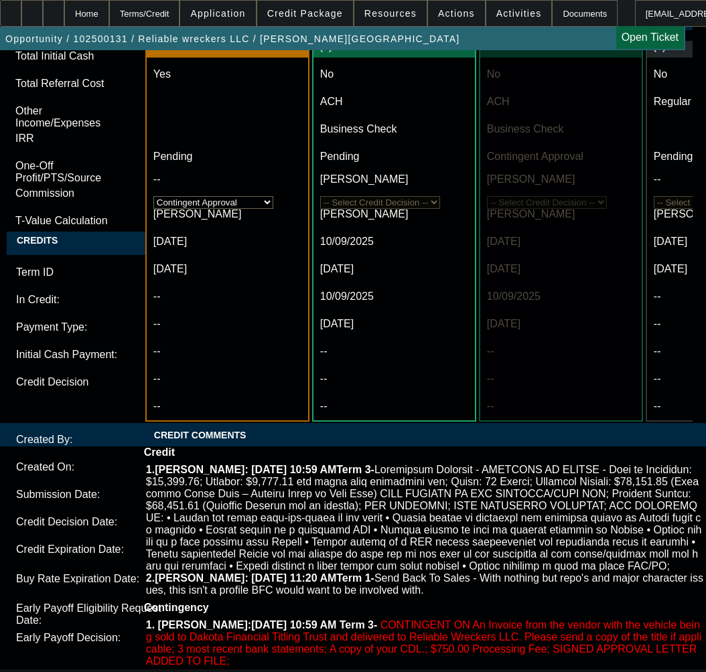
paste textarea "703.00"
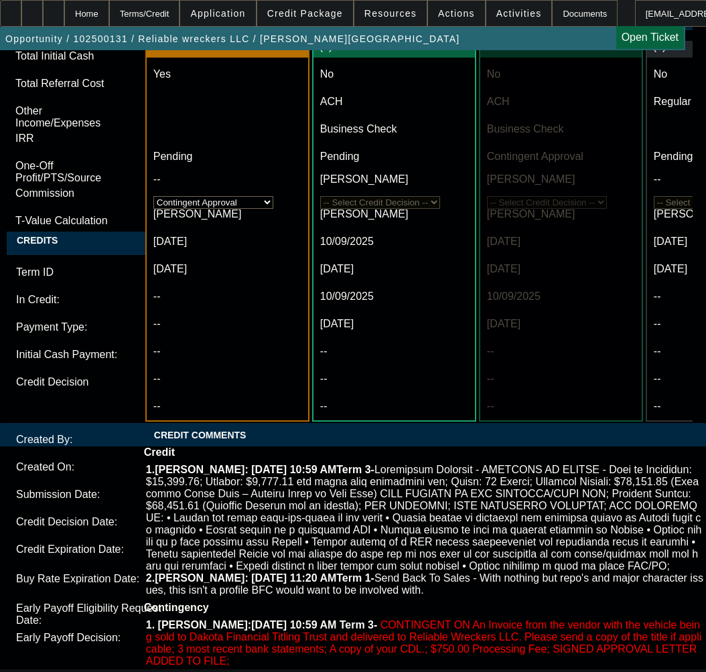
paste textarea "203.98"
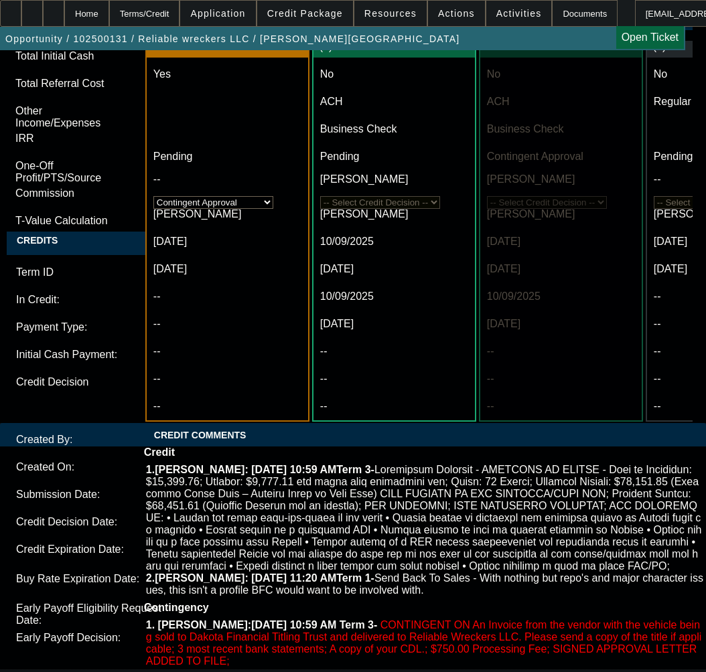
type textarea "APPROVED BY DAKOTA - Cost of Equipment: $50,509.95; Payment: $1,703.00 per mont…"
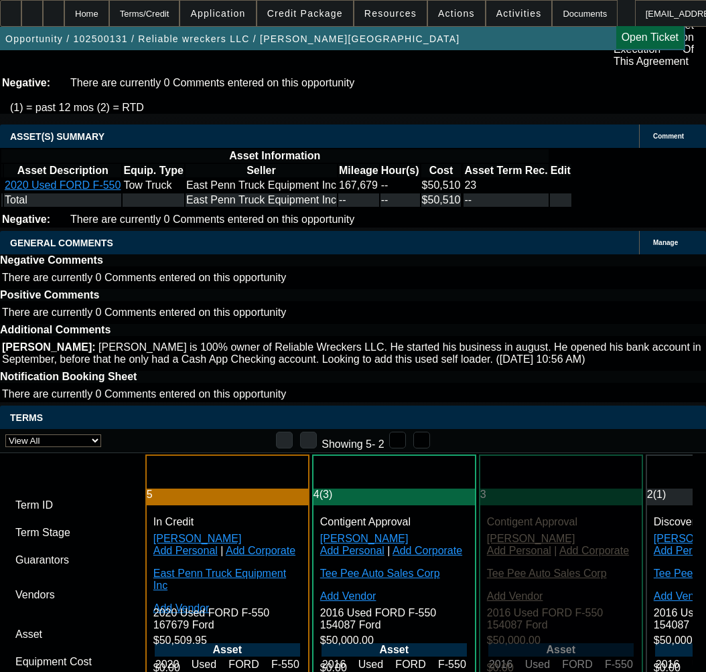
scroll to position [3081, 0]
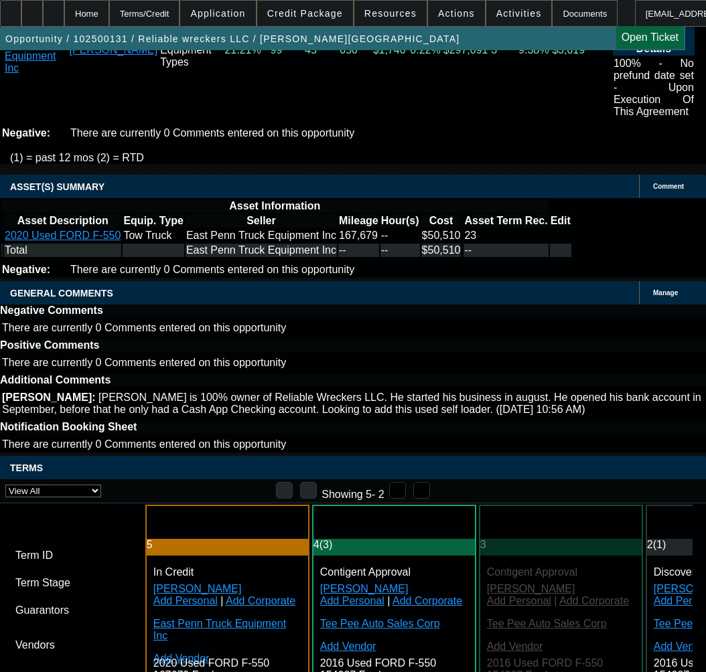
drag, startPoint x: 310, startPoint y: 240, endPoint x: 309, endPoint y: 248, distance: 8.7
copy span "An Invoice from the vendor with the vehicle being sold to Dakota Financial Titl…"
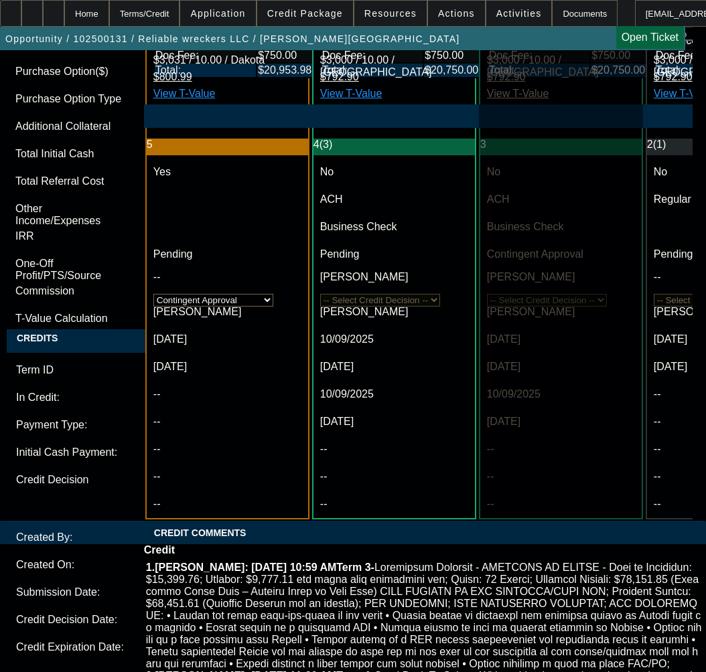
scroll to position [4286, 0]
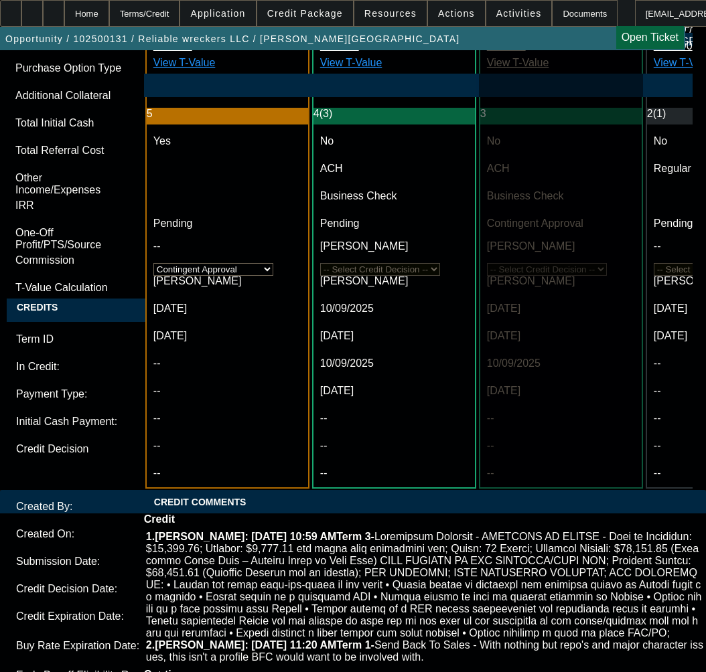
paste textarea "An Invoice from the vendor with the vehicle being sold to Dakota Financial Titl…"
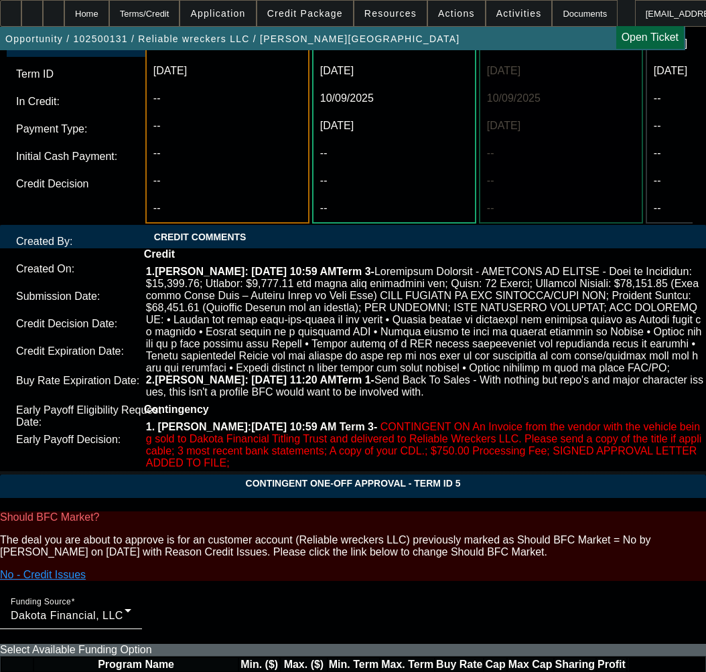
scroll to position [4621, 0]
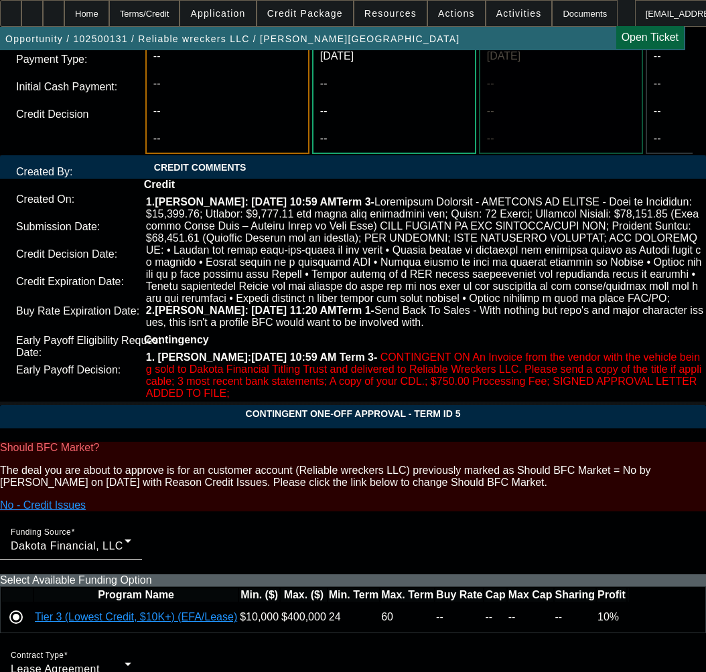
type textarea "CONTINGENT ON An Invoice from the vendor with the vehicle being sold to Dakota …"
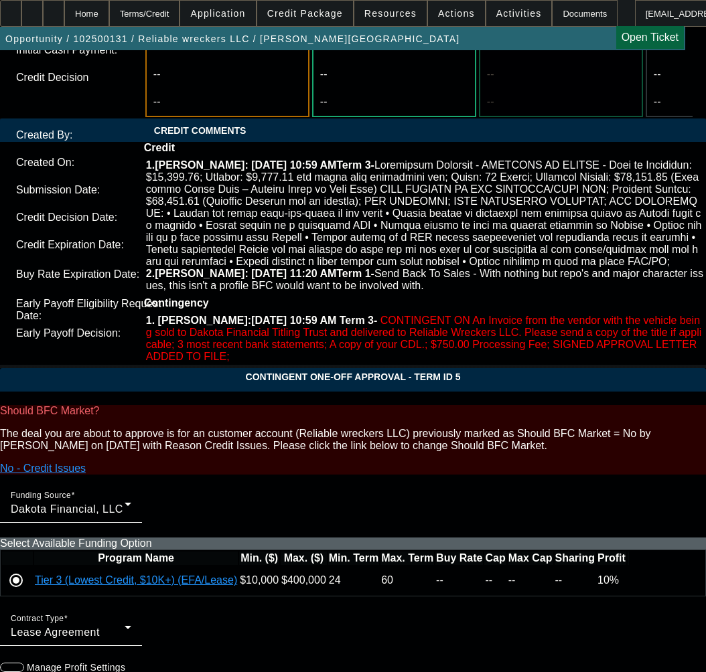
scroll to position [4675, 0]
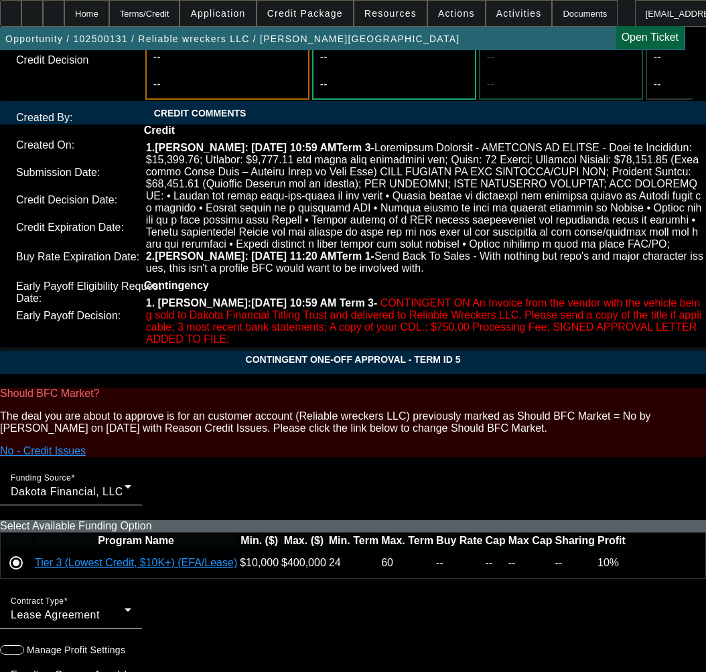
type input "12:01"
type input "2"
type input "02:18"
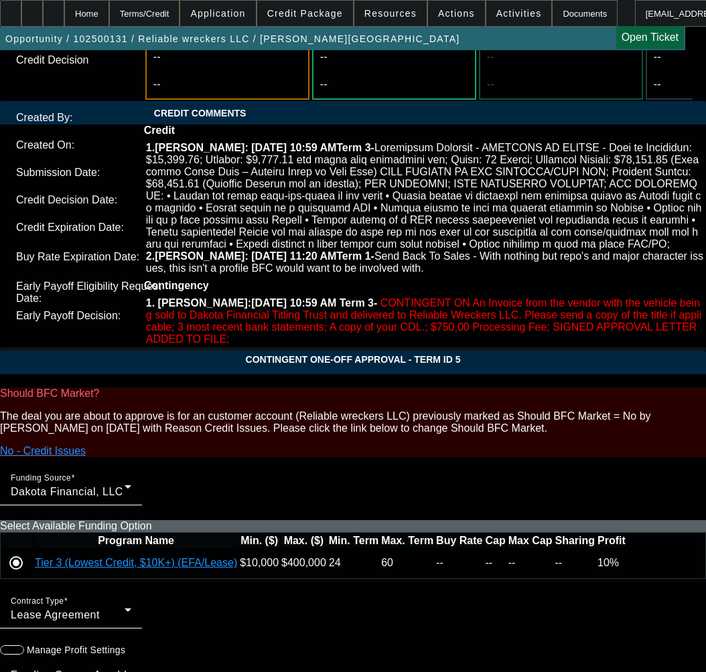
click at [193, 394] on span "10" at bounding box center [183, 395] width 24 height 24
type input "[DATE]"
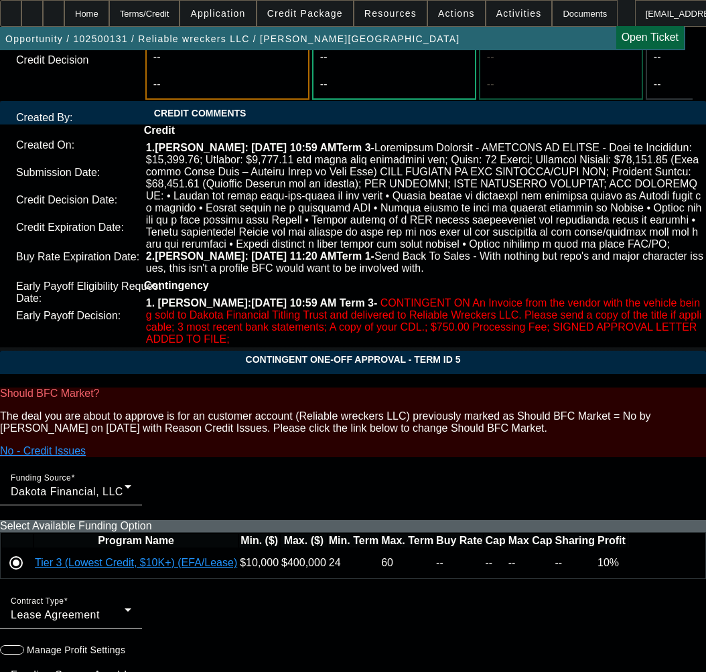
type input "04:18"
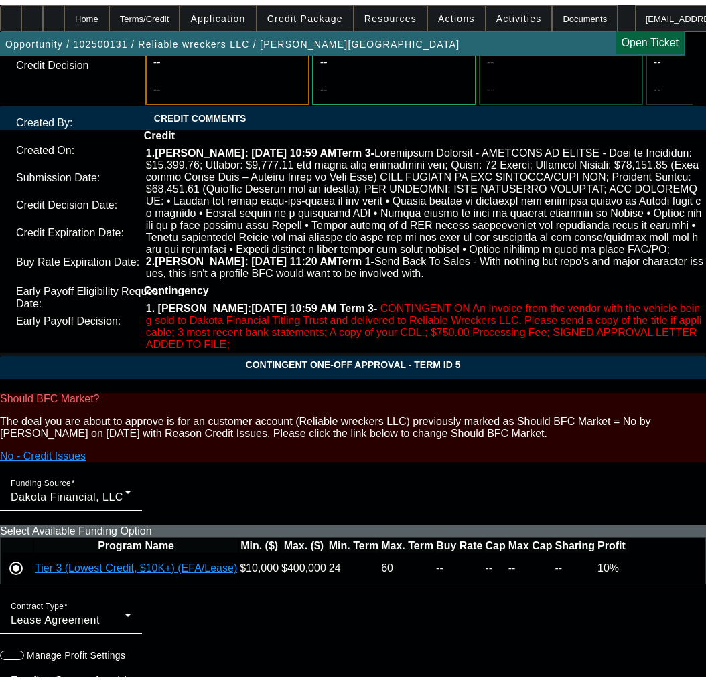
scroll to position [0, 0]
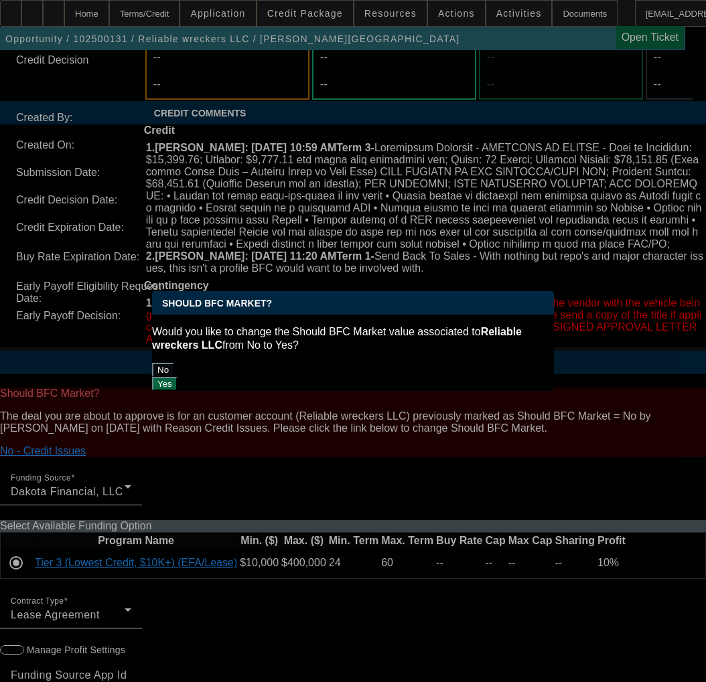
click at [174, 363] on button "No" at bounding box center [163, 370] width 22 height 14
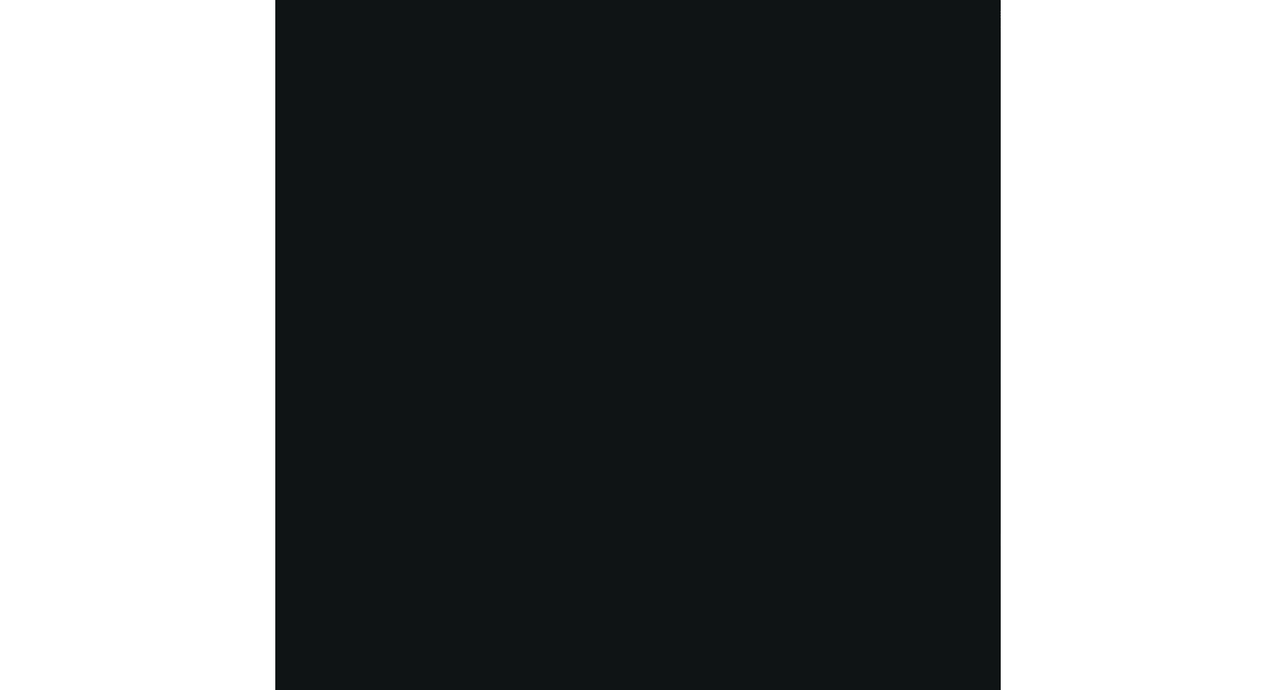
scroll to position [2450, 0]
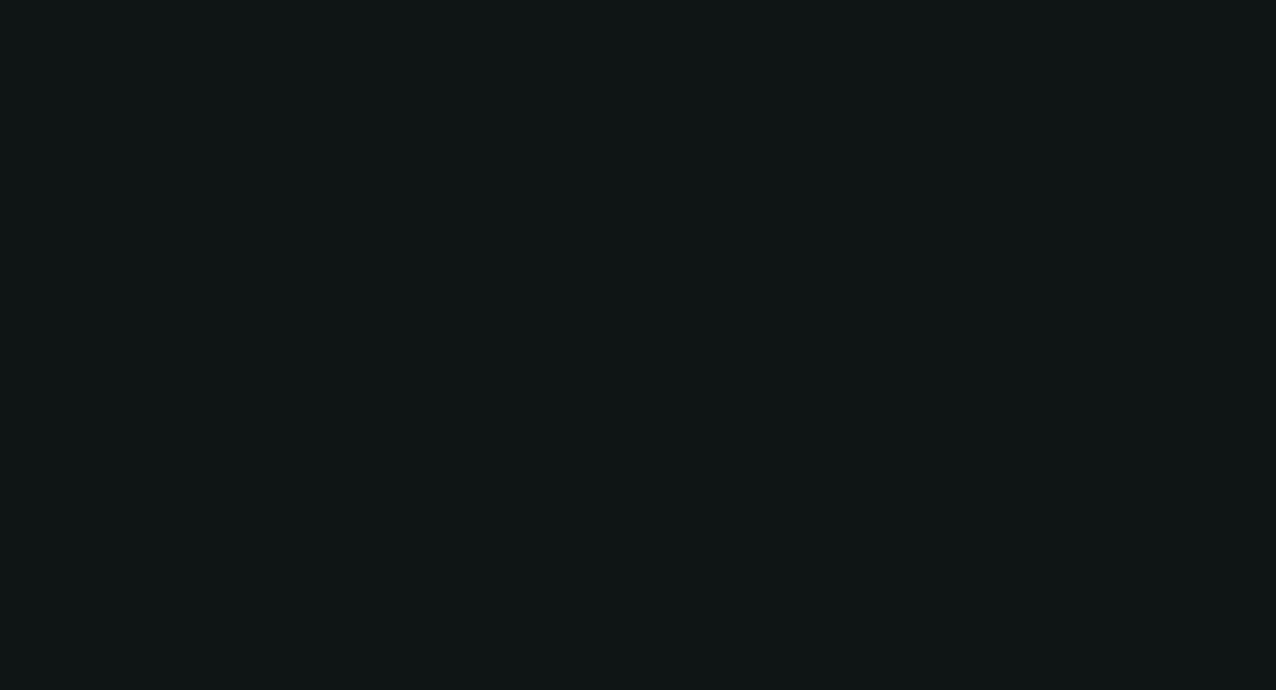
select select "0"
select select "2"
select select "0"
select select "21"
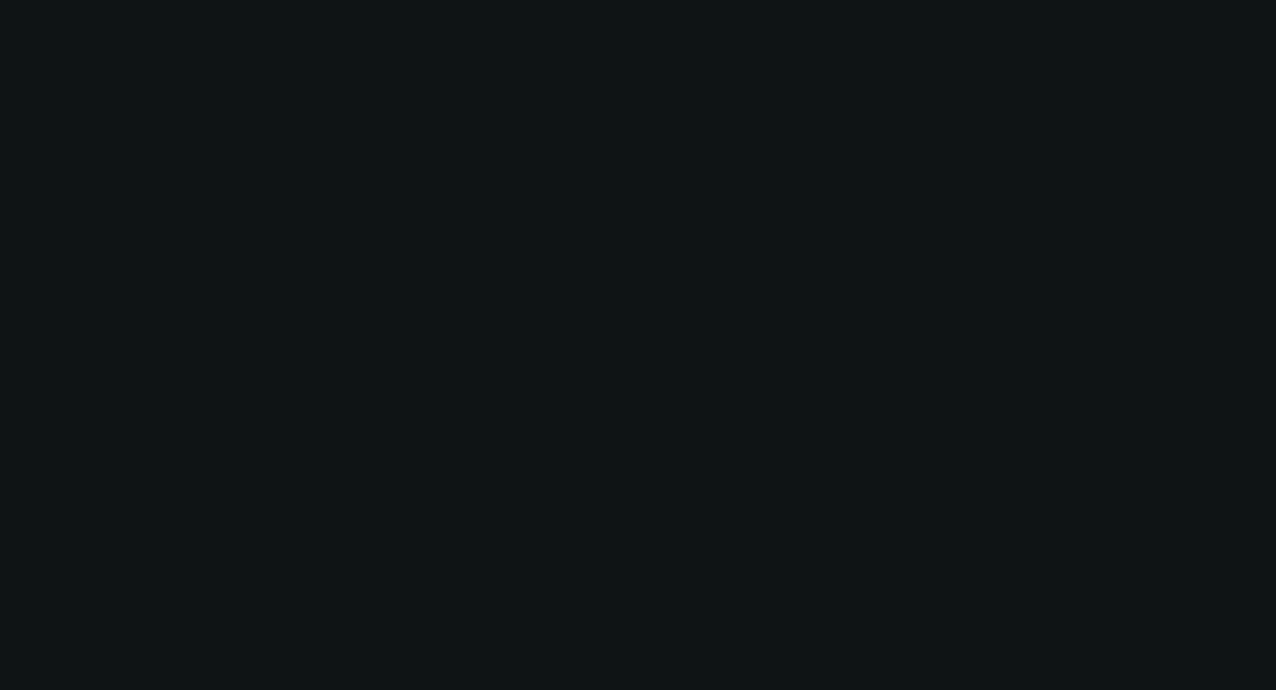
select select "0"
select select "2"
select select "0"
select select "21"
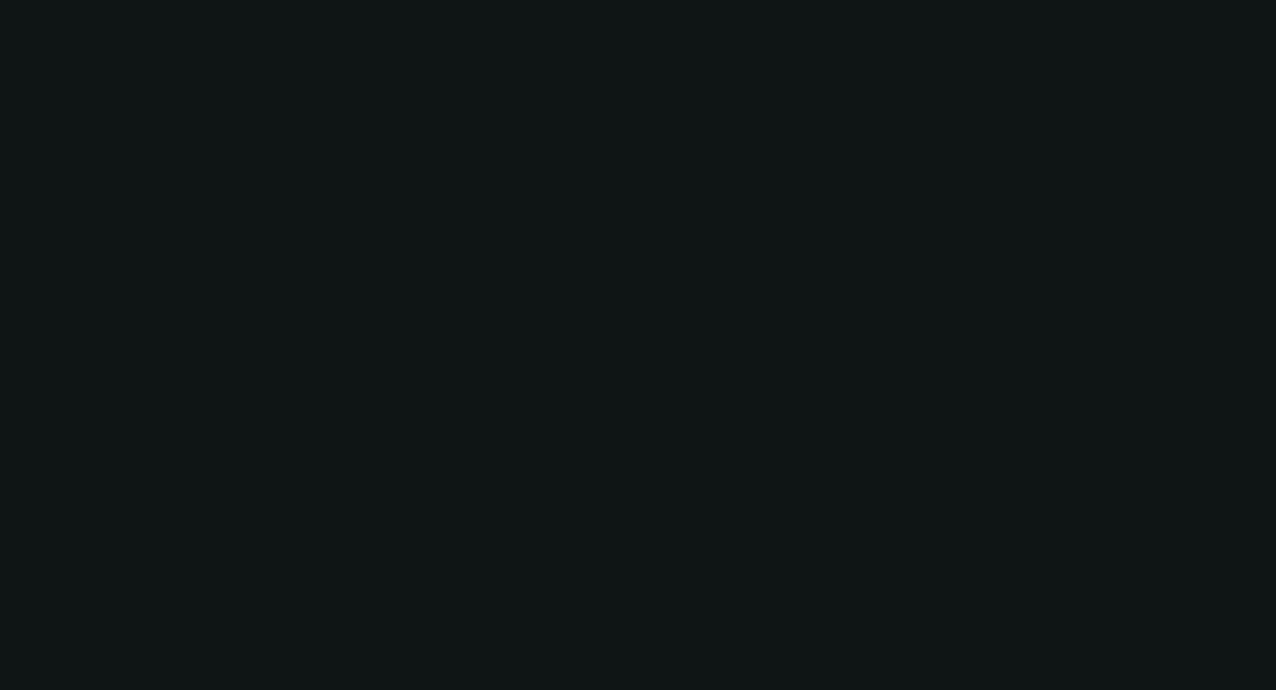
select select "0"
select select "2"
select select "0"
select select "21"
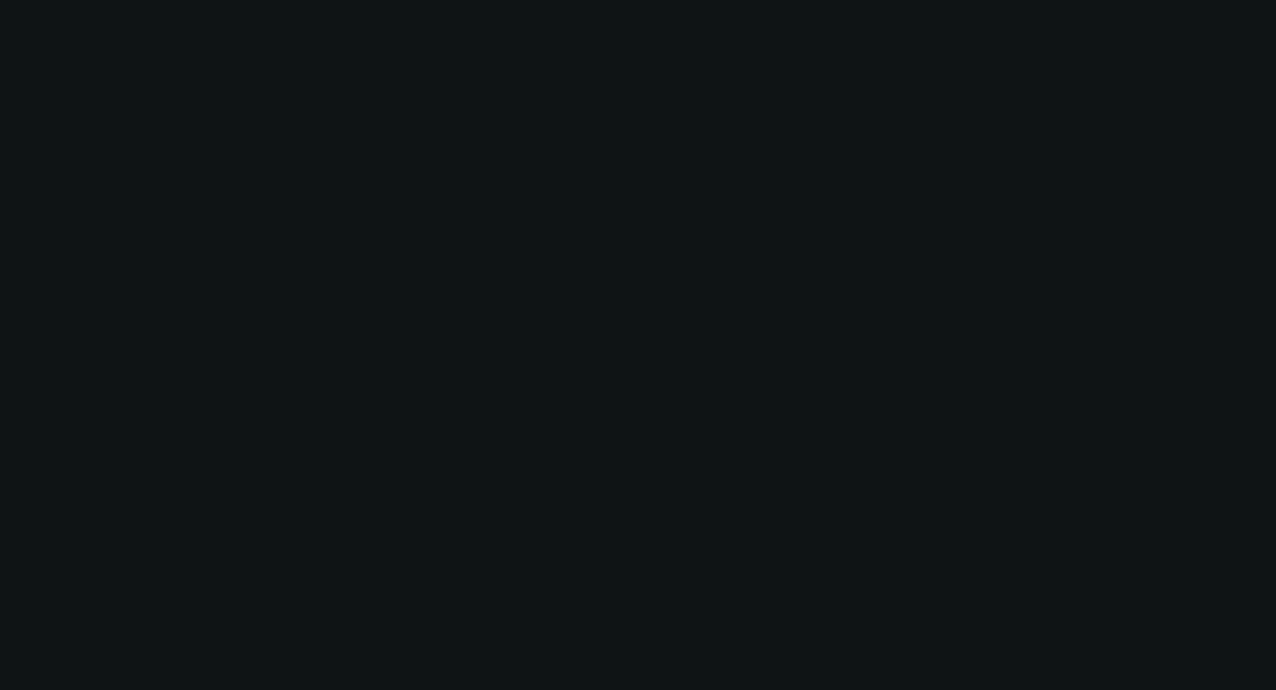
select select "0"
select select "2"
select select "0"
select select "21"
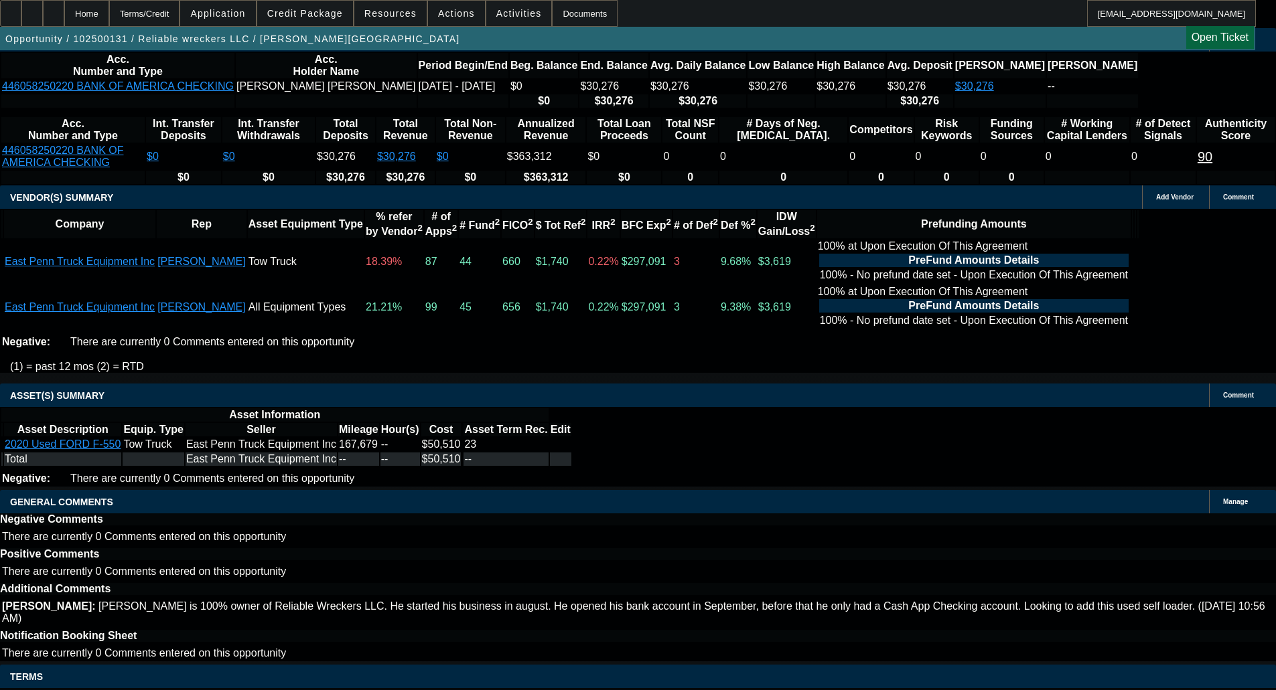
scroll to position [0, 0]
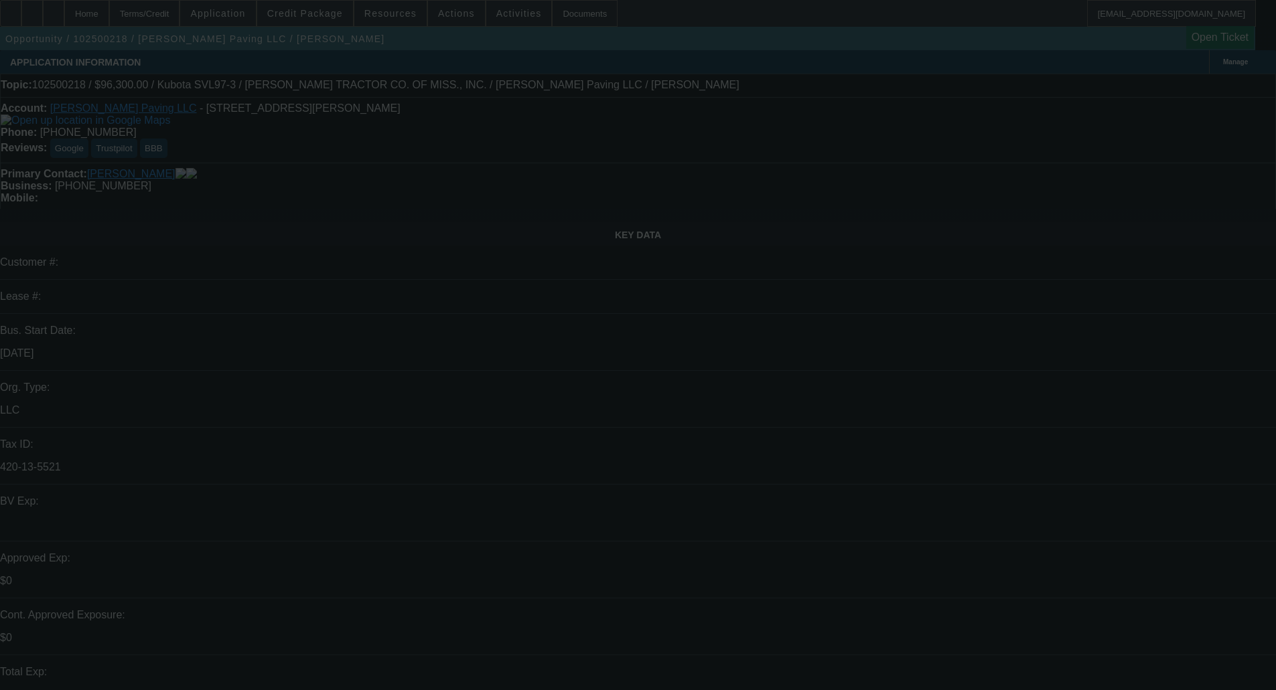
select select "0"
select select "6"
select select "0.15"
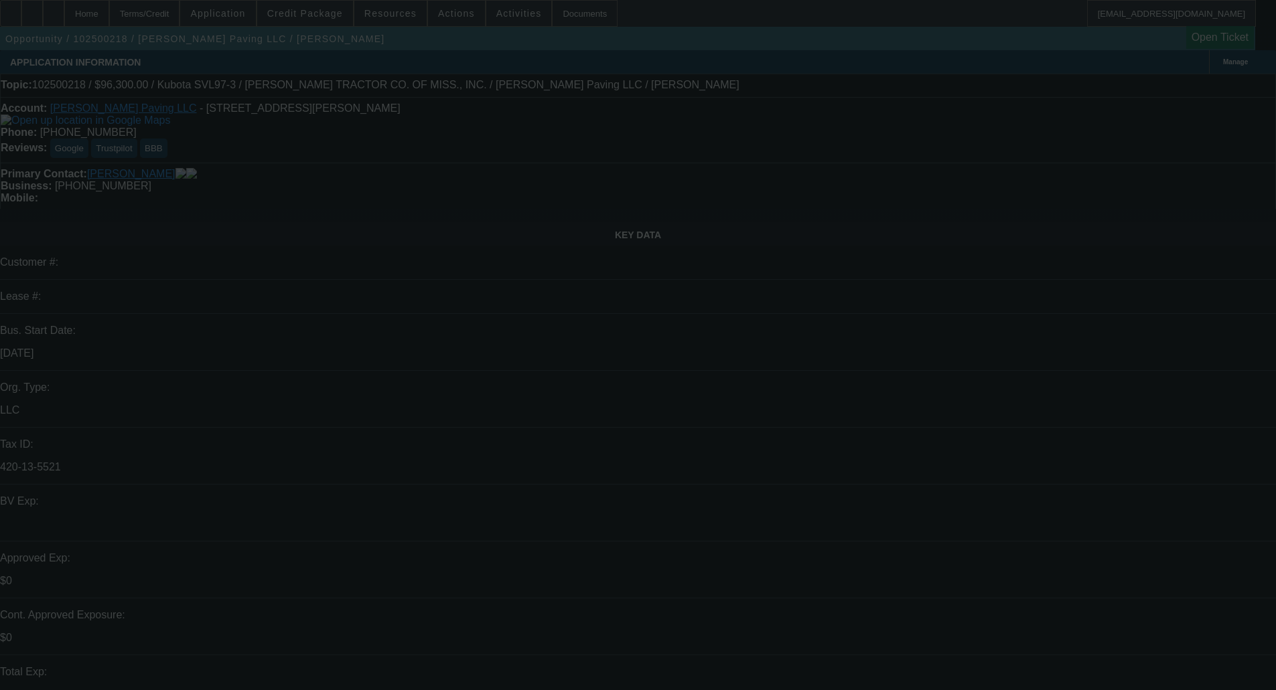
select select "2"
select select "0"
select select "6"
select select "0.15"
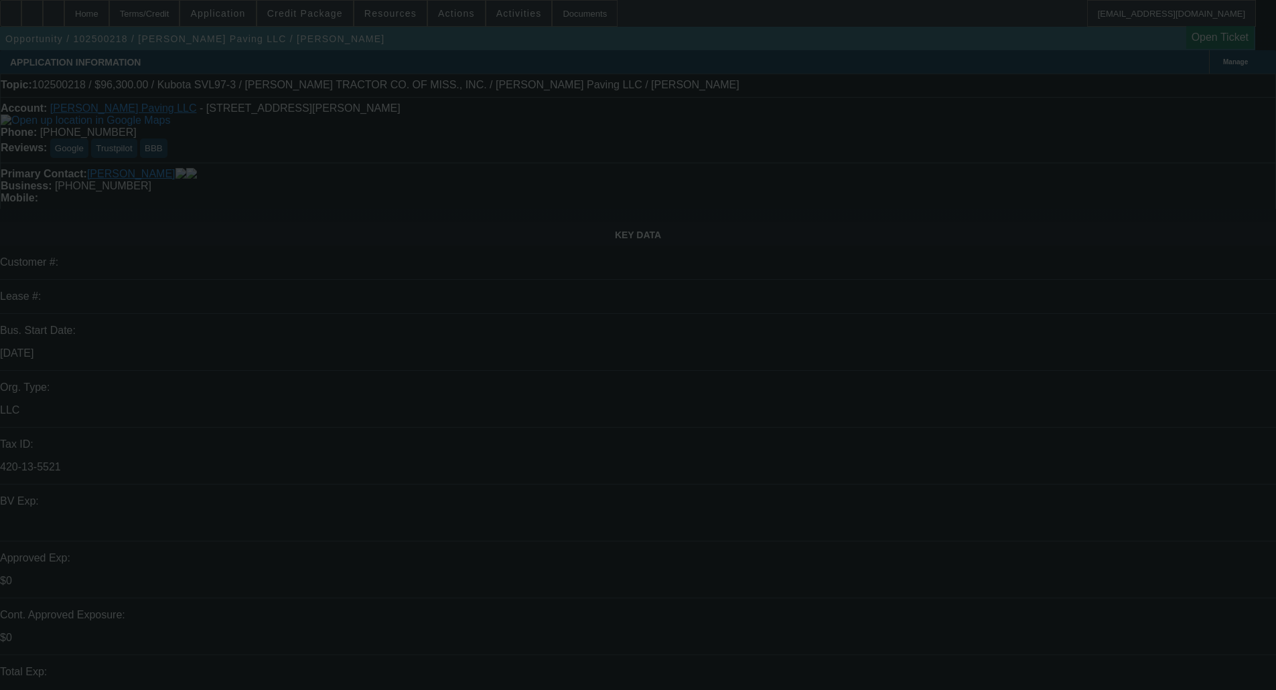
select select "2"
select select "0"
select select "6"
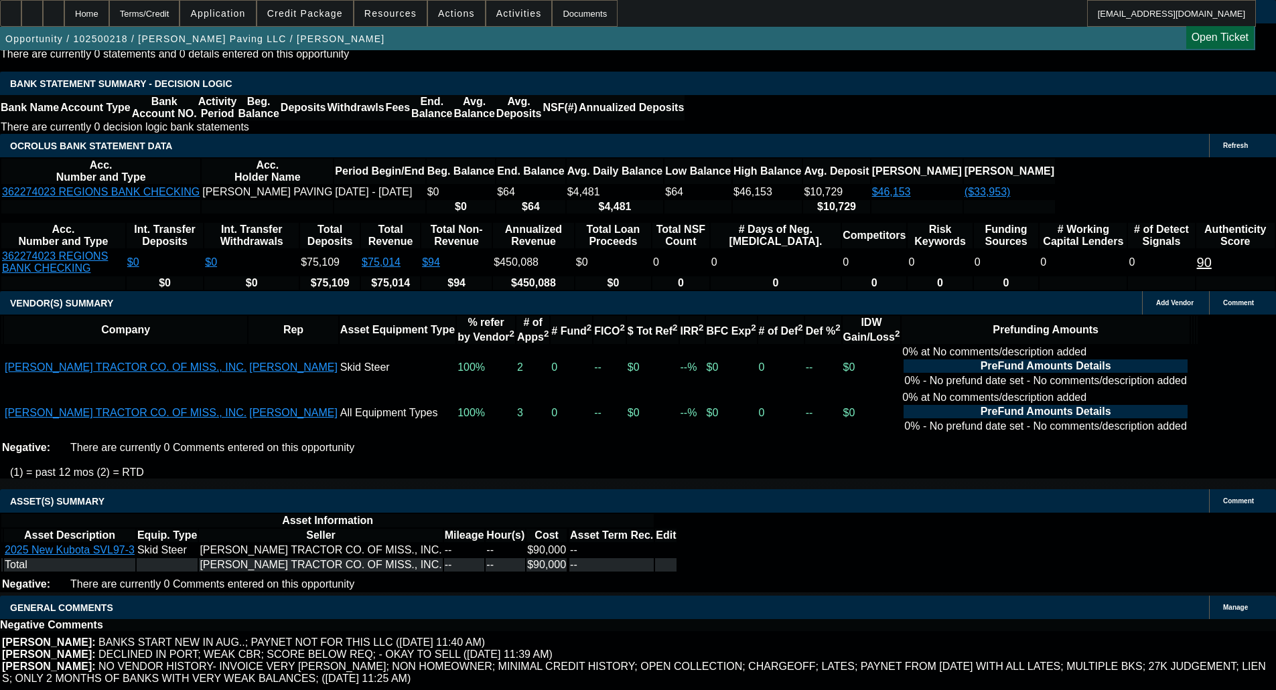
scroll to position [2361, 0]
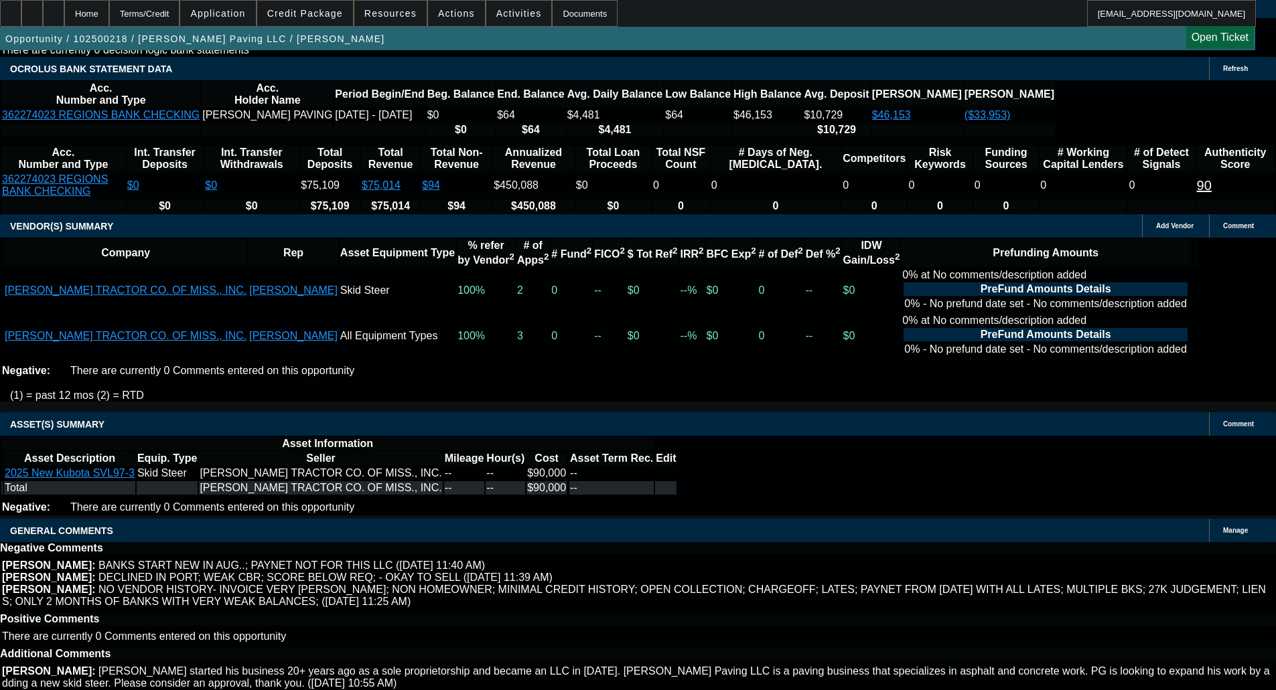
select select "4"
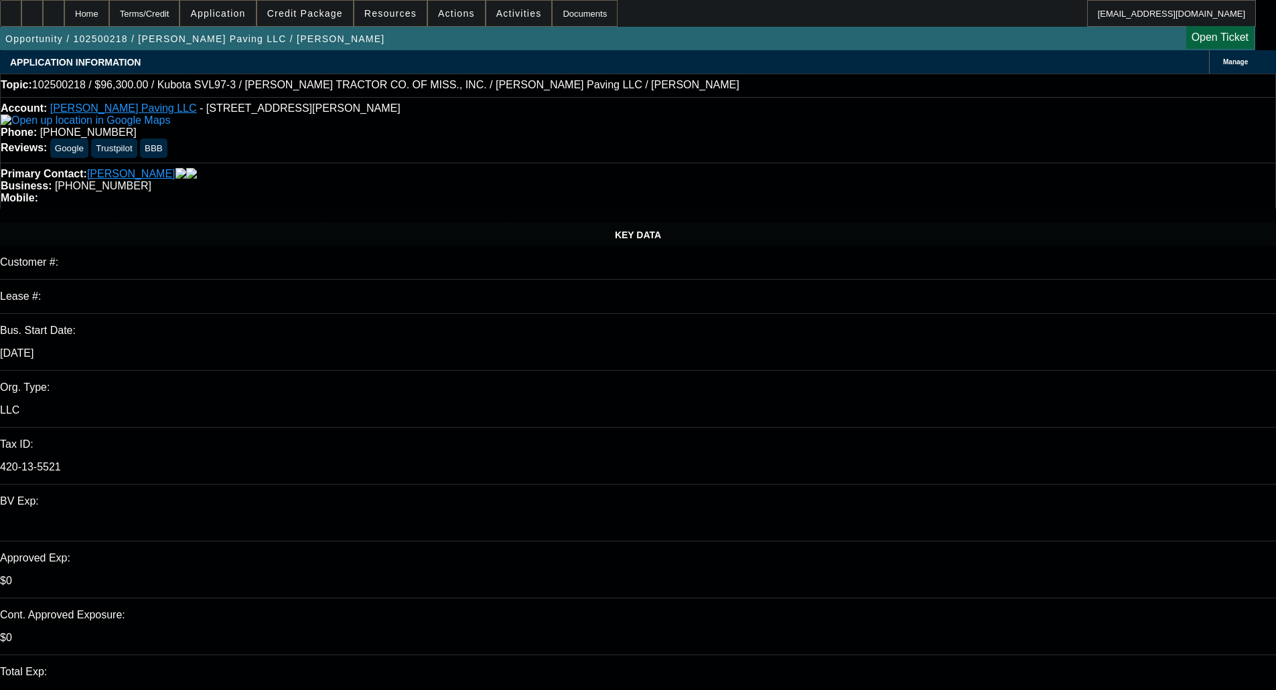
type input "11:44"
type input "12:14"
click at [930, 523] on span "13" at bounding box center [927, 520] width 24 height 24
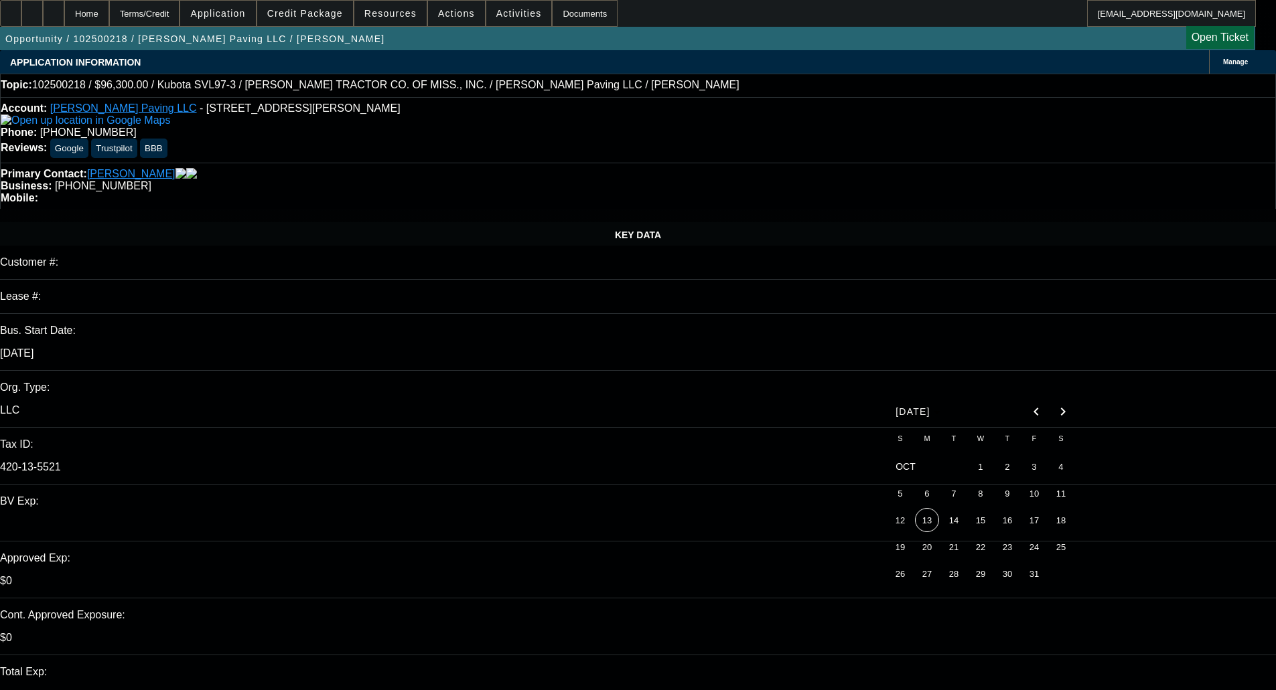
type input "10/13/2025"
paste textarea "We will have to pass due to the lack of installment history reporting for the b…"
type textarea "DECLINED BY FINPAC - "We will have to pass due to the lack of installment histo…"
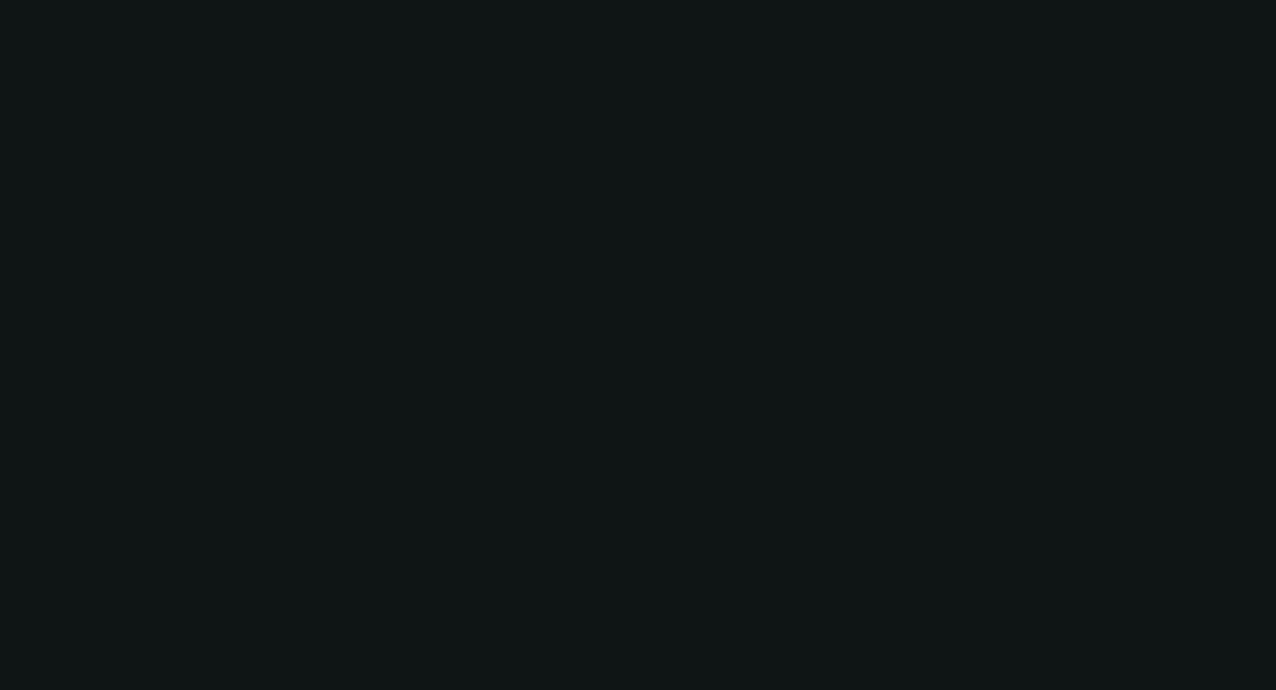
select select "0"
select select "6"
select select "0.15"
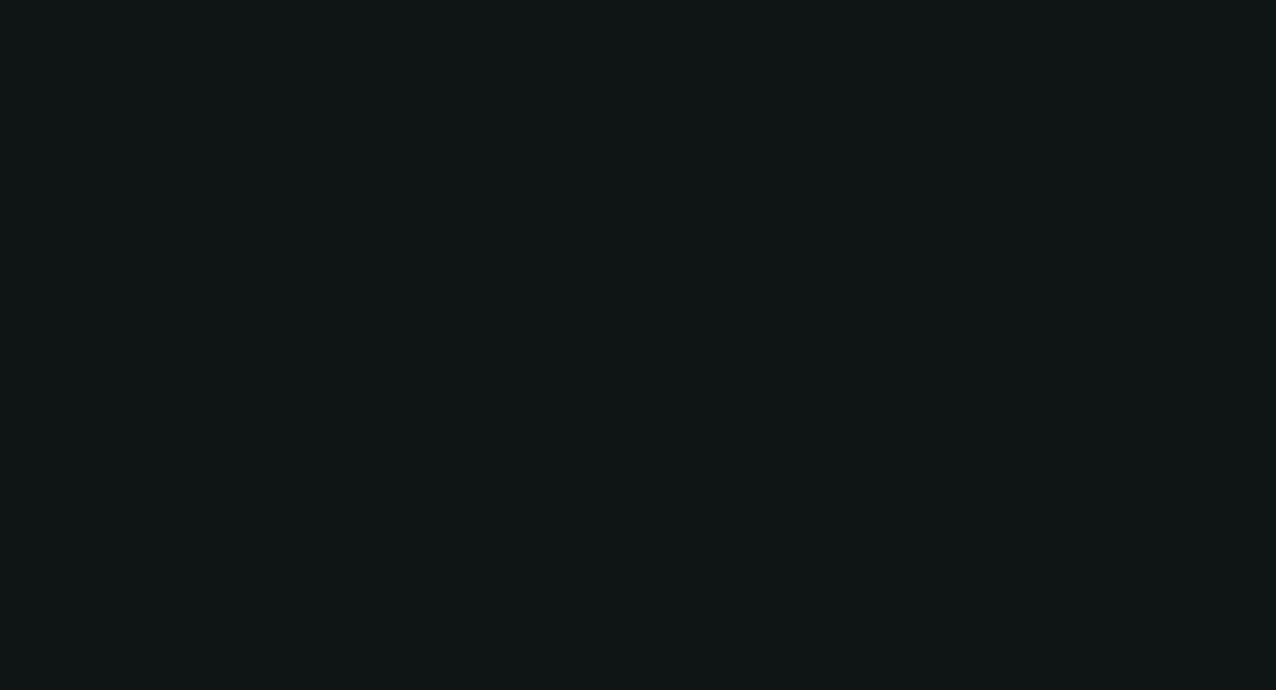
select select "2"
select select "0"
select select "6"
select select "0.15"
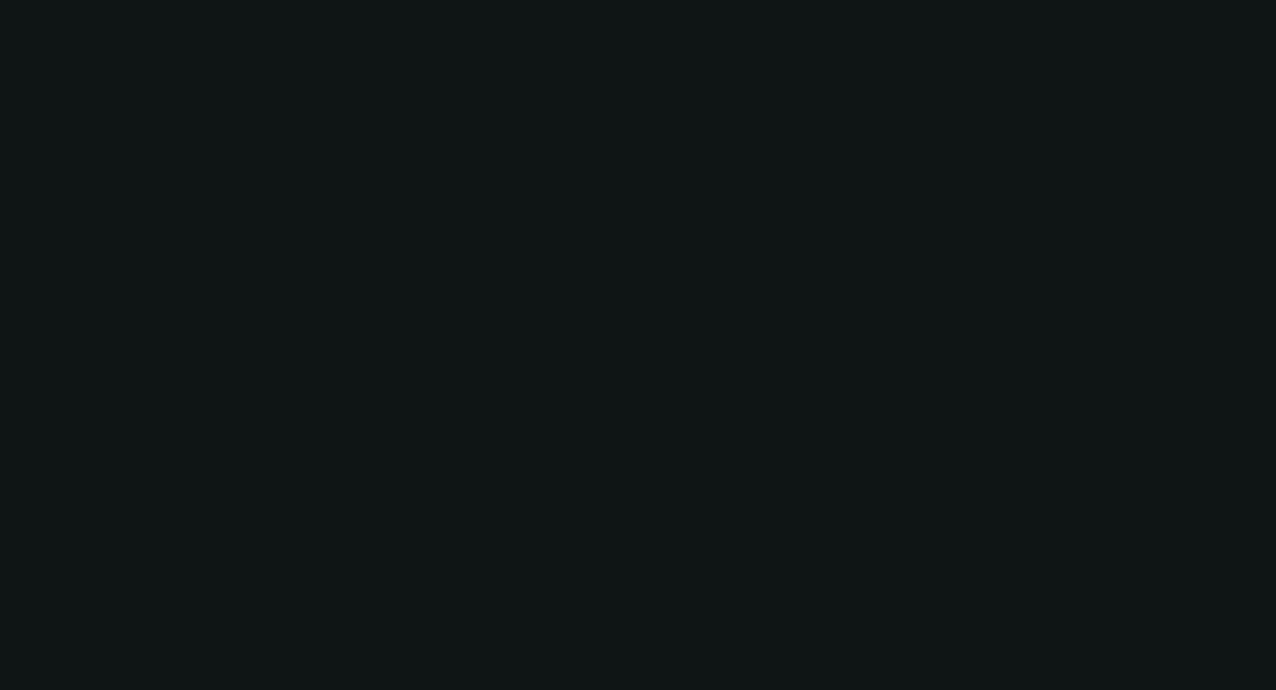
select select "2"
select select "0"
select select "6"
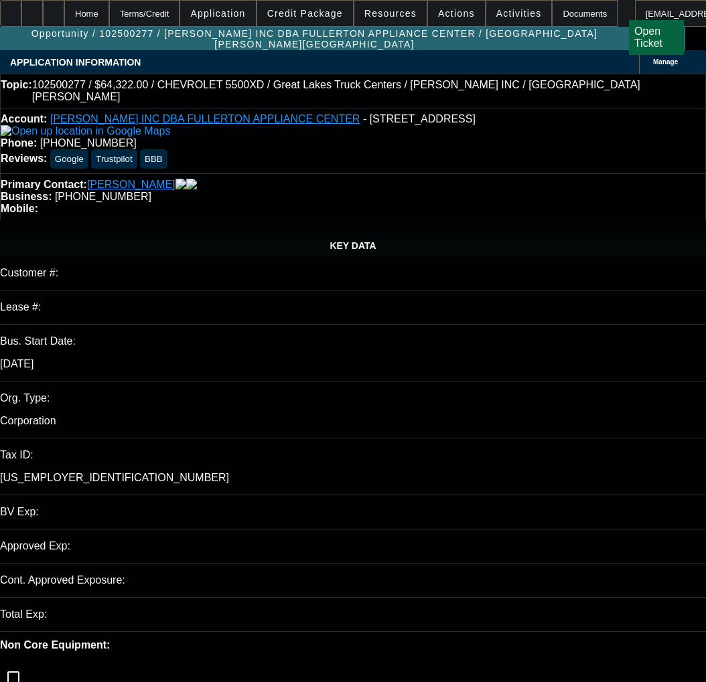
select select "0"
select select "2"
select select "0"
select select "6"
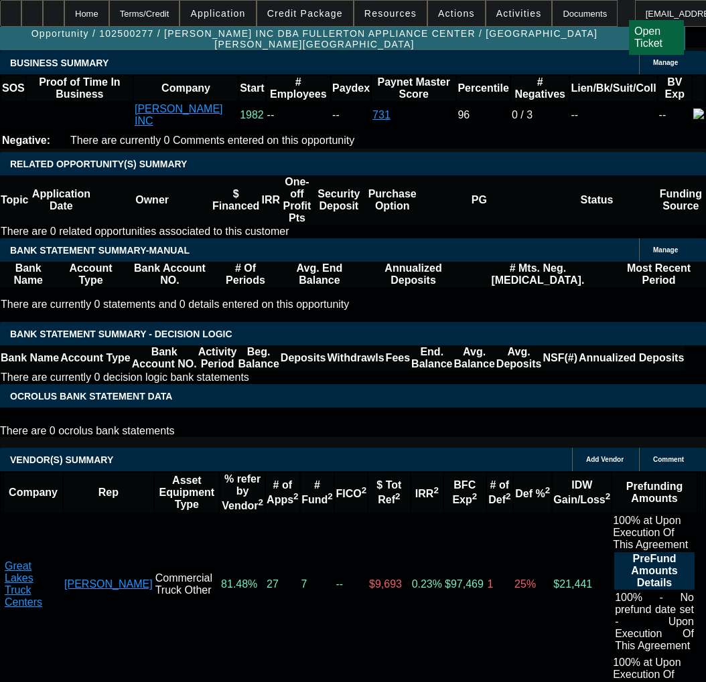
scroll to position [2143, 0]
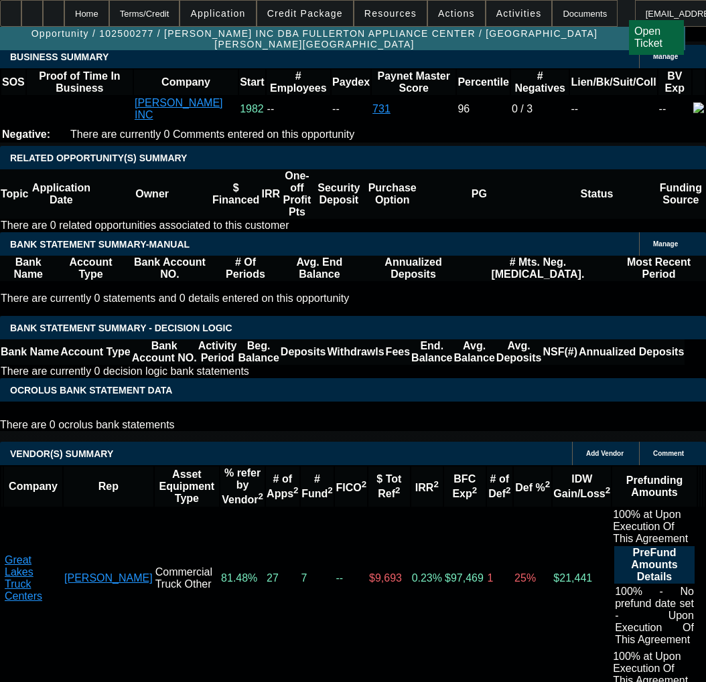
scroll to position [2210, 0]
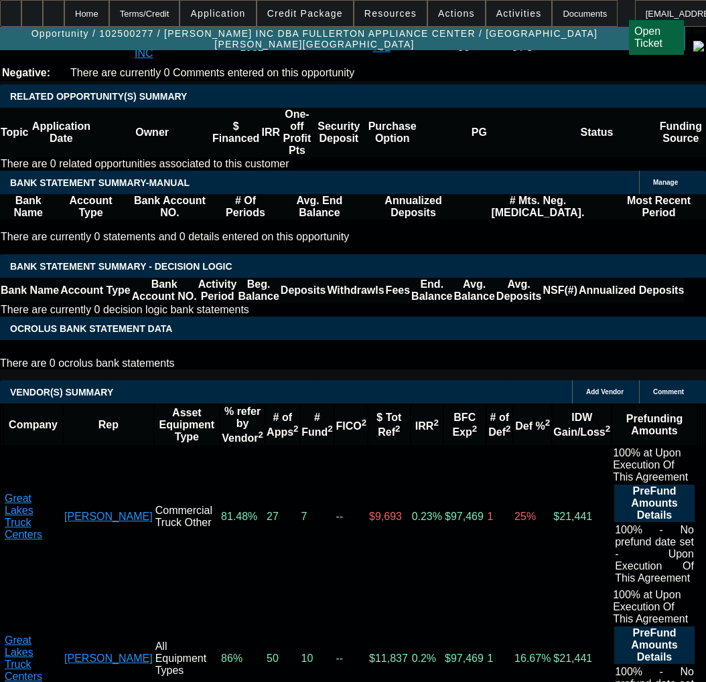
select select "3"
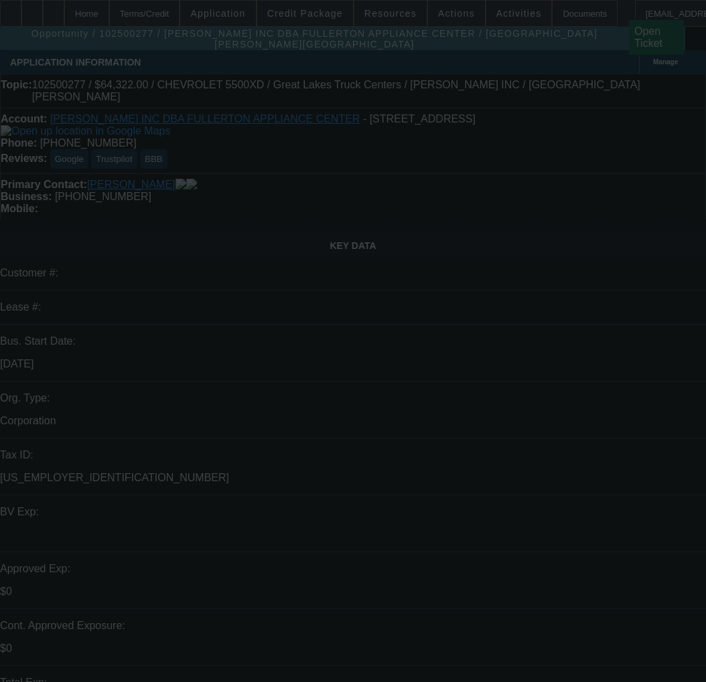
type input "[DATE]"
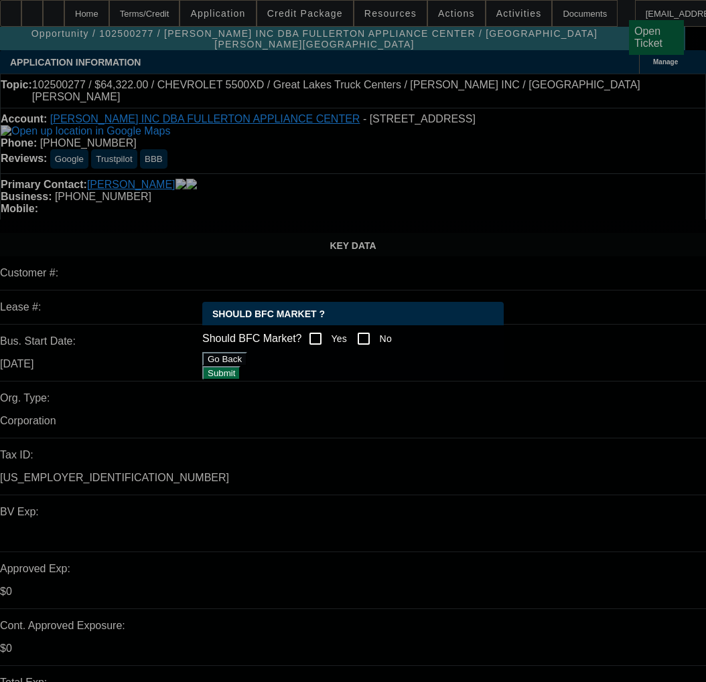
click at [329, 325] on input "Yes" at bounding box center [315, 338] width 27 height 27
checkbox input "true"
click at [240, 380] on button "Submit" at bounding box center [221, 373] width 38 height 14
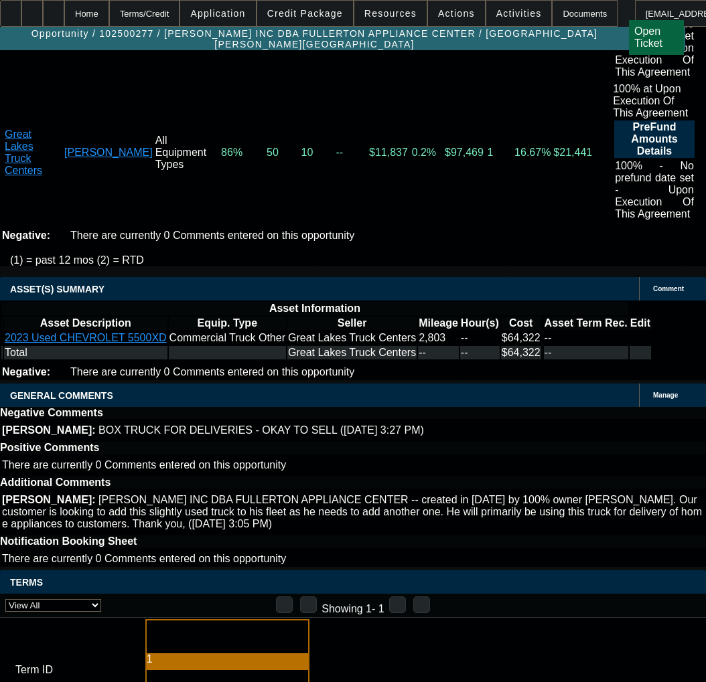
scroll to position [2746, 0]
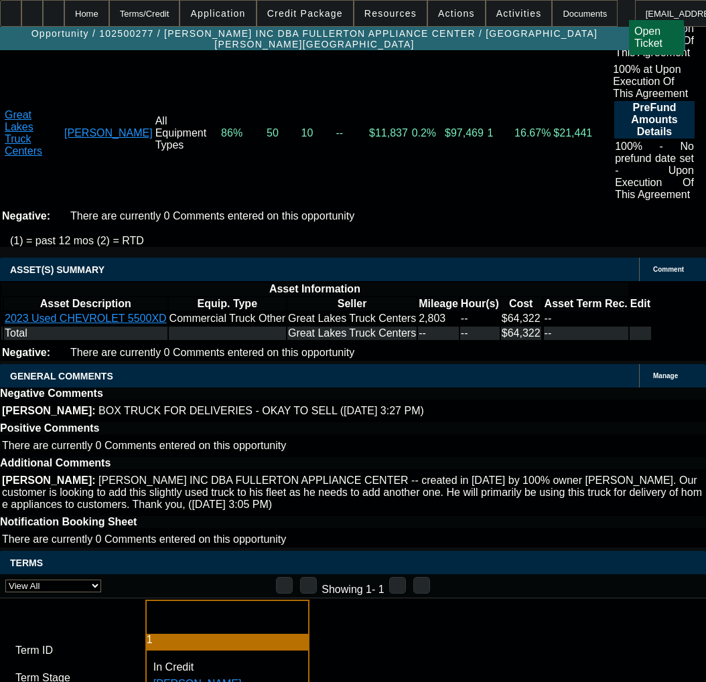
paste input "1065152"
type input "1065152"
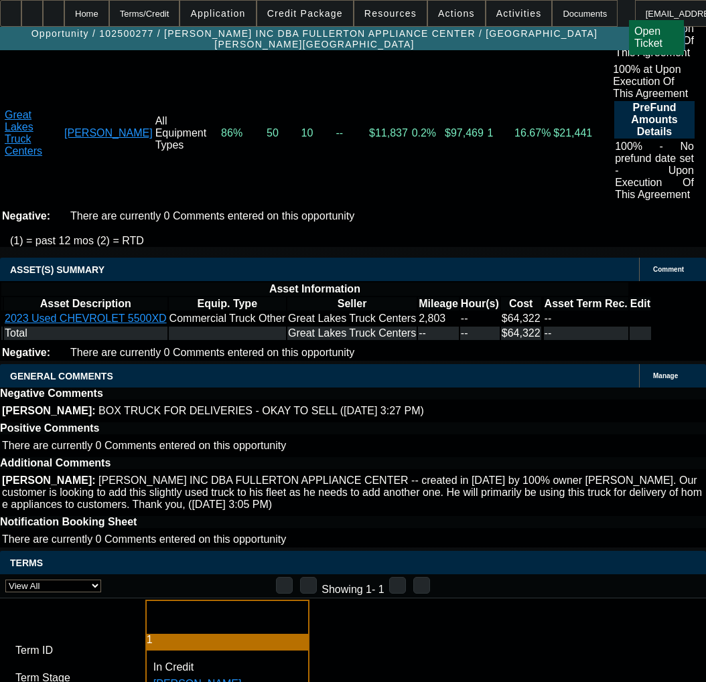
paste input "1065152"
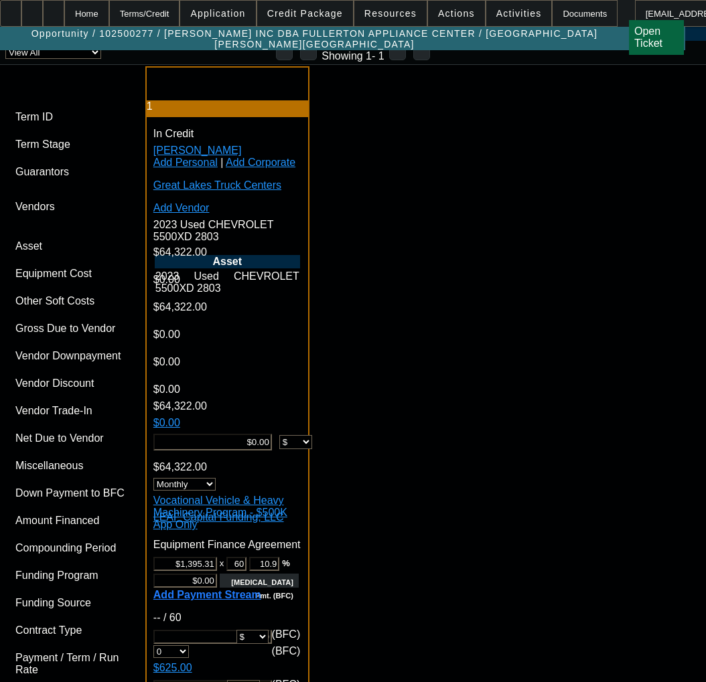
scroll to position [3349, 0]
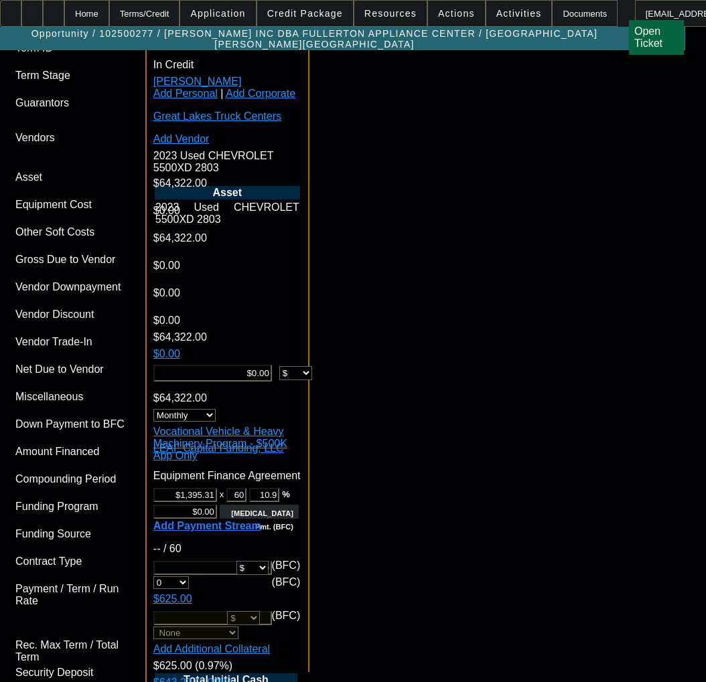
type input "1065152"
click at [461, 277] on span "Previous month" at bounding box center [460, 278] width 27 height 27
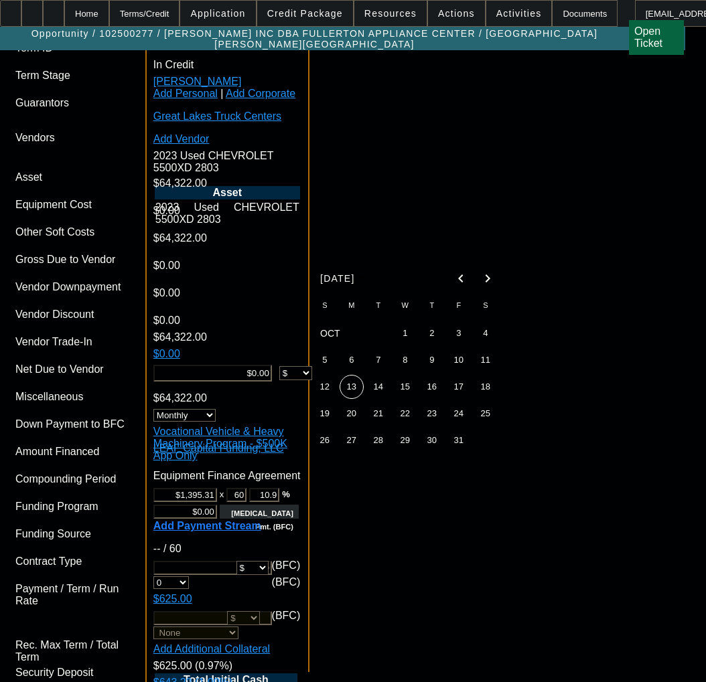
click at [449, 448] on span "31" at bounding box center [459, 441] width 24 height 24
type input "10/31/2025"
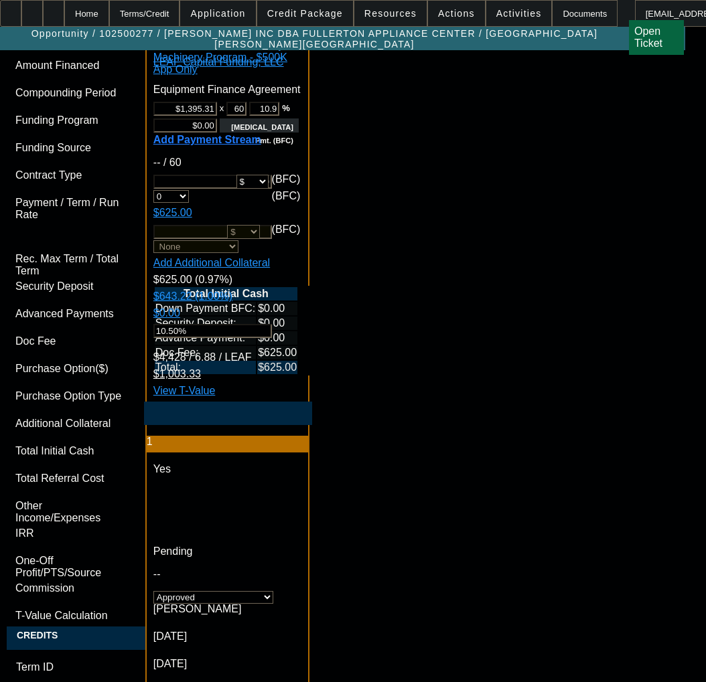
scroll to position [3884, 0]
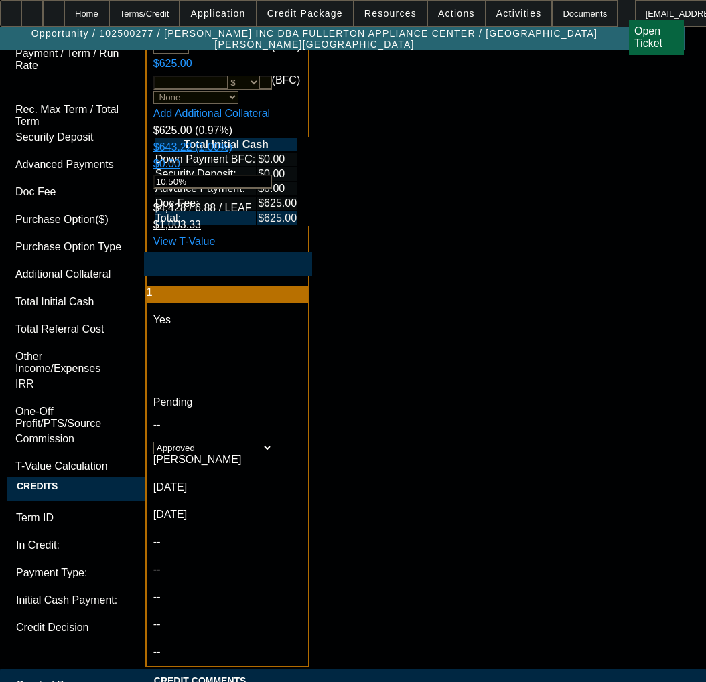
paste textarea "Cost of Equipment: $64,322.00 Term 60"
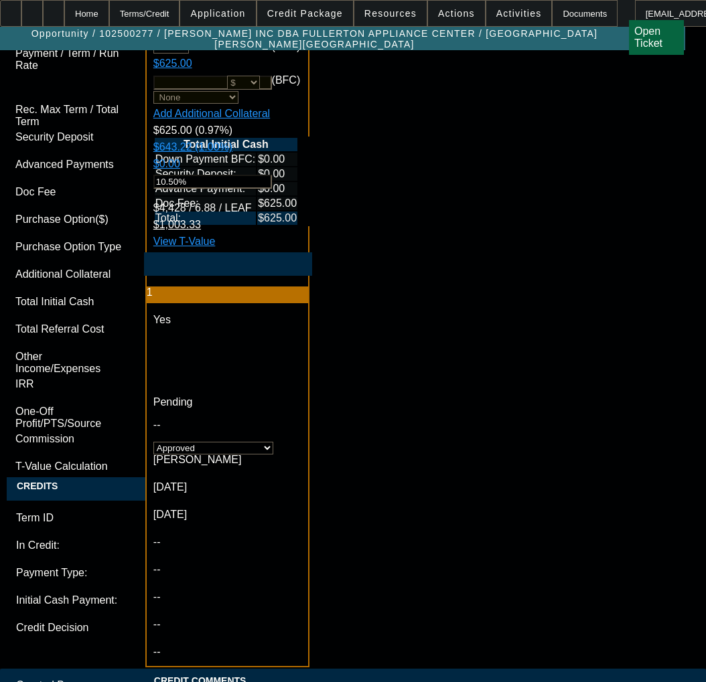
paste textarea "Equipment Description: CHEVROLET 5500XD"
paste textarea "Equipment Location: 1470 W 38TH ST, Erie, PA 16508"
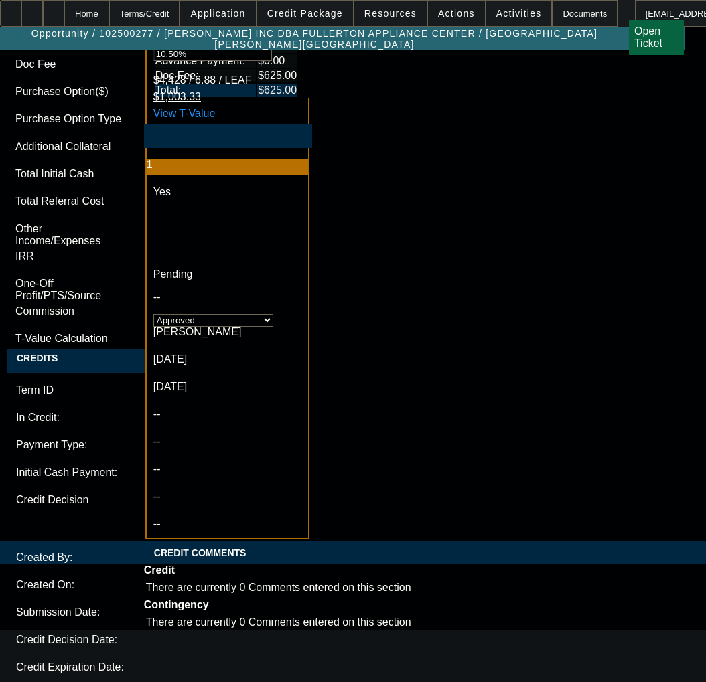
scroll to position [4018, 0]
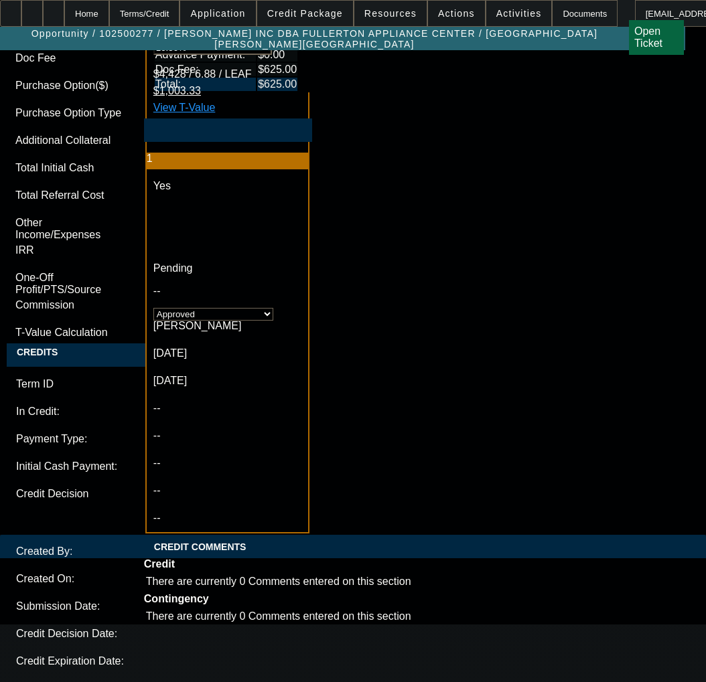
type textarea "APPROVED BY LEAF - Cost of Equipment: $64,322.00; Term 60; Equipment Descriptio…"
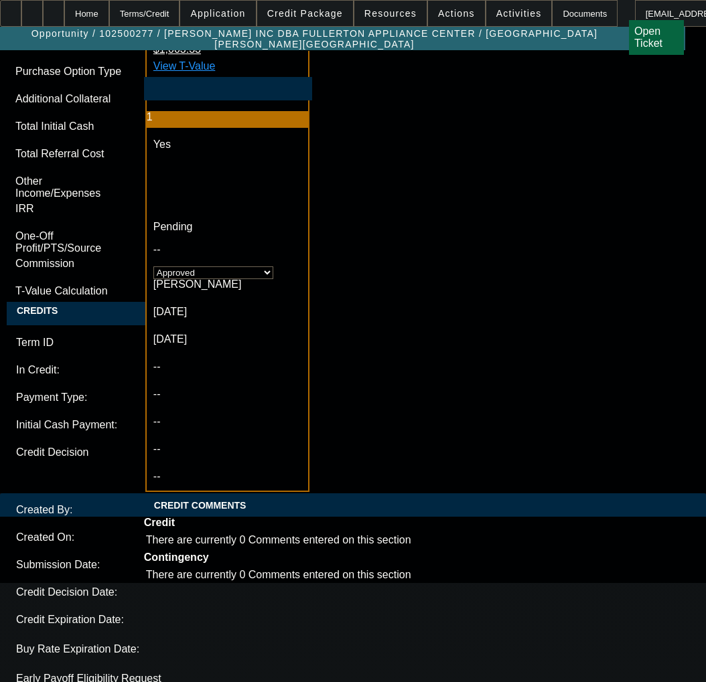
type input "12:07"
click at [184, 405] on span "10" at bounding box center [183, 405] width 24 height 24
type input "[DATE]"
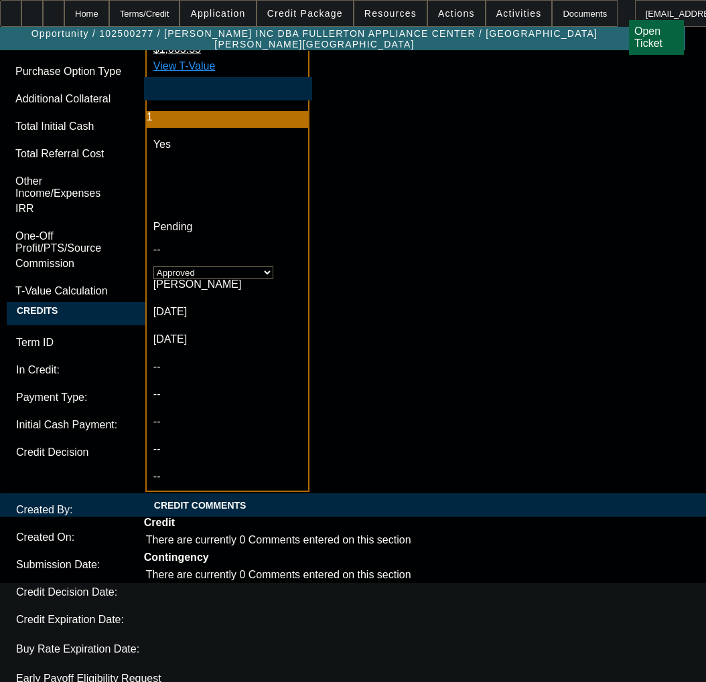
type input "03:32"
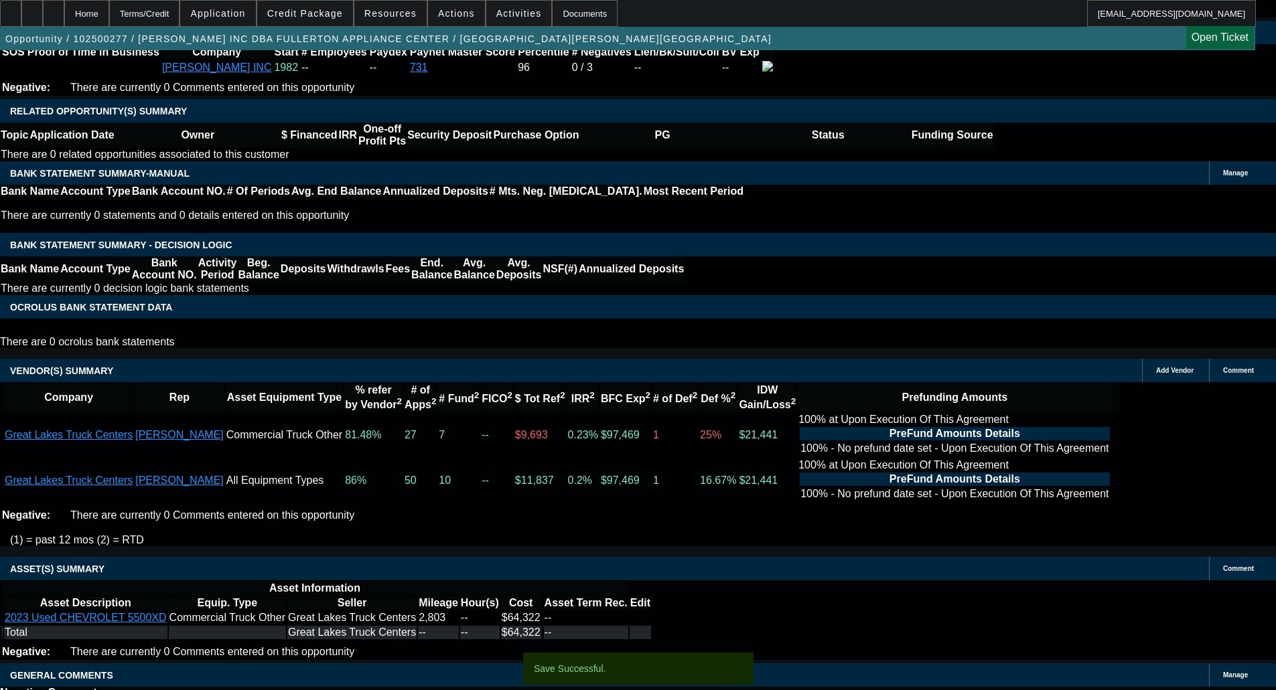
scroll to position [0, 0]
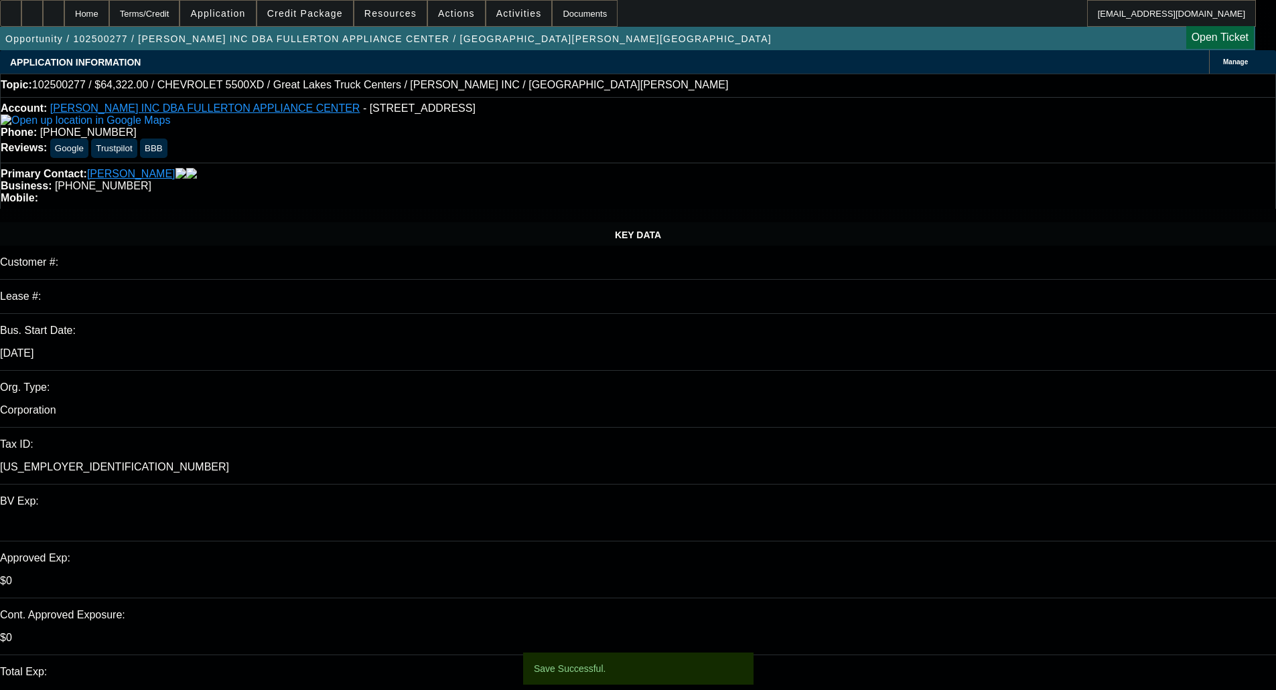
select select "0"
select select "2"
select select "0"
select select "6"
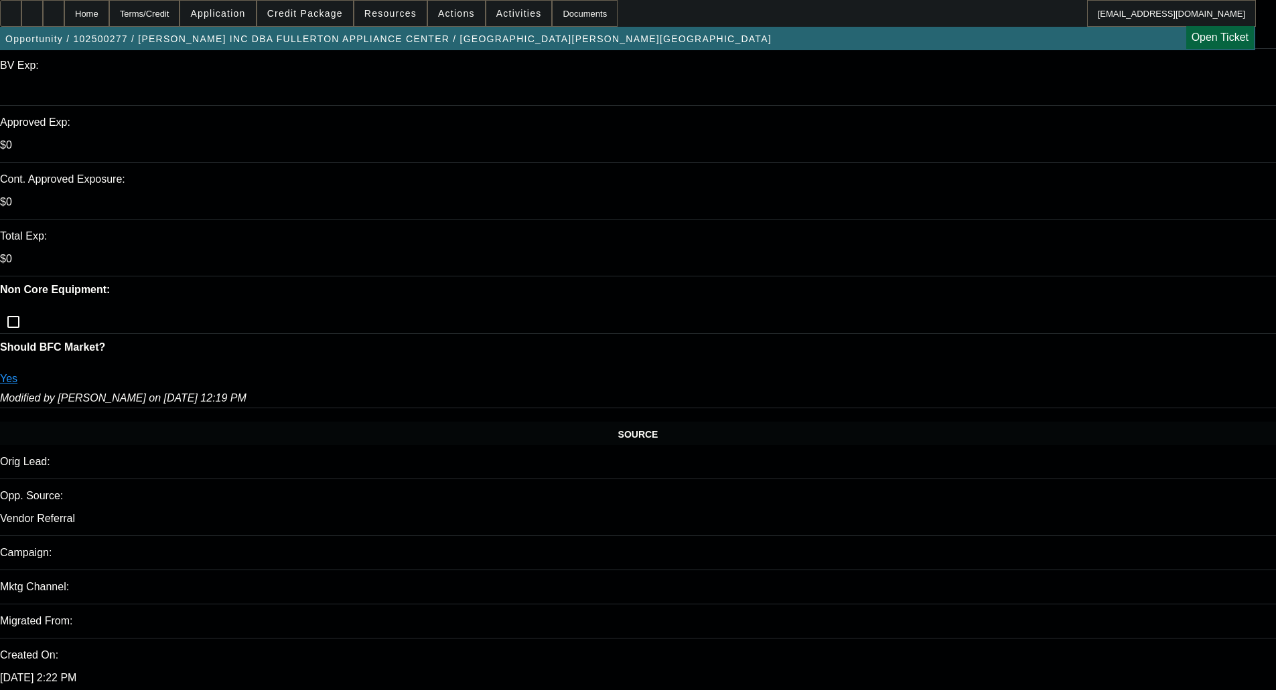
scroll to position [469, 0]
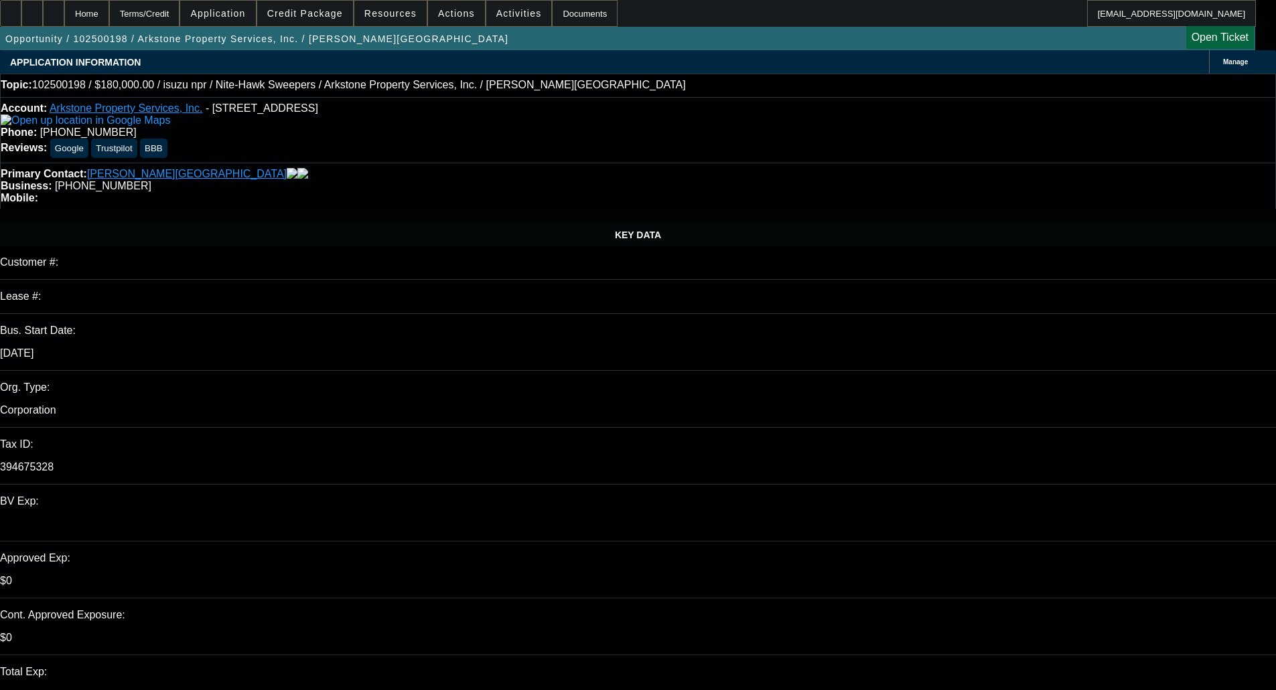
select select "0"
select select "0.1"
select select "4"
select select "0"
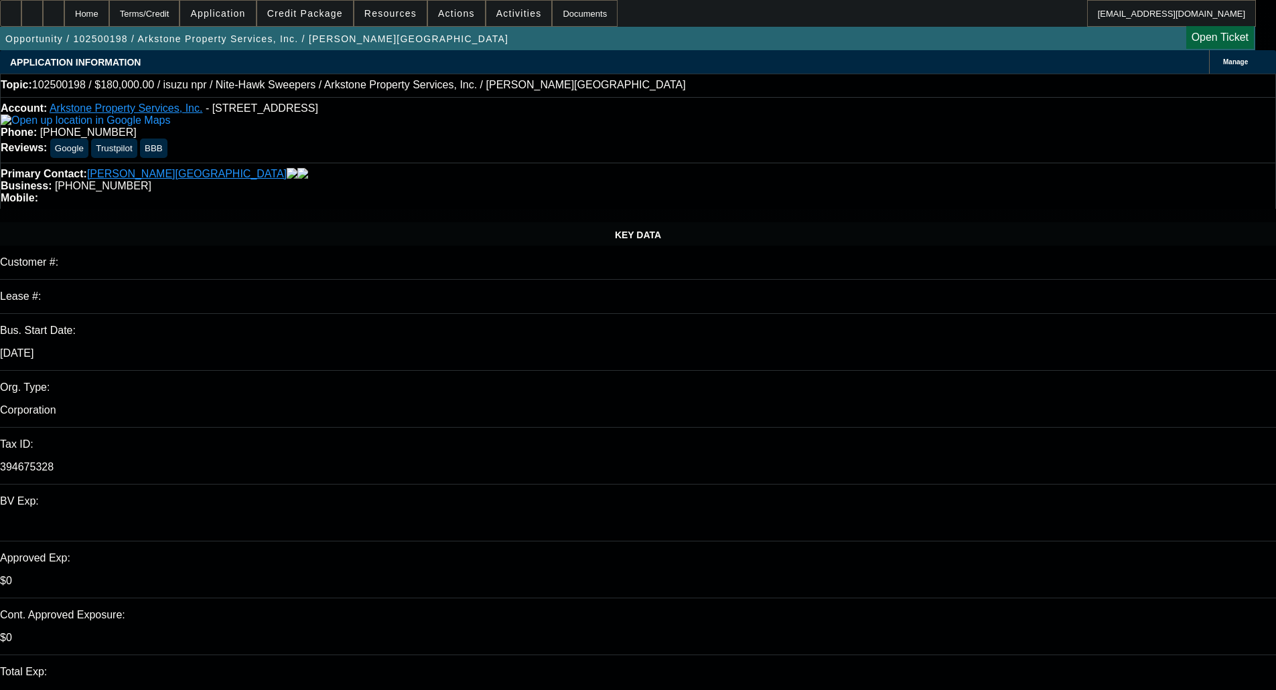
select select "0"
select select "0.1"
select select "4"
click at [616, 180] on div "Business: [PHONE_NUMBER]" at bounding box center [638, 186] width 1274 height 12
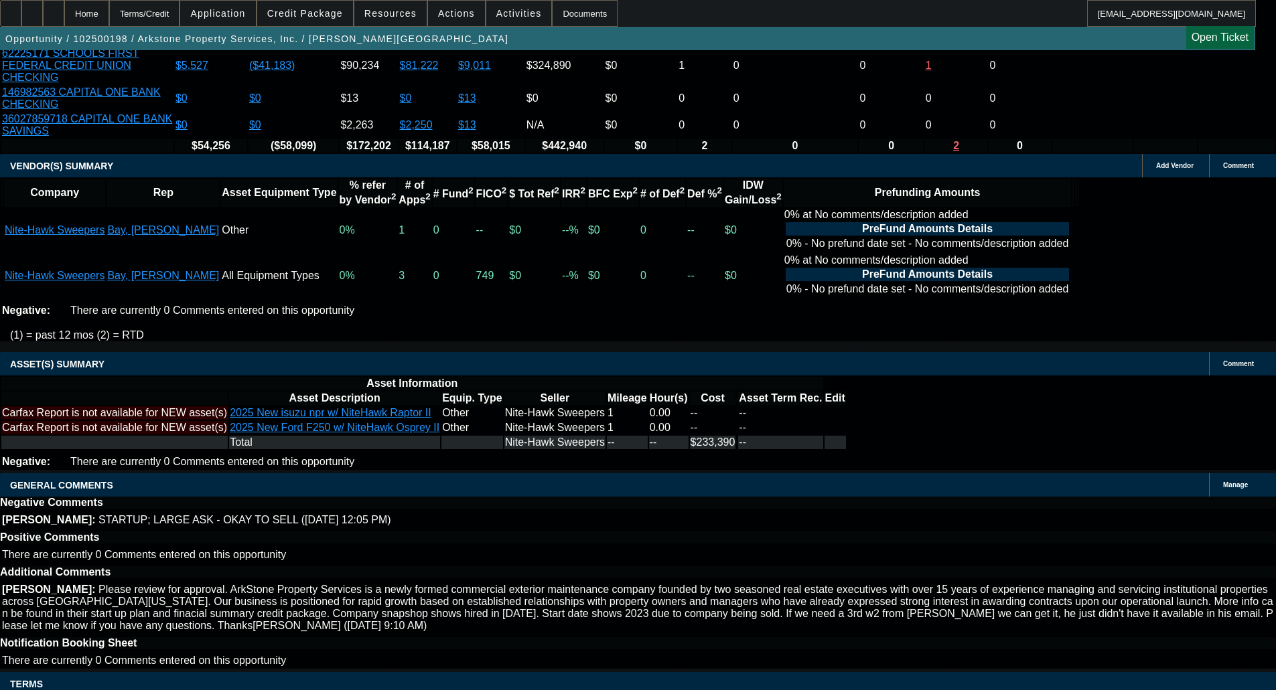
scroll to position [2612, 0]
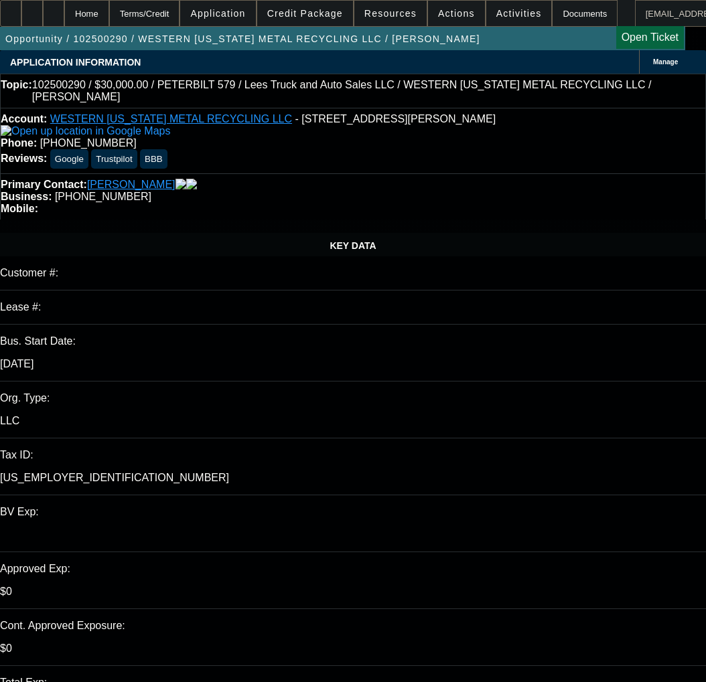
select select "0"
select select "3"
select select "0"
select select "6"
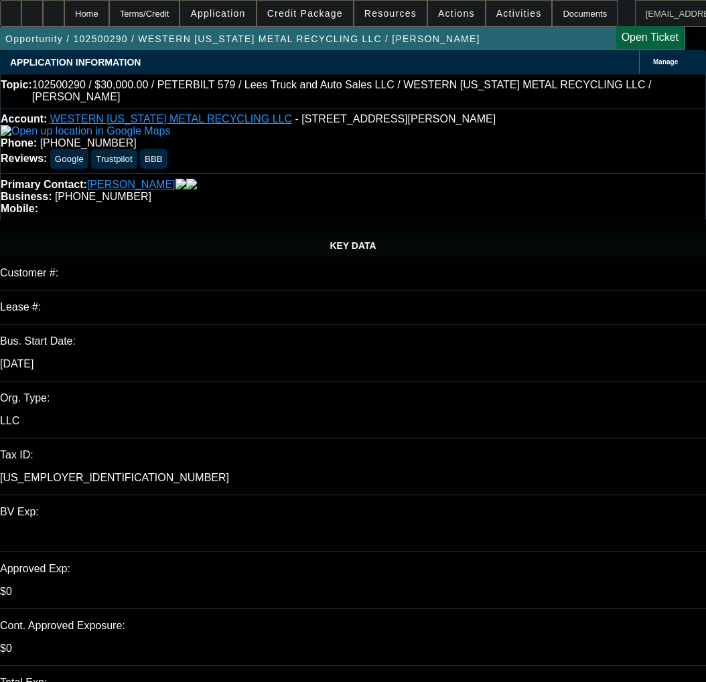
select select "0"
select select "3"
select select "0"
select select "6"
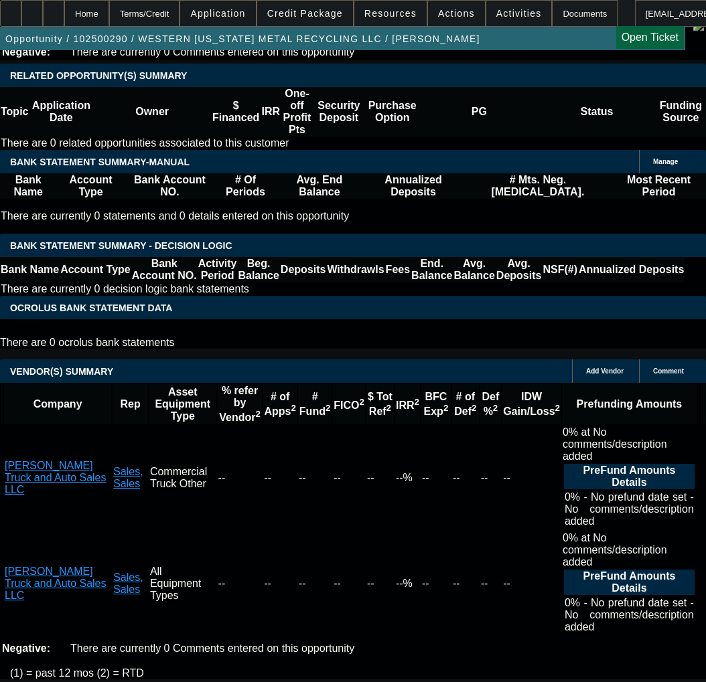
scroll to position [2312, 0]
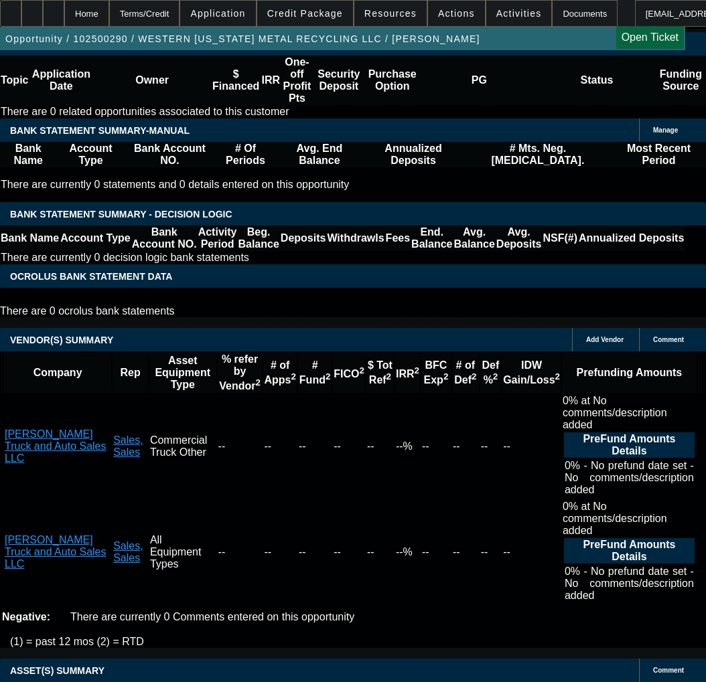
select select "9"
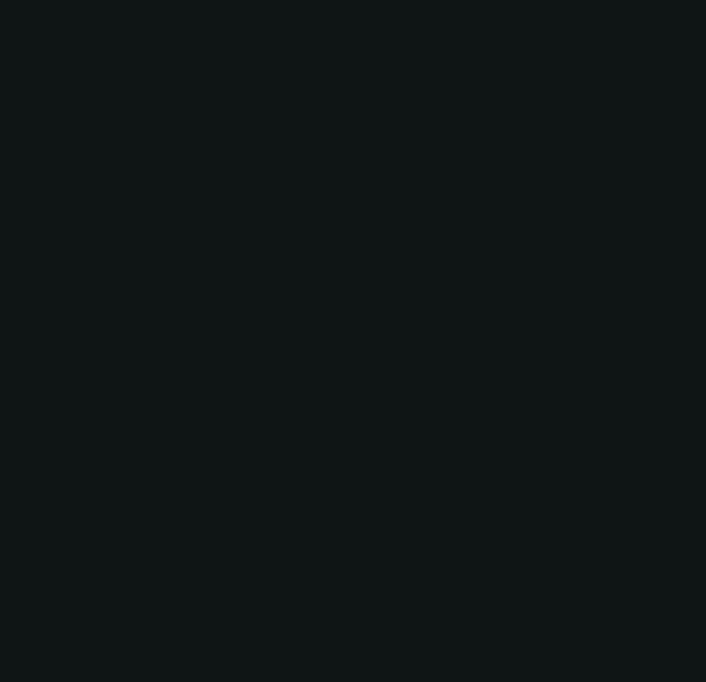
scroll to position [0, 0]
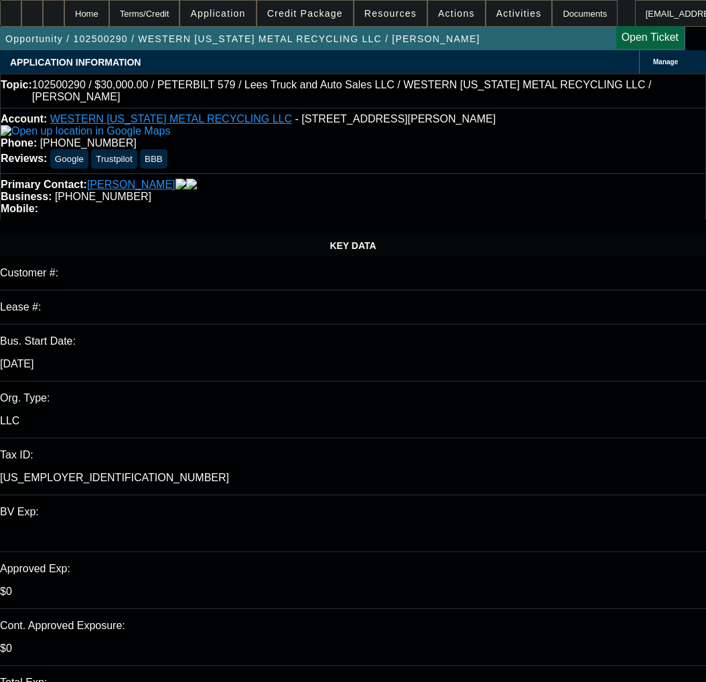
type input "[DATE]"
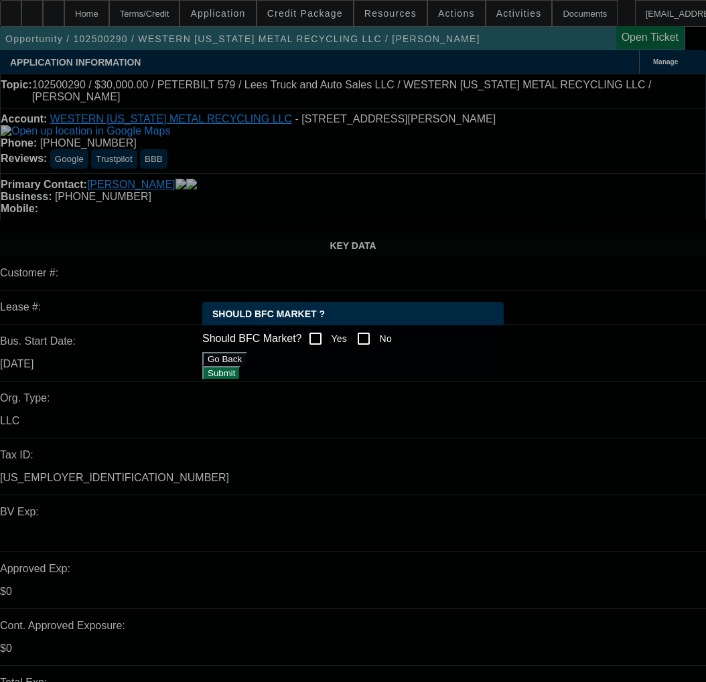
click at [328, 325] on input "Yes" at bounding box center [315, 338] width 27 height 27
checkbox input "true"
click at [331, 380] on div "Should BFC Market ? Should BFC Market? Yes No Go Back Submit" at bounding box center [352, 341] width 301 height 78
click at [240, 380] on button "Submit" at bounding box center [221, 373] width 38 height 14
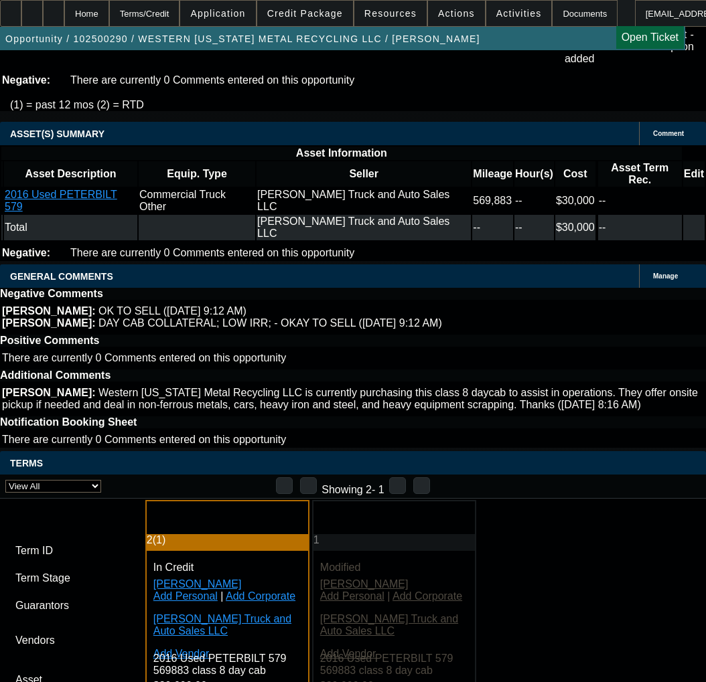
scroll to position [3014, 0]
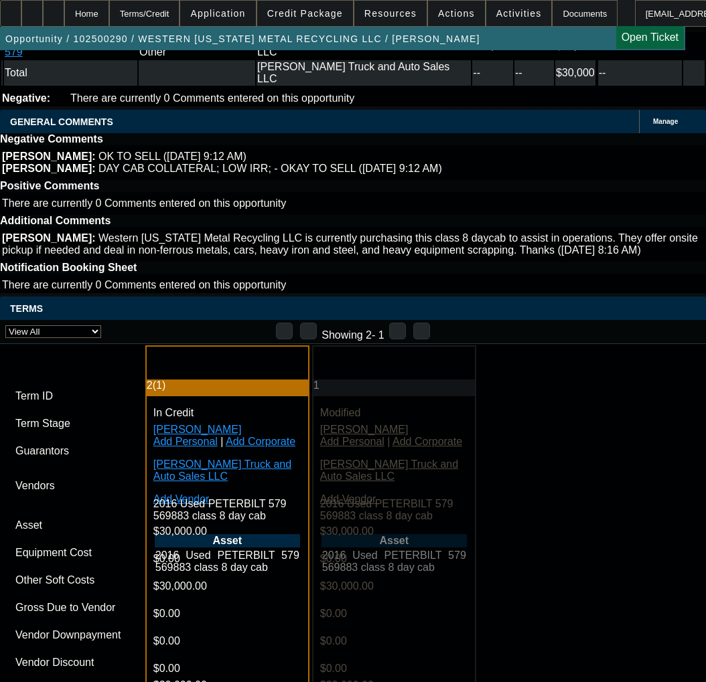
paste input "1065187"
type input "1065187"
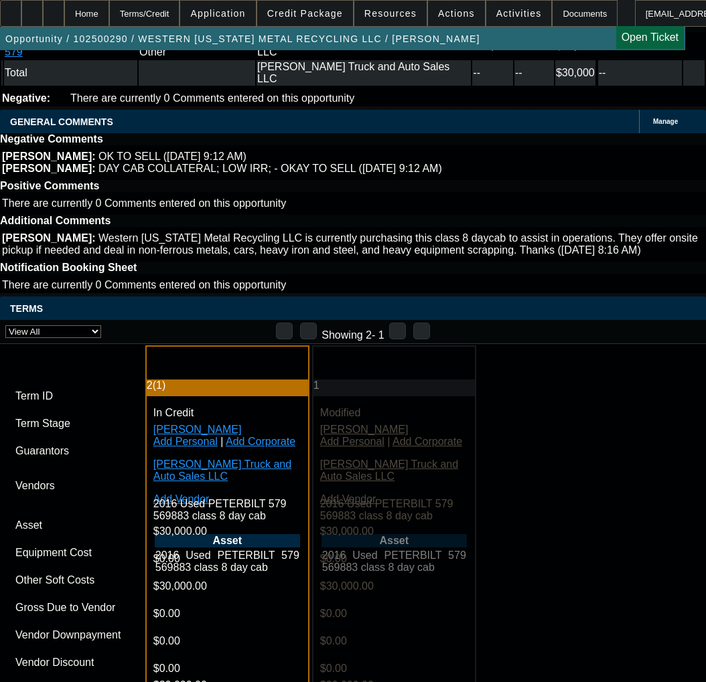
paste input "1065187"
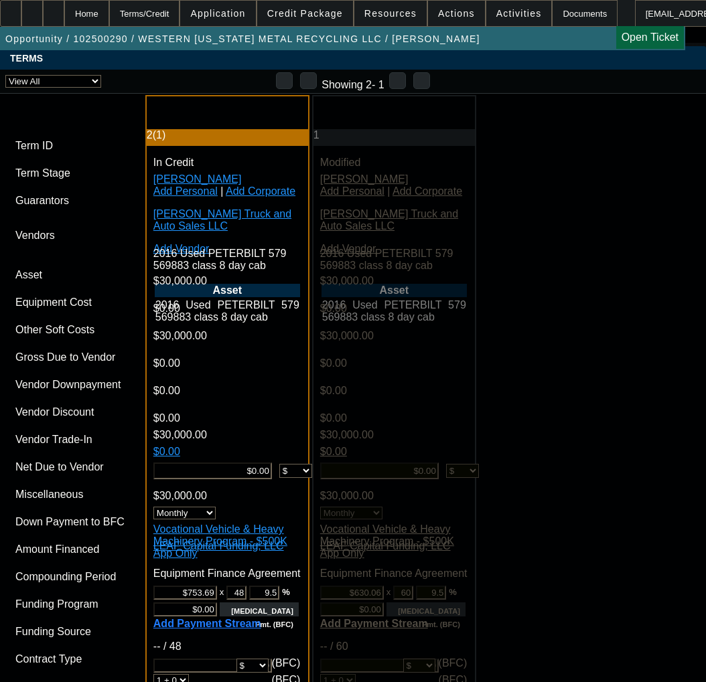
scroll to position [3282, 0]
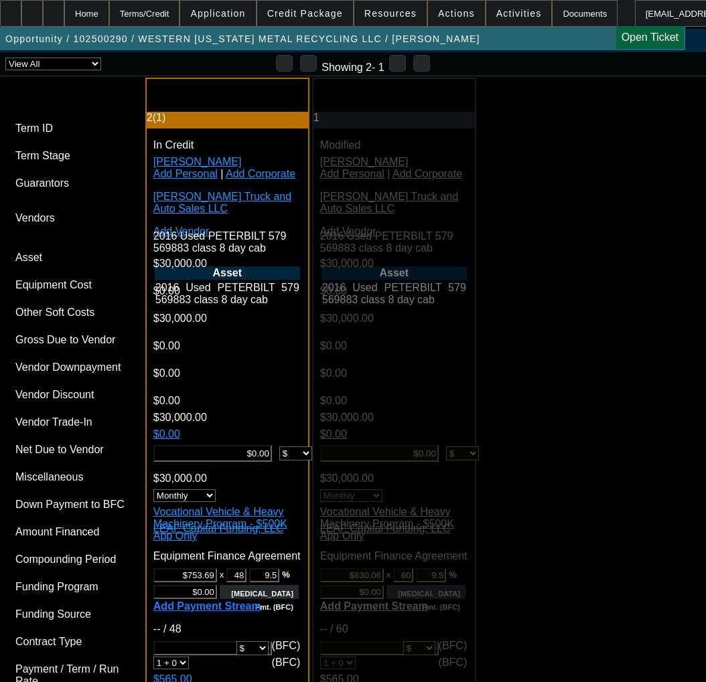
type input "1065187"
click at [459, 416] on span "Previous month" at bounding box center [460, 417] width 27 height 27
click at [467, 581] on span "31" at bounding box center [459, 579] width 24 height 24
type input "10/31/2025"
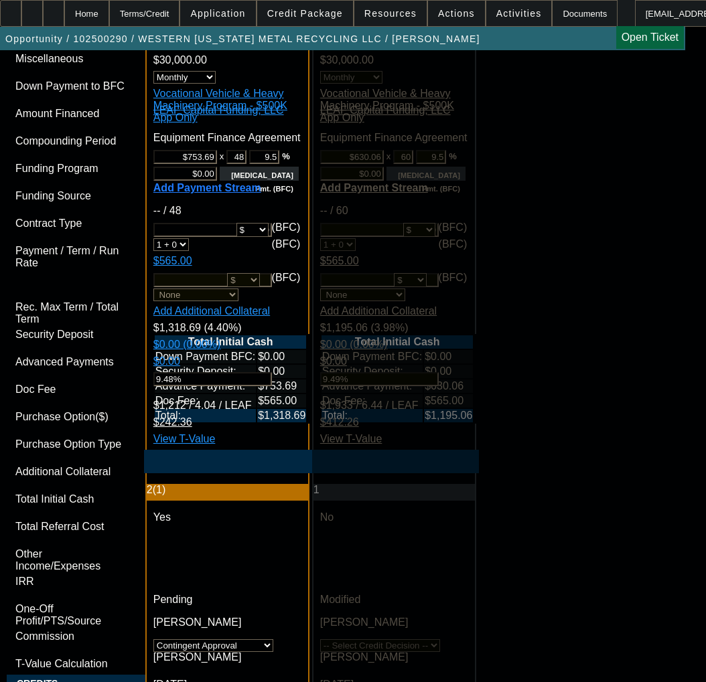
scroll to position [3817, 0]
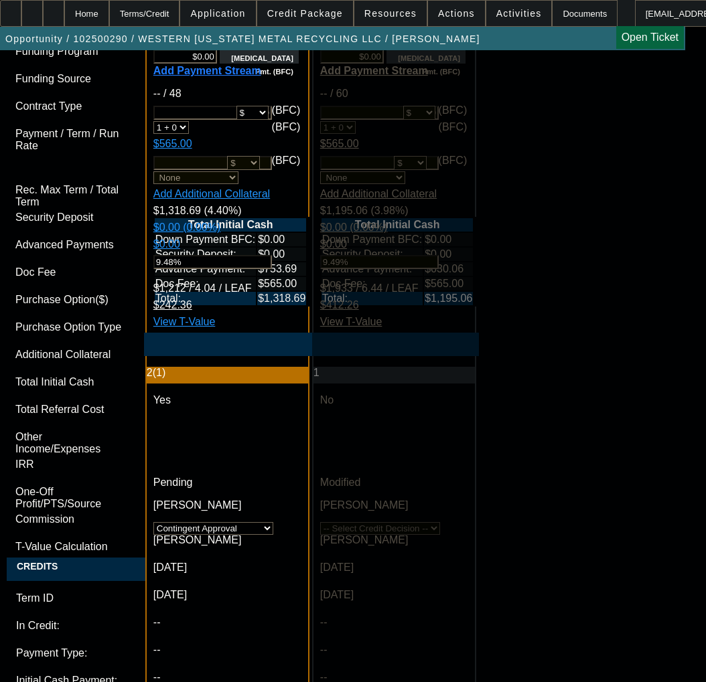
paste textarea "Cost of Equipment: $30,000.00"
paste textarea "Equipment Description: PETERBILT 579"
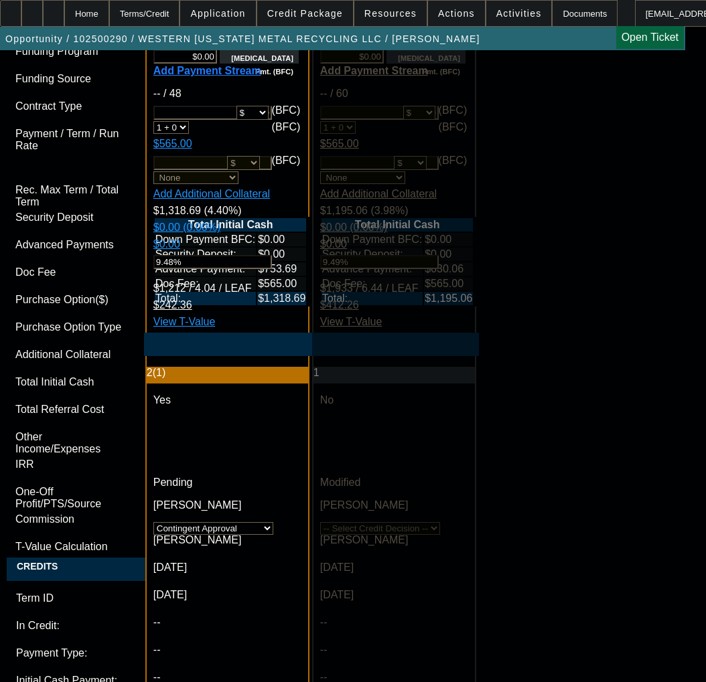
paste textarea "Equipment Location: 10377 N 2400 RD, WEATHERFORD, OK 73096"
type textarea "APPROVED BY LEAF - Cost of Equipment: $30,000.00; Term 48; Equipment Descriptio…"
type textarea "CONTINGENT ON SELLER SOS, PAYNET, WEBSITE;"
click at [321, 15] on span "Credit Package" at bounding box center [305, 13] width 76 height 11
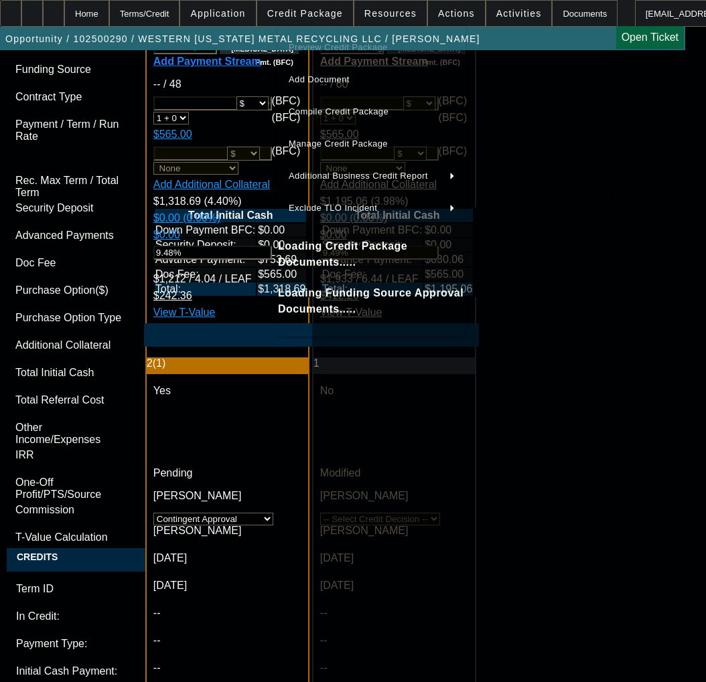
scroll to position [3845, 0]
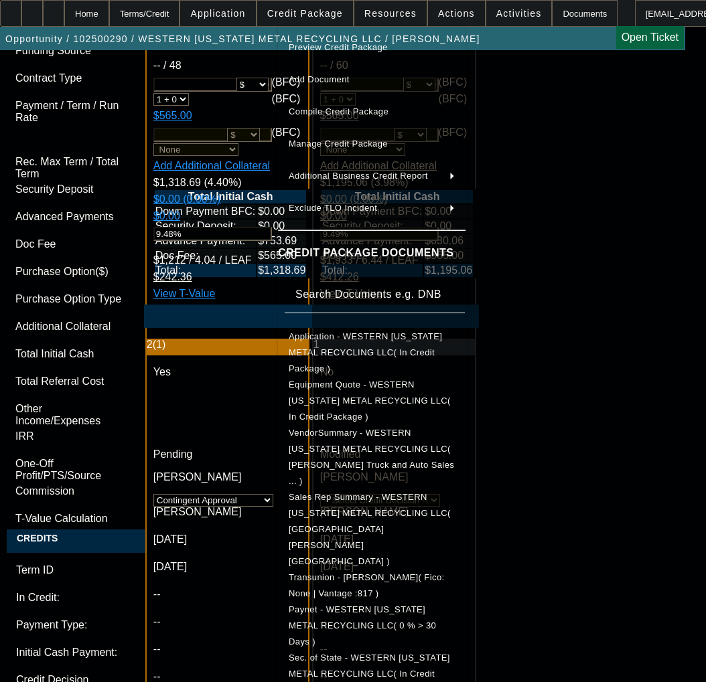
click at [337, 380] on span "Equipment Quote - WESTERN OKLAHOMA METAL RECYCLING LLC( In Credit Package )" at bounding box center [370, 401] width 162 height 42
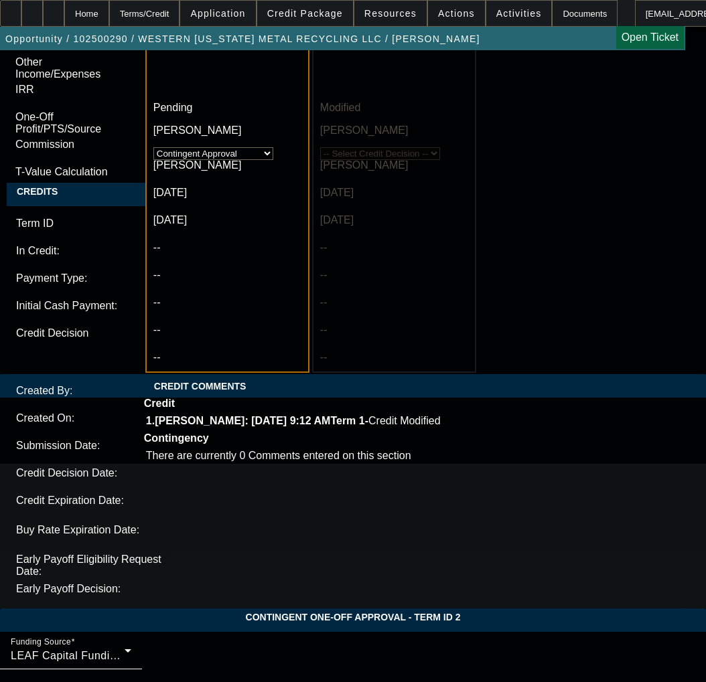
scroll to position [4225, 0]
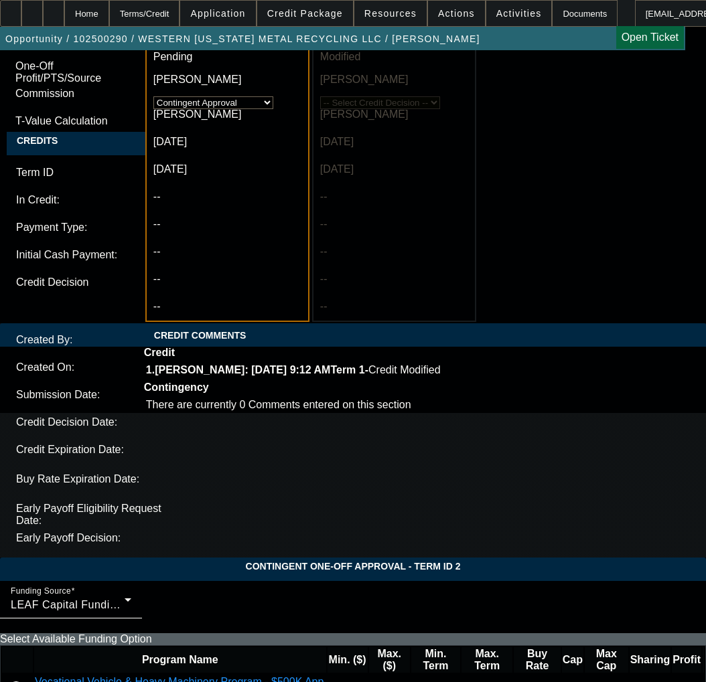
scroll to position [4249, 0]
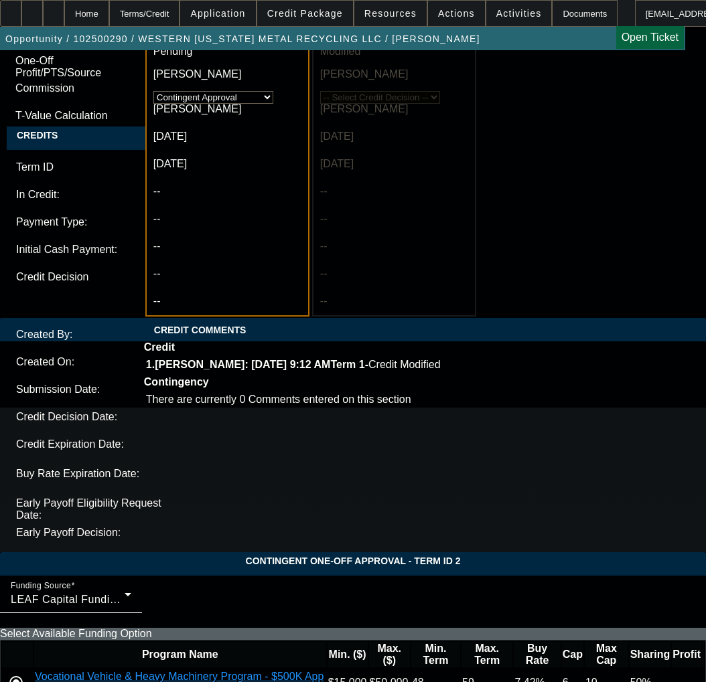
type input "12:16"
click at [72, 436] on span "13" at bounding box center [76, 432] width 24 height 24
type input "[DATE]"
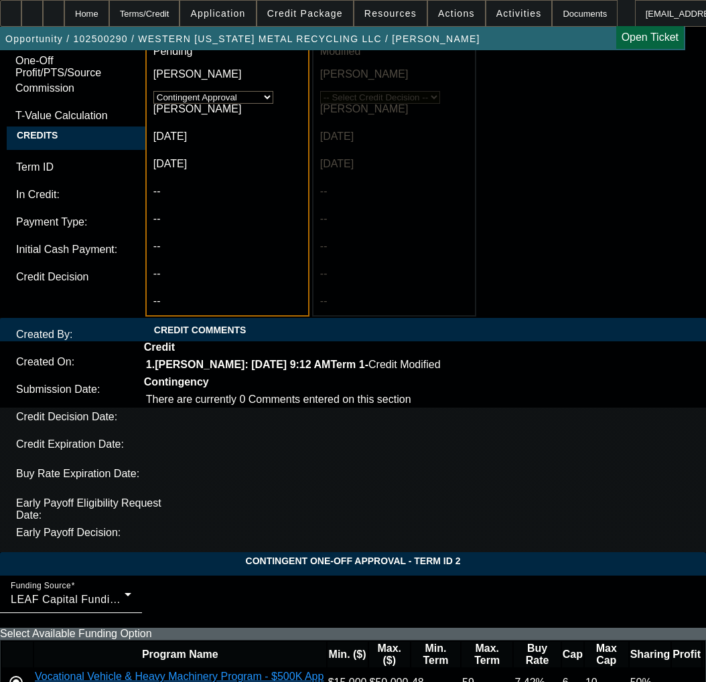
type input "09:15"
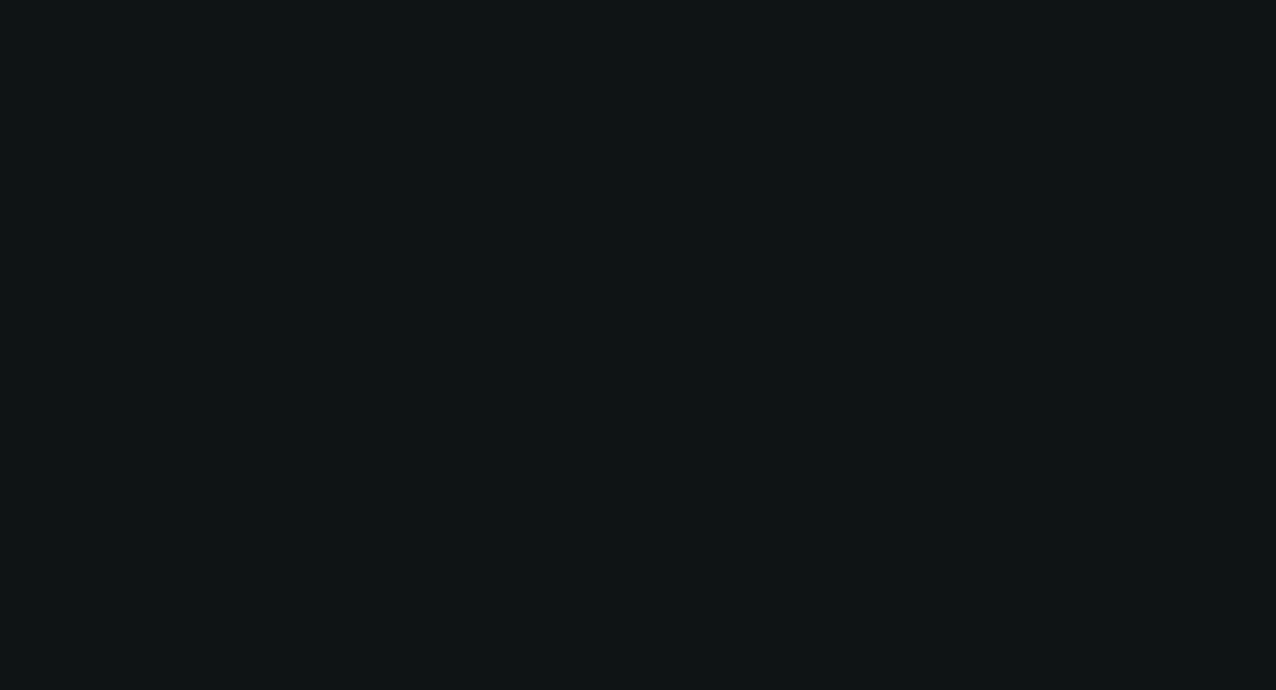
scroll to position [0, 0]
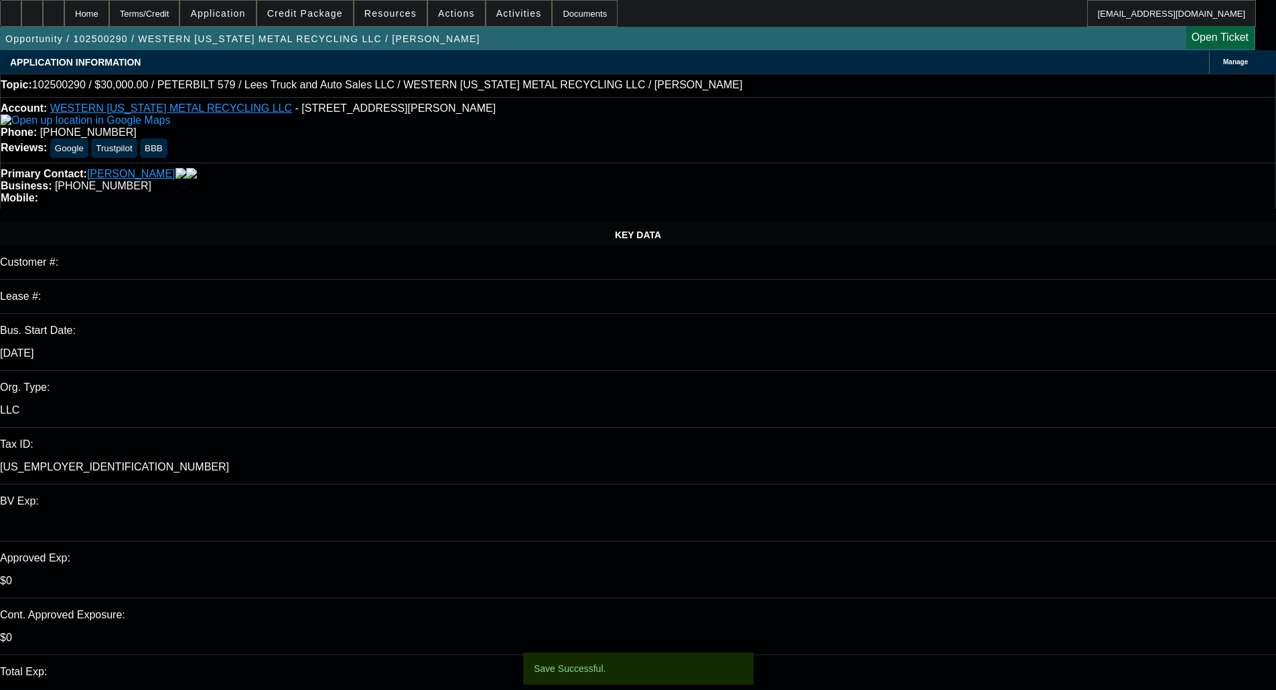
select select "0"
select select "3"
select select "0"
select select "6"
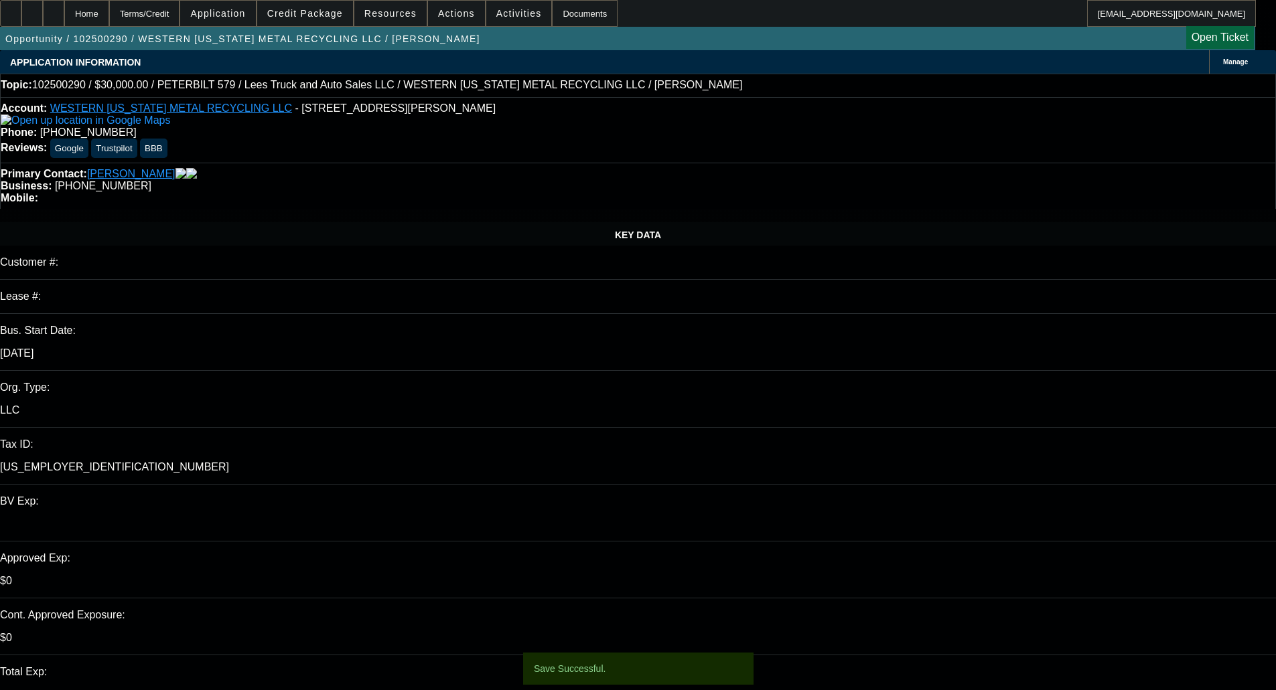
select select "0"
select select "3"
select select "0"
select select "6"
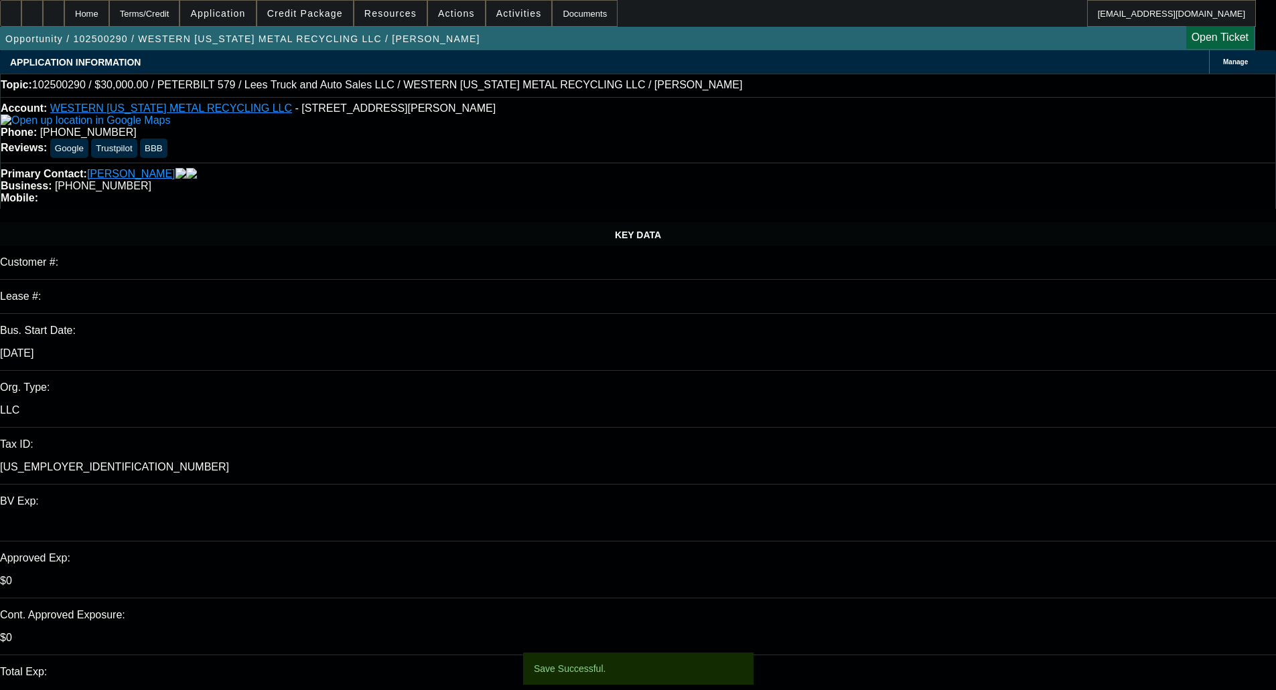
select select "0"
select select "3"
select select "0"
select select "6"
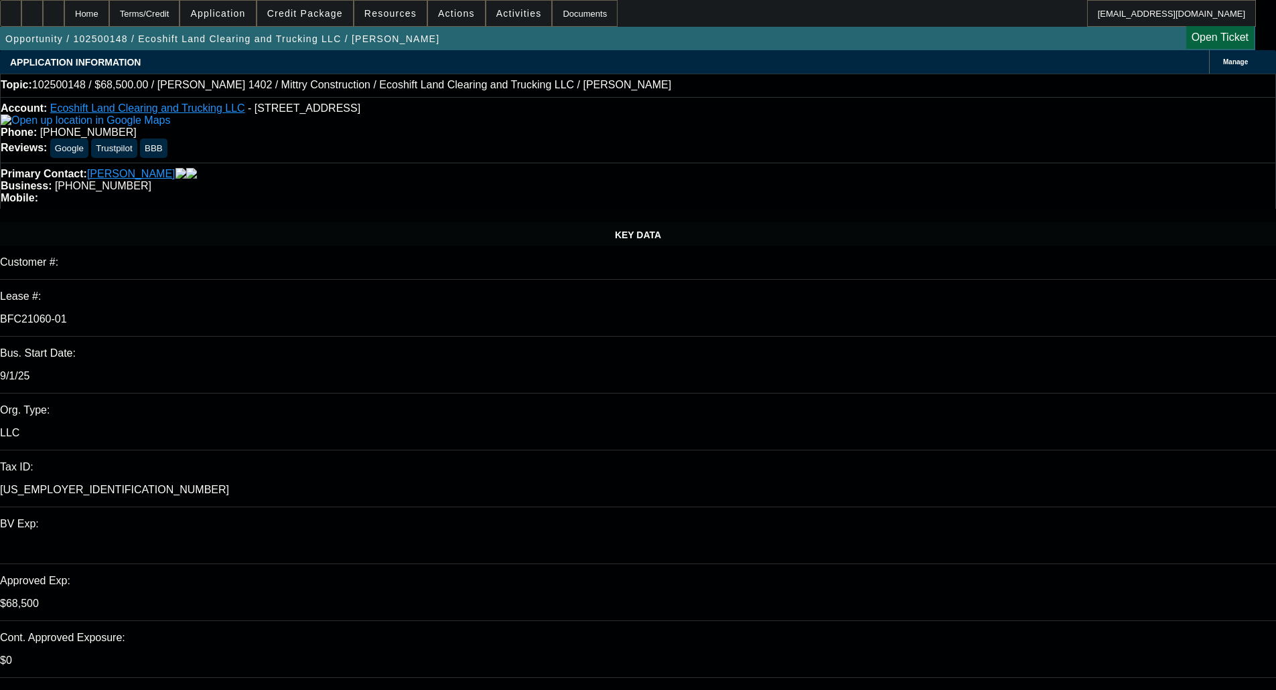
select select "0"
select select "0.1"
select select "4"
select select "0"
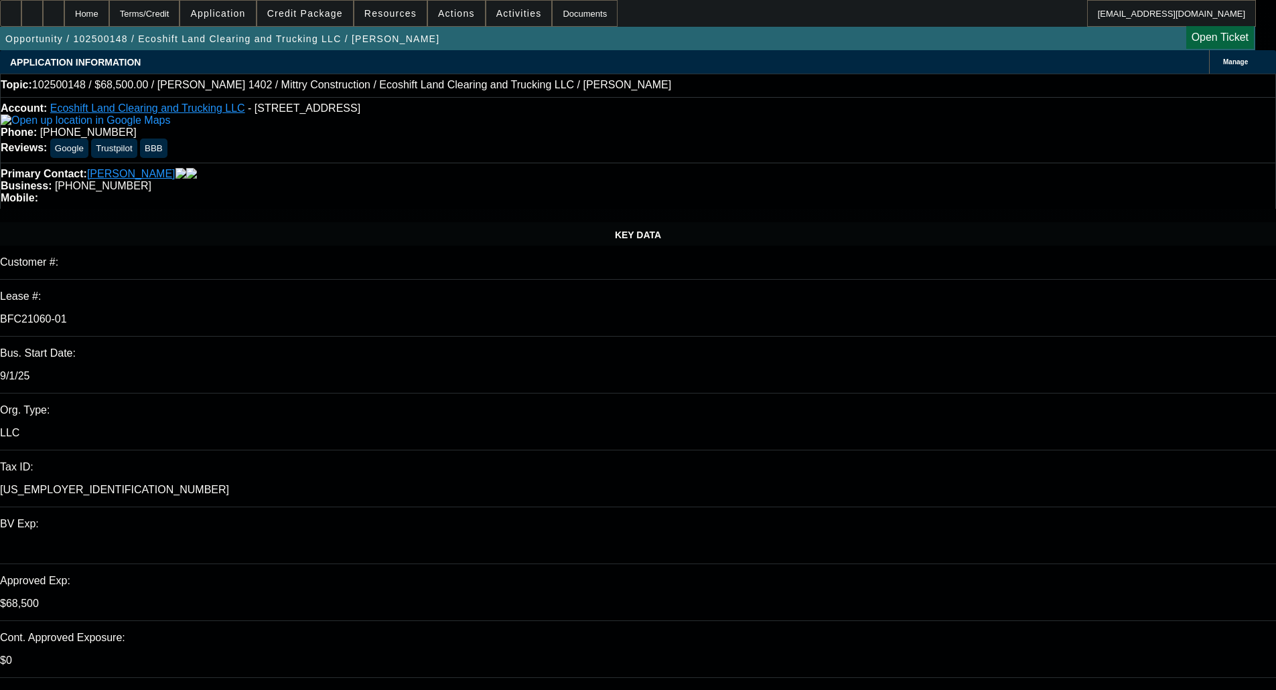
select select "0"
select select "0.1"
select select "4"
select select "0"
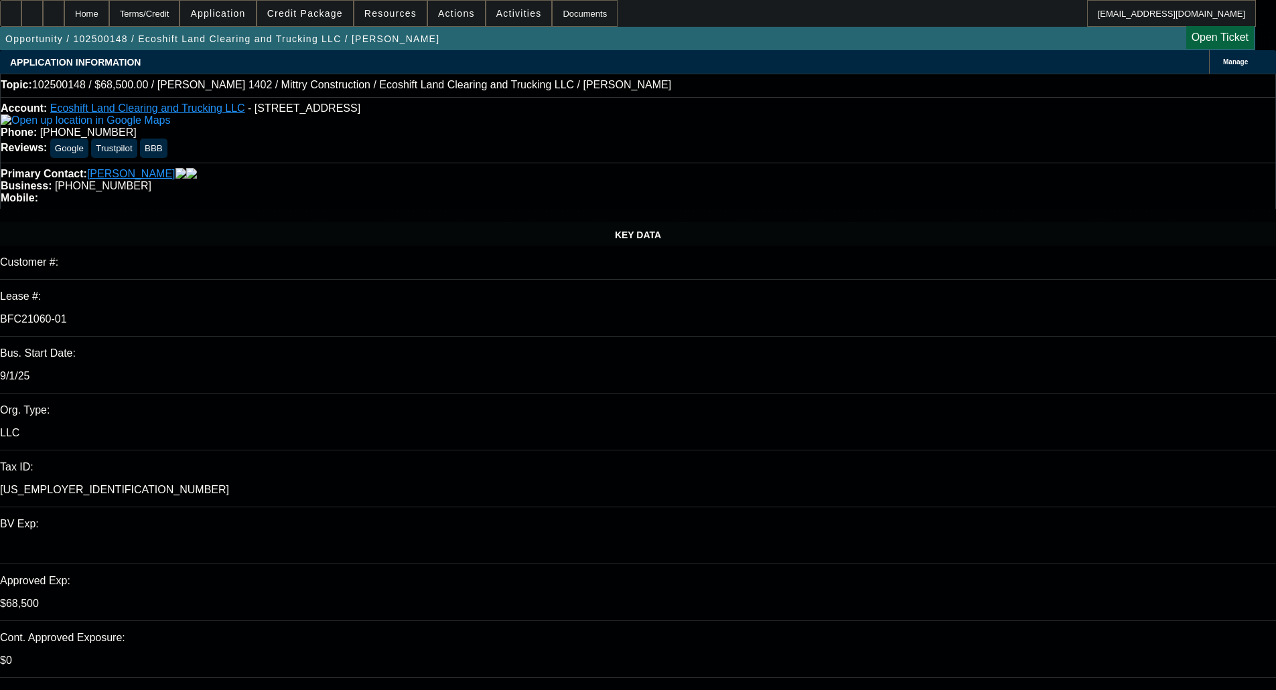
select select "0.1"
select select "4"
select select "0"
select select "0.1"
select select "4"
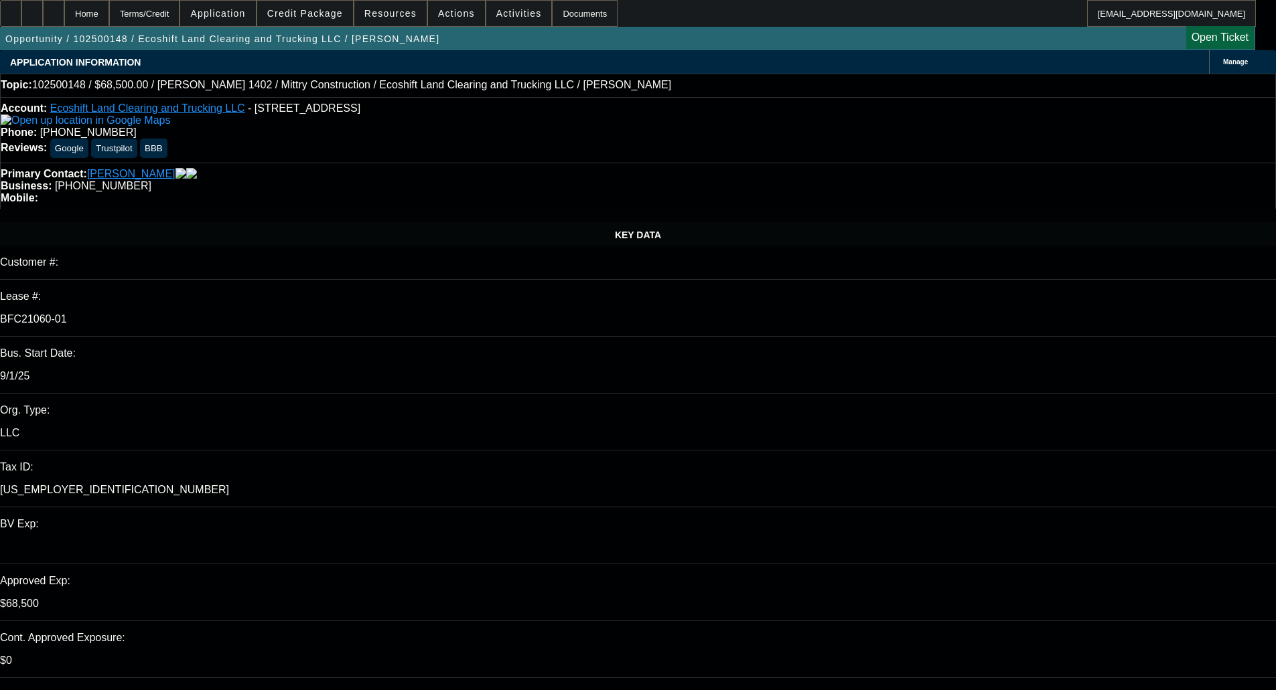
click at [238, 106] on div "Account: Ecoshift Land Clearing and Trucking LLC - [STREET_ADDRESS]" at bounding box center [638, 114] width 1274 height 24
drag, startPoint x: 289, startPoint y: 119, endPoint x: 380, endPoint y: 113, distance: 91.3
click at [380, 113] on div "Account: Ecoshift Land Clearing and Trucking LLC - [STREET_ADDRESS]" at bounding box center [638, 114] width 1274 height 24
copy span "[STREET_ADDRESS]"
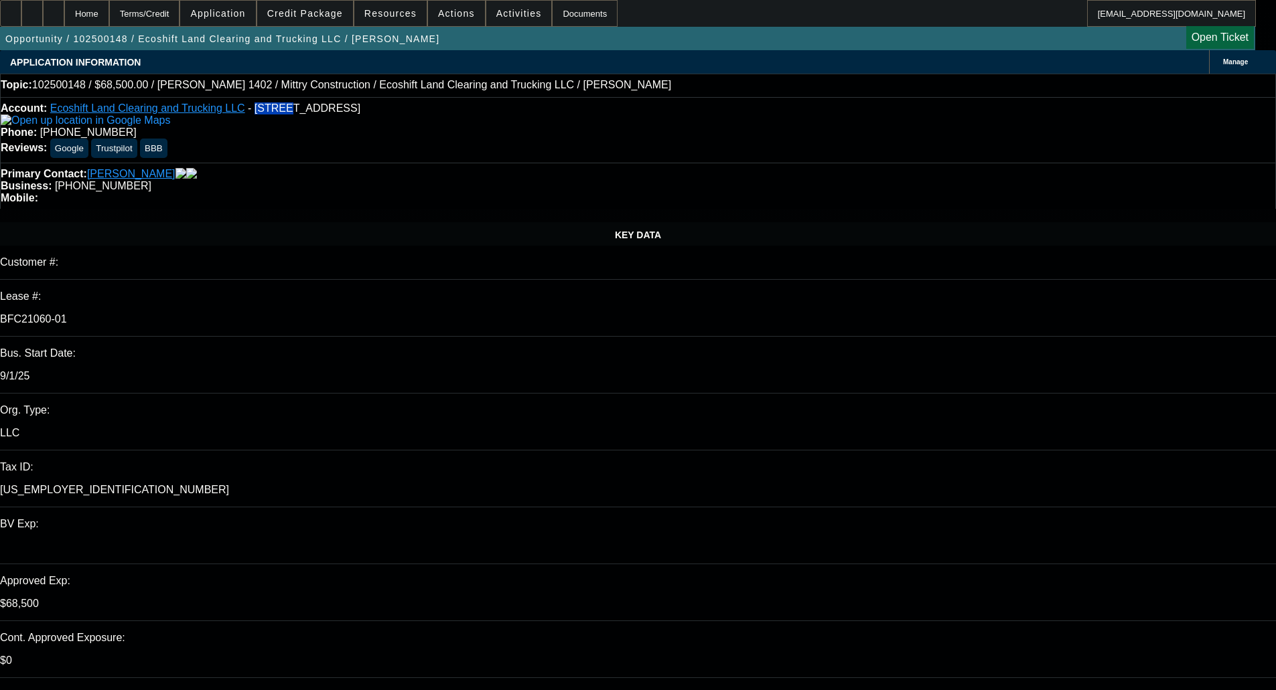
click at [360, 113] on span "- [STREET_ADDRESS]" at bounding box center [304, 107] width 113 height 11
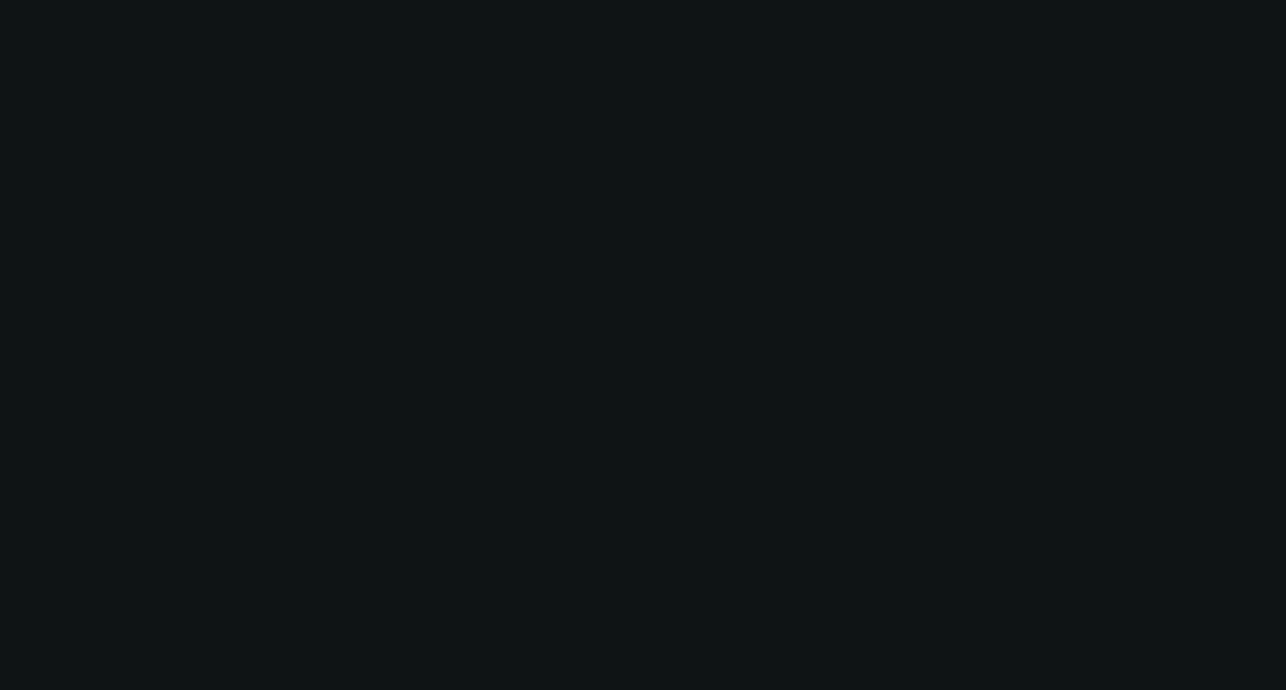
select select "0"
select select "0.1"
select select "5"
select select "0"
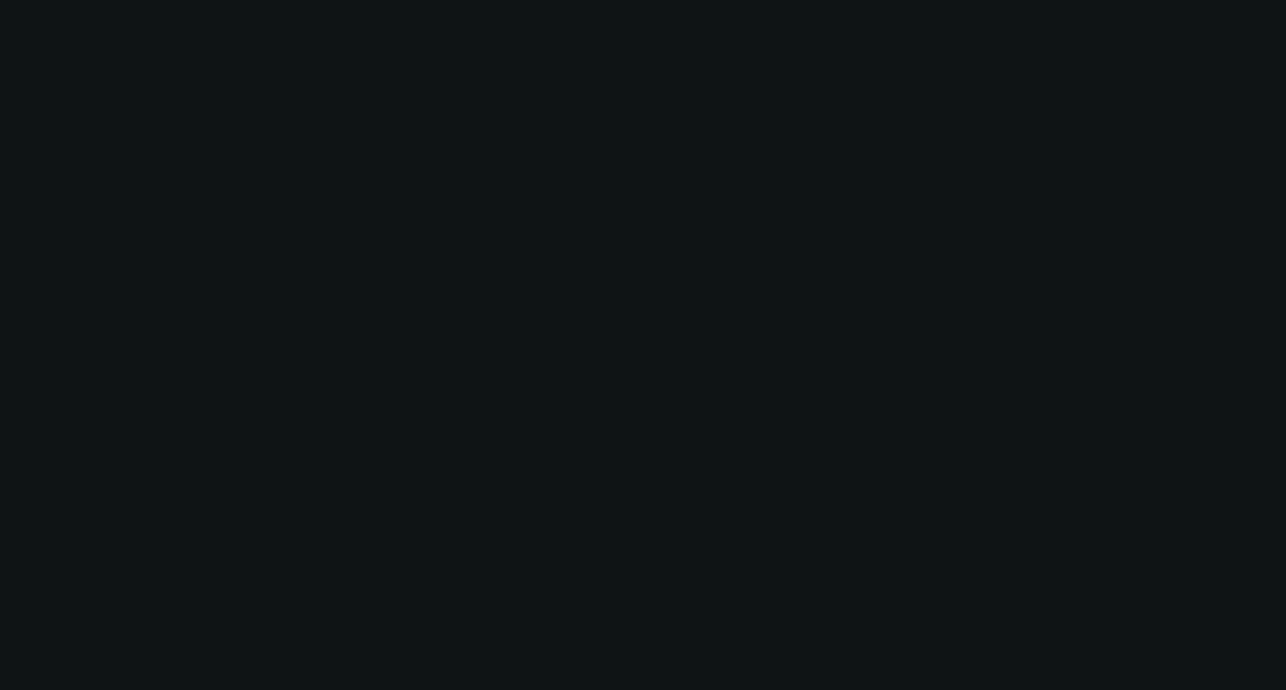
select select "0"
select select "0.1"
select select "5"
select select "0"
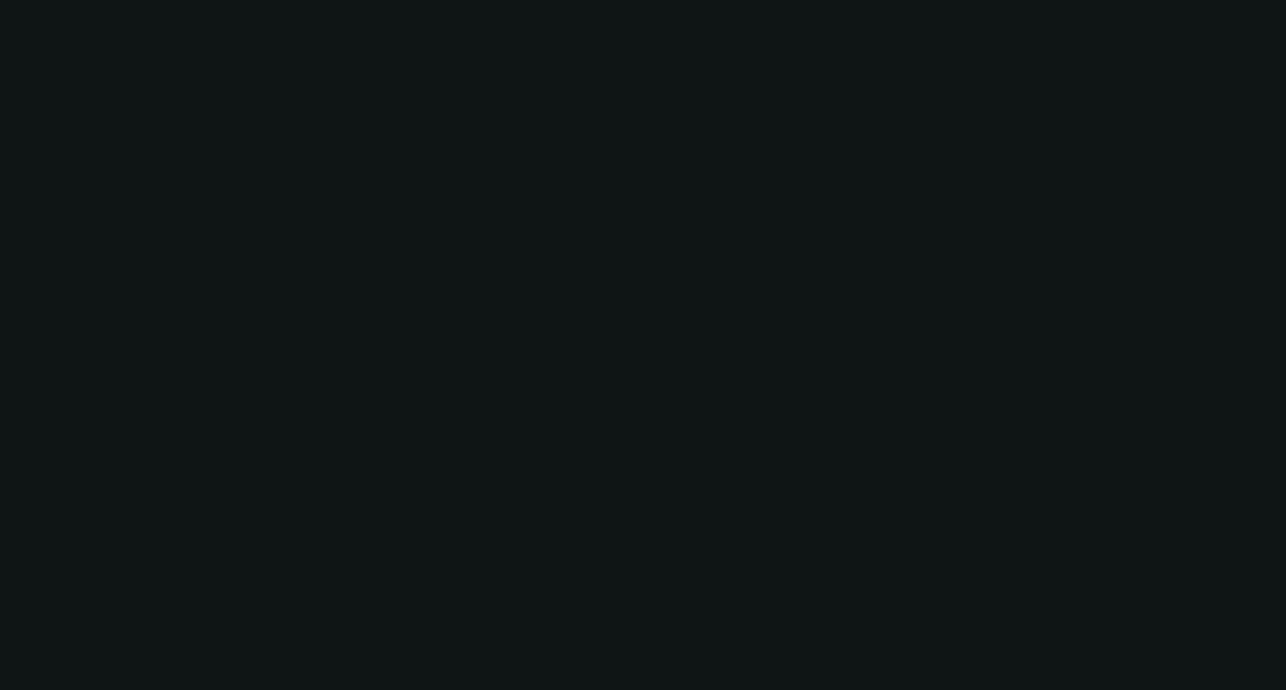
select select "0.1"
select select "5"
select select "0"
select select "0.1"
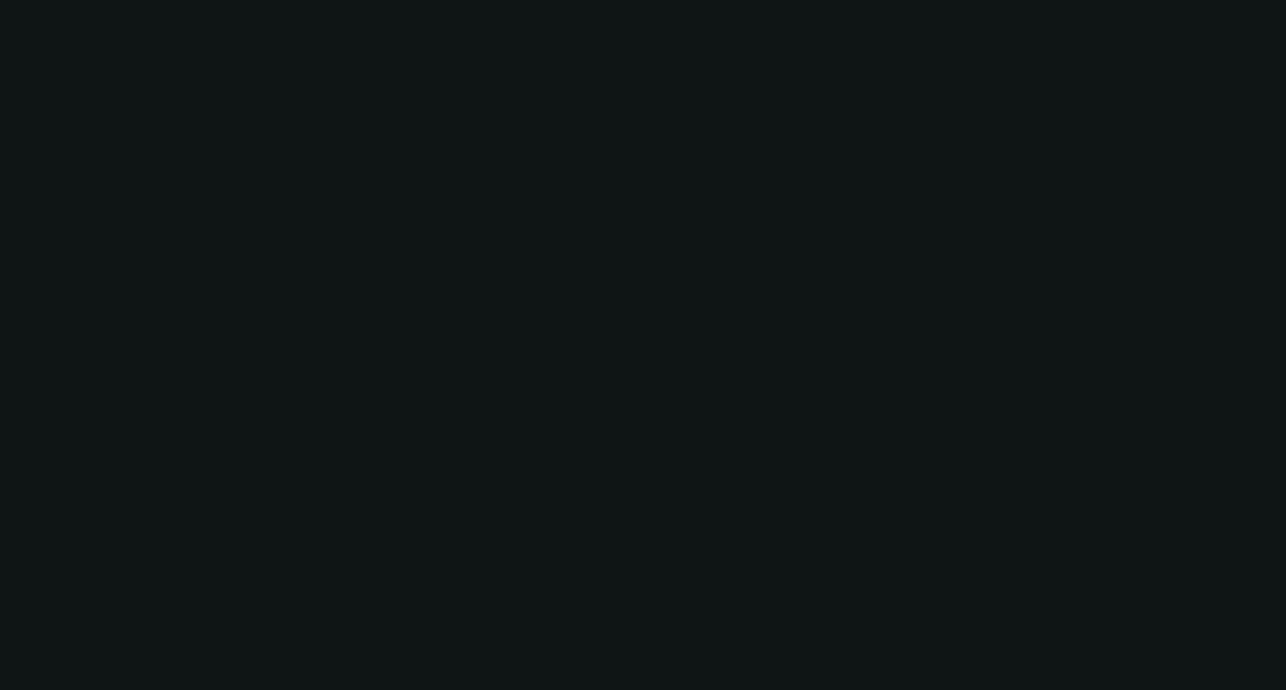
select select "5"
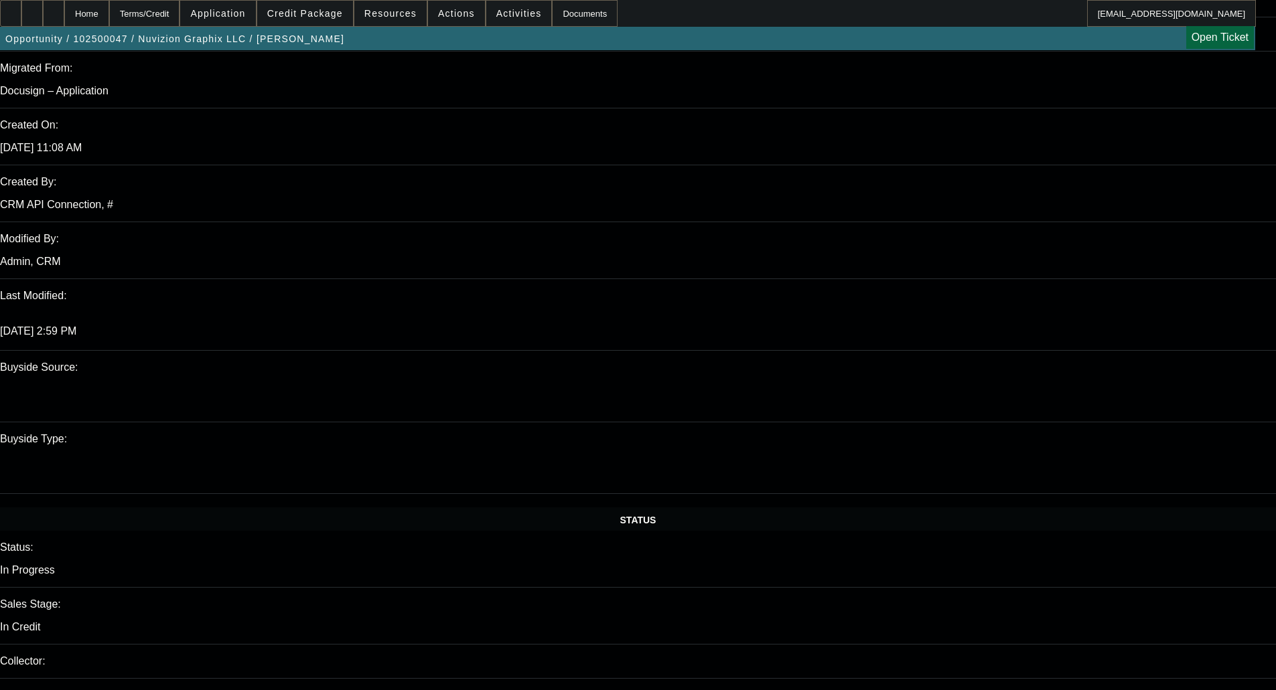
scroll to position [2290, 0]
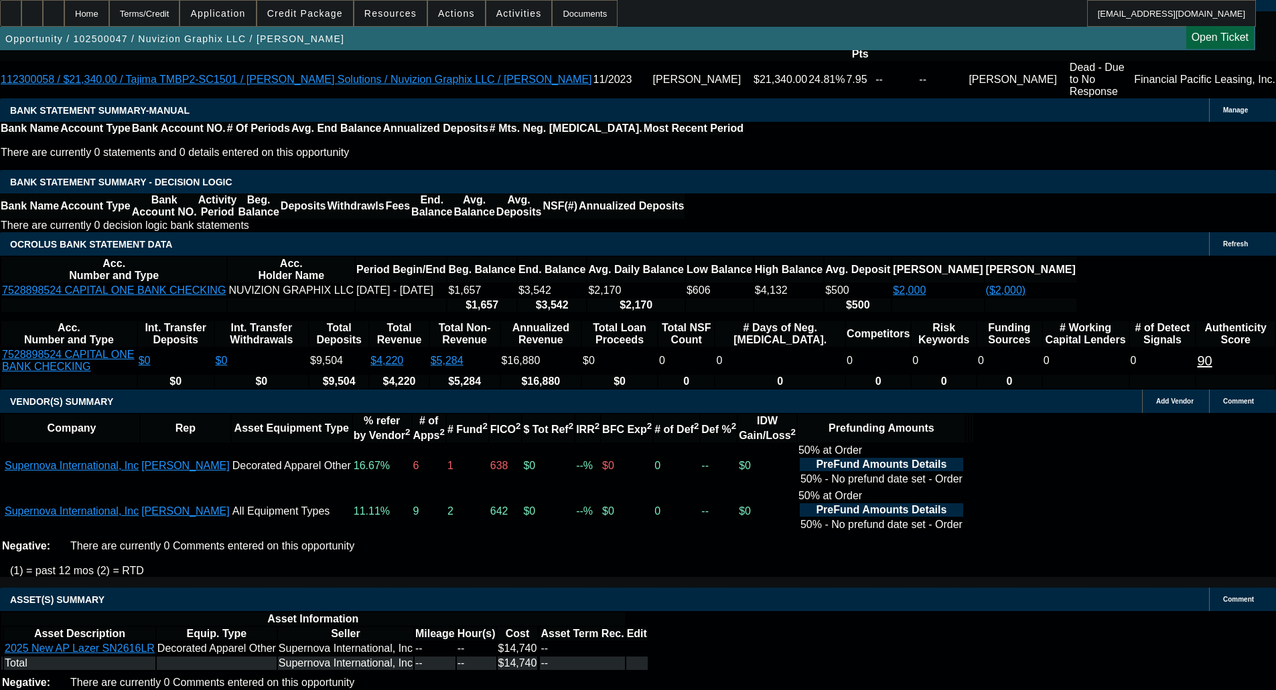
select select "4"
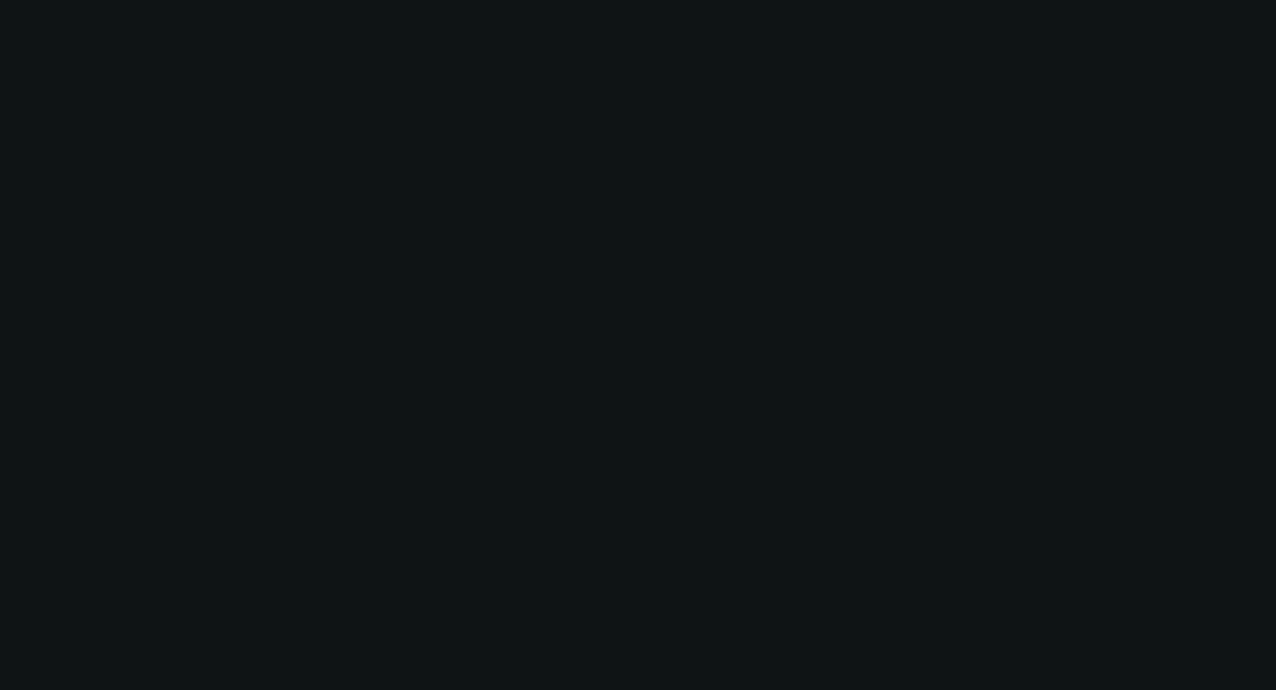
scroll to position [0, 0]
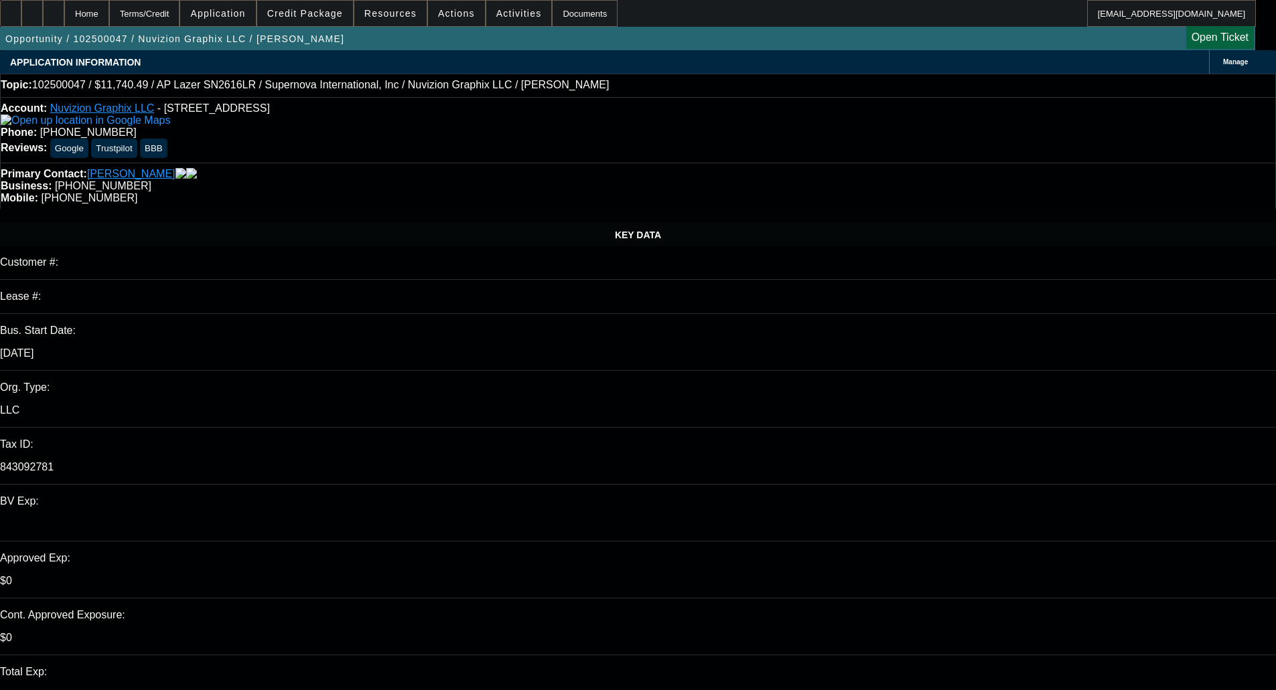
type input "03:36"
type input "12:44"
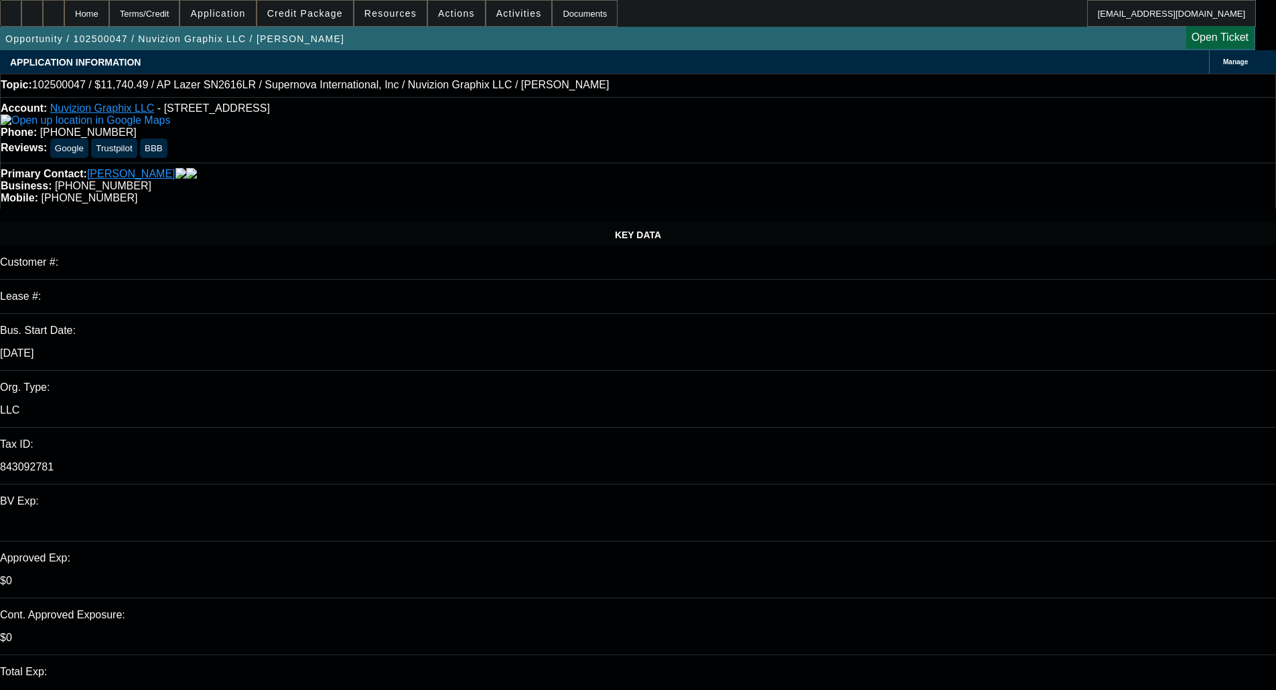
click at [926, 526] on span "13" at bounding box center [927, 520] width 24 height 24
type input "[DATE]"
paste textarea "Unfortunately, this application for Nuvizion Graphix LLC is not eligible for a …"
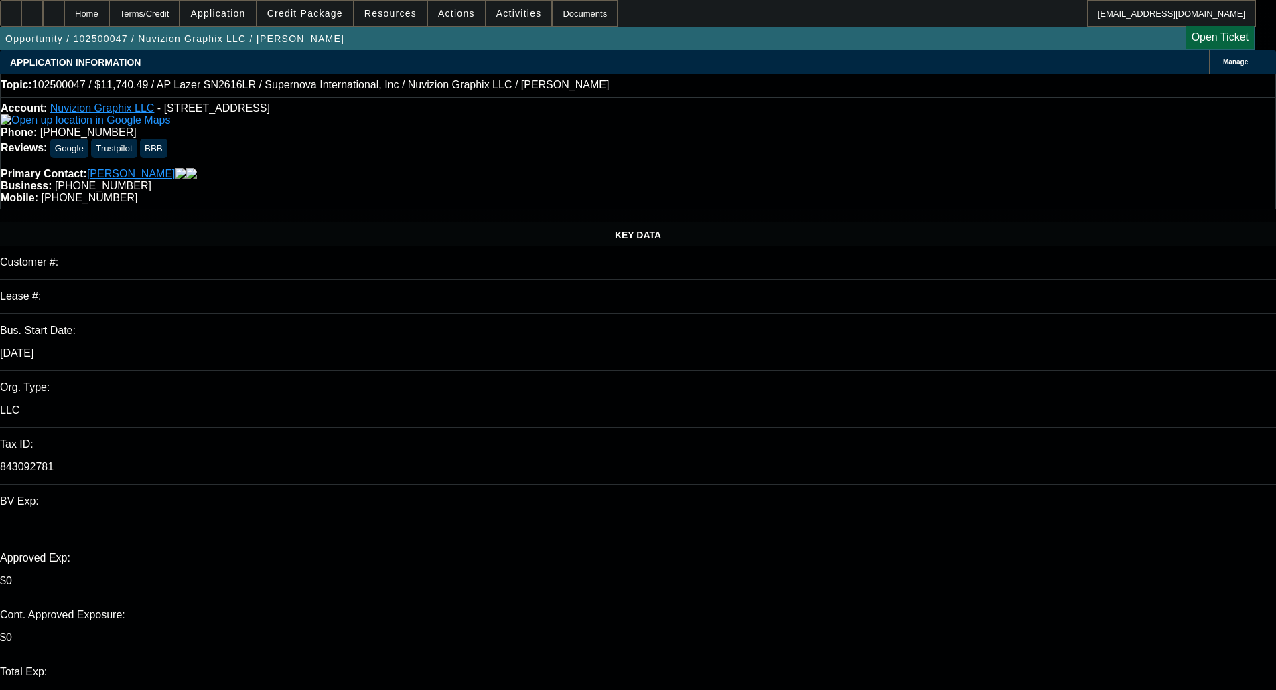
type textarea "DECLINED BY CPEF - "Unfortunately, this application for Nuvizion Graphix LLC is…"
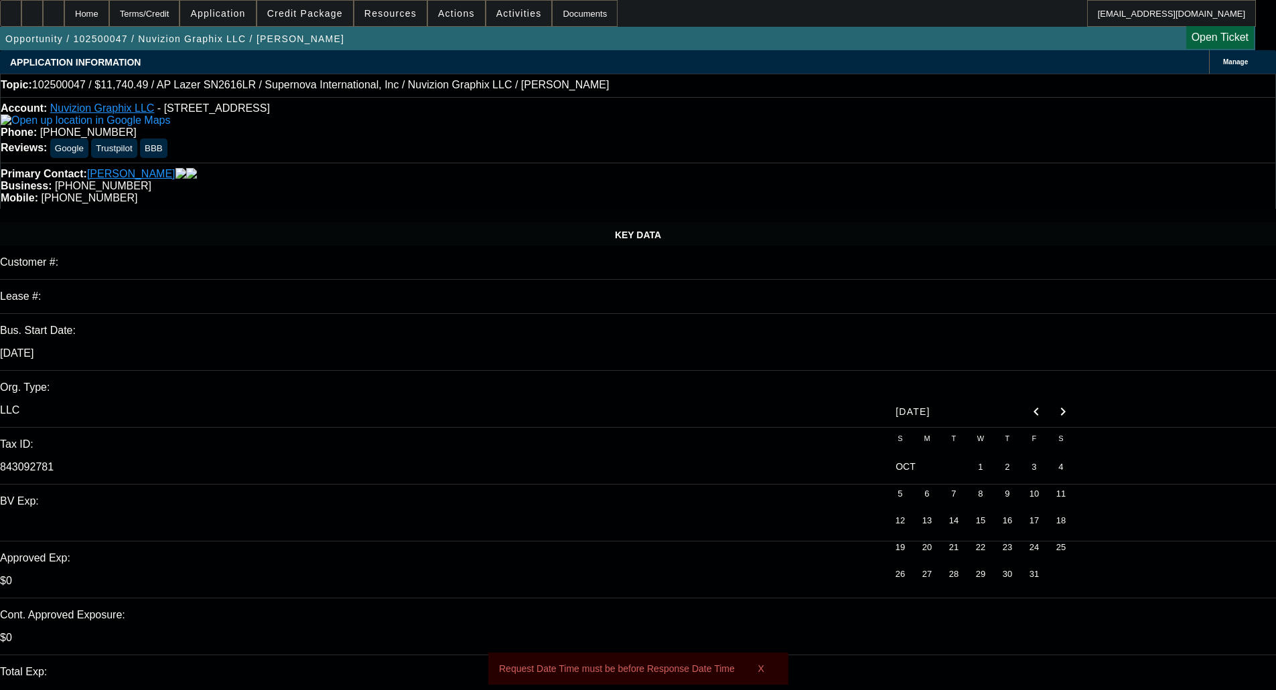
click at [1032, 496] on span "10" at bounding box center [1034, 494] width 24 height 24
type input "[DATE]"
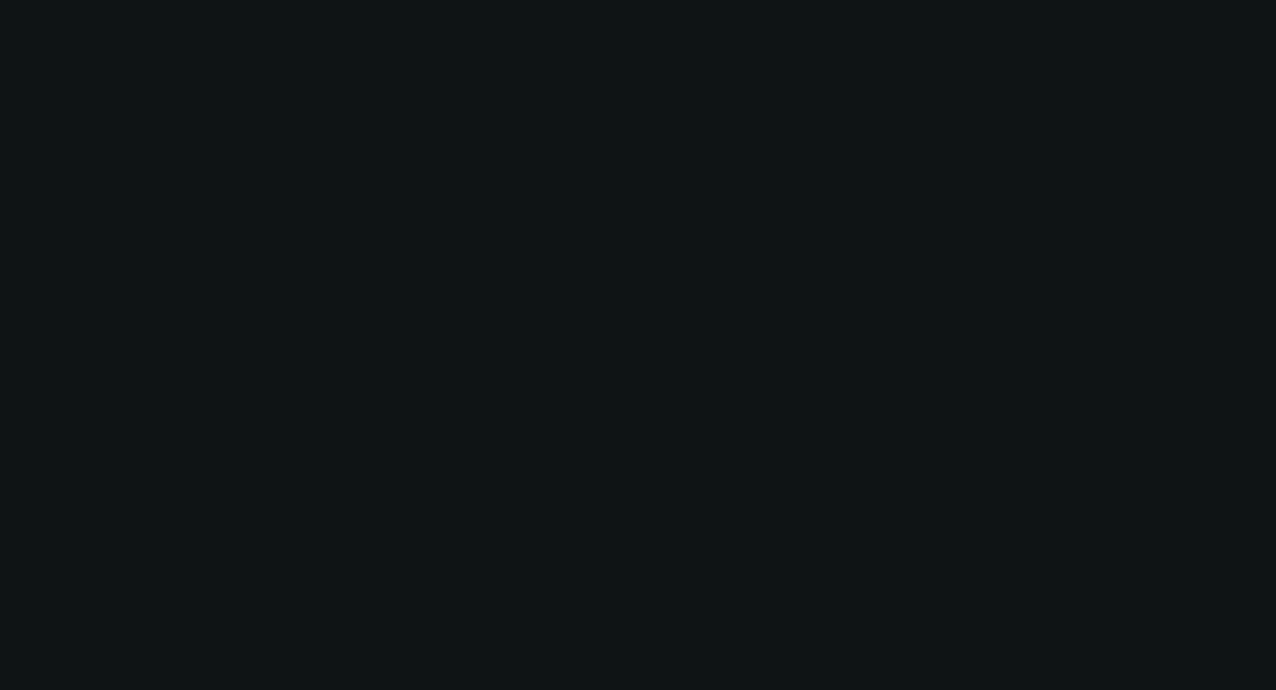
select select "0"
select select "0.1"
select select "5"
select select "0"
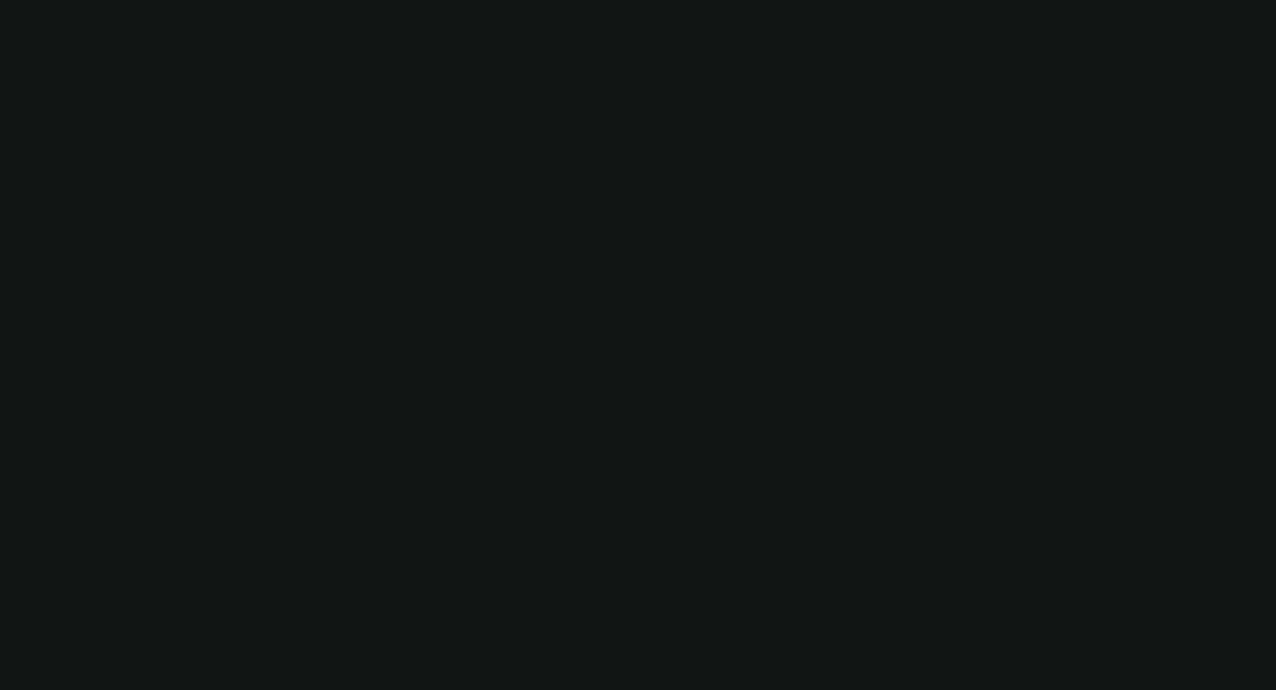
select select "0"
select select "0.1"
select select "5"
select select "0"
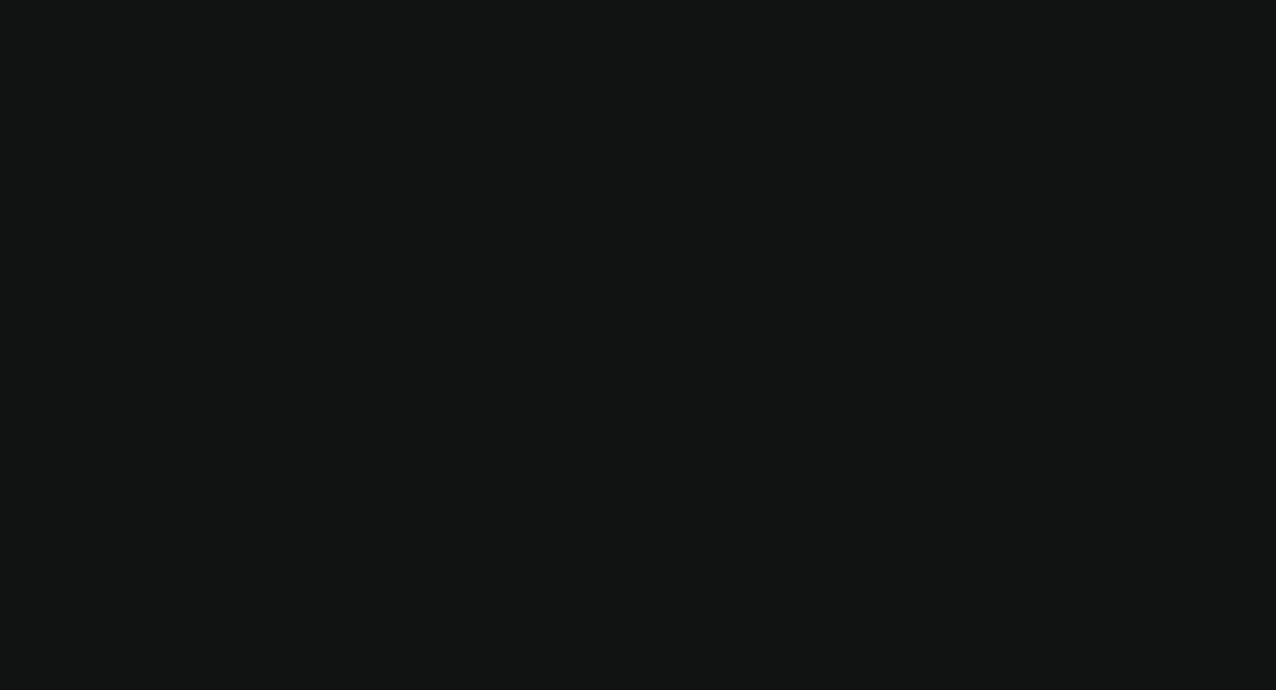
select select "0.1"
select select "5"
select select "0"
select select "0.1"
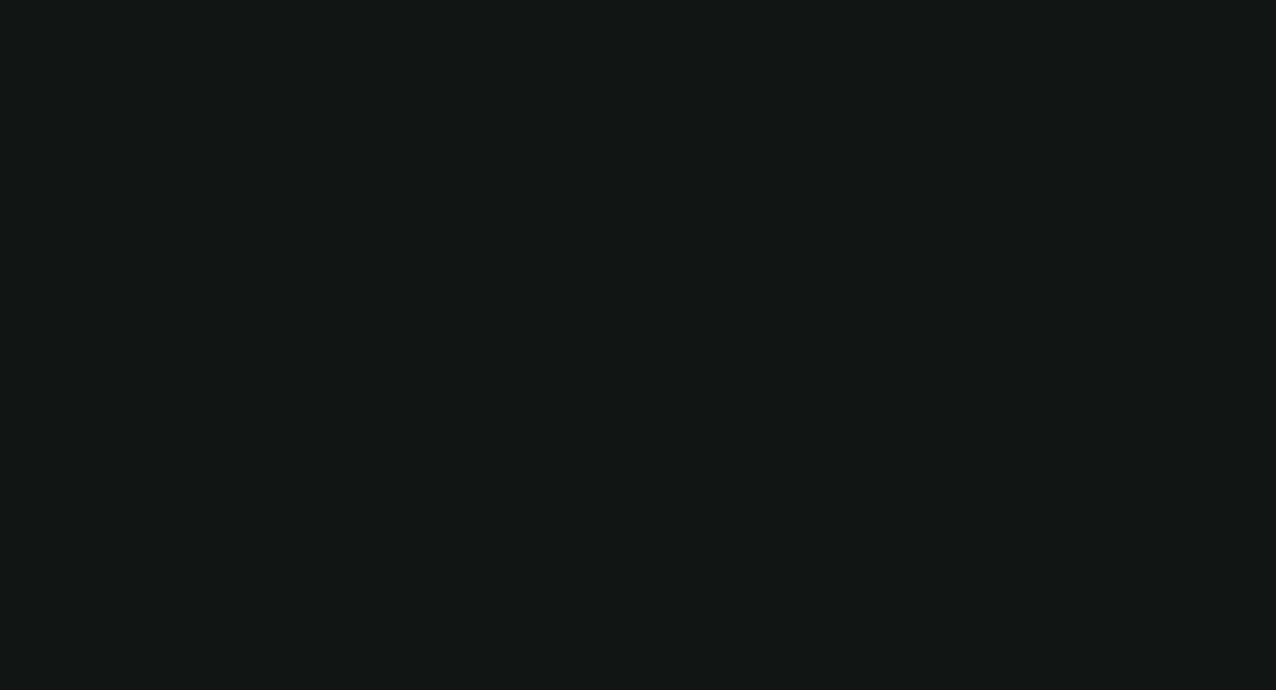
select select "5"
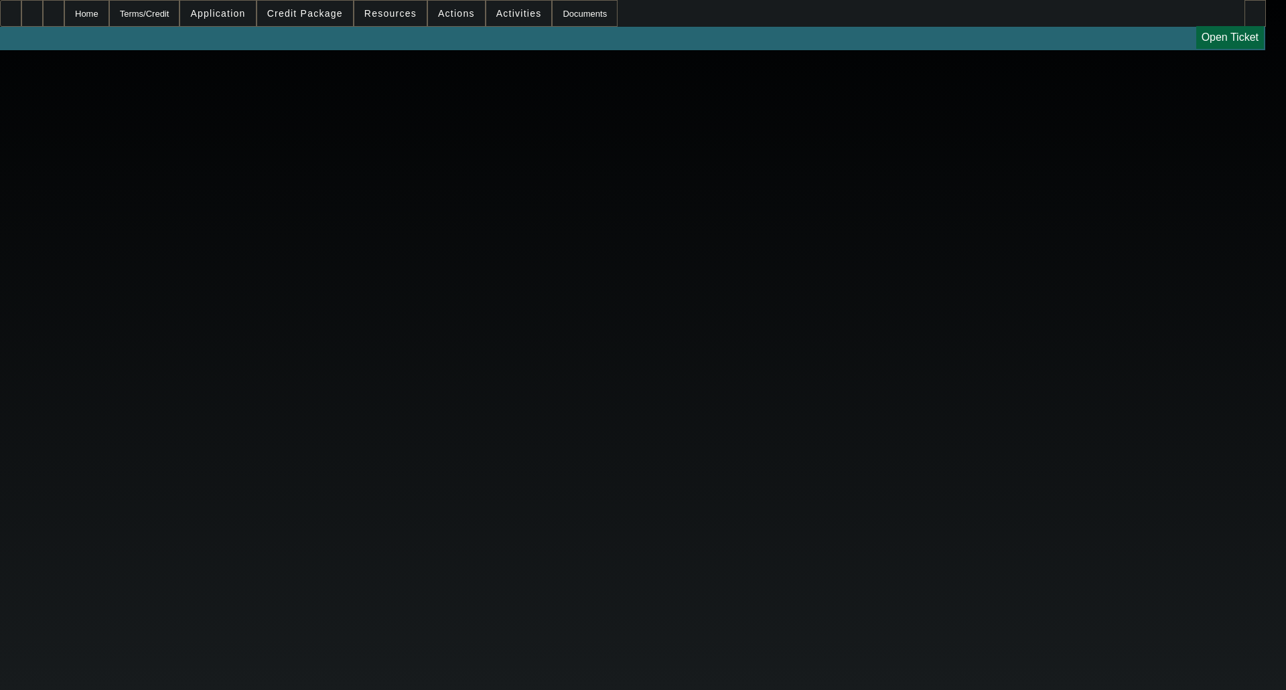
click at [508, 370] on body "Home Terms/Credit Application Credit Package Resources Actions Activities Docum…" at bounding box center [643, 345] width 1286 height 690
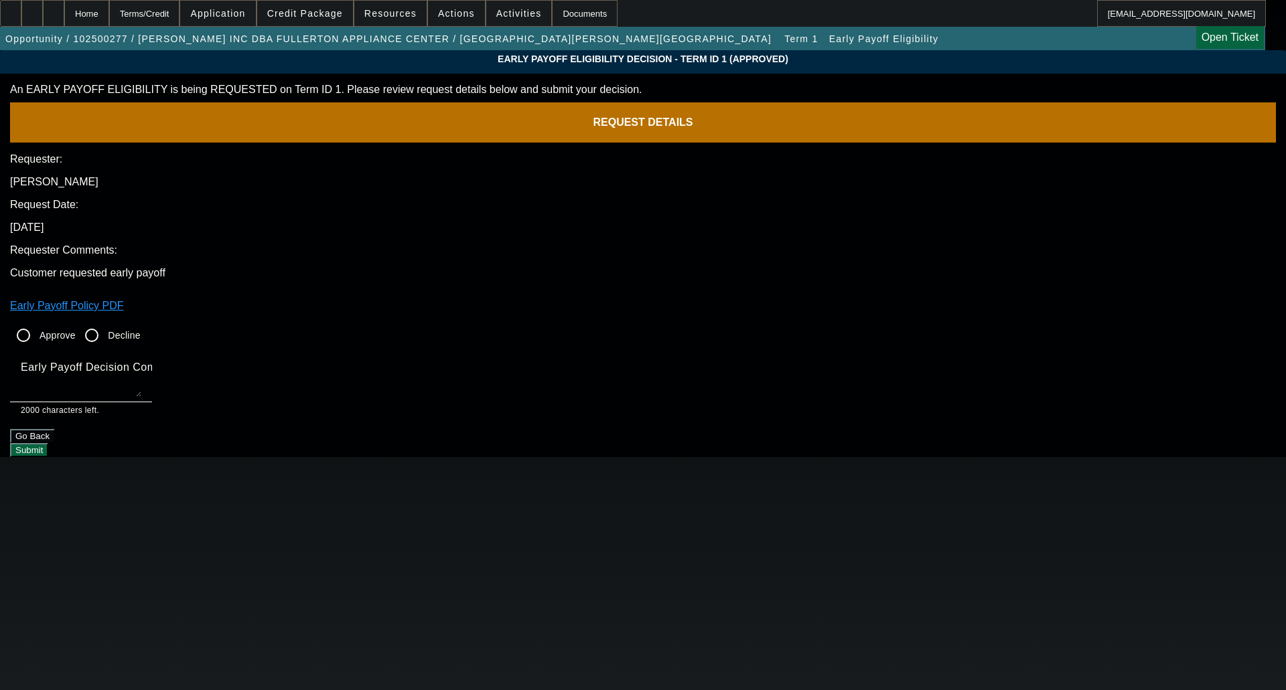
click at [37, 322] on input "Approve" at bounding box center [23, 335] width 27 height 27
radio input "true"
click at [141, 365] on textarea "Early Payoff Decision Comment" at bounding box center [81, 381] width 121 height 32
type textarea "OKAY FOR SERVICED EBO"
click at [48, 443] on button "Submit" at bounding box center [29, 450] width 38 height 14
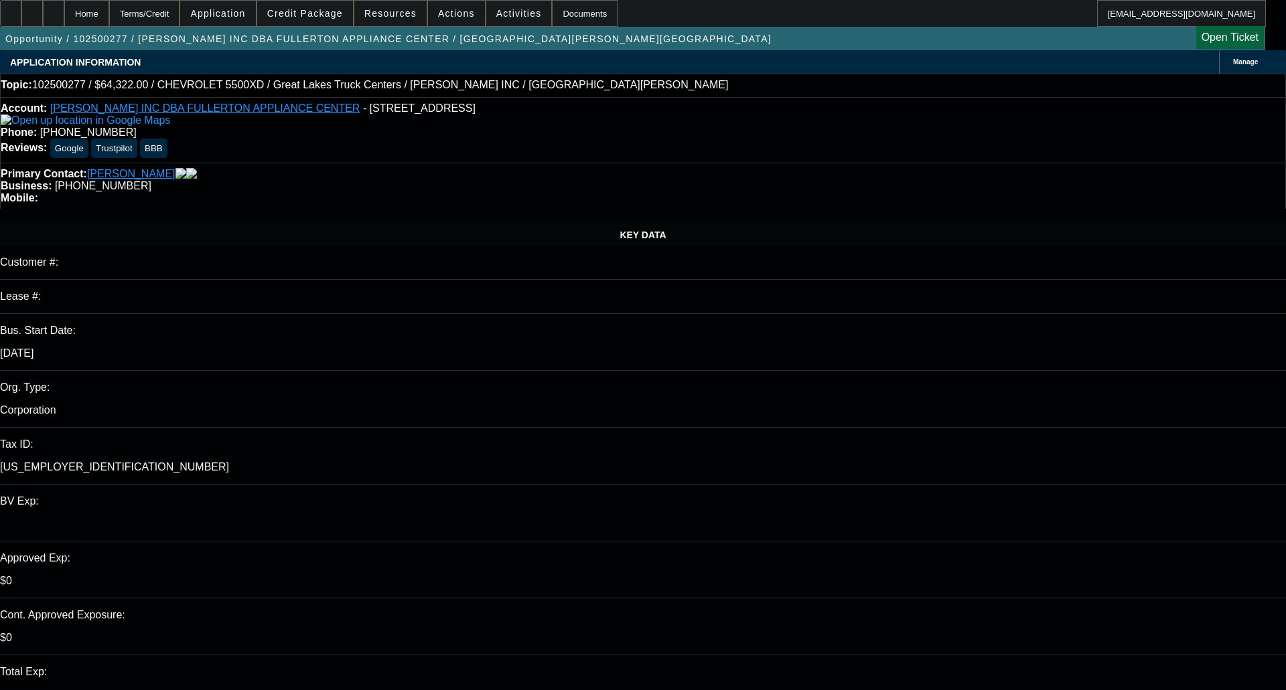
select select "0"
select select "6"
select select "0"
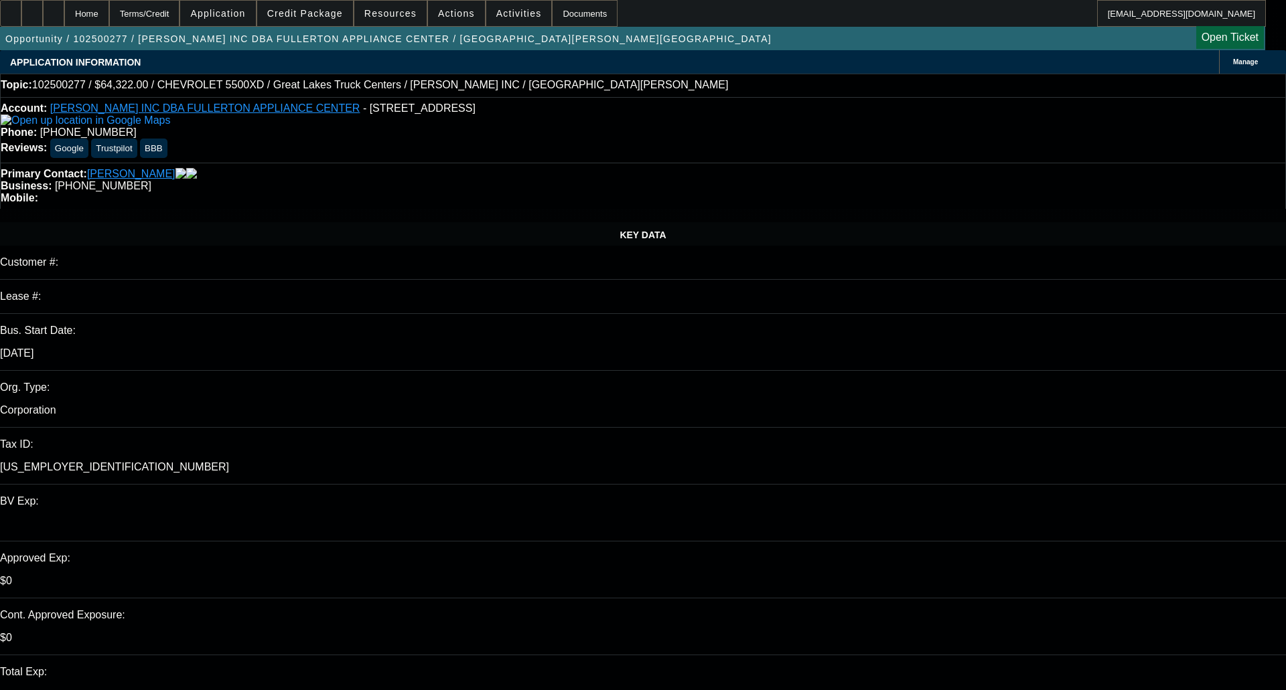
select select "0"
select select "2"
select select "0"
select select "6"
